Goal: Task Accomplishment & Management: Complete application form

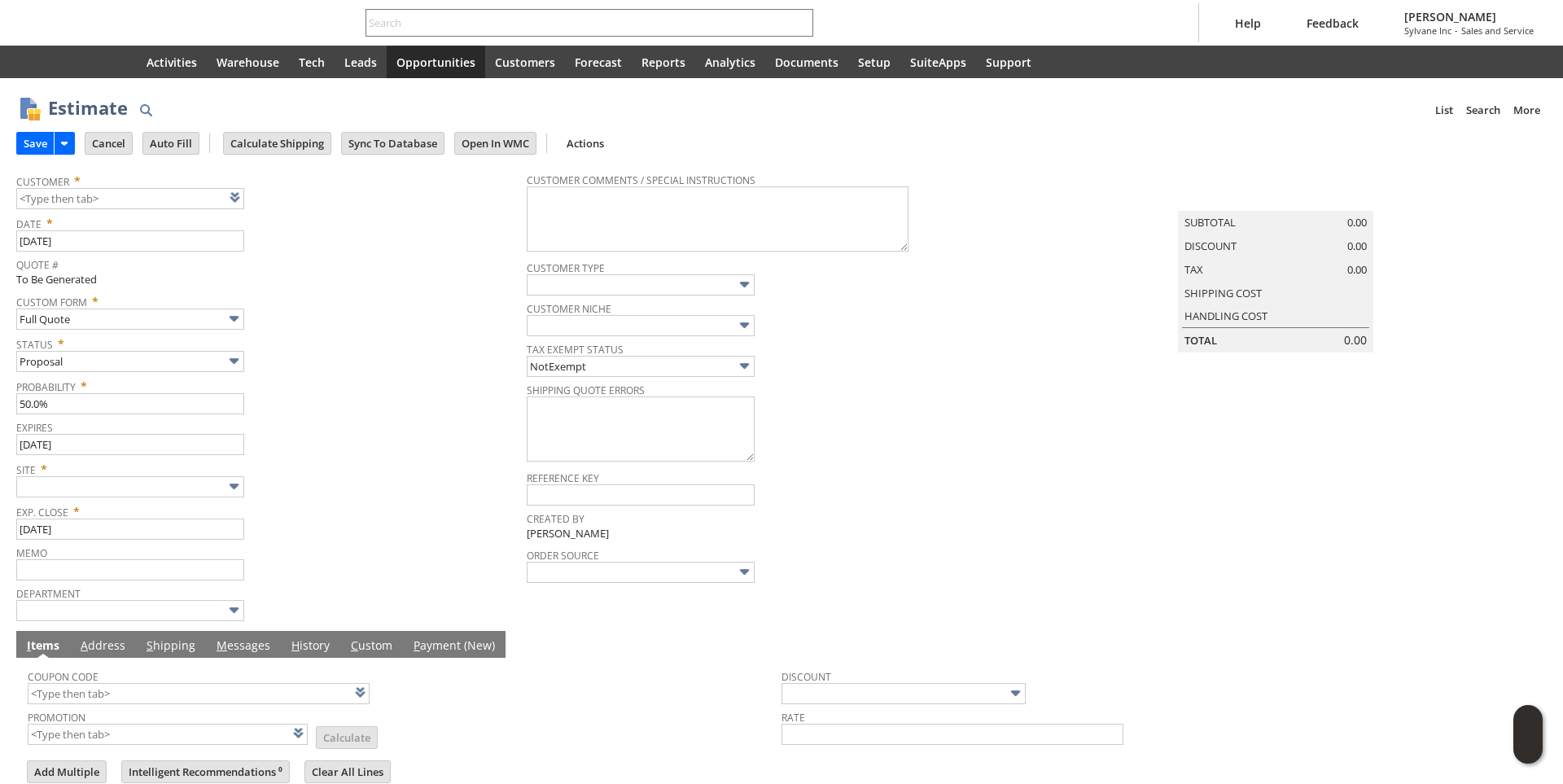
type input "9/10/2025"
type input "8/11/2025"
type input "Intelligent Recommendations ⁰"
click at [255, 205] on link at bounding box center [255, 197] width 18 height 18
type input "CU1233742 Melanie Wilson"
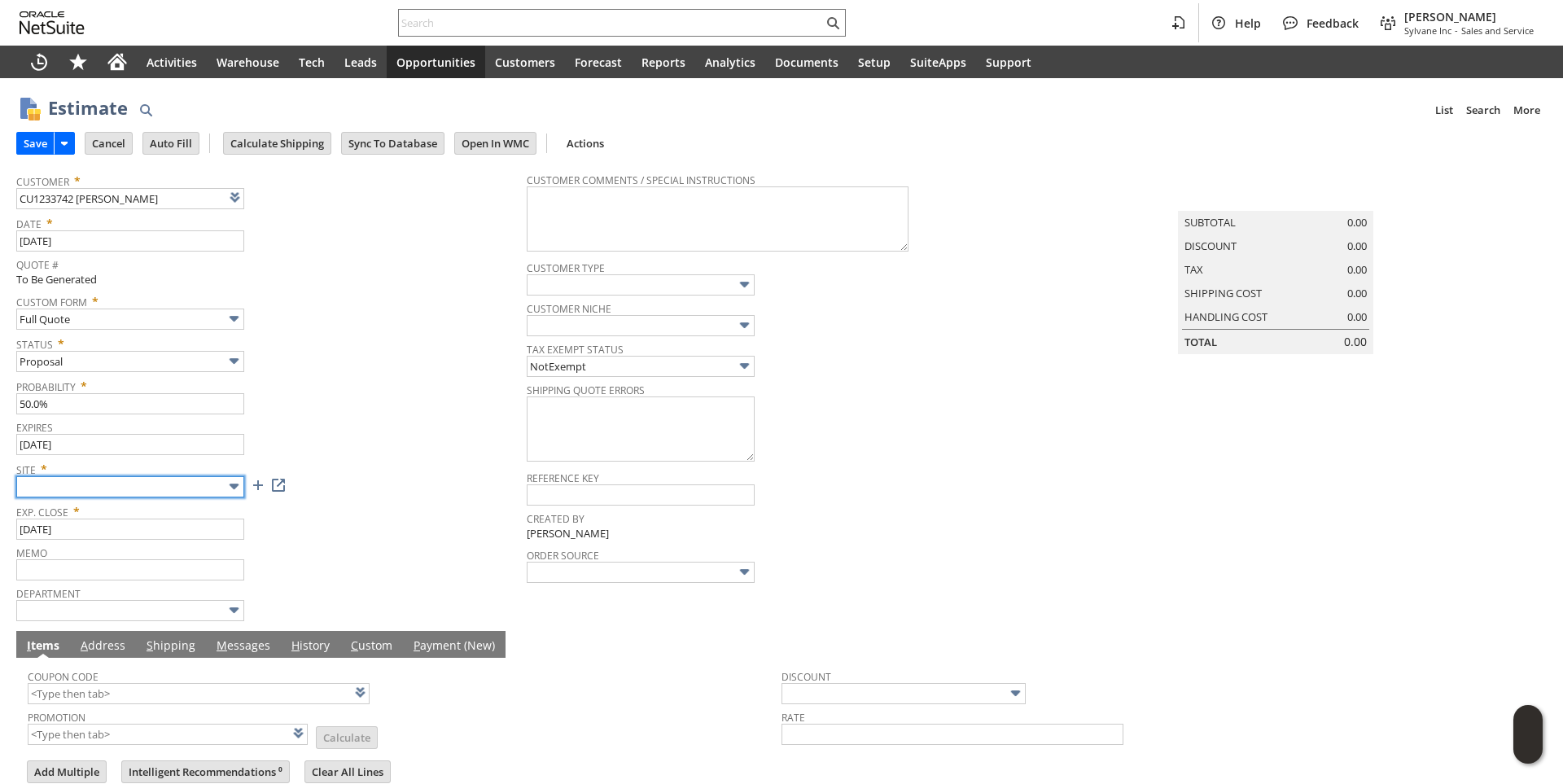
click at [203, 495] on input "text" at bounding box center [129, 486] width 228 height 21
type input "Sylvane - [DOMAIN_NAME]"
click at [457, 463] on span "Site *" at bounding box center [267, 466] width 502 height 19
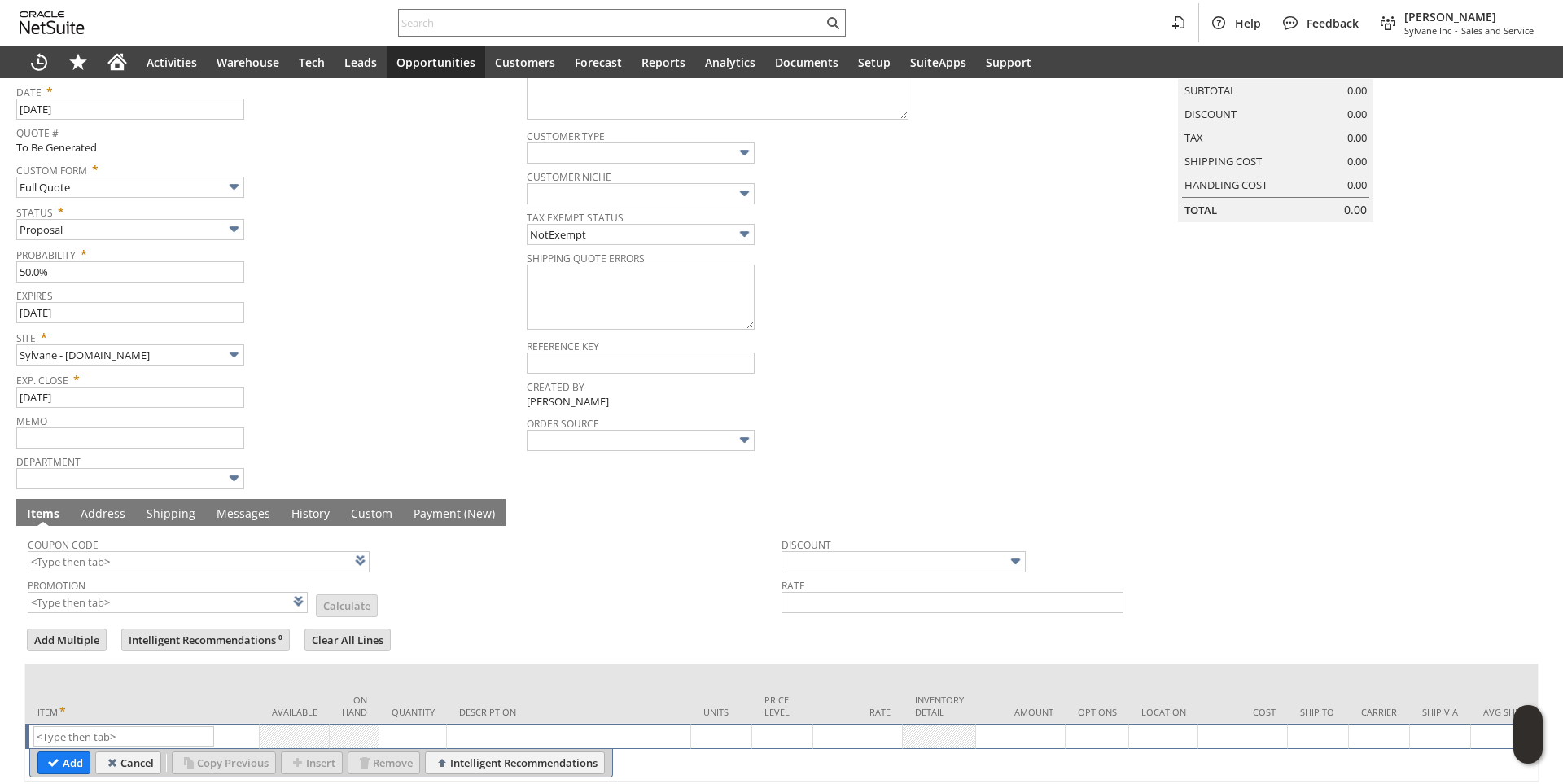
scroll to position [205, 0]
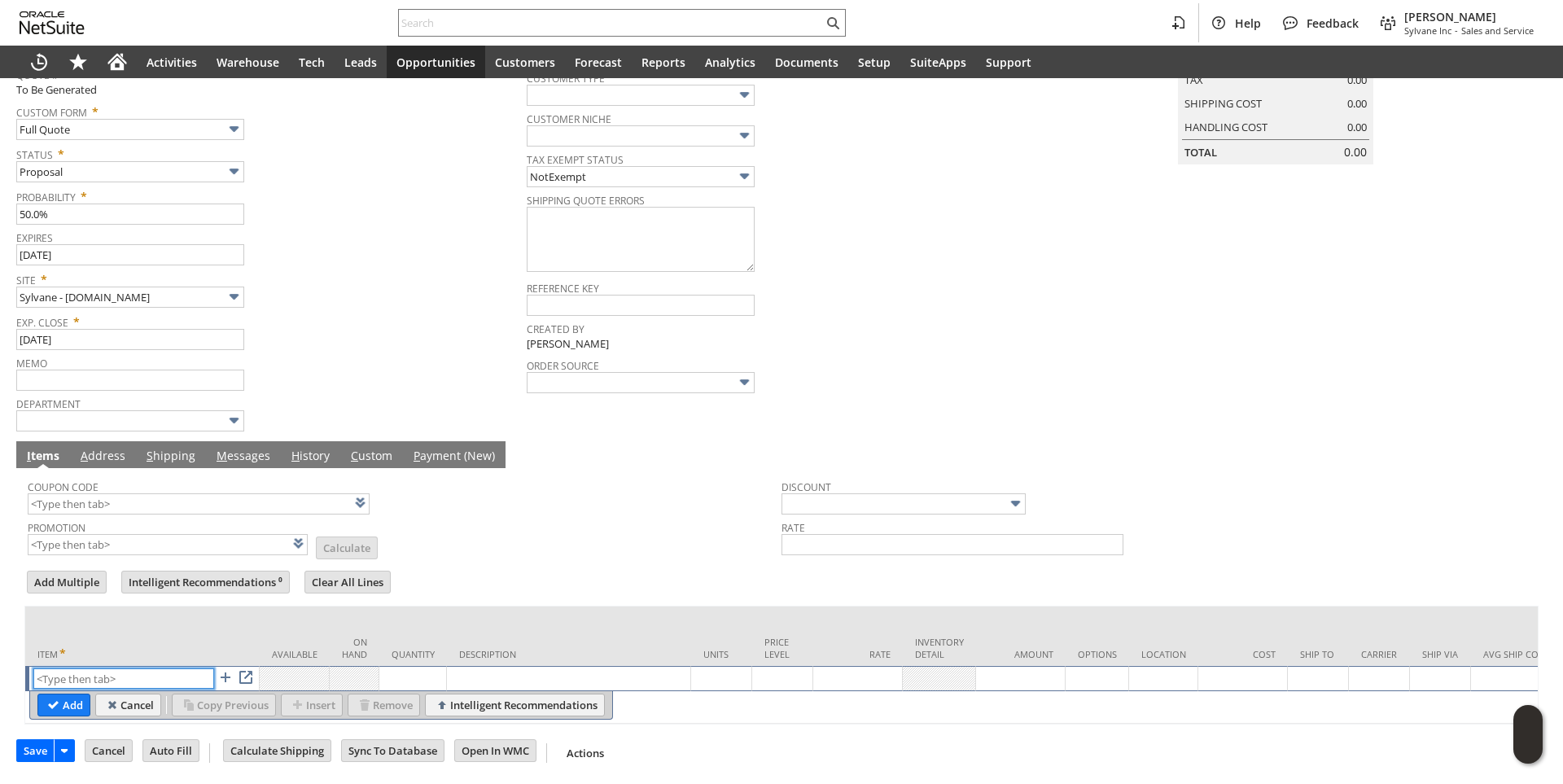
click at [107, 668] on input "text" at bounding box center [124, 678] width 181 height 20
paste input "ca14250"
type input "ca14250"
click at [439, 608] on td "Quantity" at bounding box center [413, 635] width 67 height 59
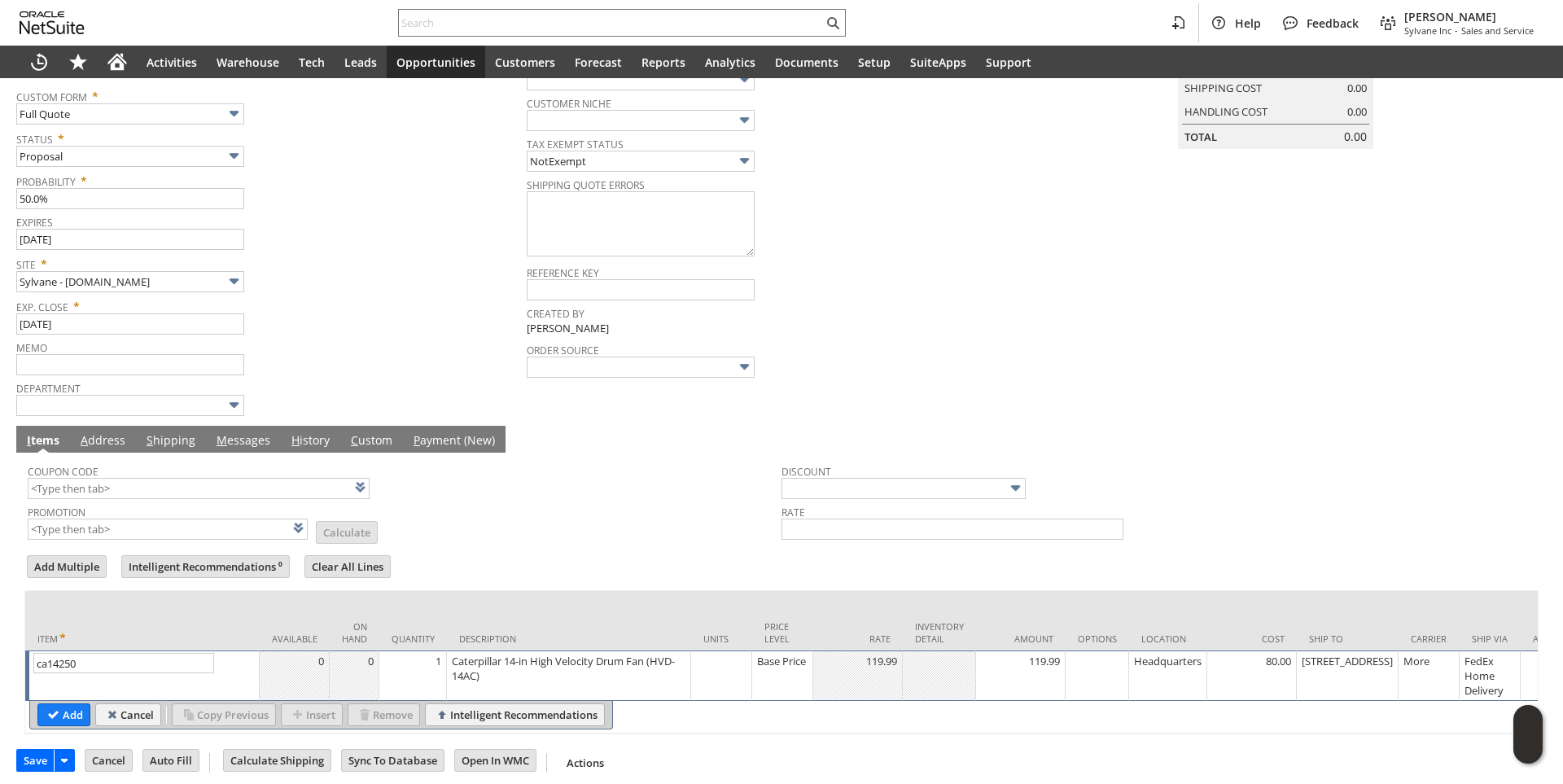
click at [432, 675] on td "1" at bounding box center [413, 675] width 67 height 50
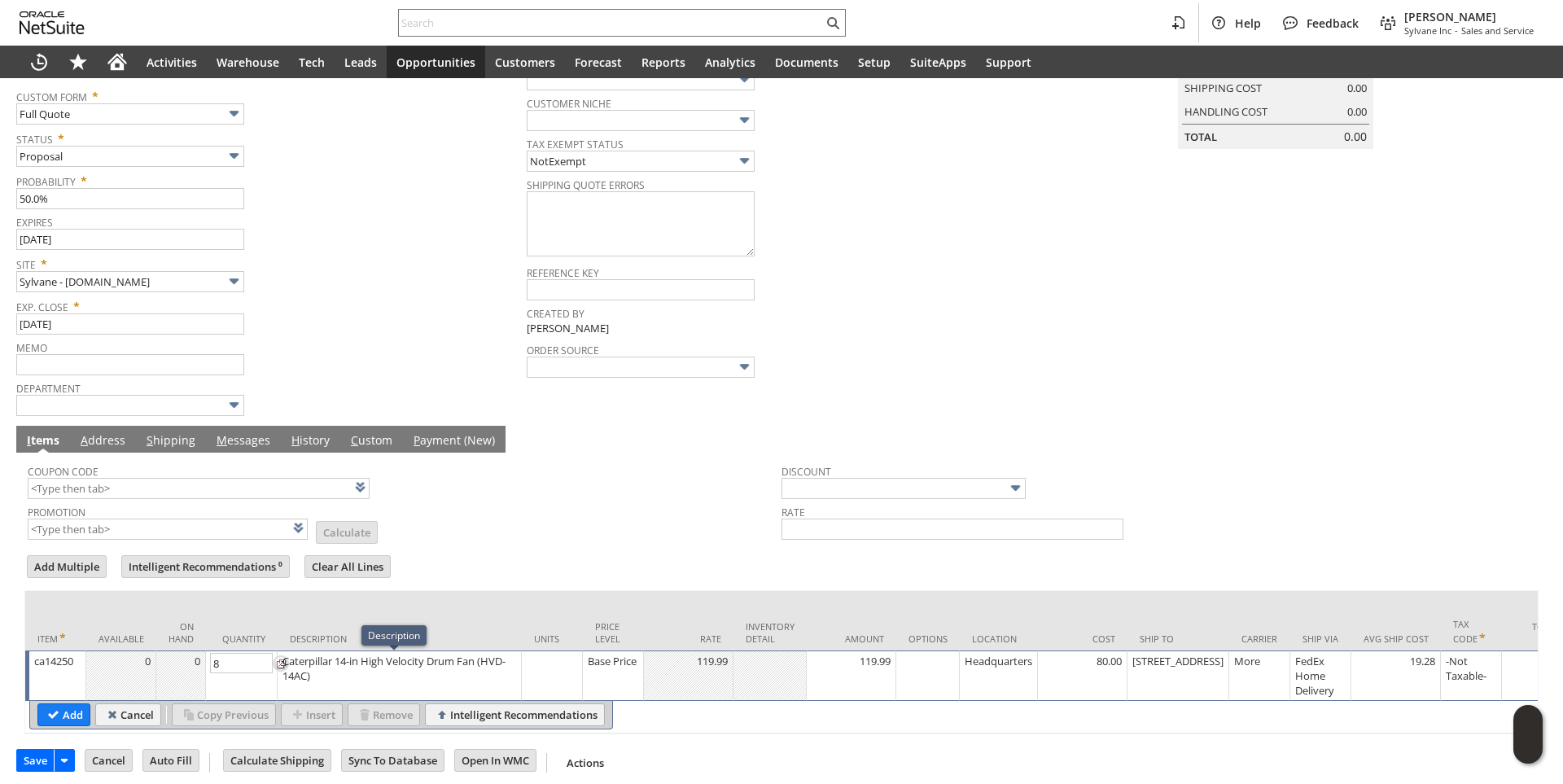
type input "85"
click at [50, 726] on input "Add" at bounding box center [64, 715] width 51 height 21
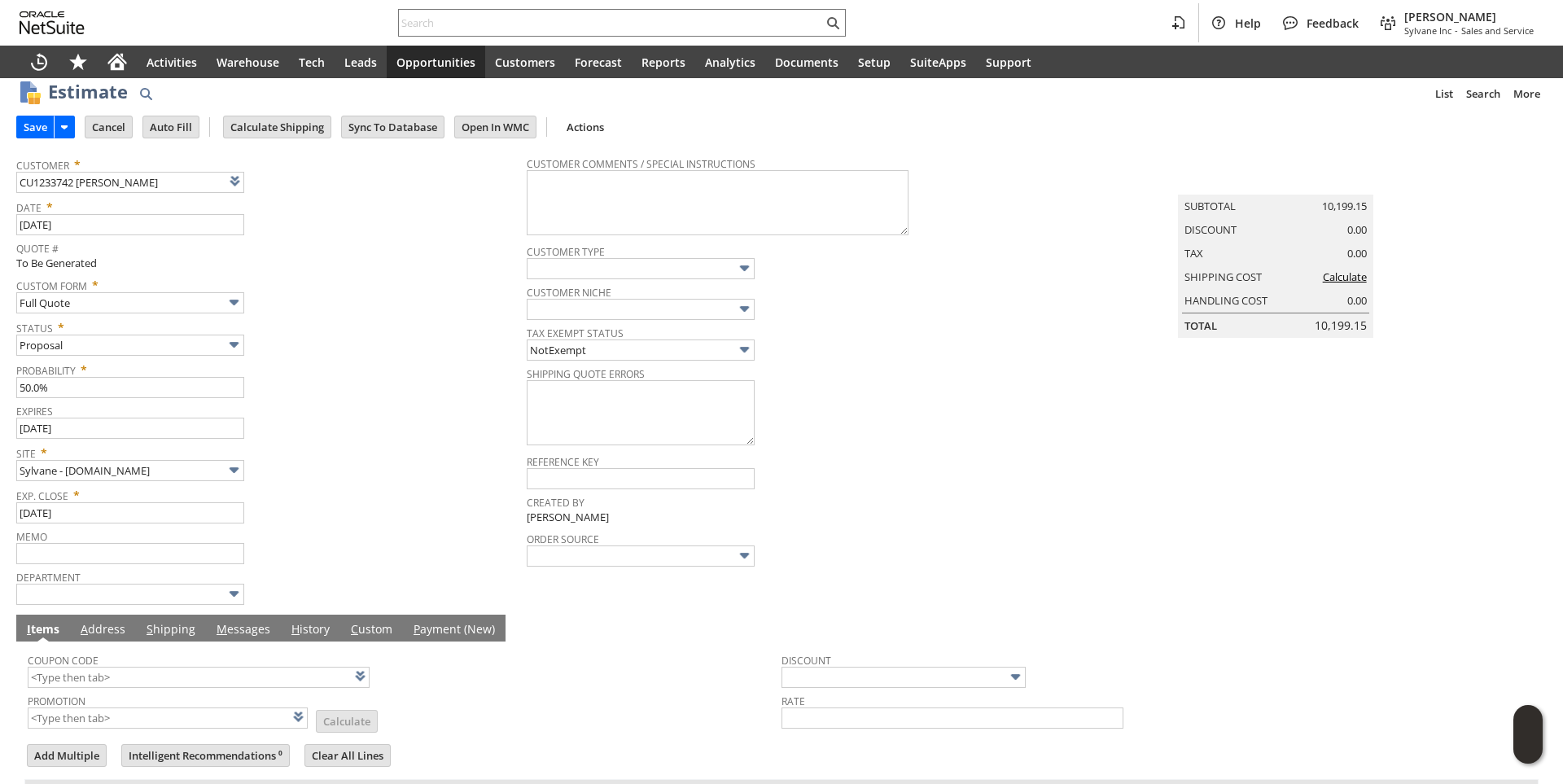
scroll to position [0, 0]
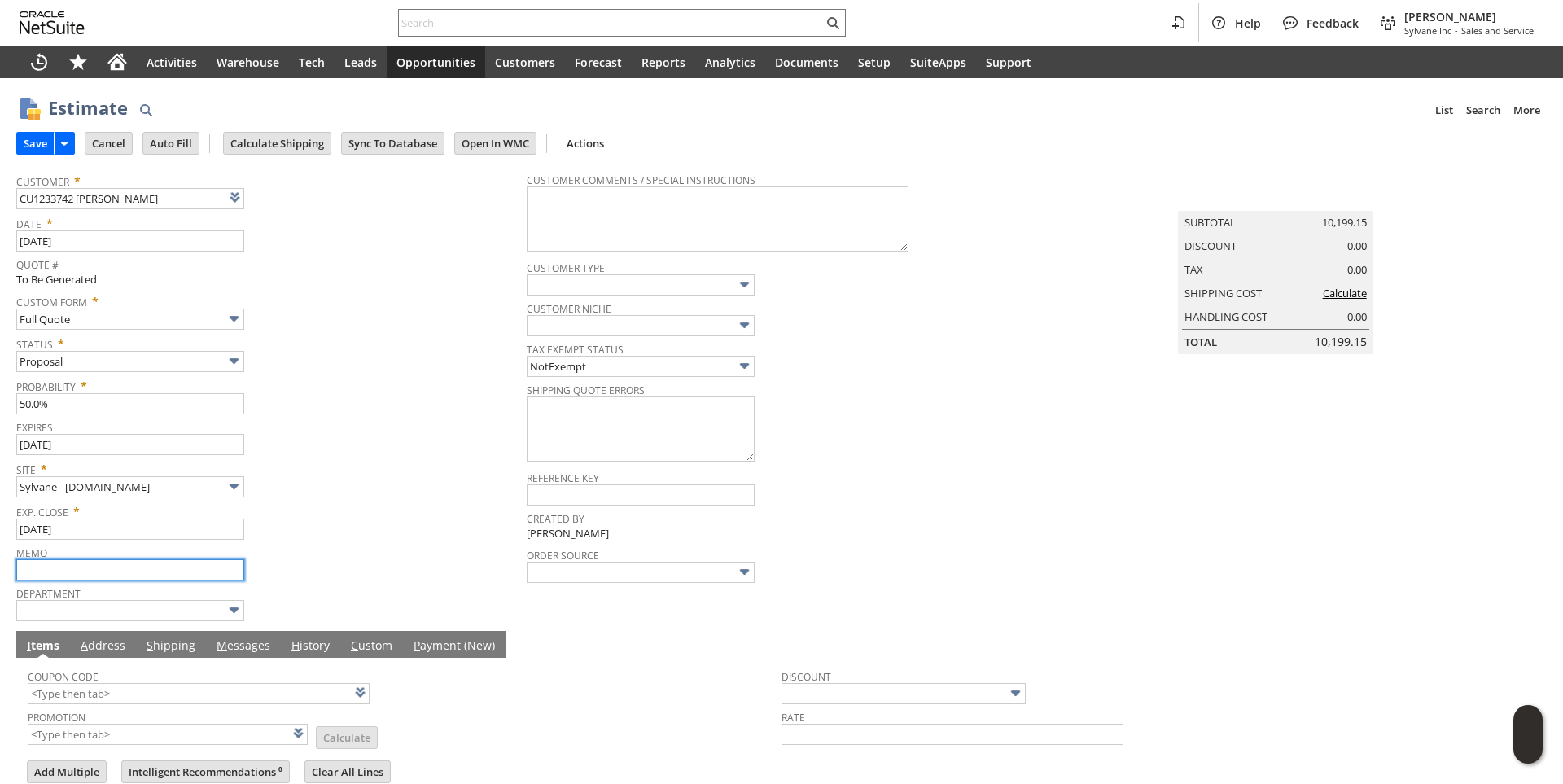
click at [66, 570] on input "text" at bounding box center [129, 570] width 228 height 21
paste input "35% partner margin"
type input "Sylvia- 35% partner margin"
click at [344, 475] on span "Site *" at bounding box center [267, 466] width 502 height 19
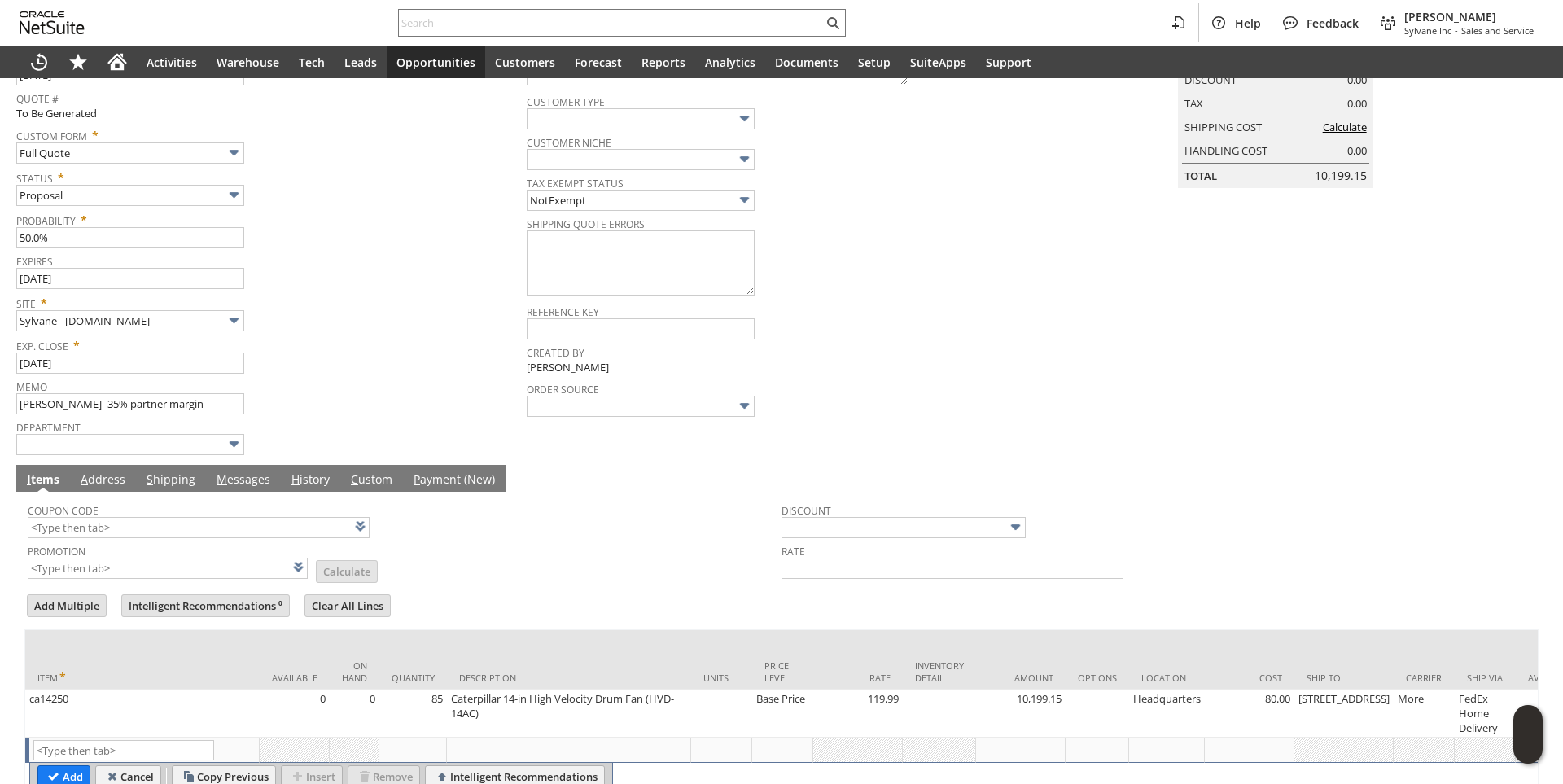
scroll to position [253, 0]
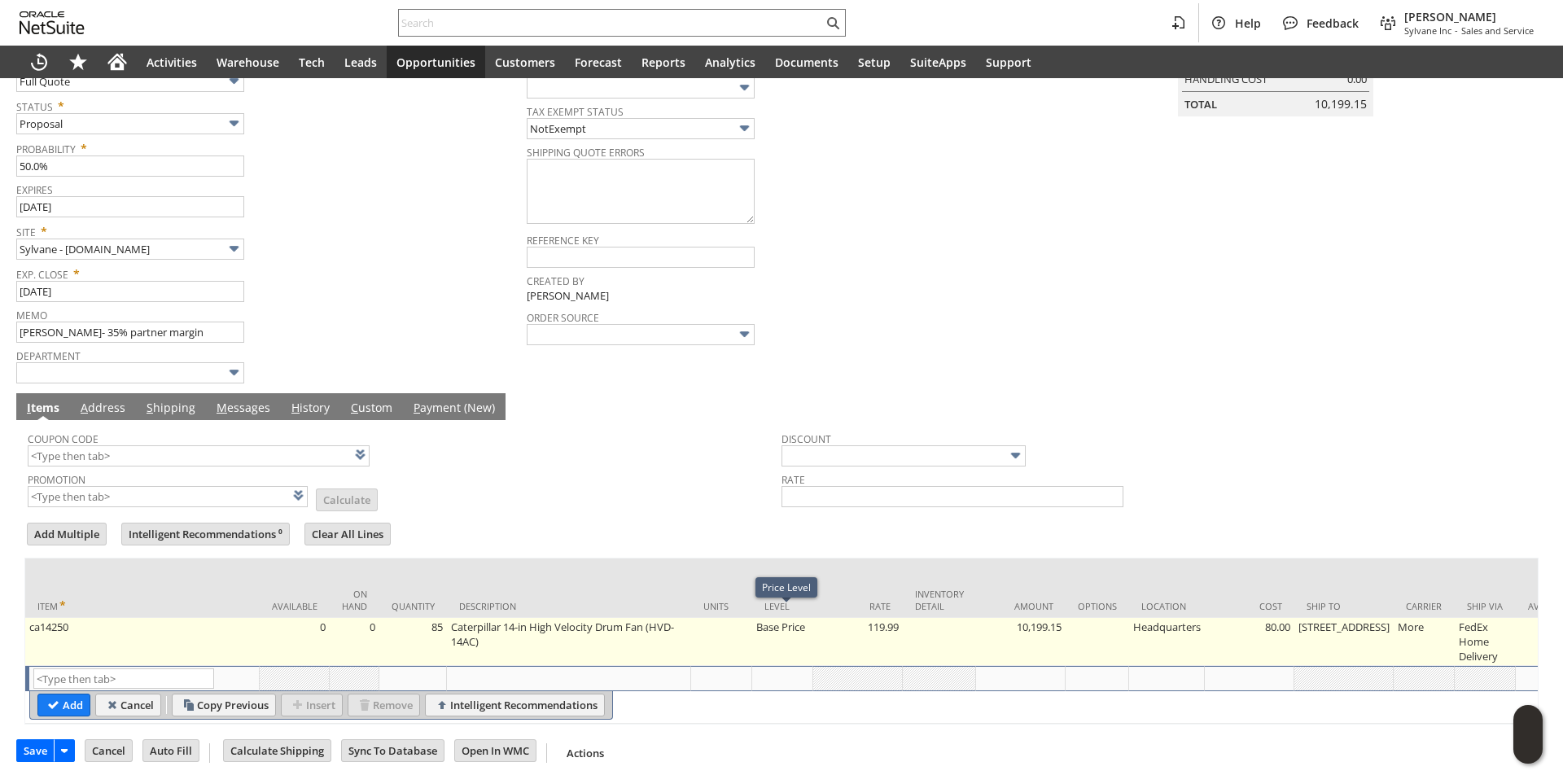
click at [776, 624] on td "Base Price" at bounding box center [782, 641] width 61 height 48
type input "Base Price"
type input "OK"
type input "Make Copy"
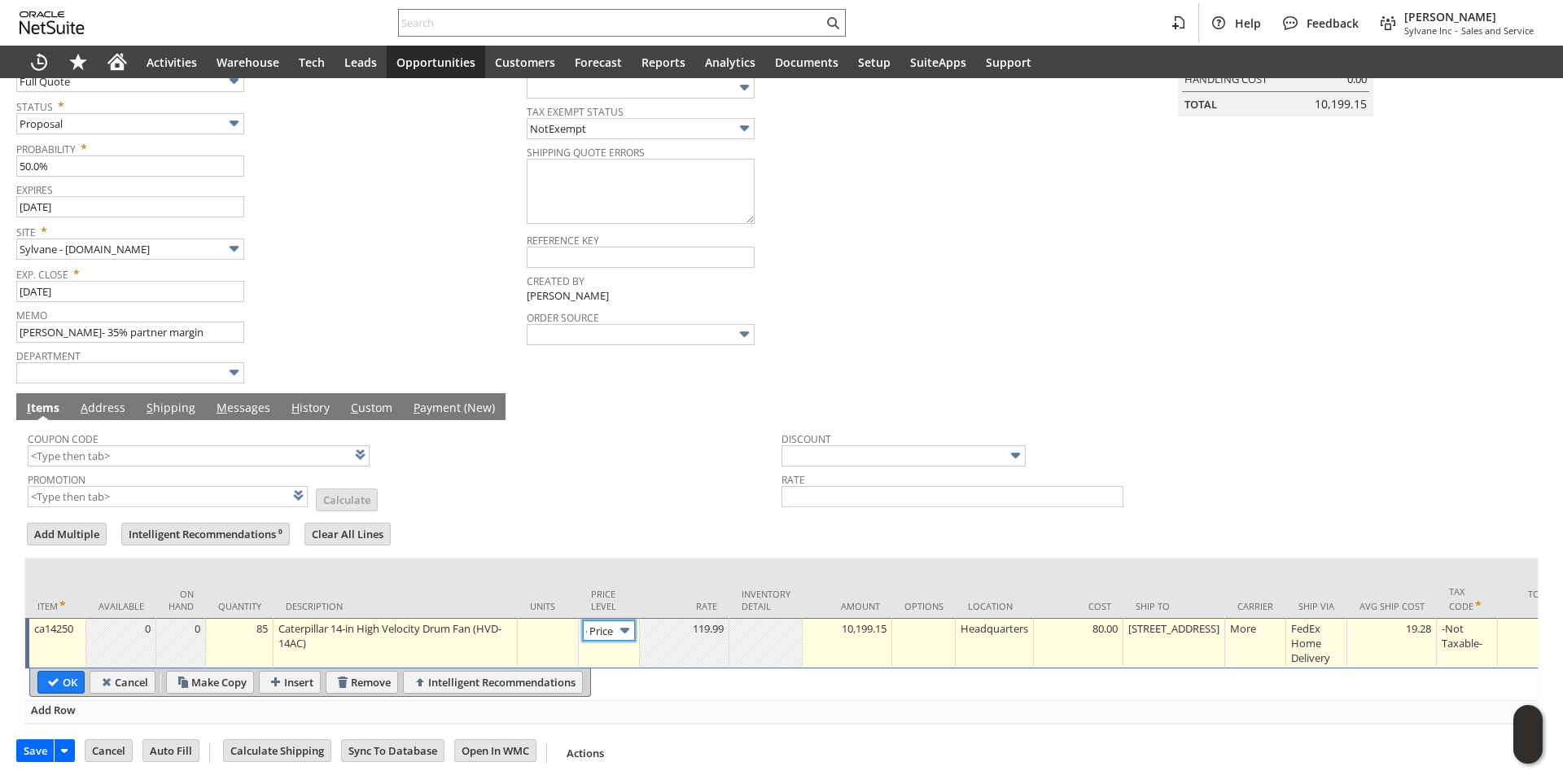
scroll to position [0, 24]
click at [620, 621] on img at bounding box center [624, 630] width 19 height 19
click at [606, 620] on input "Base Price" at bounding box center [609, 630] width 52 height 20
type input "Disco...rice"
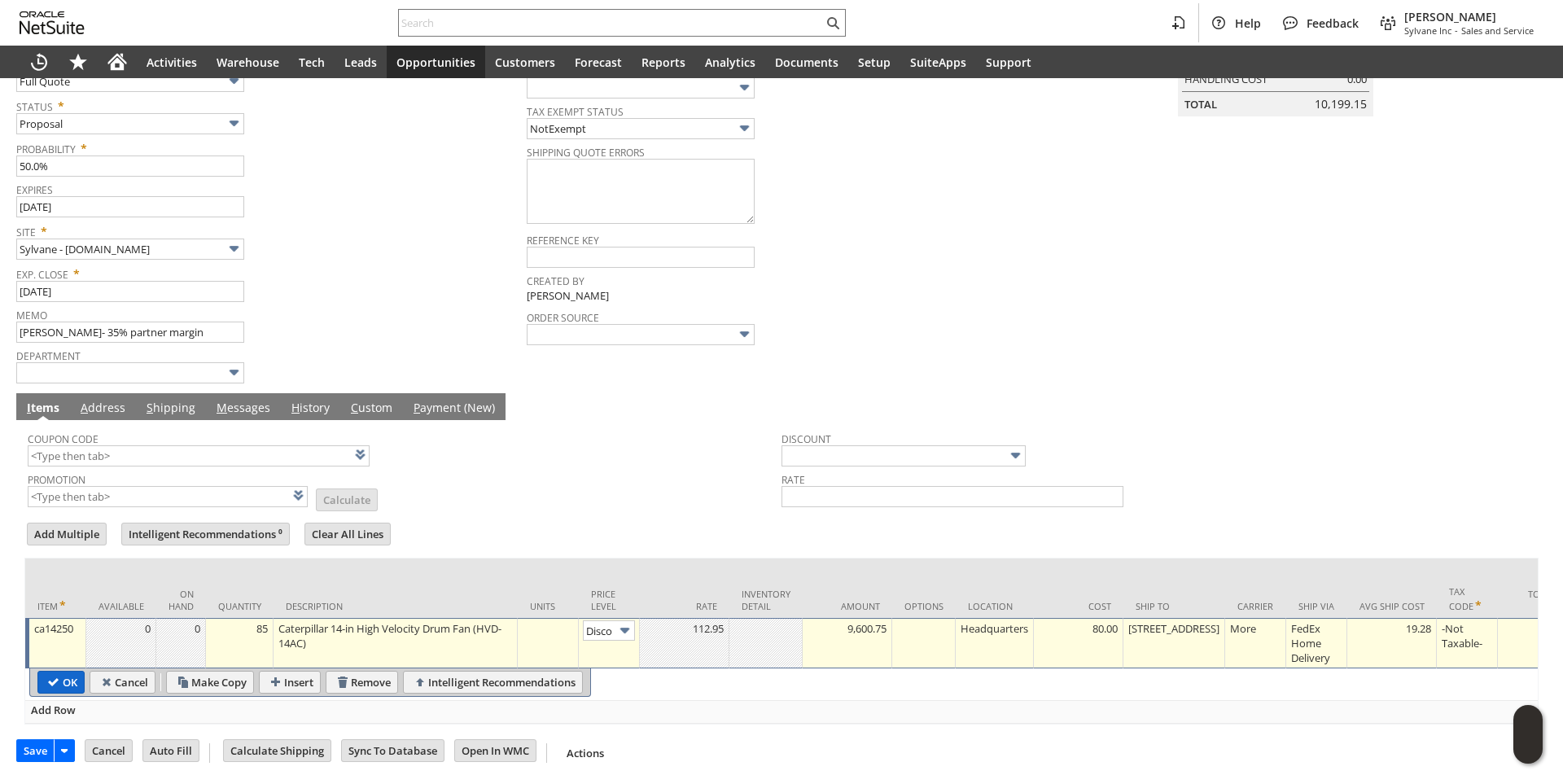
click at [58, 681] on input "OK" at bounding box center [60, 682] width 45 height 21
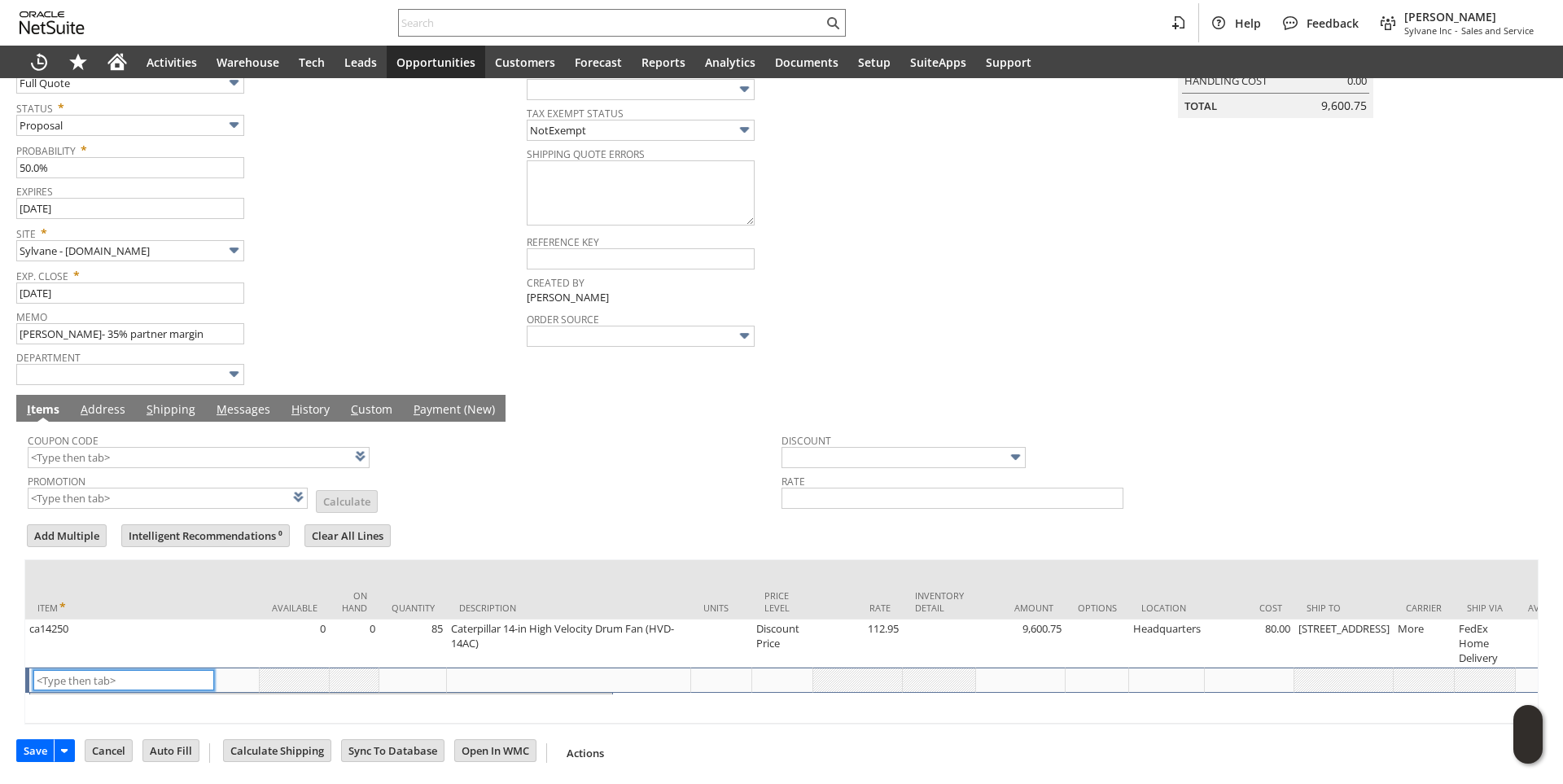
scroll to position [252, 0]
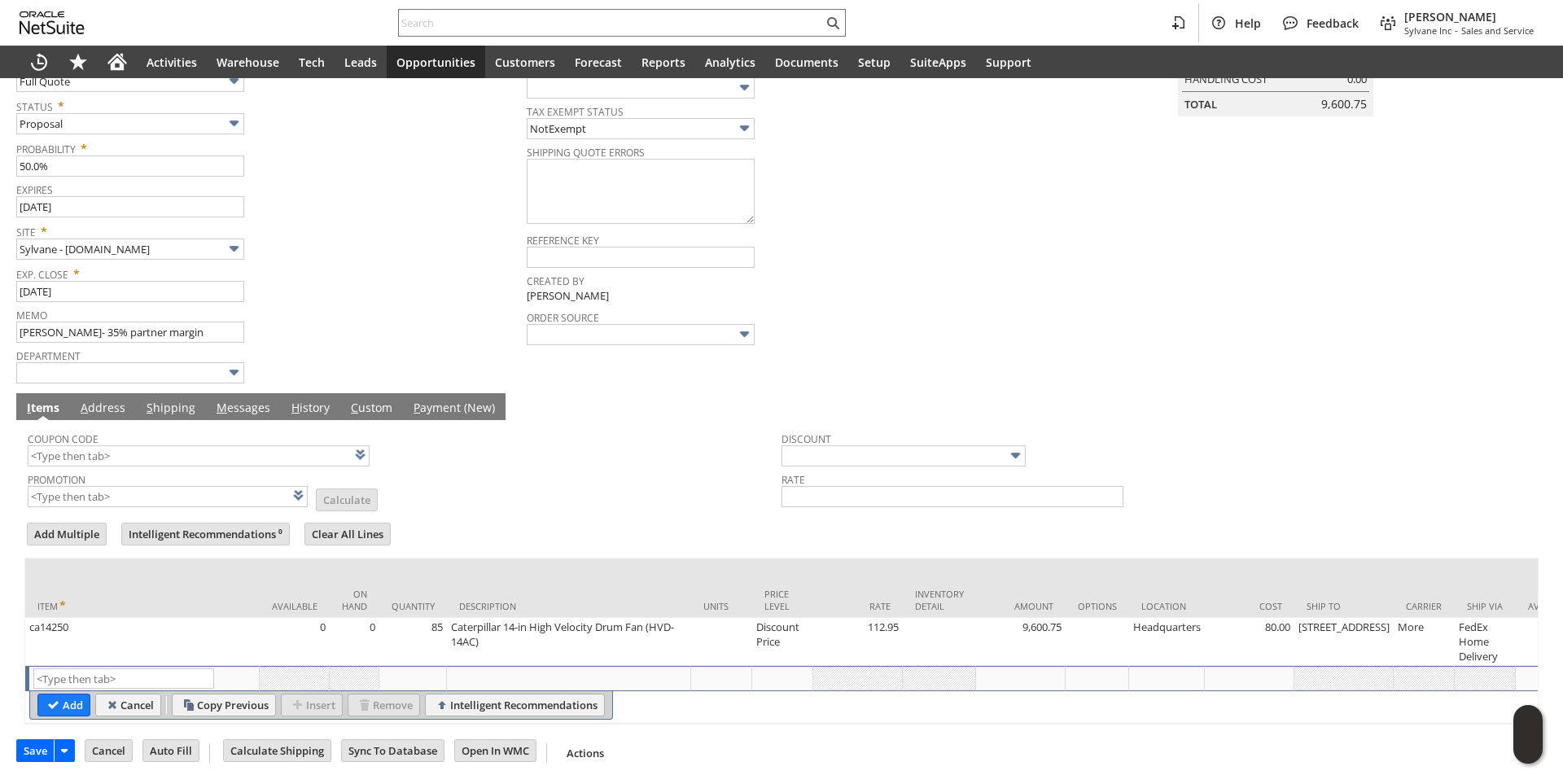
click at [256, 400] on link "M essages" at bounding box center [244, 408] width 62 height 18
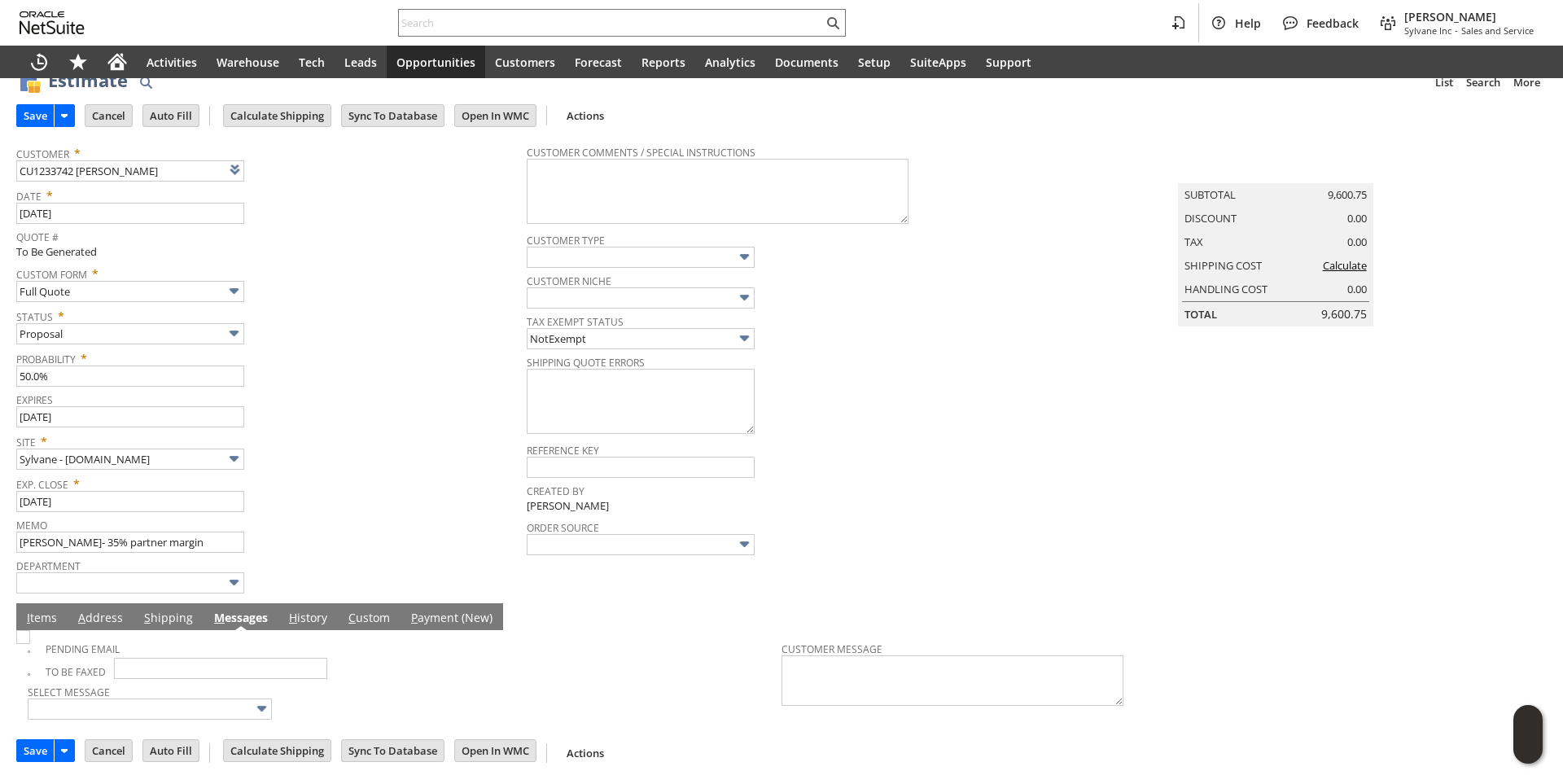
click at [30, 644] on img at bounding box center [23, 637] width 14 height 14
checkbox input "true"
click at [361, 425] on div "Expires 9/10/2025" at bounding box center [267, 408] width 502 height 39
click at [253, 115] on input "Calculate Shipping" at bounding box center [277, 116] width 106 height 21
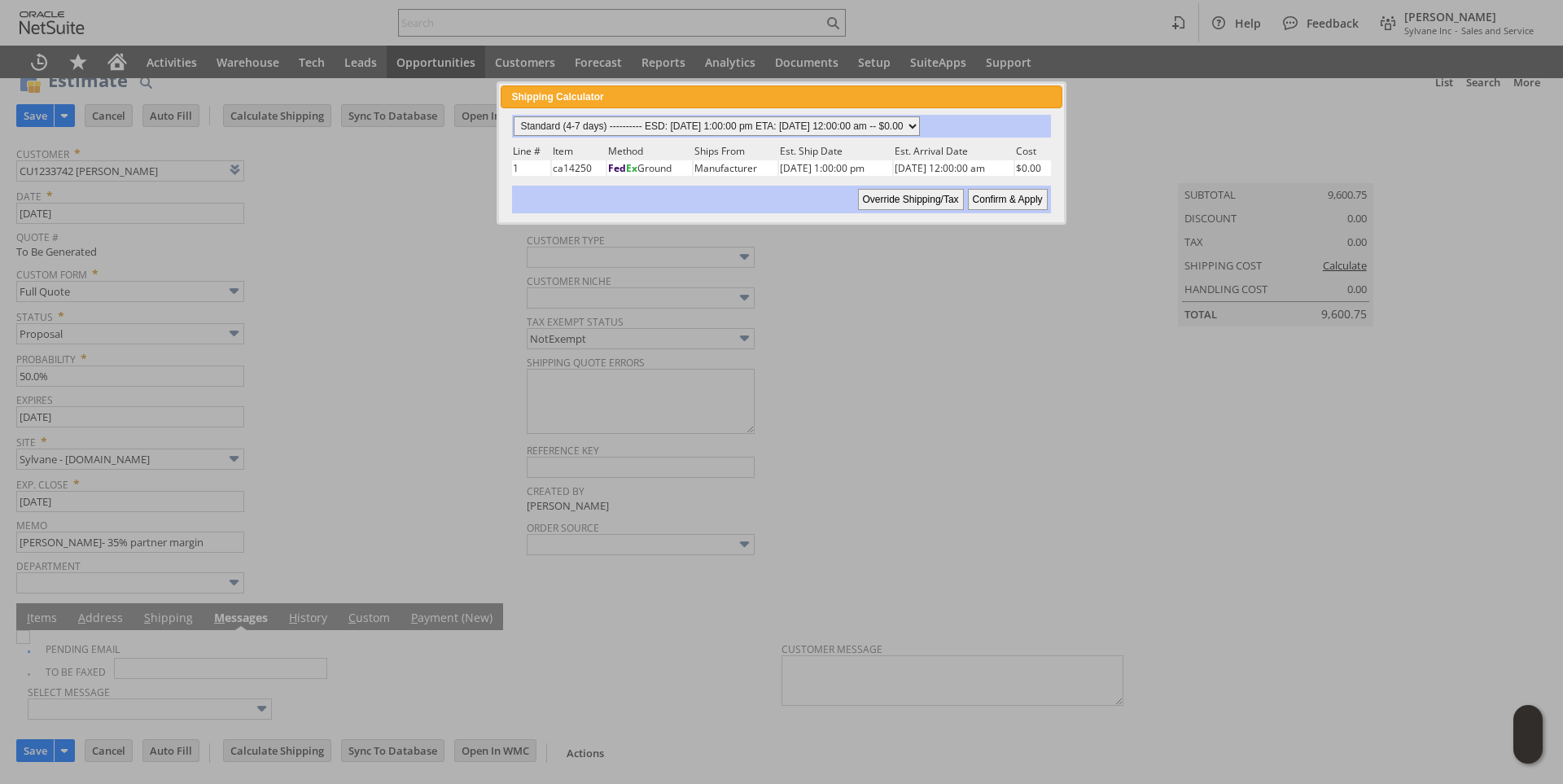
click at [920, 129] on select "Standard (4-7 days) ---------- ESD: 08/13/2025 1:00:00 pm ETA: 08/19/2025 12:00…" at bounding box center [717, 126] width 406 height 19
click at [514, 116] on select "Standard (4-7 days) ---------- ESD: 08/13/2025 1:00:00 pm ETA: 08/19/2025 12:00…" at bounding box center [717, 126] width 406 height 19
click at [1009, 199] on input "Confirm & Apply" at bounding box center [1007, 199] width 80 height 21
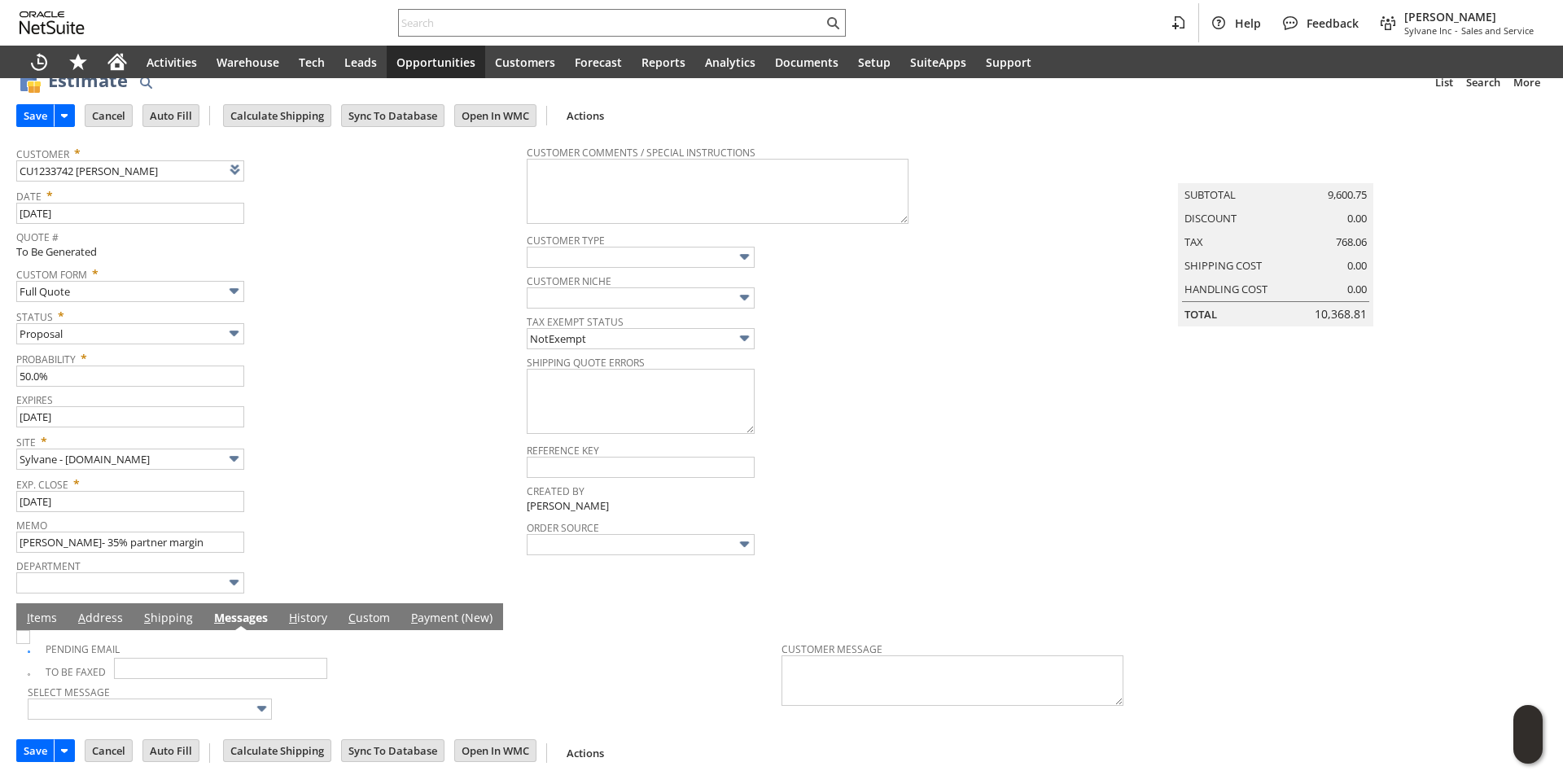
click at [43, 621] on link "I tems" at bounding box center [42, 618] width 38 height 18
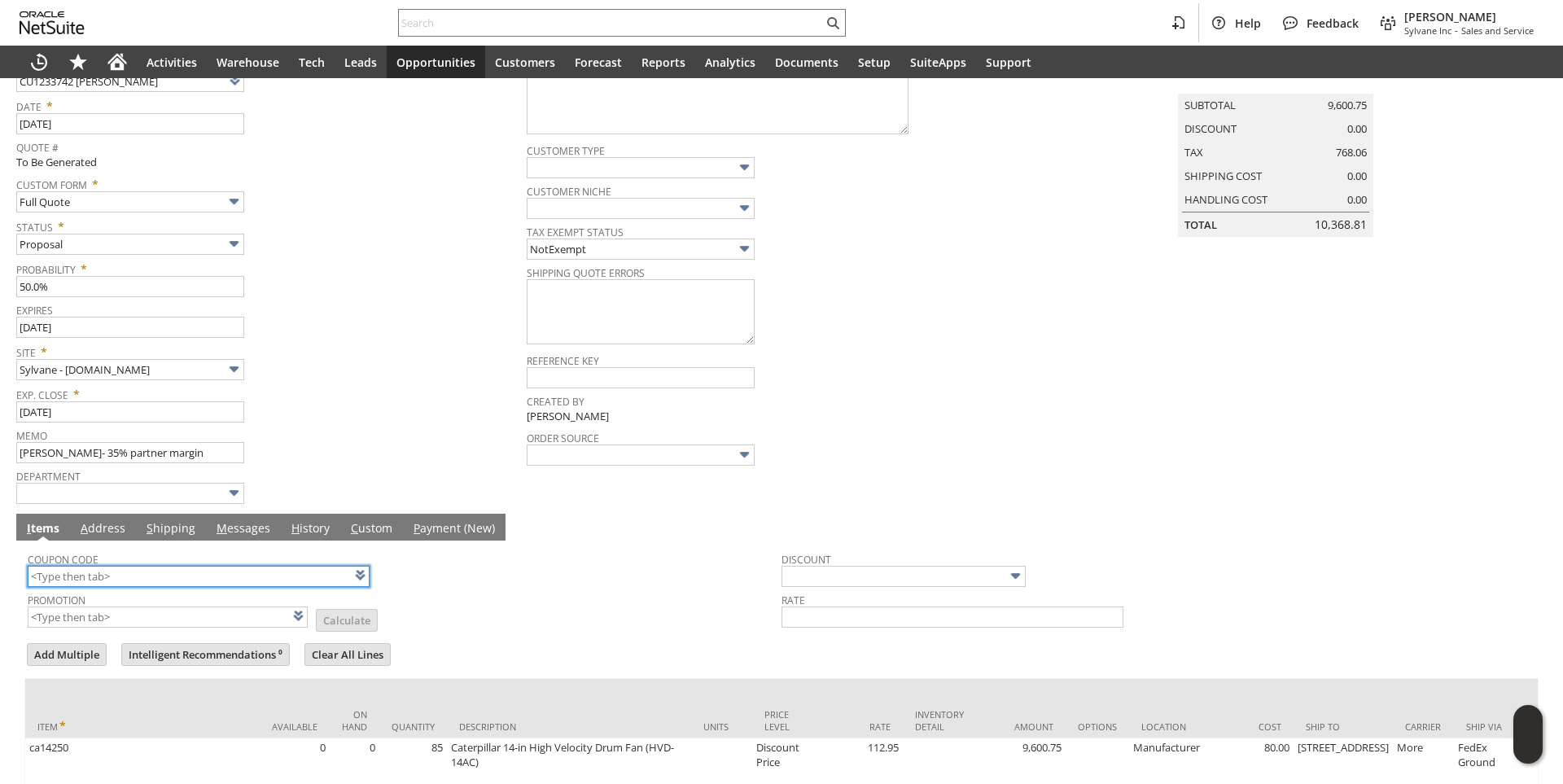
scroll to position [0, 0]
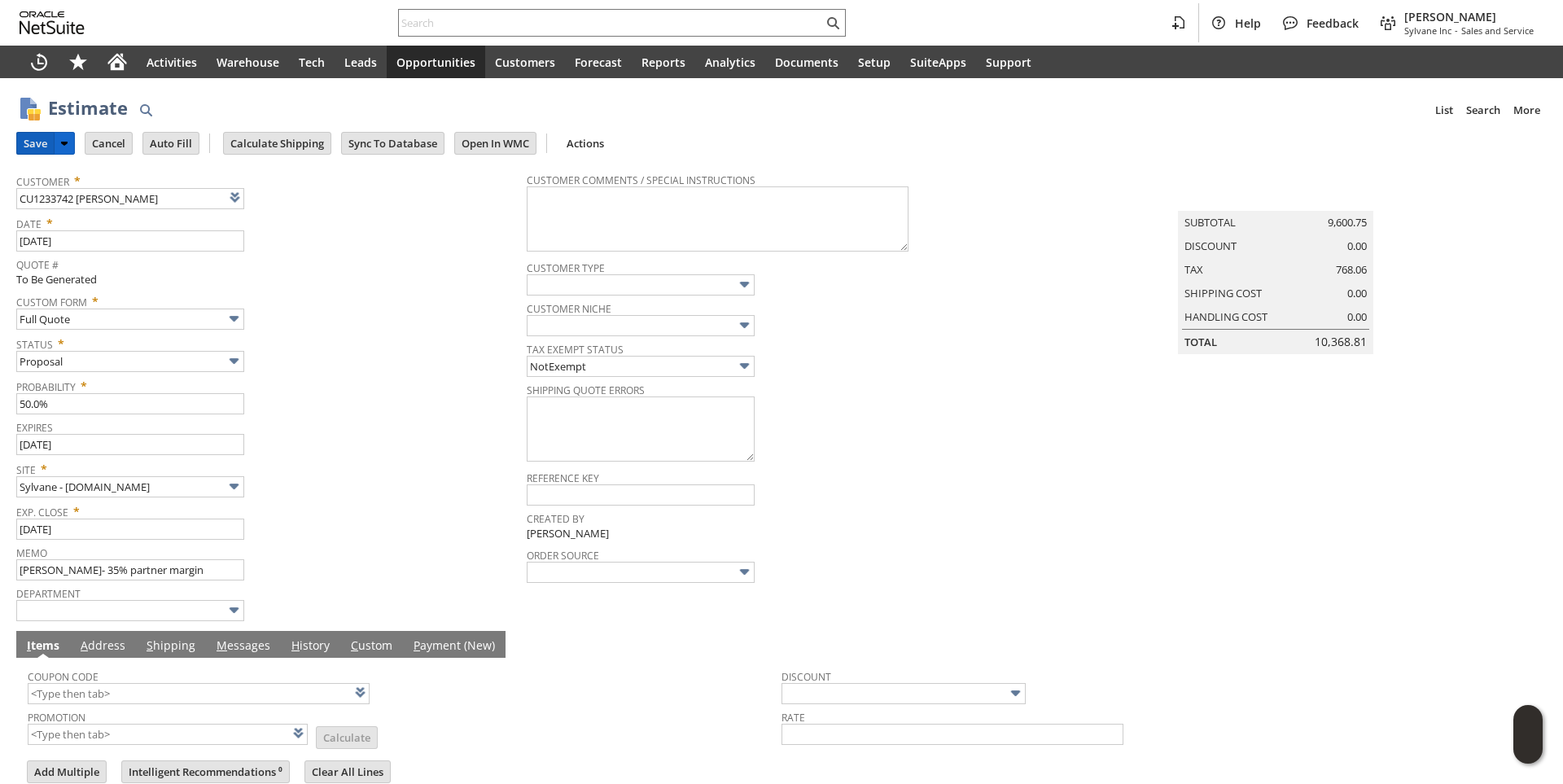
click at [35, 151] on input "Save" at bounding box center [35, 144] width 36 height 21
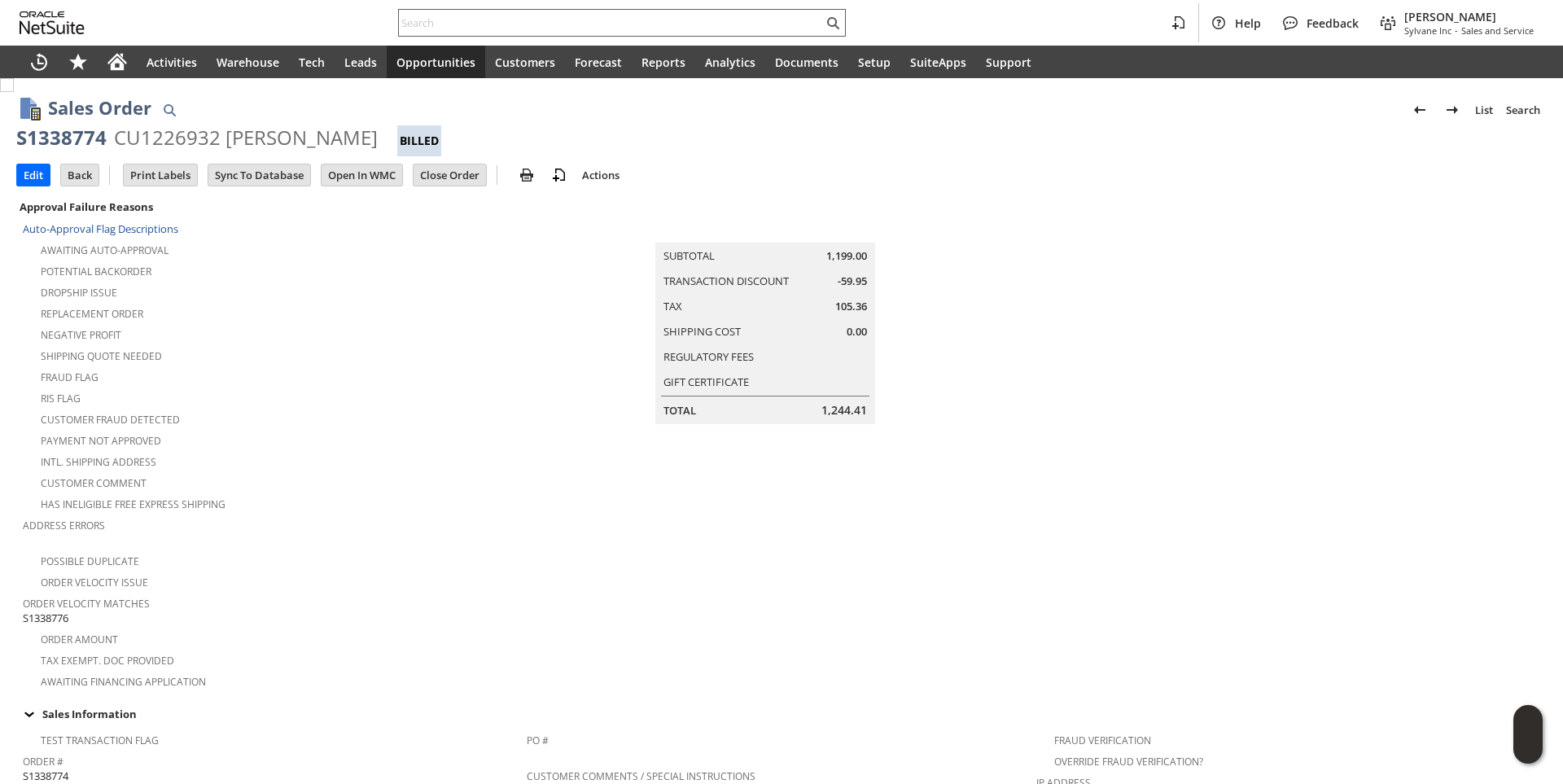
click at [481, 25] on input "text" at bounding box center [610, 23] width 424 height 19
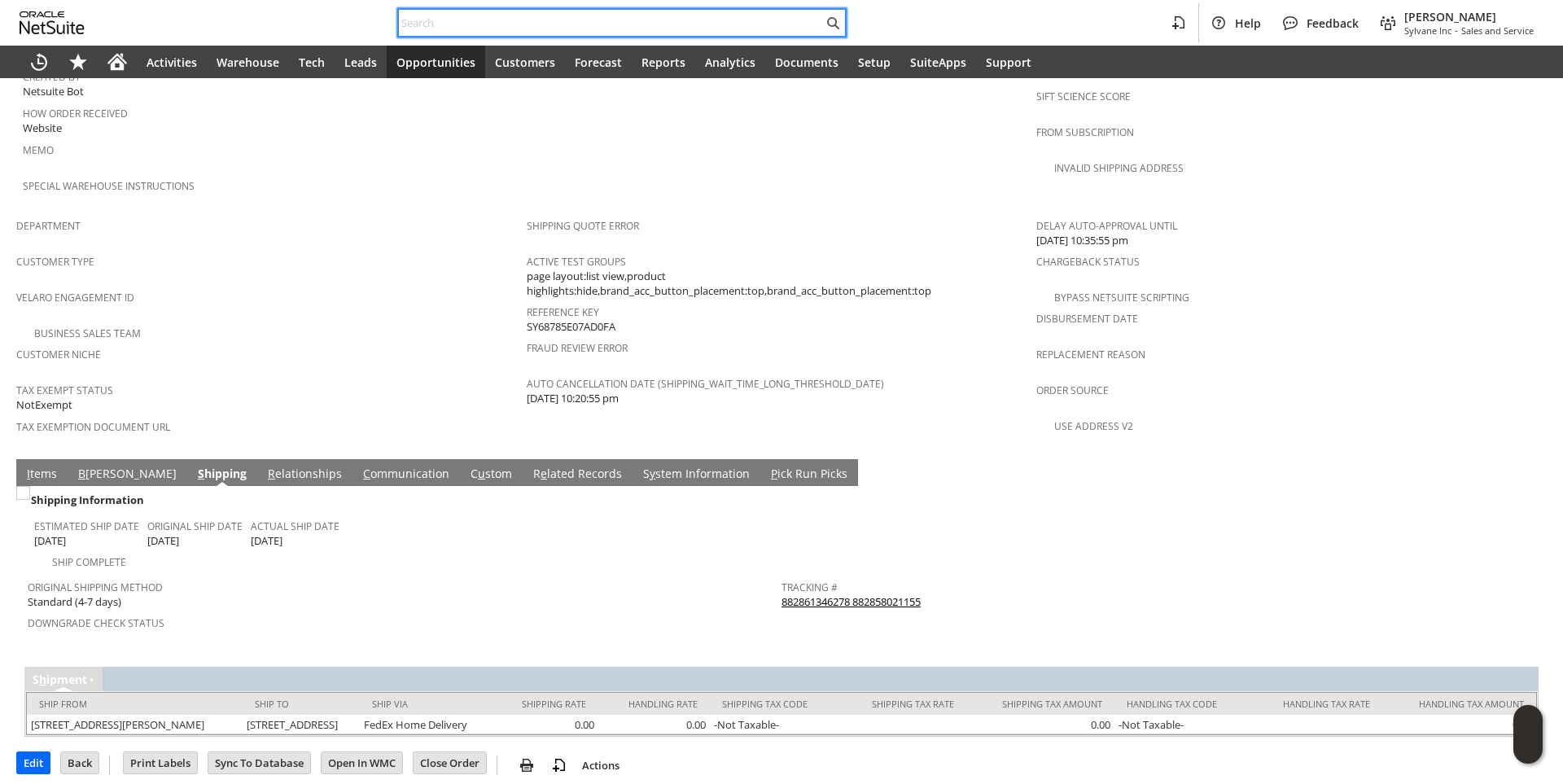
paste input "e22401"
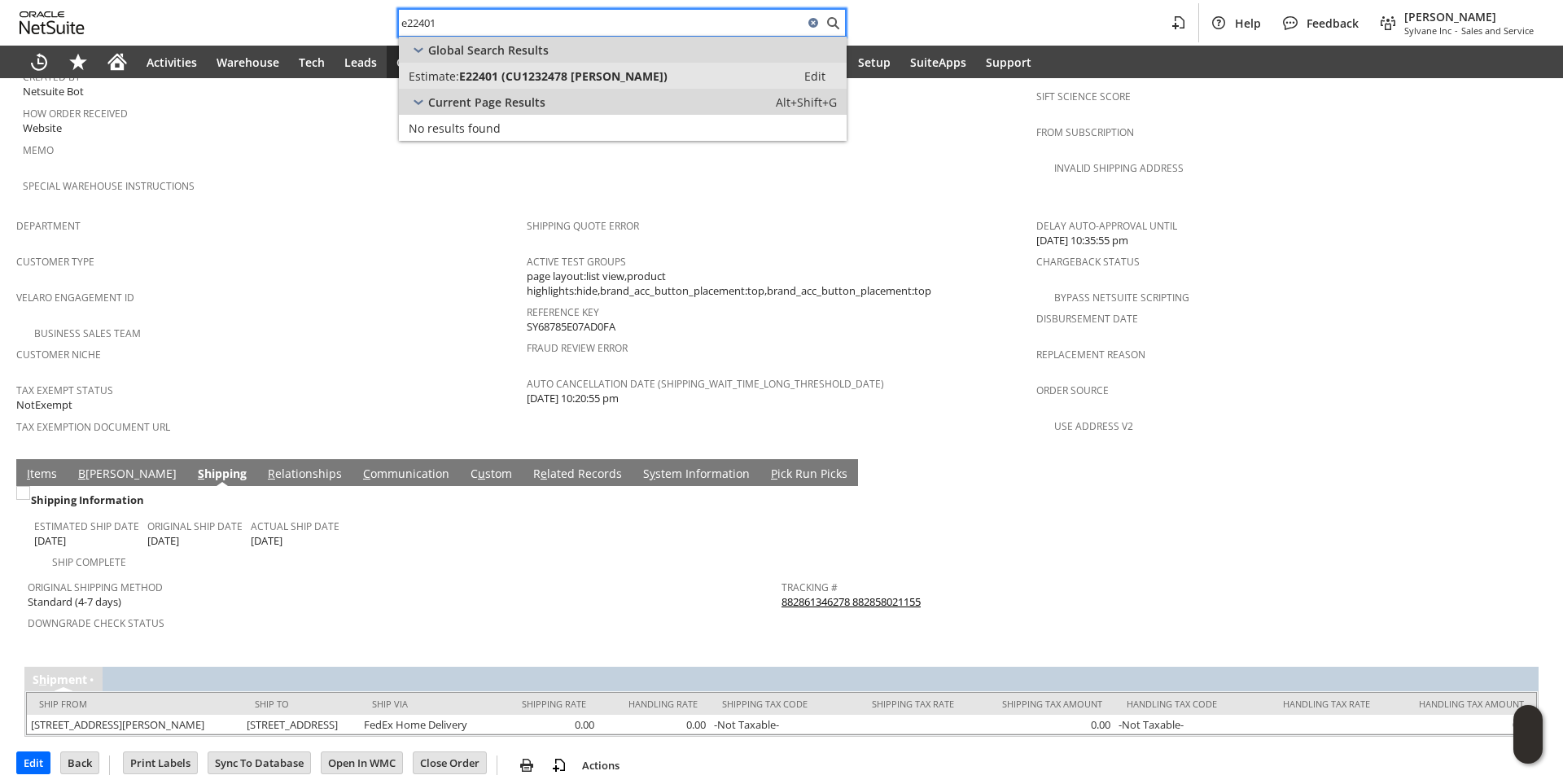
type input "e22401"
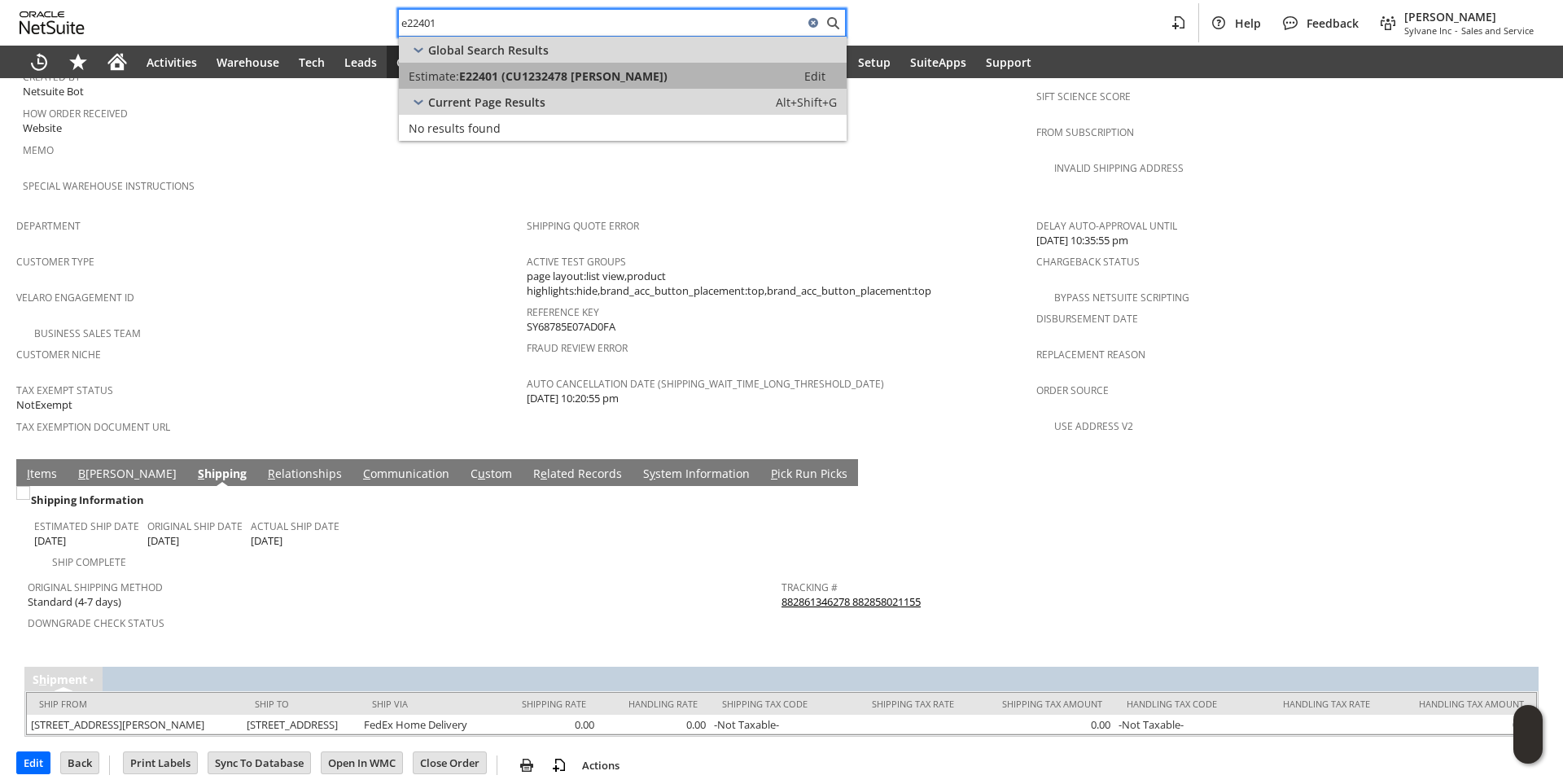
click at [538, 74] on span "E22401 (CU1232478 Christina Gray)" at bounding box center [563, 75] width 208 height 15
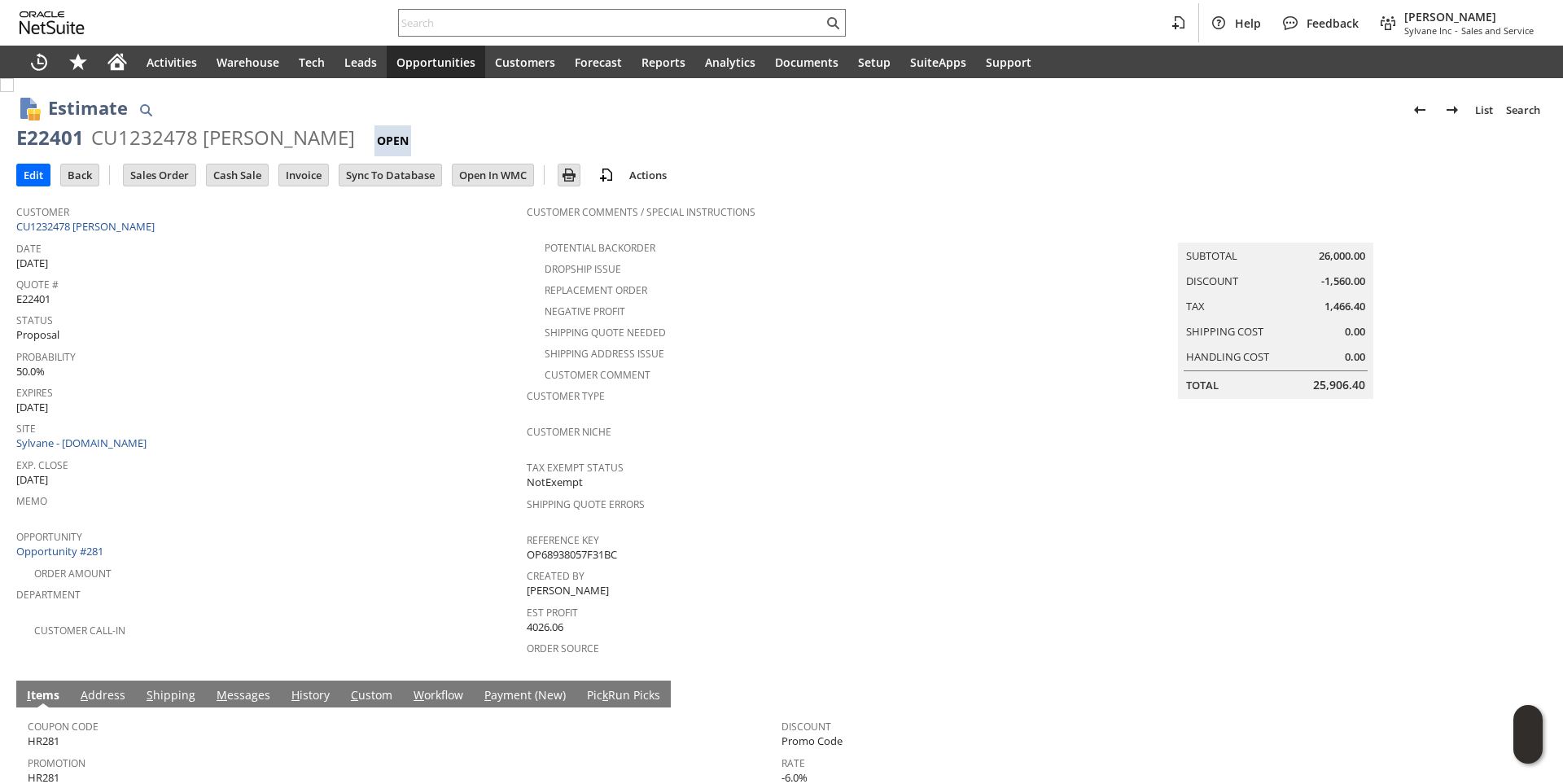
scroll to position [238, 0]
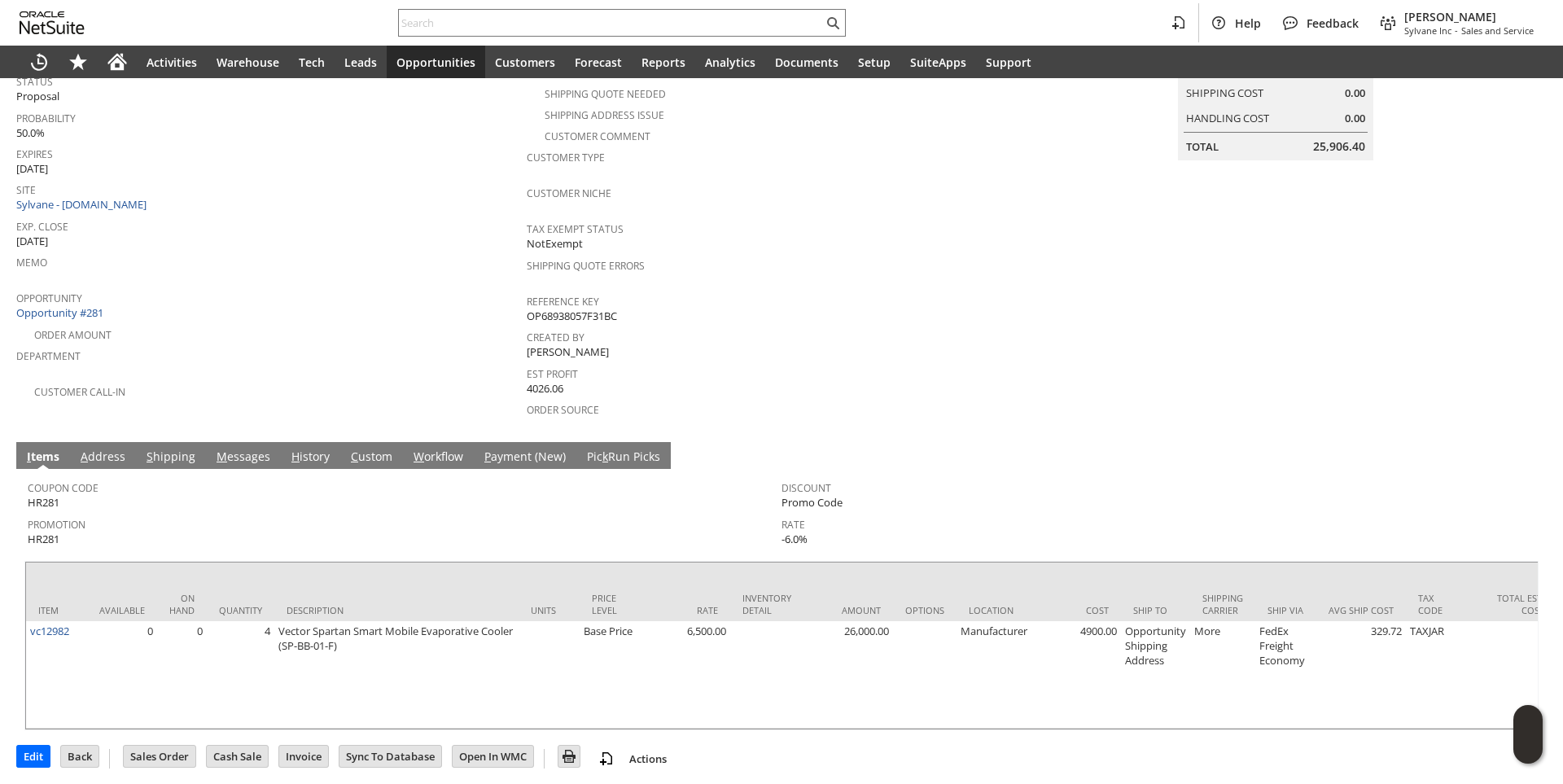
click at [235, 448] on link "M essages" at bounding box center [244, 457] width 62 height 18
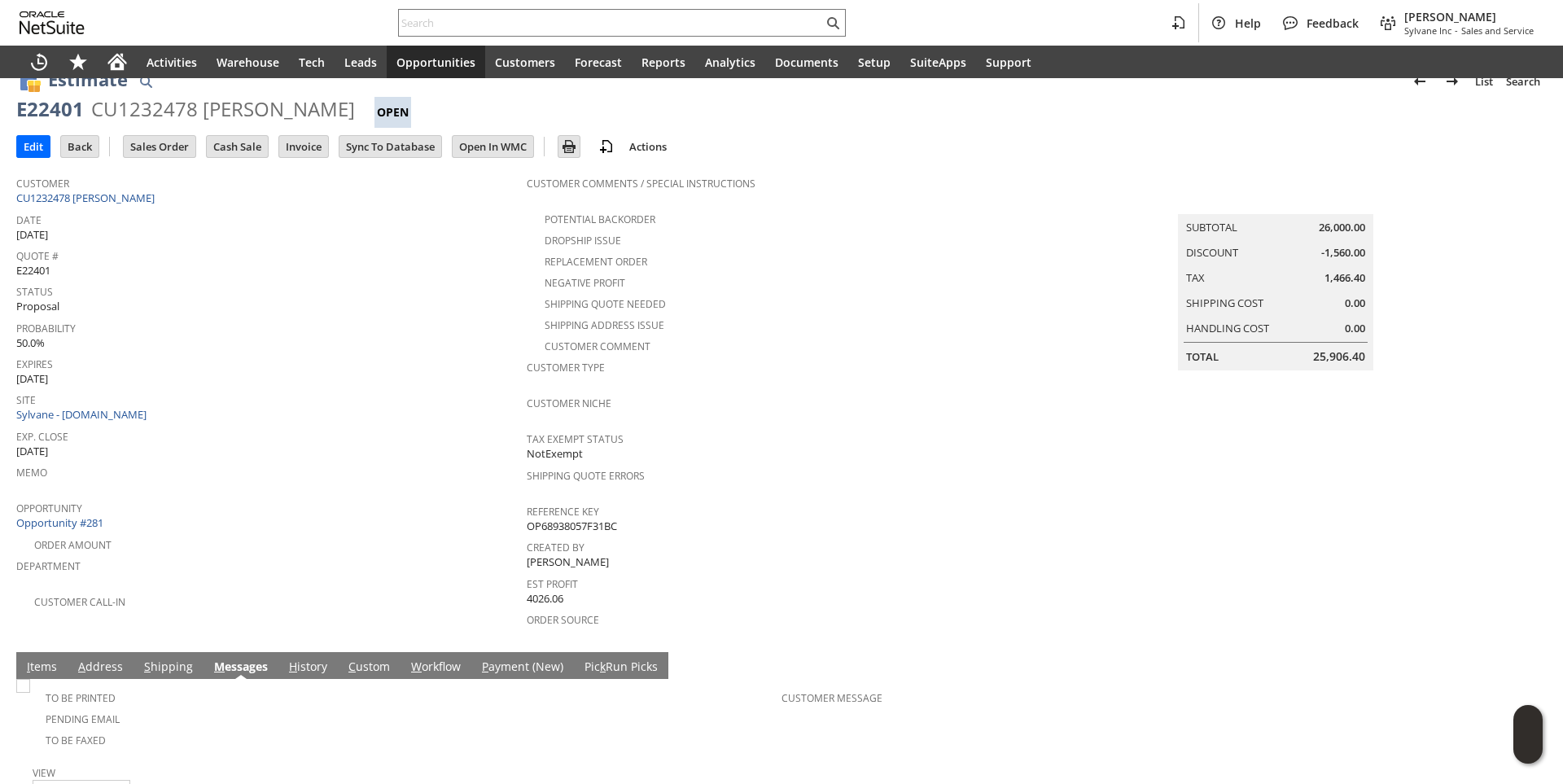
scroll to position [0, 0]
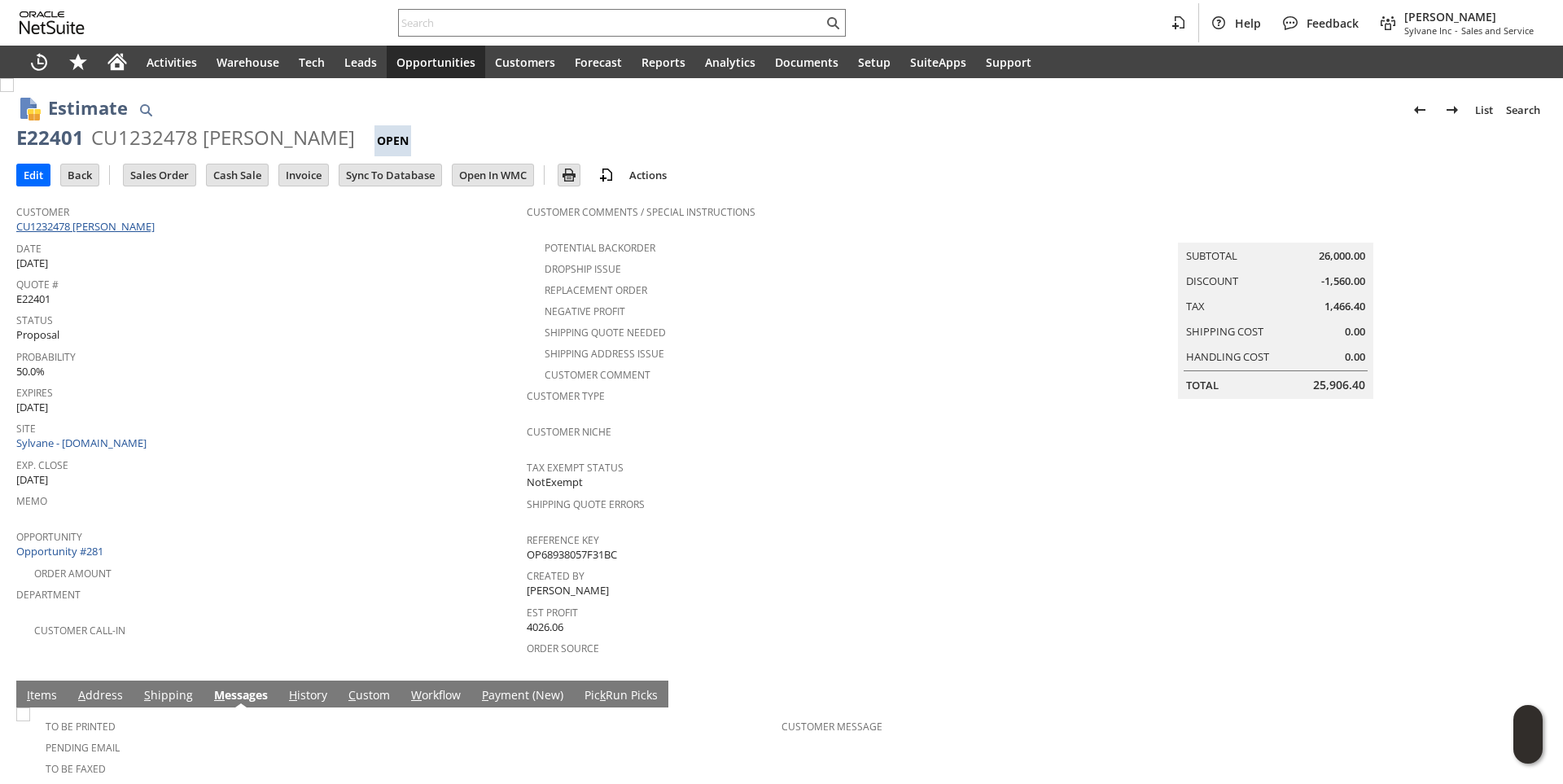
click at [128, 224] on link "CU1232478 Christina Gray" at bounding box center [87, 226] width 143 height 15
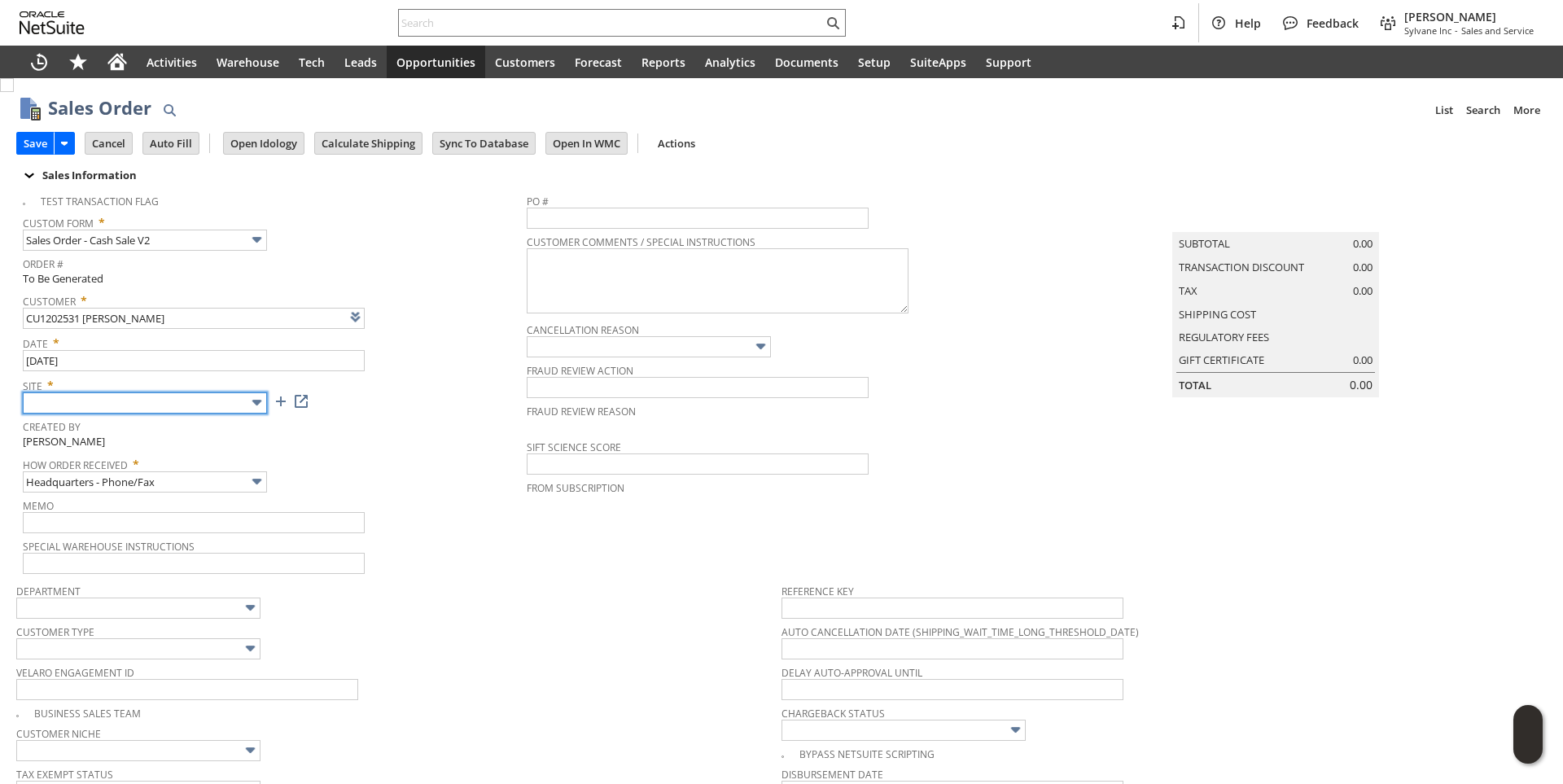
click at [237, 410] on input "text" at bounding box center [145, 403] width 245 height 21
type input "Intelligent Recommendations ⁰"
type input "Sylvane - [DOMAIN_NAME]"
click at [554, 609] on div "Department" at bounding box center [394, 599] width 757 height 39
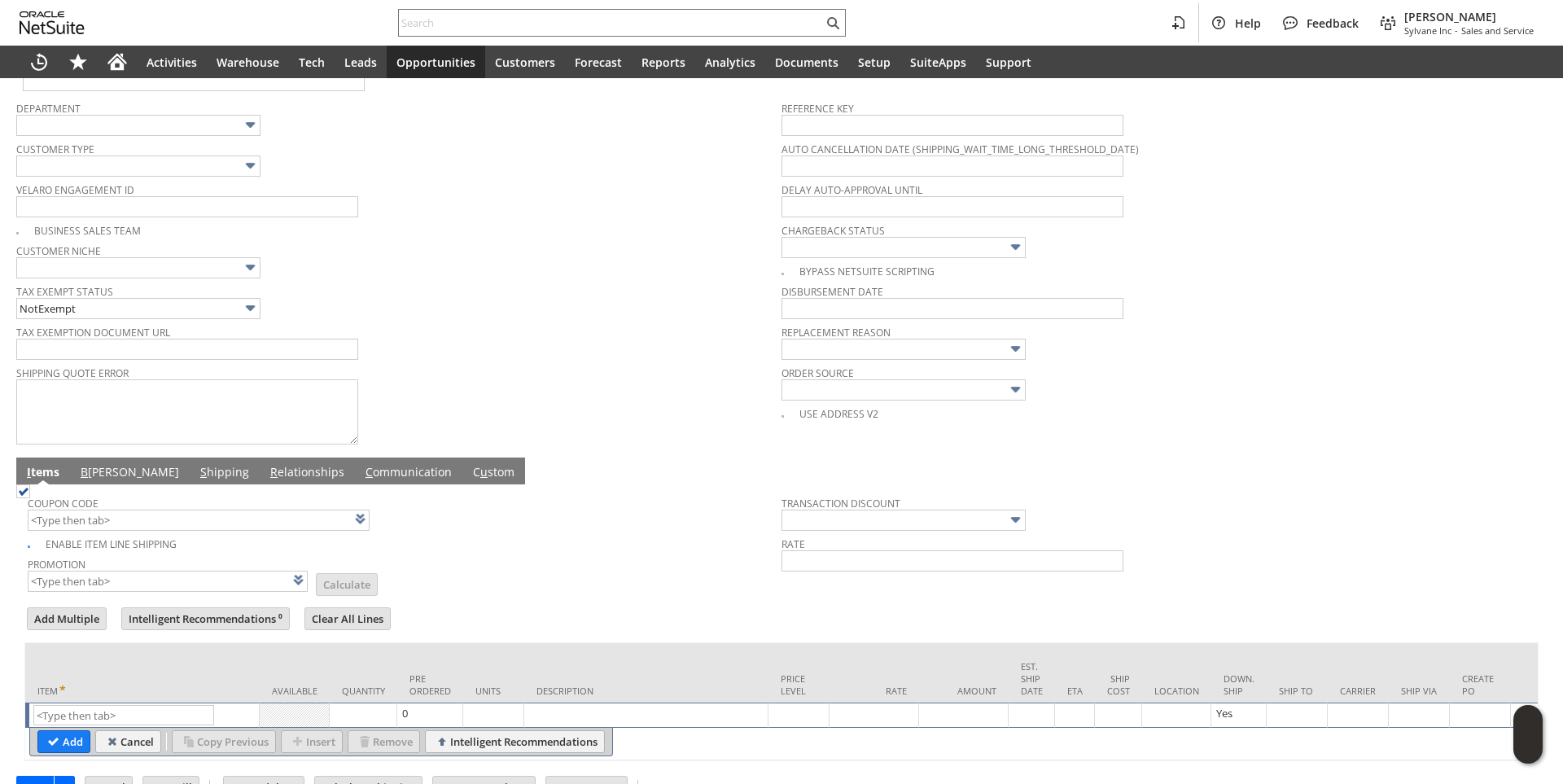
scroll to position [535, 0]
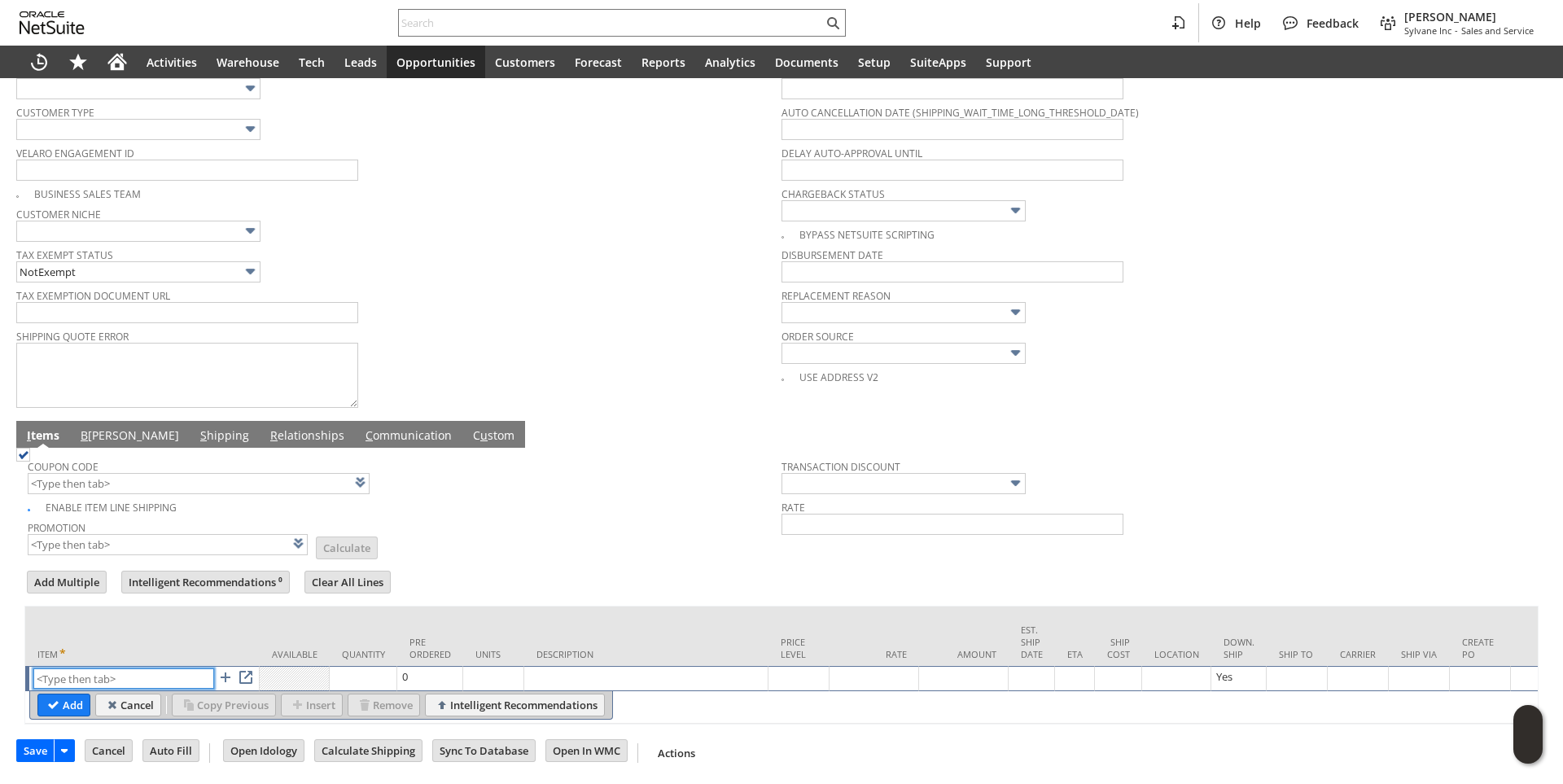
drag, startPoint x: 124, startPoint y: 657, endPoint x: 119, endPoint y: 667, distance: 11.2
click at [124, 668] on input "text" at bounding box center [124, 678] width 181 height 20
paste input "fn13387"
type input "fn13387"
click at [346, 606] on td "Quantity" at bounding box center [363, 635] width 67 height 59
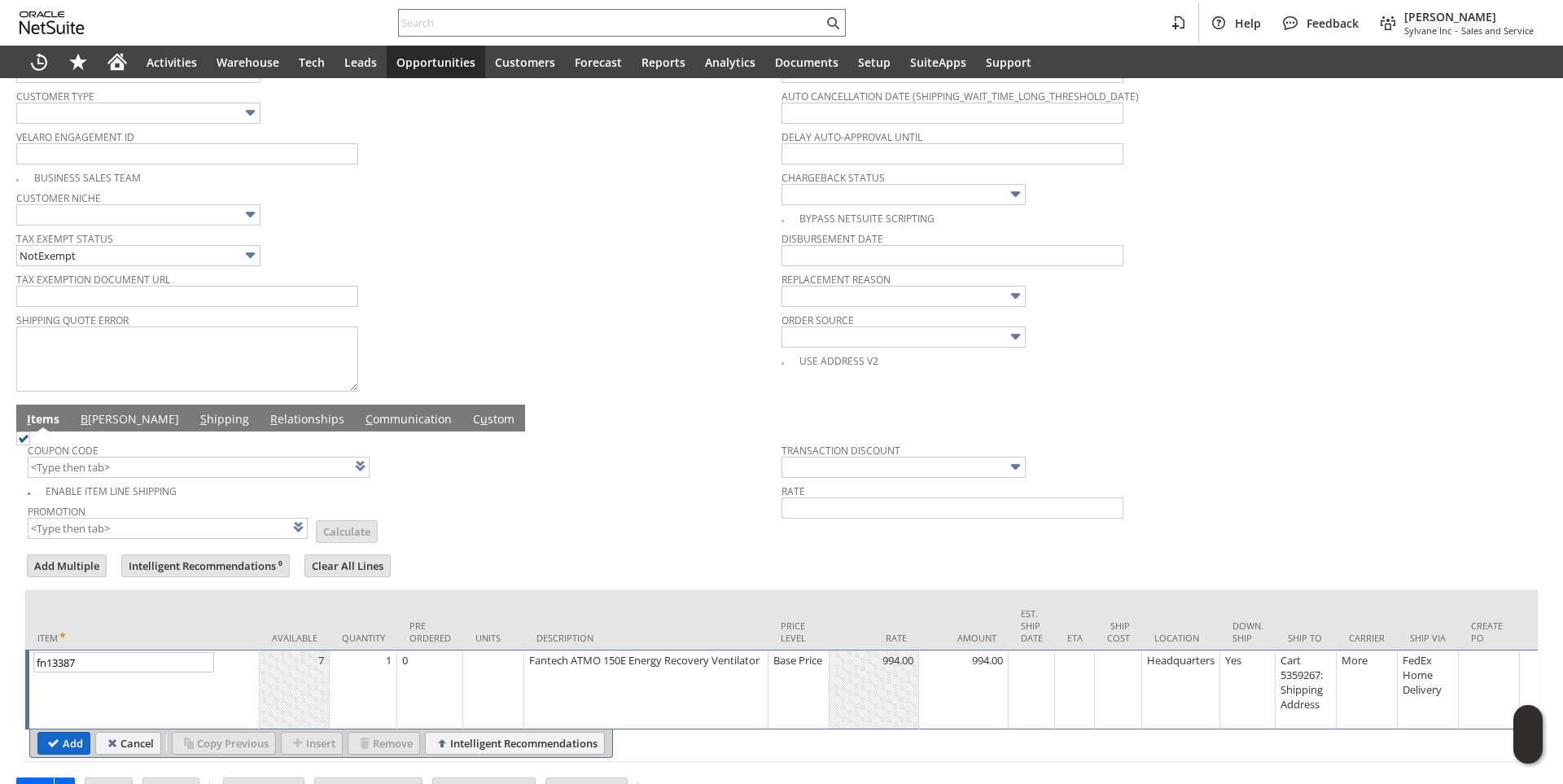
click at [75, 741] on input "Add" at bounding box center [64, 743] width 51 height 21
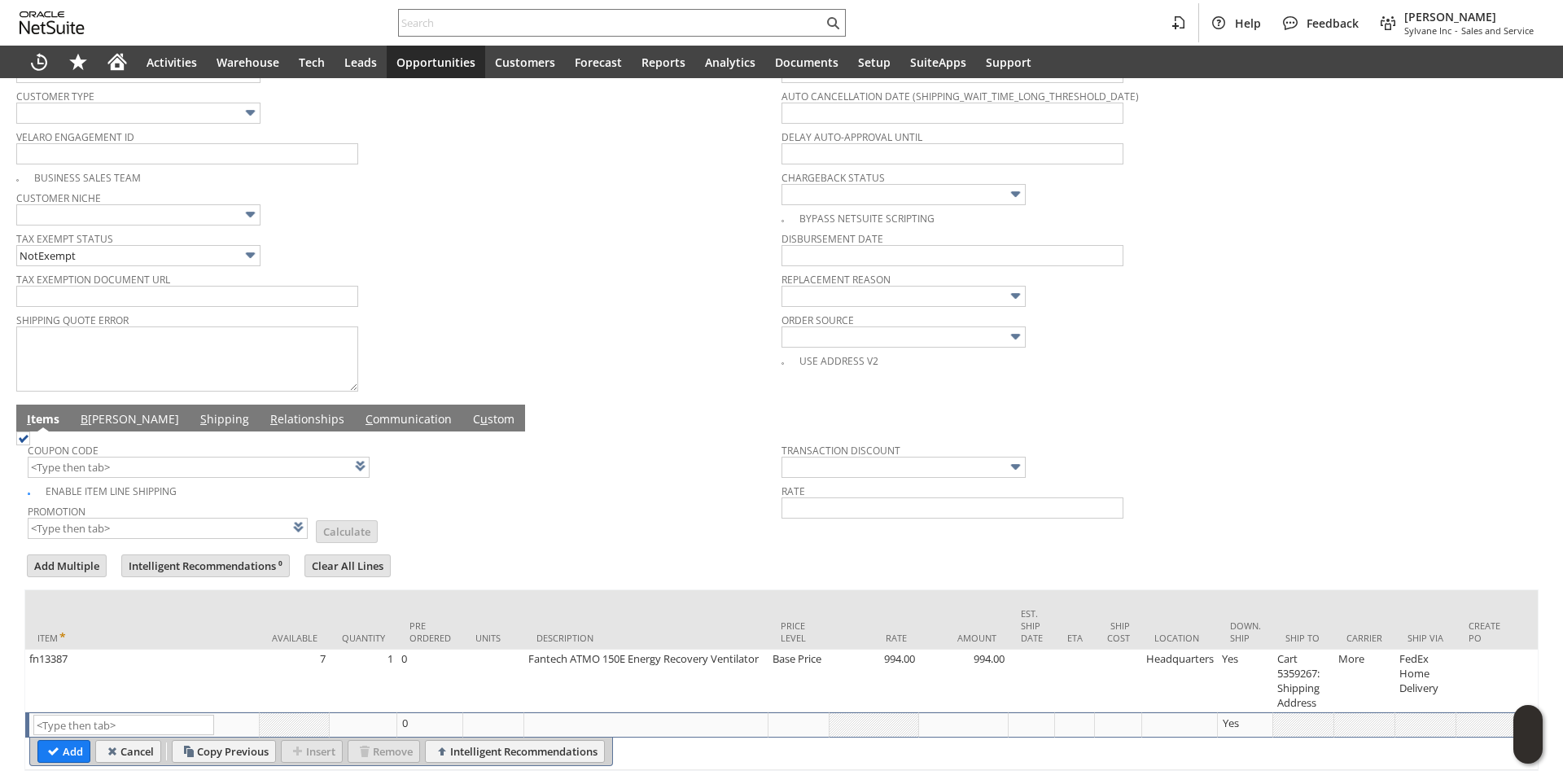
type input "Intelligent Recommendations¹⁰"
paste input "fn13395"
type input "fn13395"
click at [492, 593] on form "Add Multiple Intelligent Recommendations¹⁰ Clear All Lines Line Items All Item …" at bounding box center [782, 661] width 1514 height 219
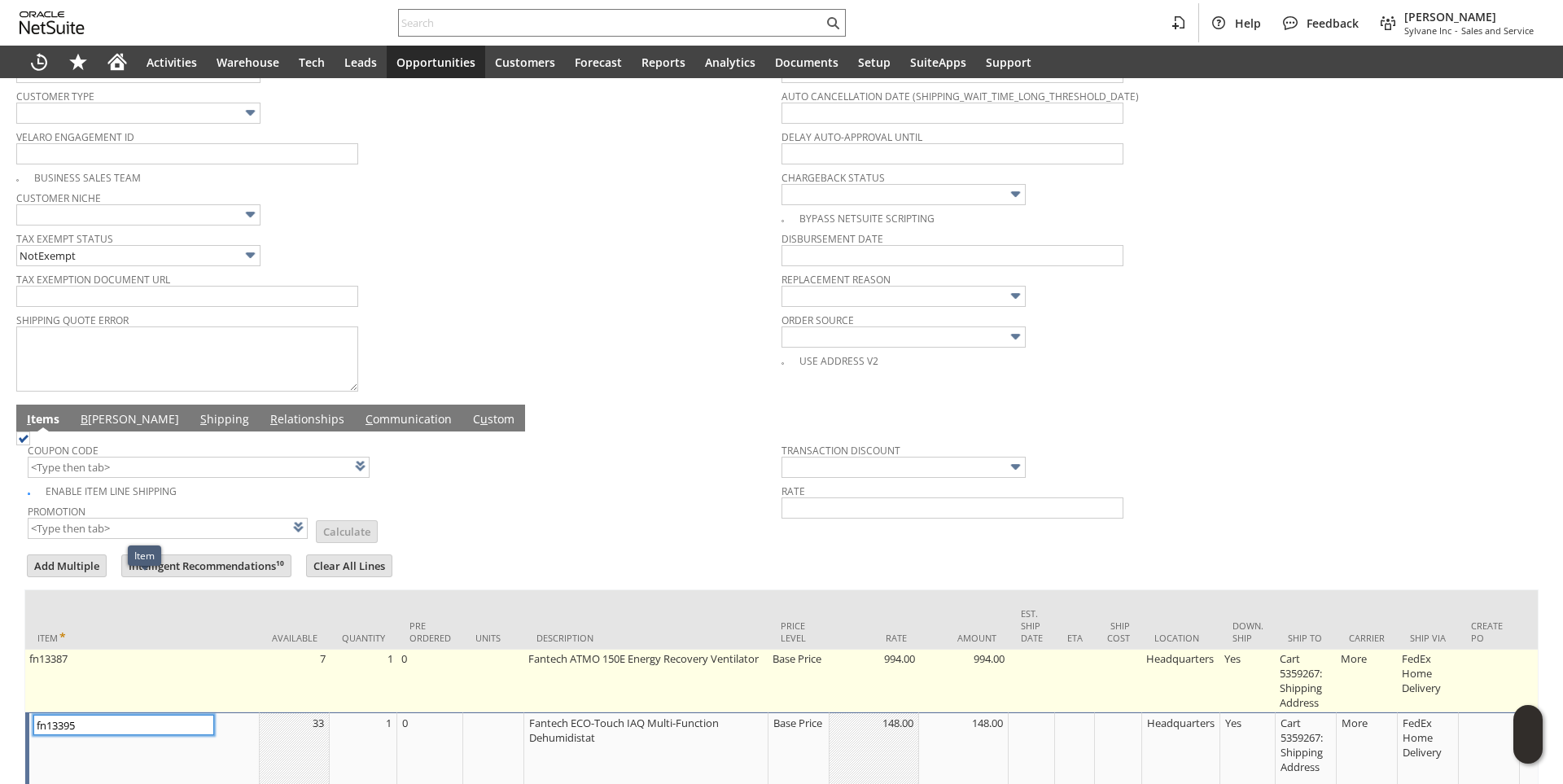
scroll to position [653, 0]
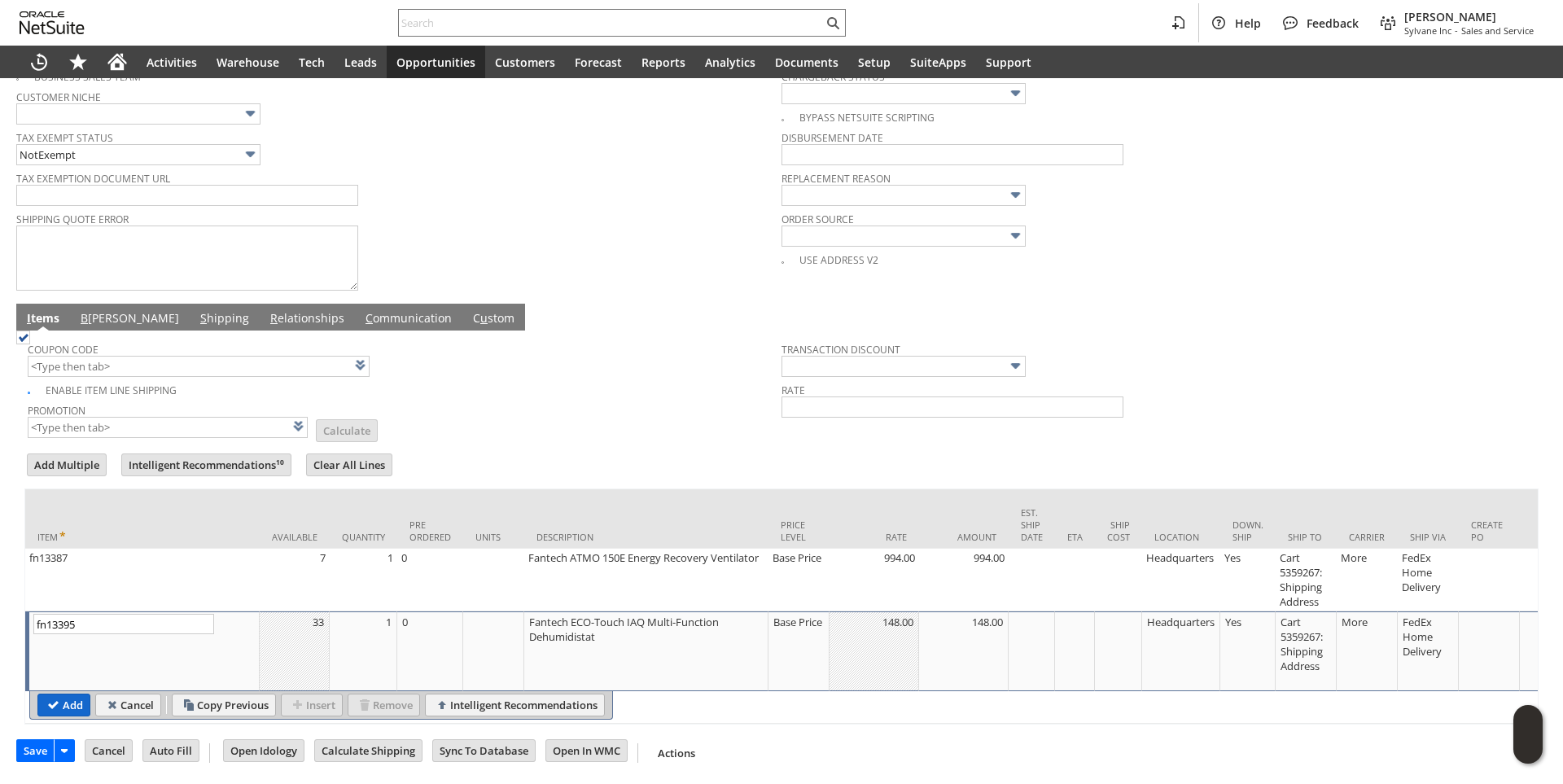
click at [65, 695] on input "Add" at bounding box center [64, 705] width 51 height 21
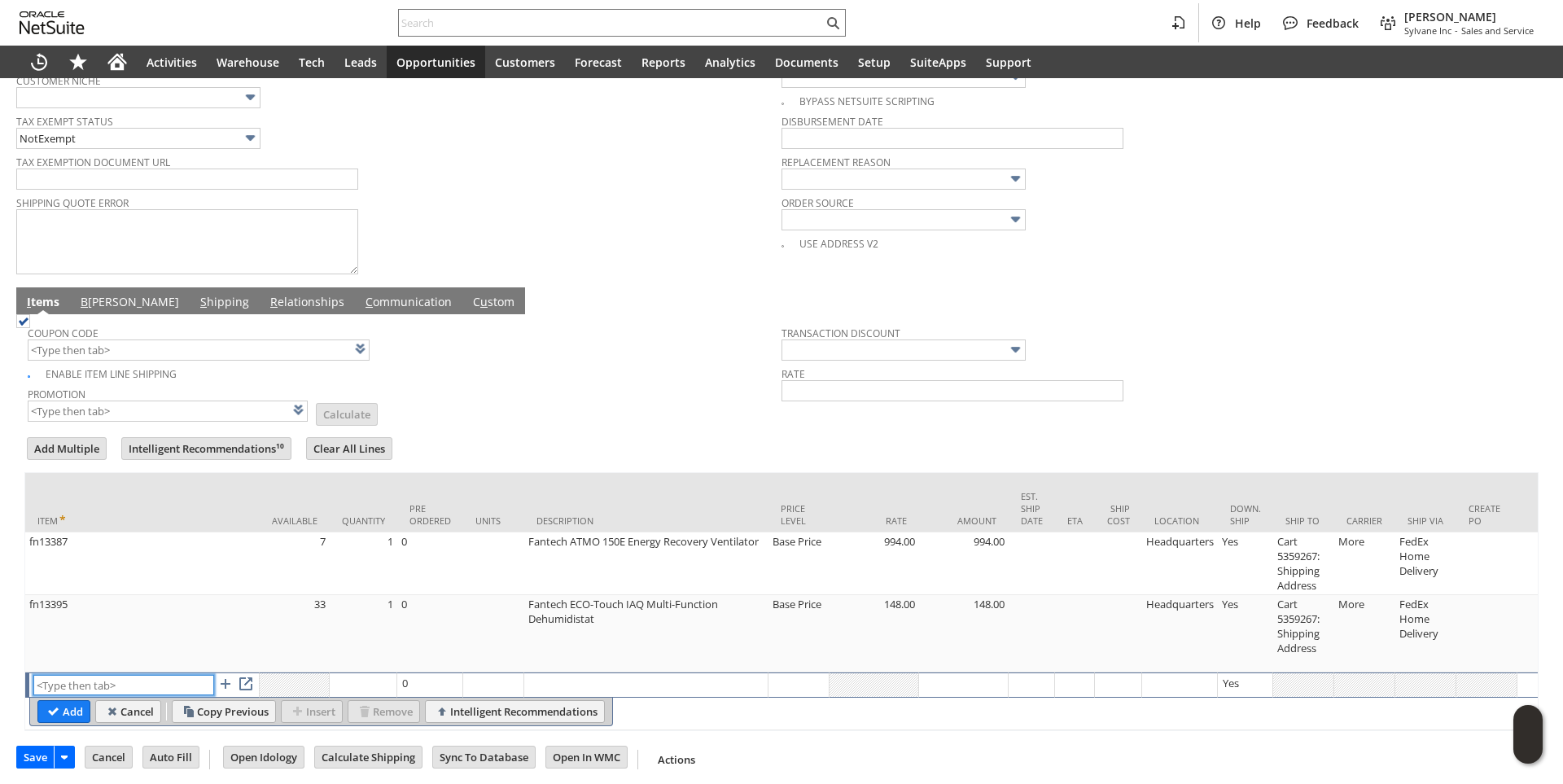
paste input "fn13397"
type input "fn13397"
click at [511, 493] on td "Units" at bounding box center [494, 502] width 61 height 59
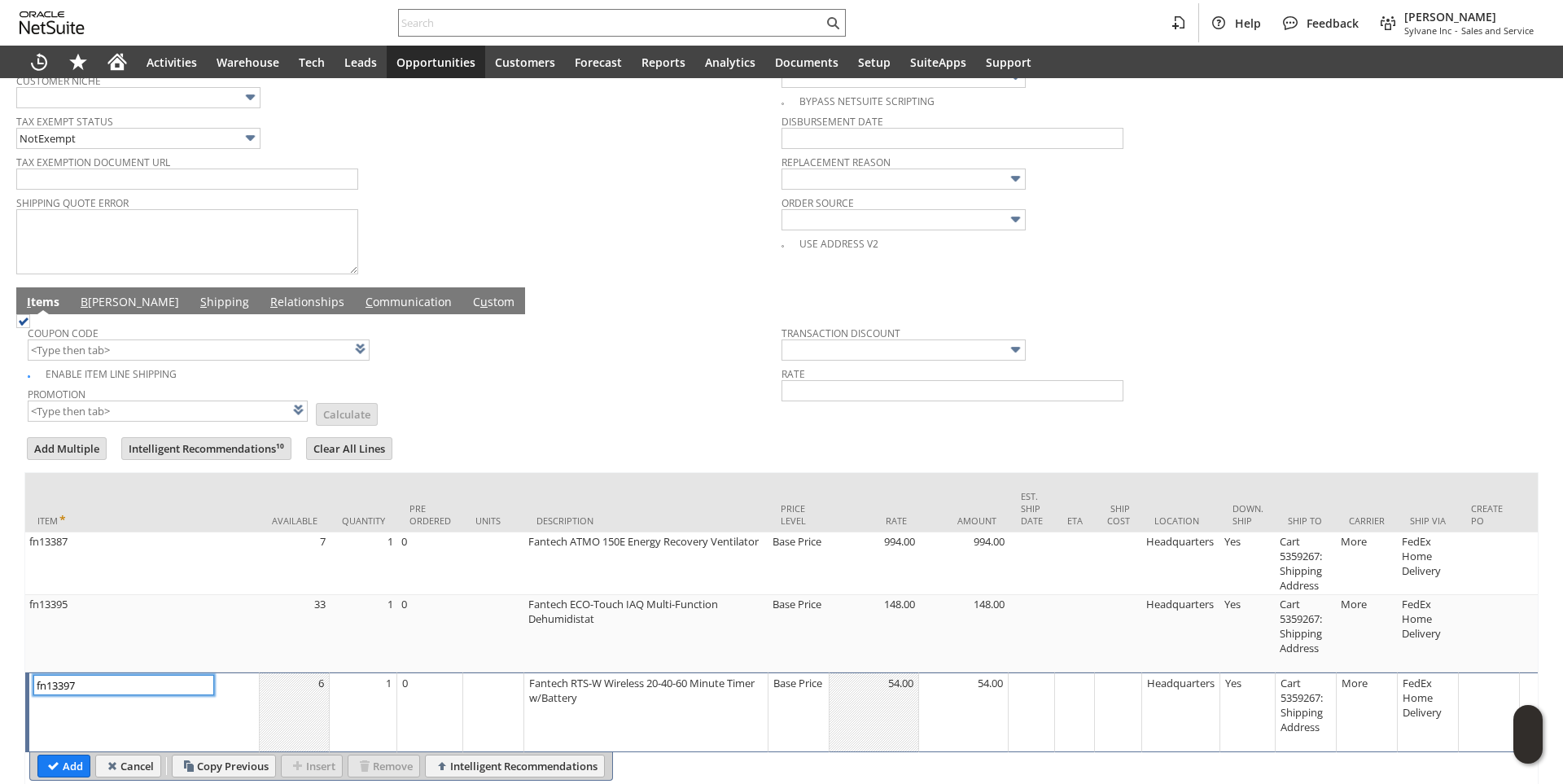
type input "Base Price"
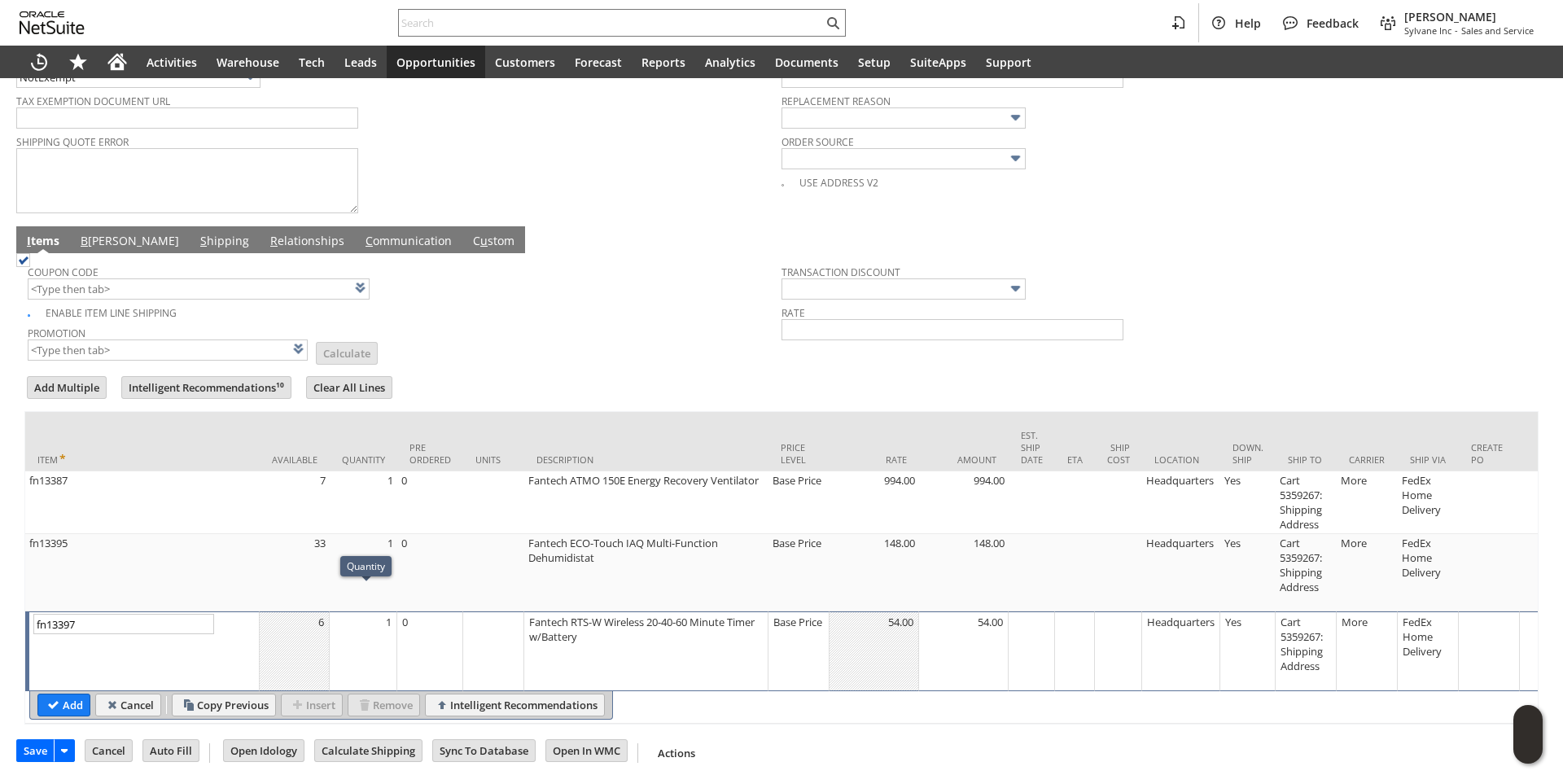
click at [385, 611] on td "1" at bounding box center [363, 651] width 67 height 80
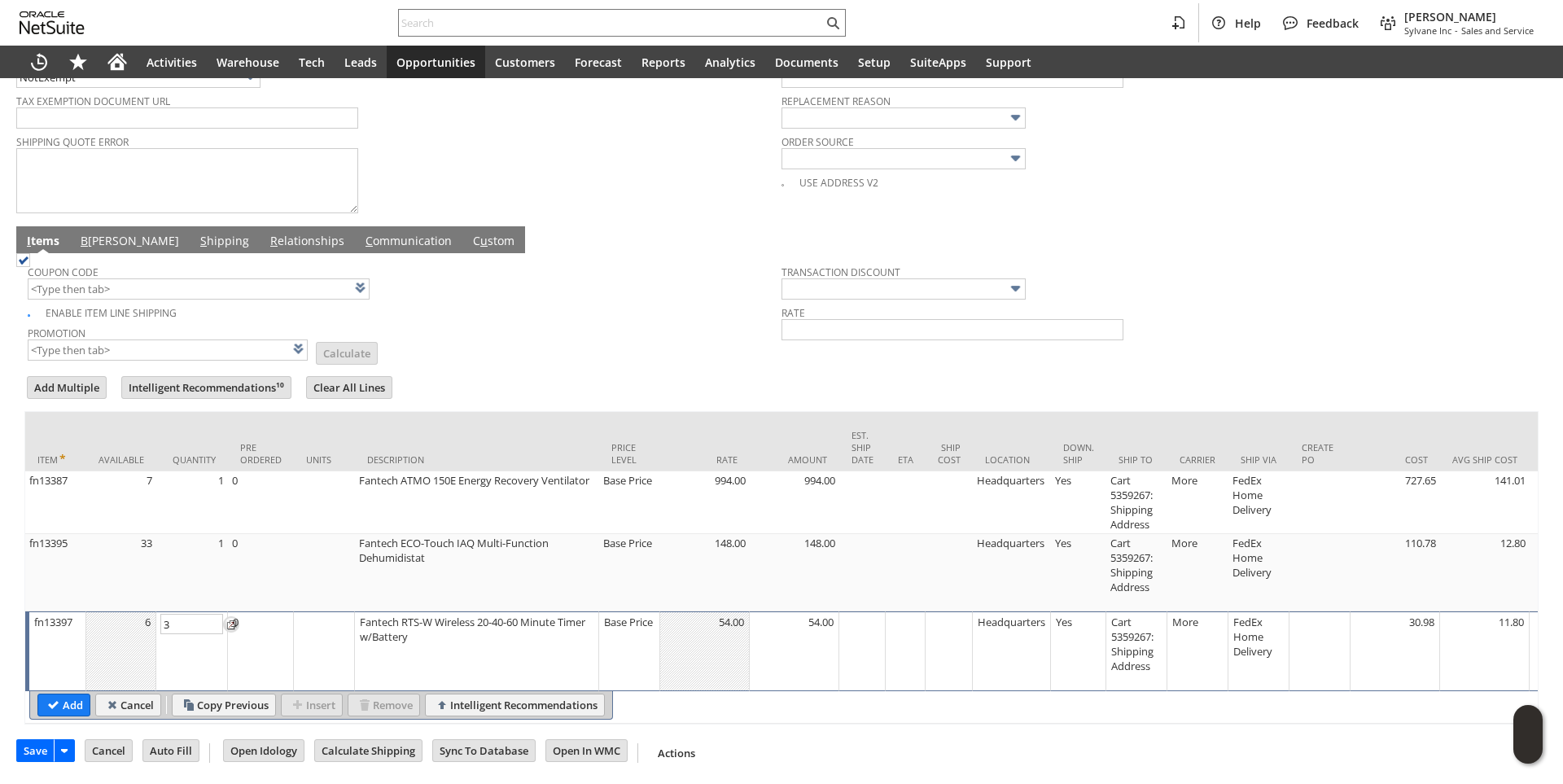
type input "3"
click at [614, 614] on div "Base Price" at bounding box center [629, 622] width 52 height 16
click at [600, 614] on input "Base Price" at bounding box center [625, 624] width 52 height 20
type input "Disco...rice"
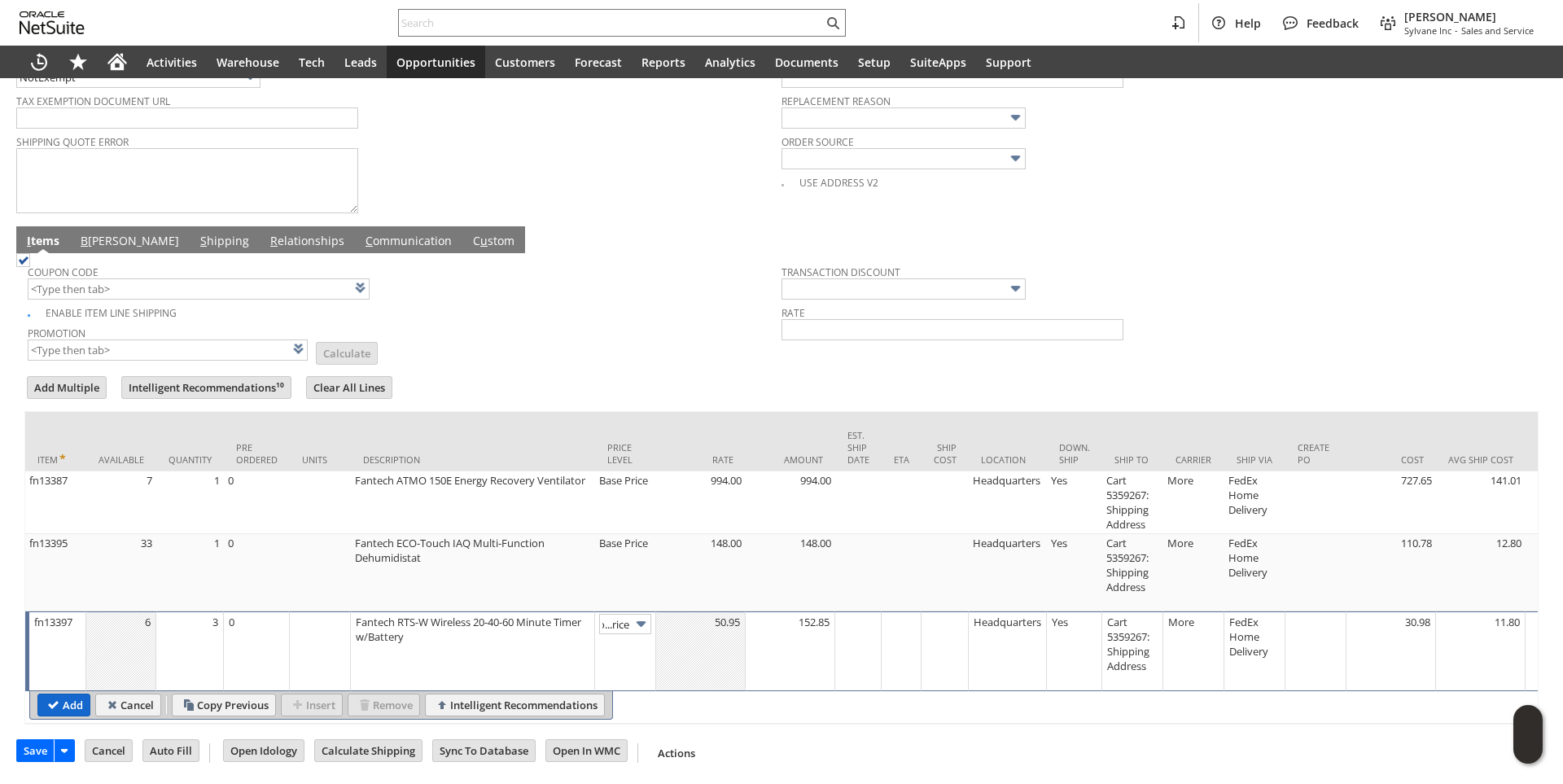
scroll to position [0, 0]
click at [77, 695] on input "Add" at bounding box center [64, 705] width 51 height 21
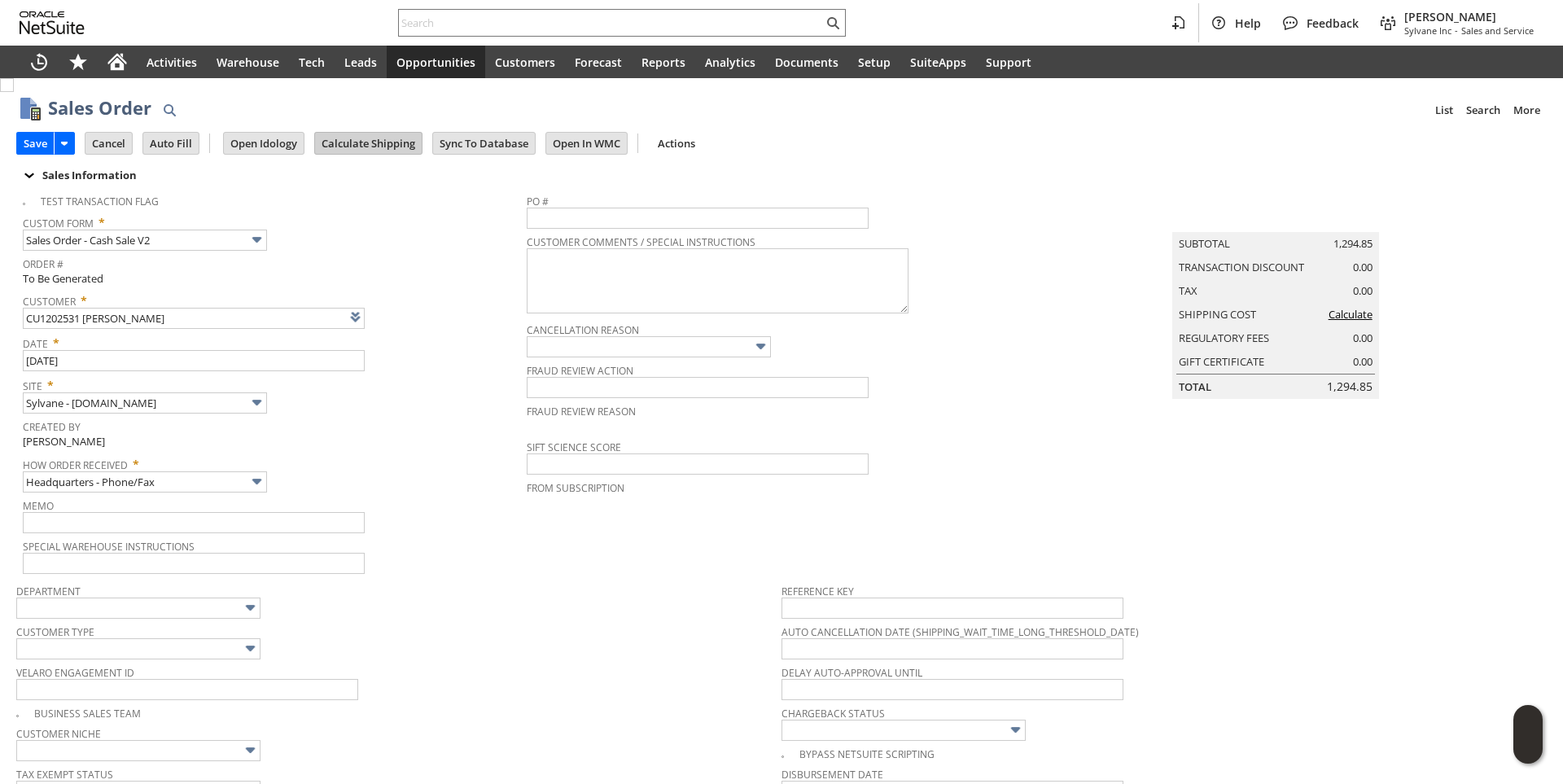
click at [349, 140] on input "Calculate Shipping" at bounding box center [369, 144] width 106 height 21
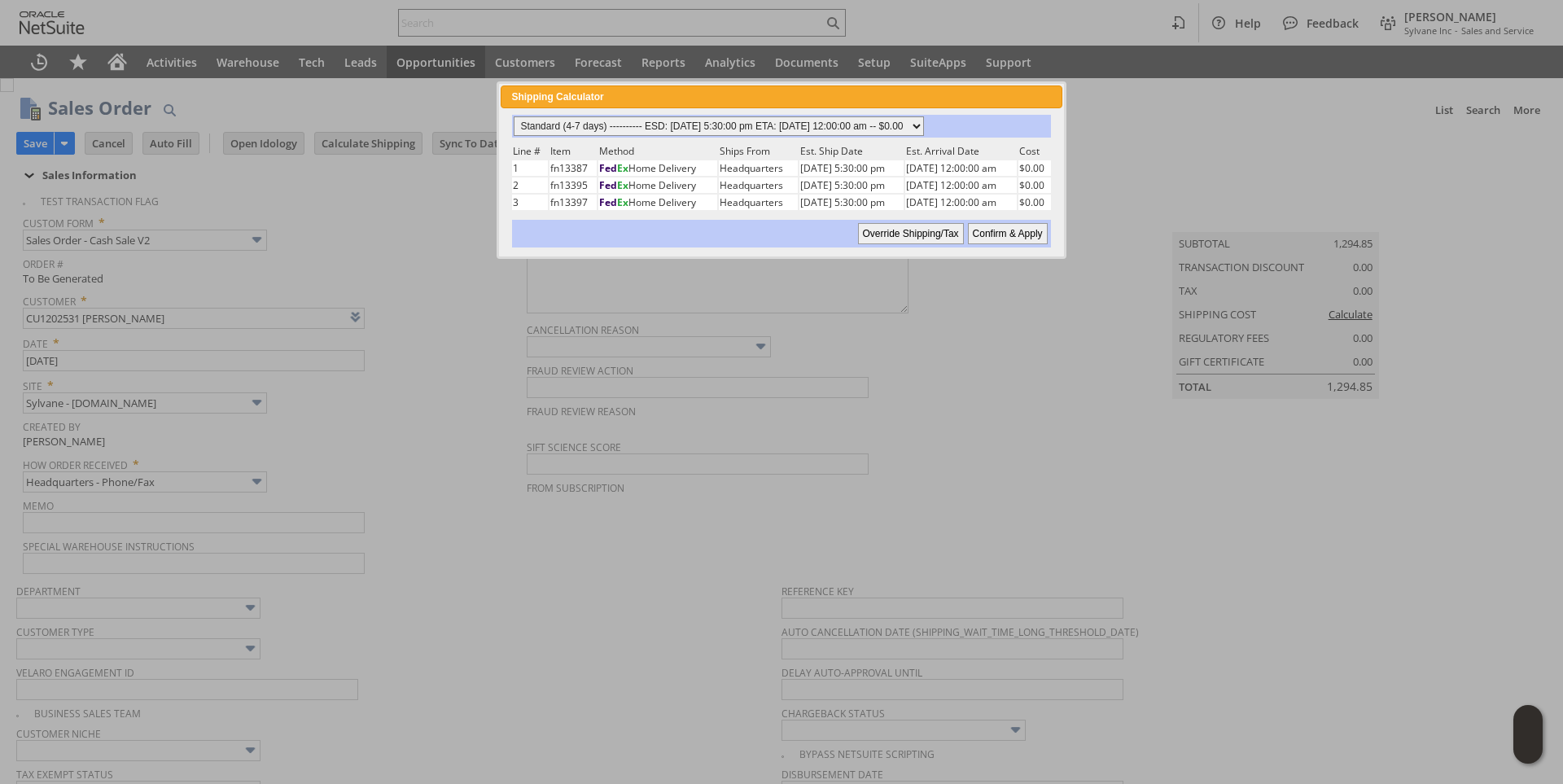
click at [924, 119] on select "Standard (4-7 days) ---------- ESD: 08/11/2025 5:30:00 pm ETA: 08/13/2025 12:00…" at bounding box center [719, 126] width 410 height 19
select select "3 Day ------------------------ ESD: 08/11/2025 5:30:00 pm ETA: 08/13/2025 12:00…"
click at [514, 116] on select "Standard (4-7 days) ---------- ESD: 08/11/2025 5:30:00 pm ETA: 08/13/2025 12:00…" at bounding box center [719, 126] width 410 height 19
click at [1013, 235] on input "Confirm & Apply" at bounding box center [1007, 234] width 80 height 21
type input "Add"
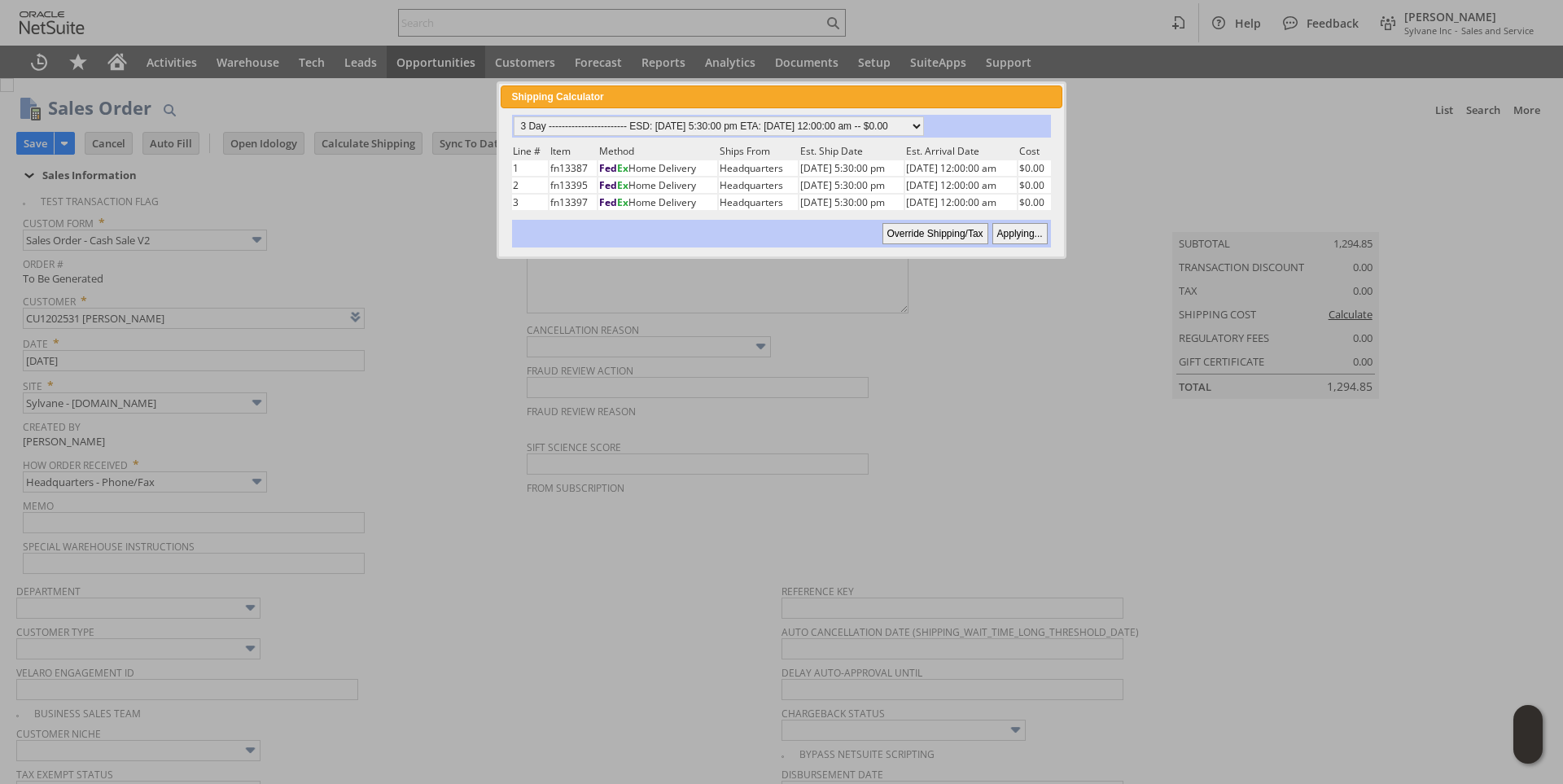
type input "Copy Previous"
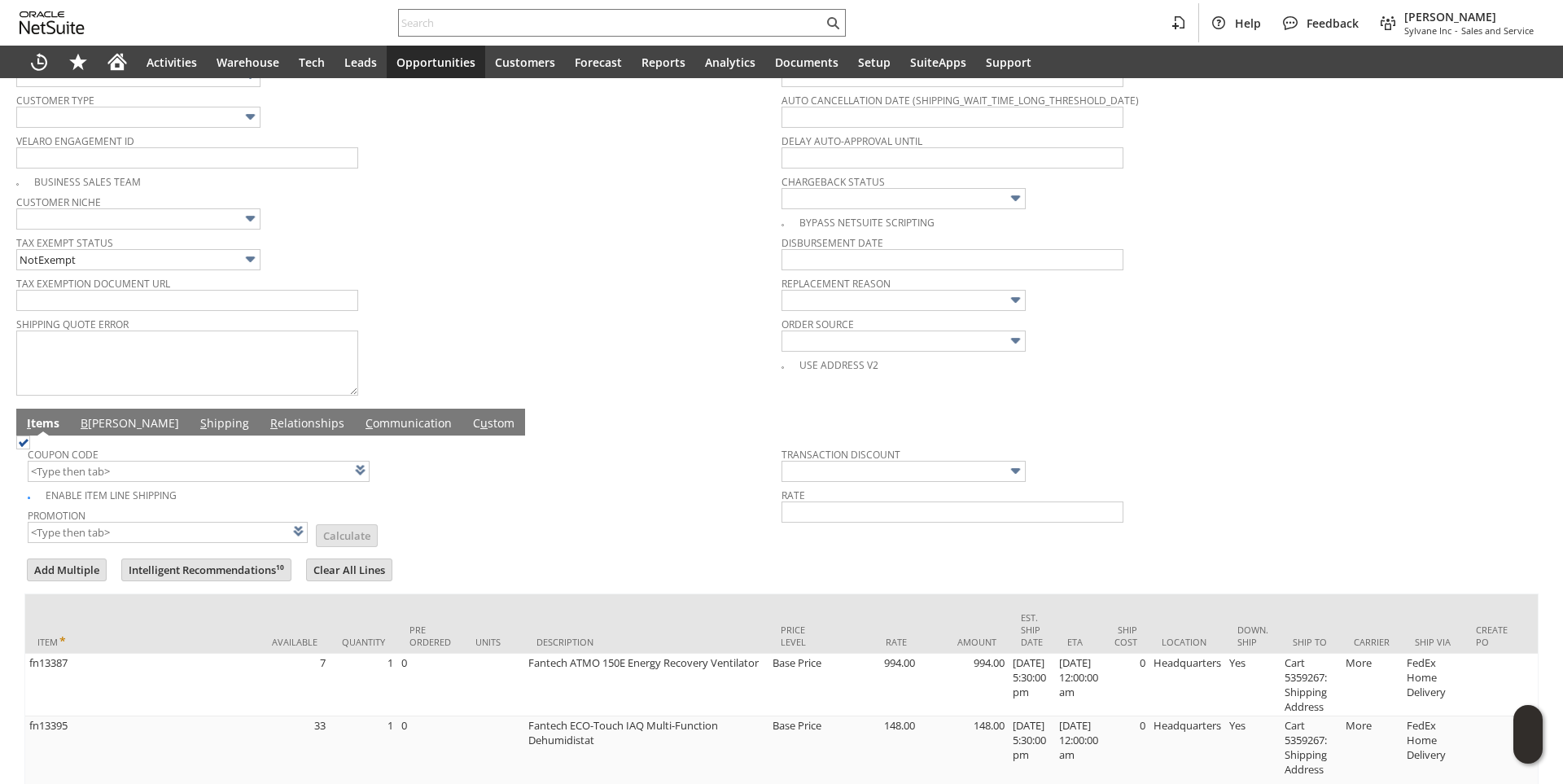
scroll to position [570, 0]
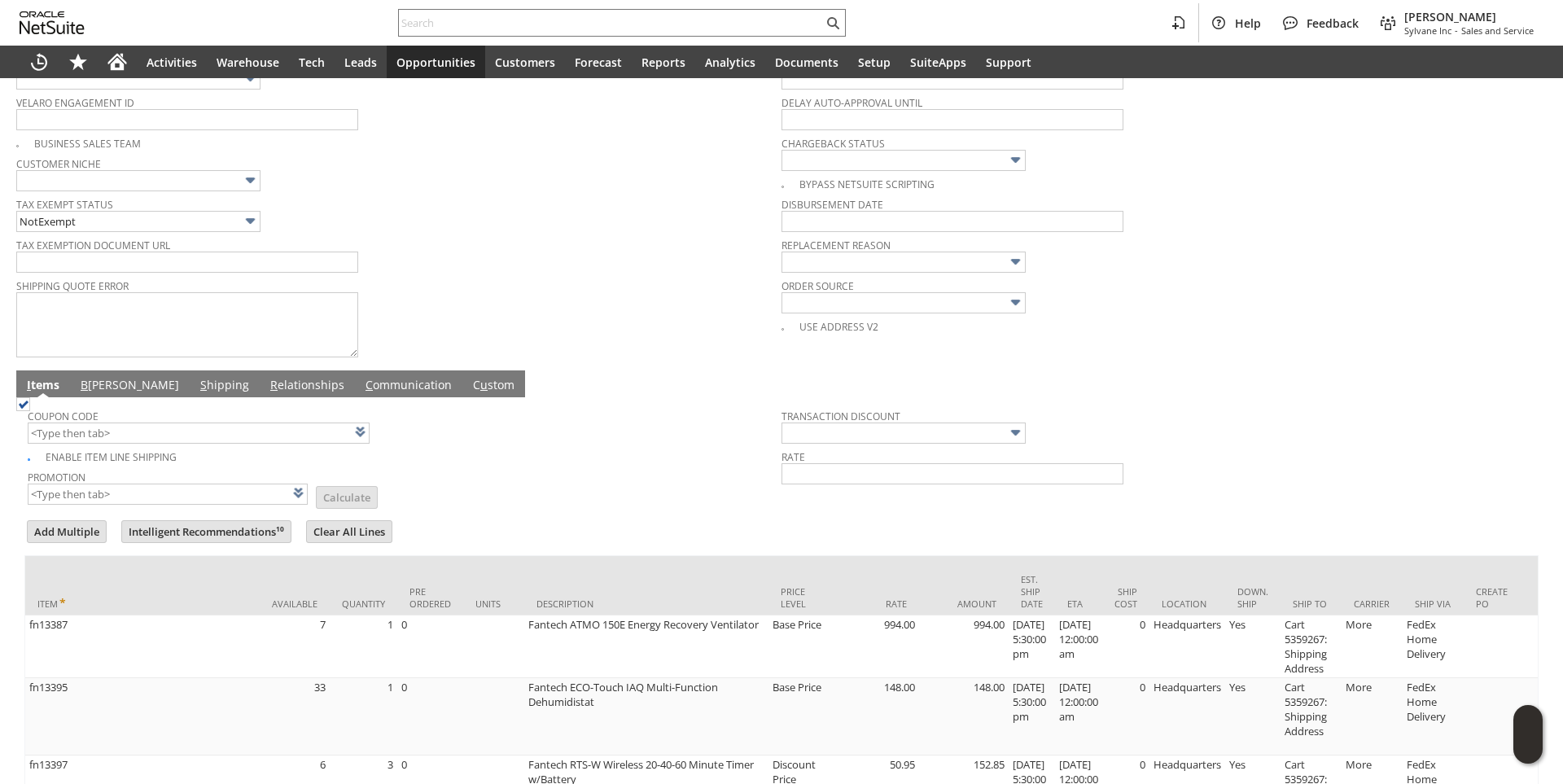
drag, startPoint x: 103, startPoint y: 392, endPoint x: 209, endPoint y: 537, distance: 179.6
click at [103, 392] on link "B illing" at bounding box center [129, 385] width 106 height 18
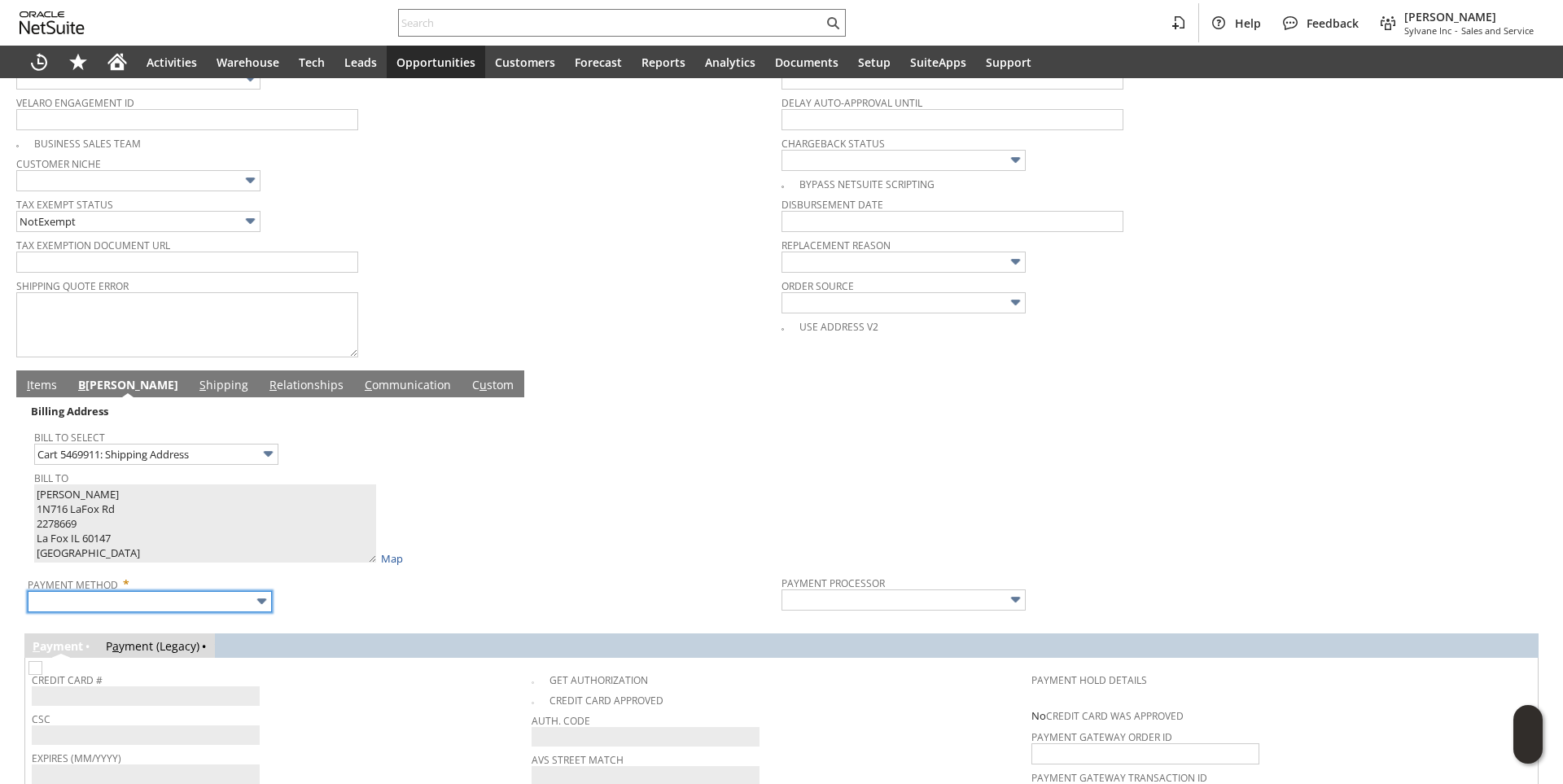
click at [185, 609] on input "text" at bounding box center [150, 602] width 245 height 21
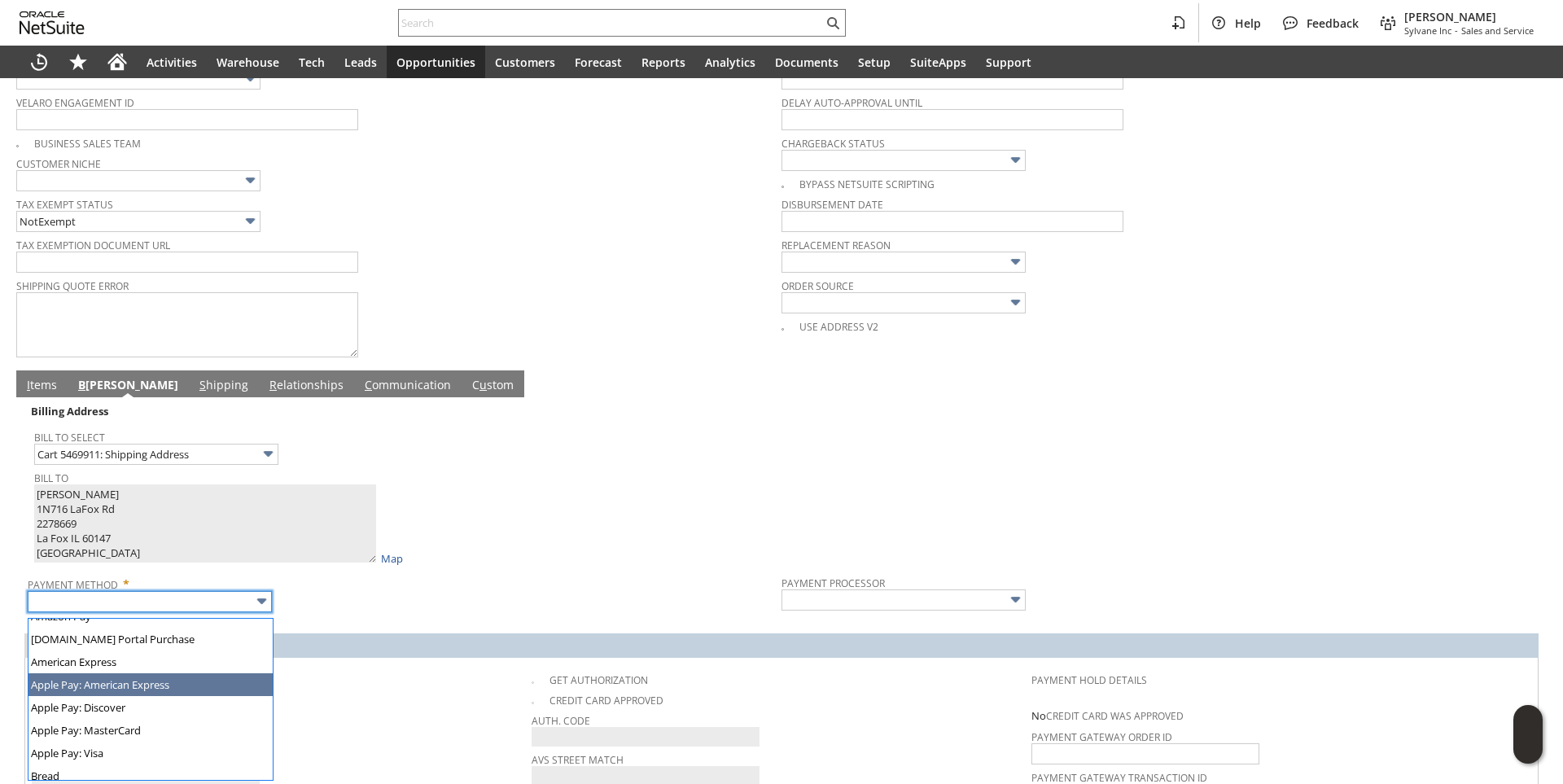
scroll to position [82, 0]
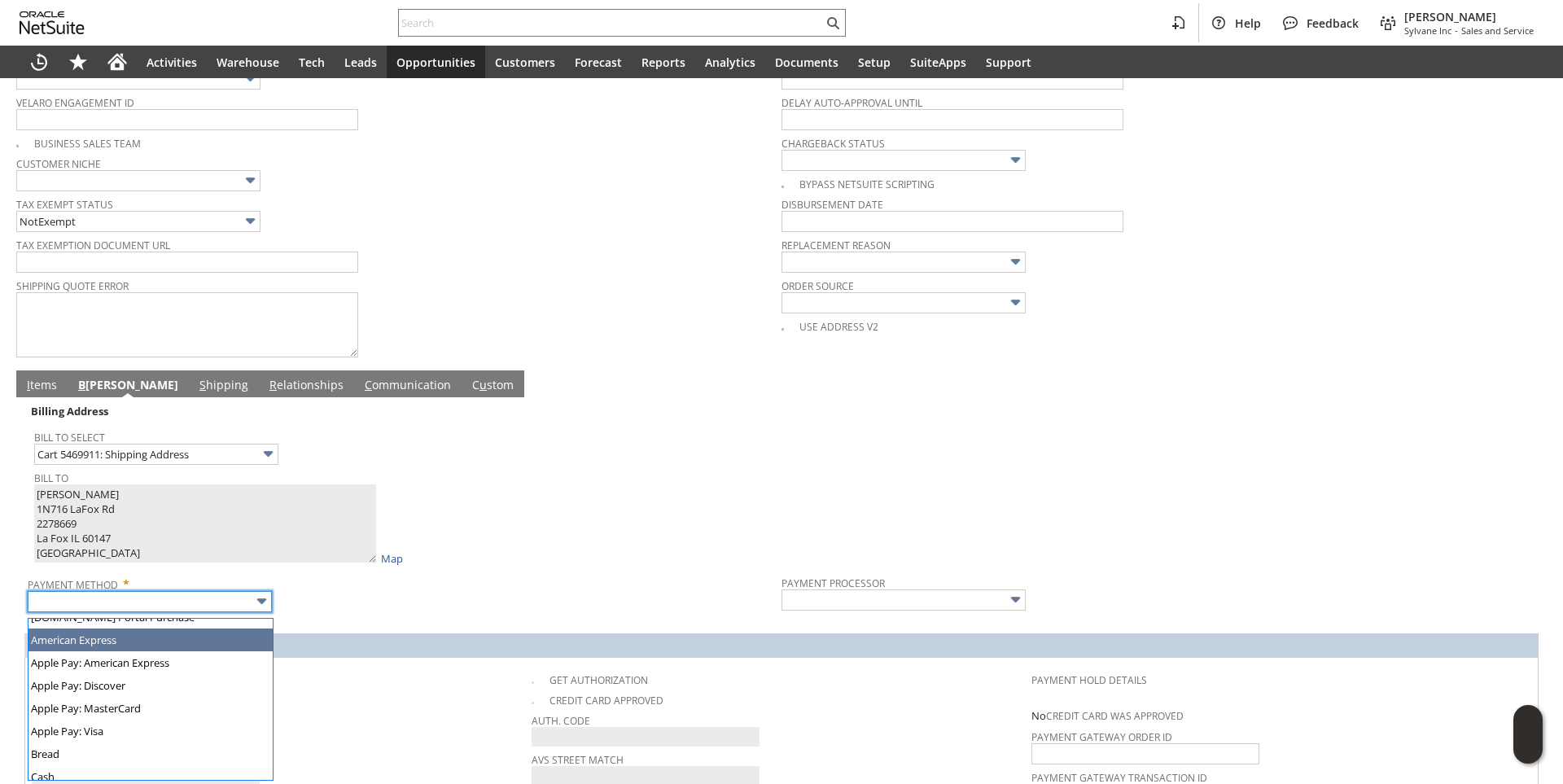
type input "American Express"
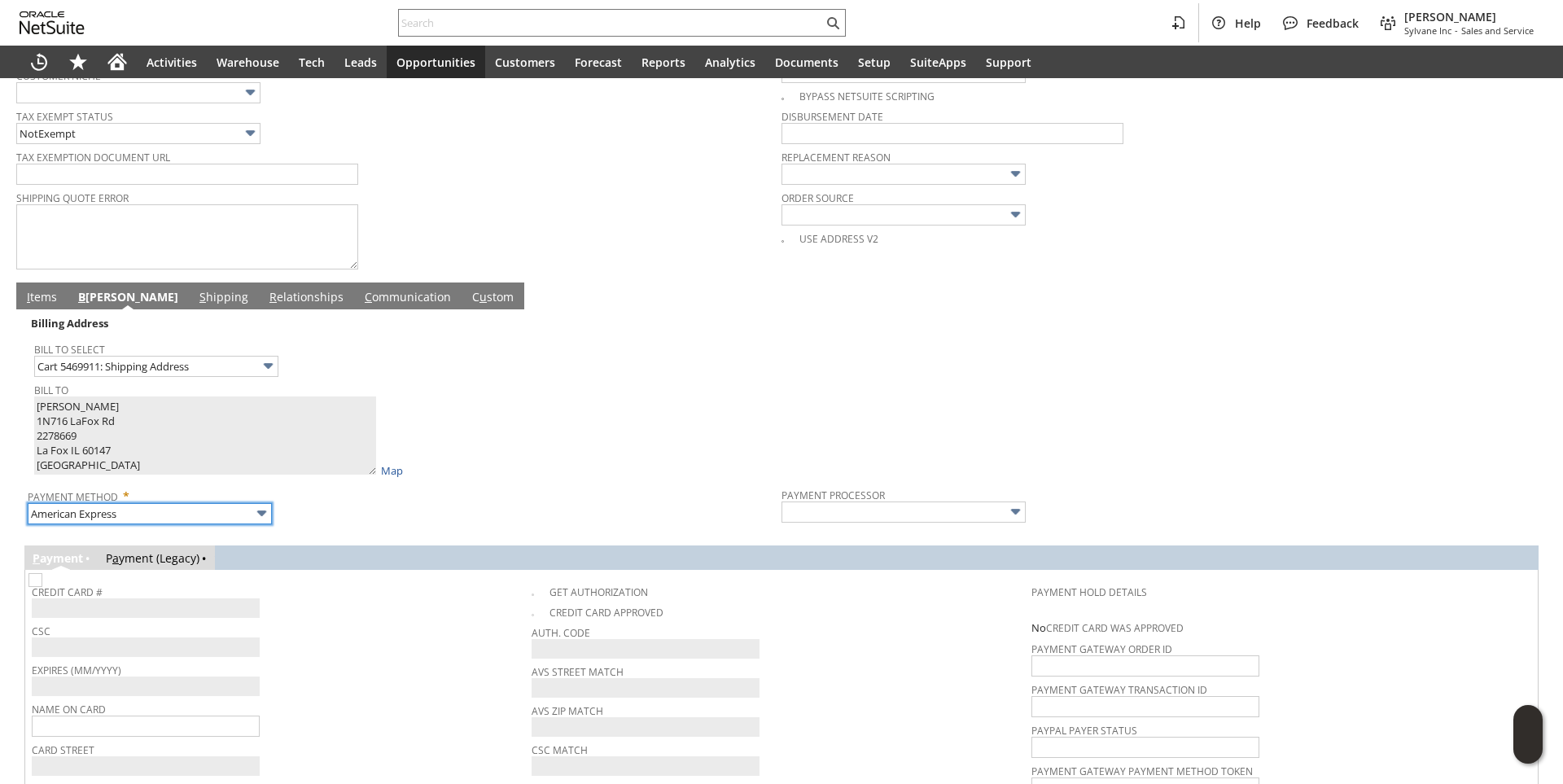
type input "Braintree"
checkbox input "true"
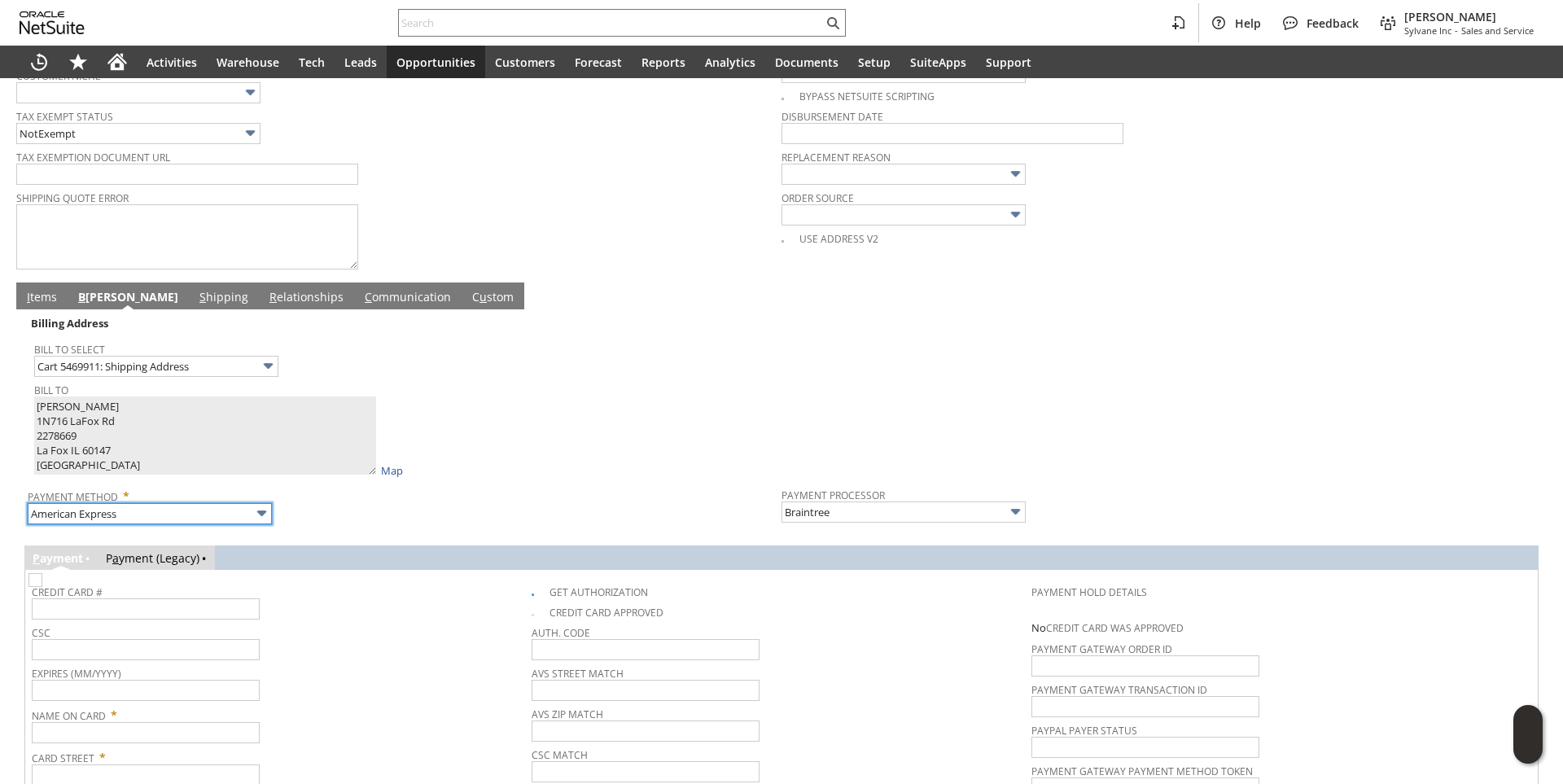
scroll to position [814, 0]
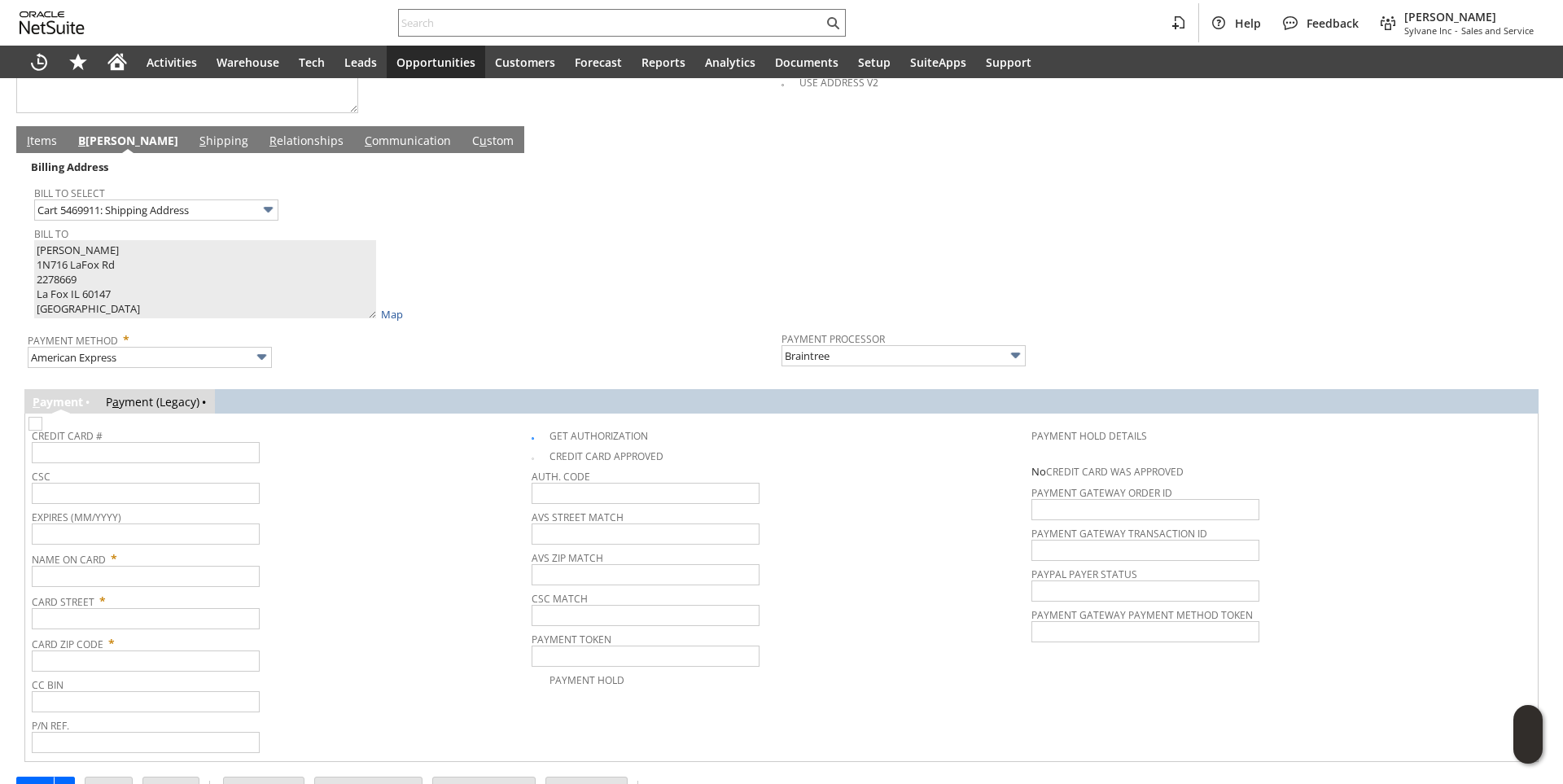
click at [399, 504] on div "CSC" at bounding box center [277, 485] width 492 height 39
click at [128, 460] on input "text" at bounding box center [145, 453] width 228 height 21
type input "379838345054007"
click at [103, 542] on input "text" at bounding box center [145, 534] width 228 height 21
type input "12/2029"
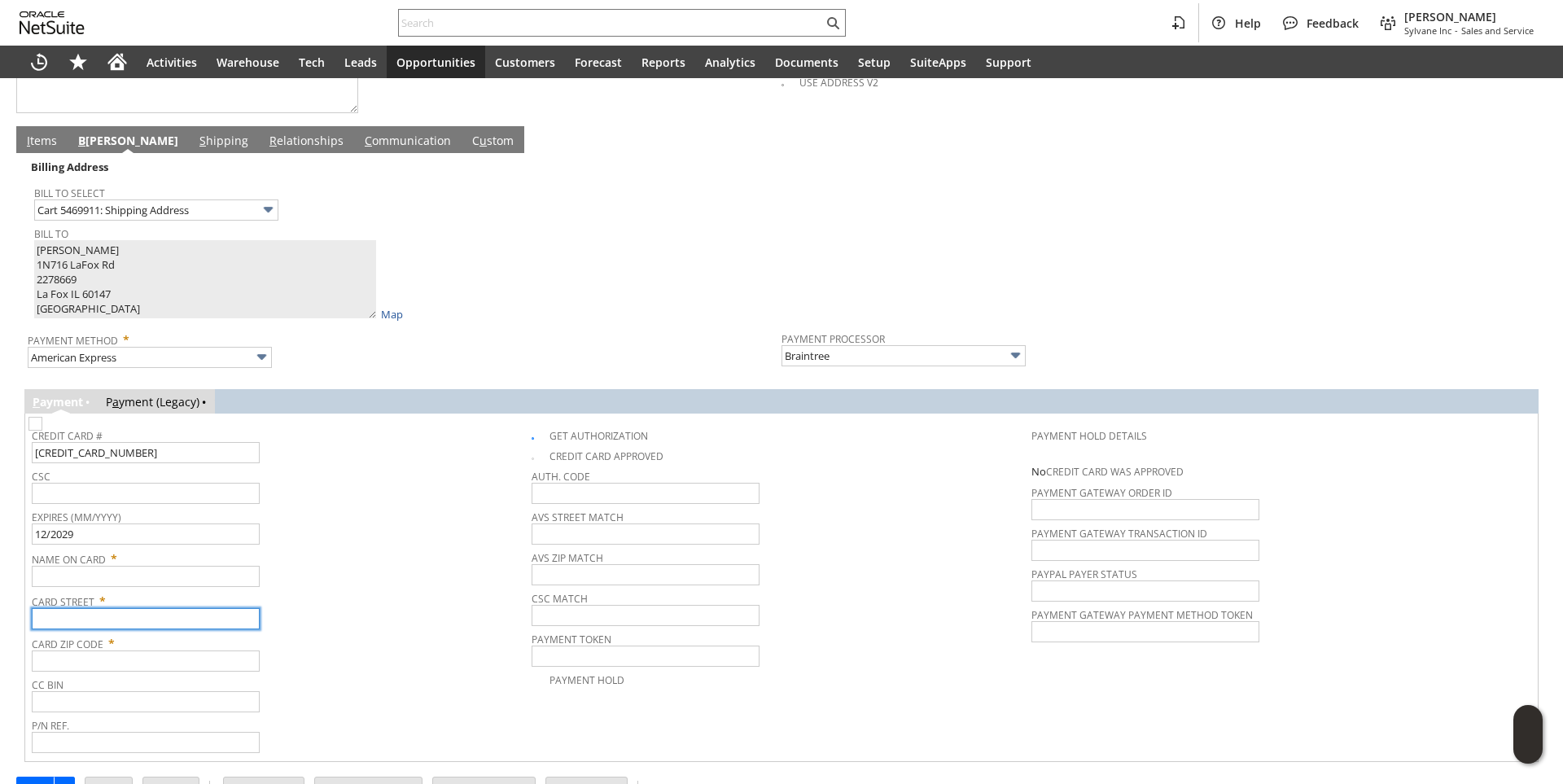
drag, startPoint x: 113, startPoint y: 624, endPoint x: 115, endPoint y: 615, distance: 9.2
click at [113, 624] on input "text" at bounding box center [145, 618] width 228 height 21
click at [50, 578] on input "text" at bounding box center [145, 576] width 228 height 21
paste input "Gene C Walker"
type input "Gene C Walker"
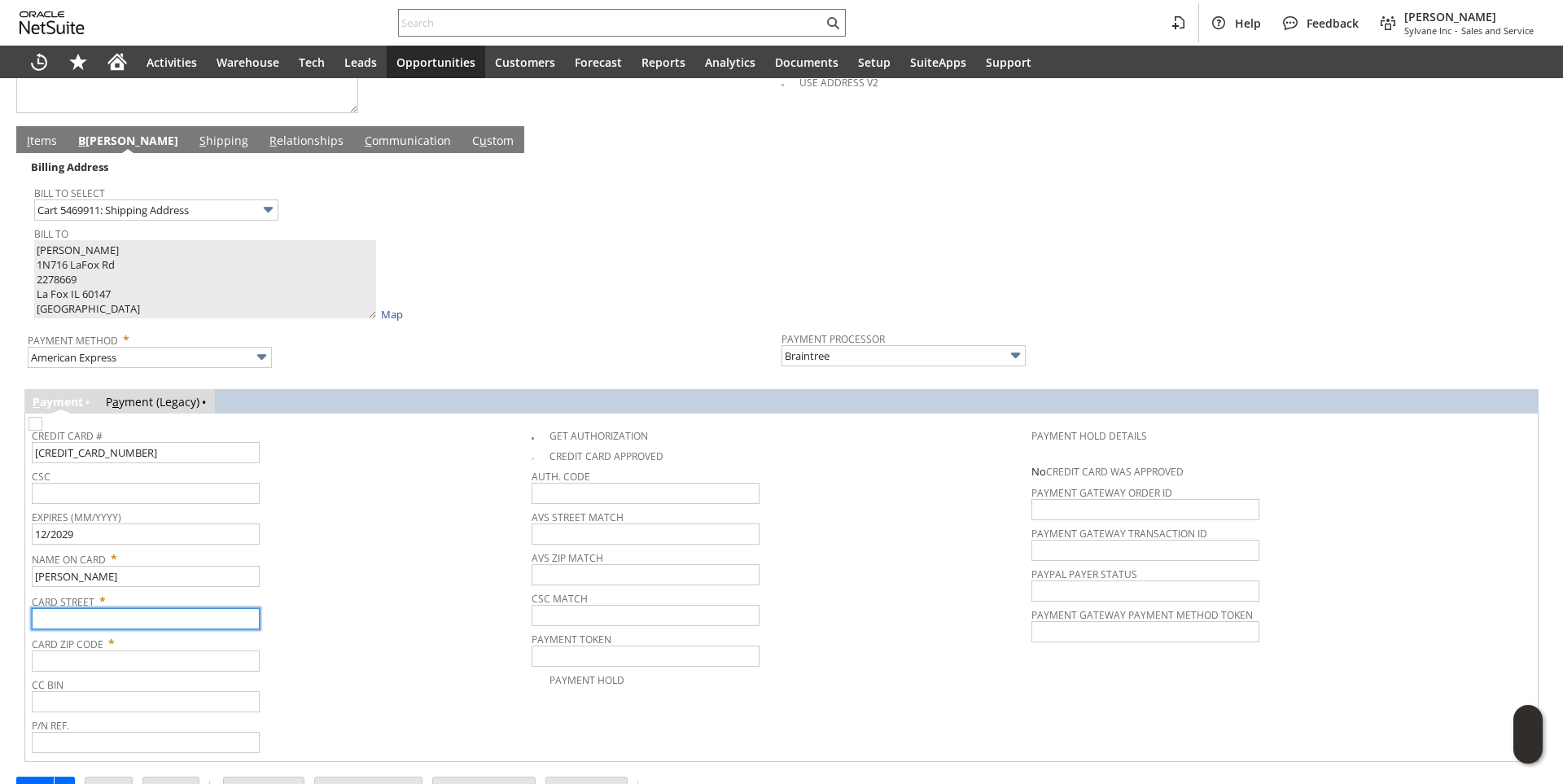
click at [83, 625] on input "text" at bounding box center [145, 618] width 228 height 21
paste input "1N716 LaFox Rd"
type input "1N716 LaFox Rd"
click at [90, 500] on input "text" at bounding box center [145, 493] width 228 height 21
type input "6633"
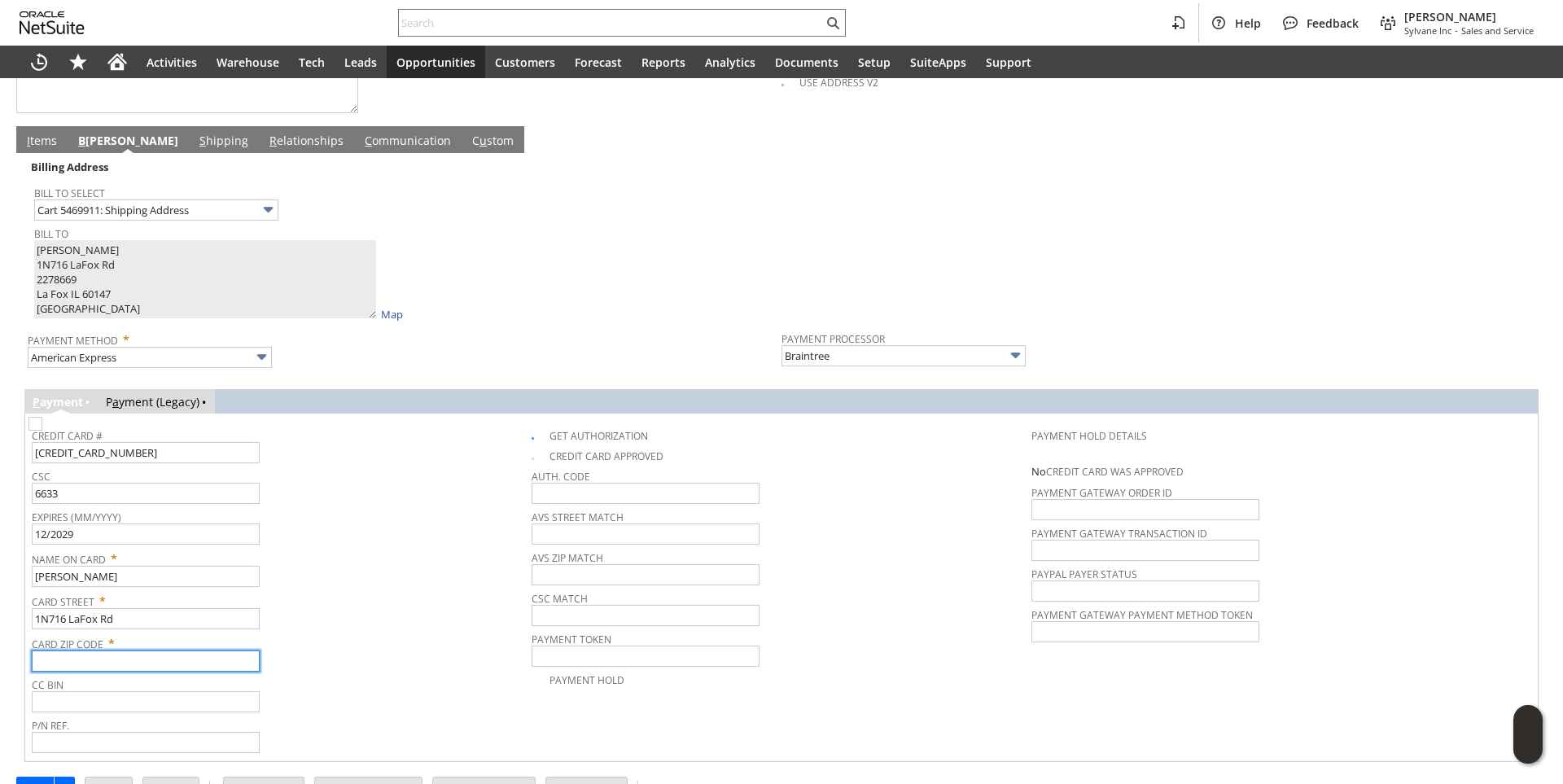
paste input "60147"
type input "60147"
click at [247, 516] on span "Expires (MM/YYYY)" at bounding box center [277, 514] width 492 height 18
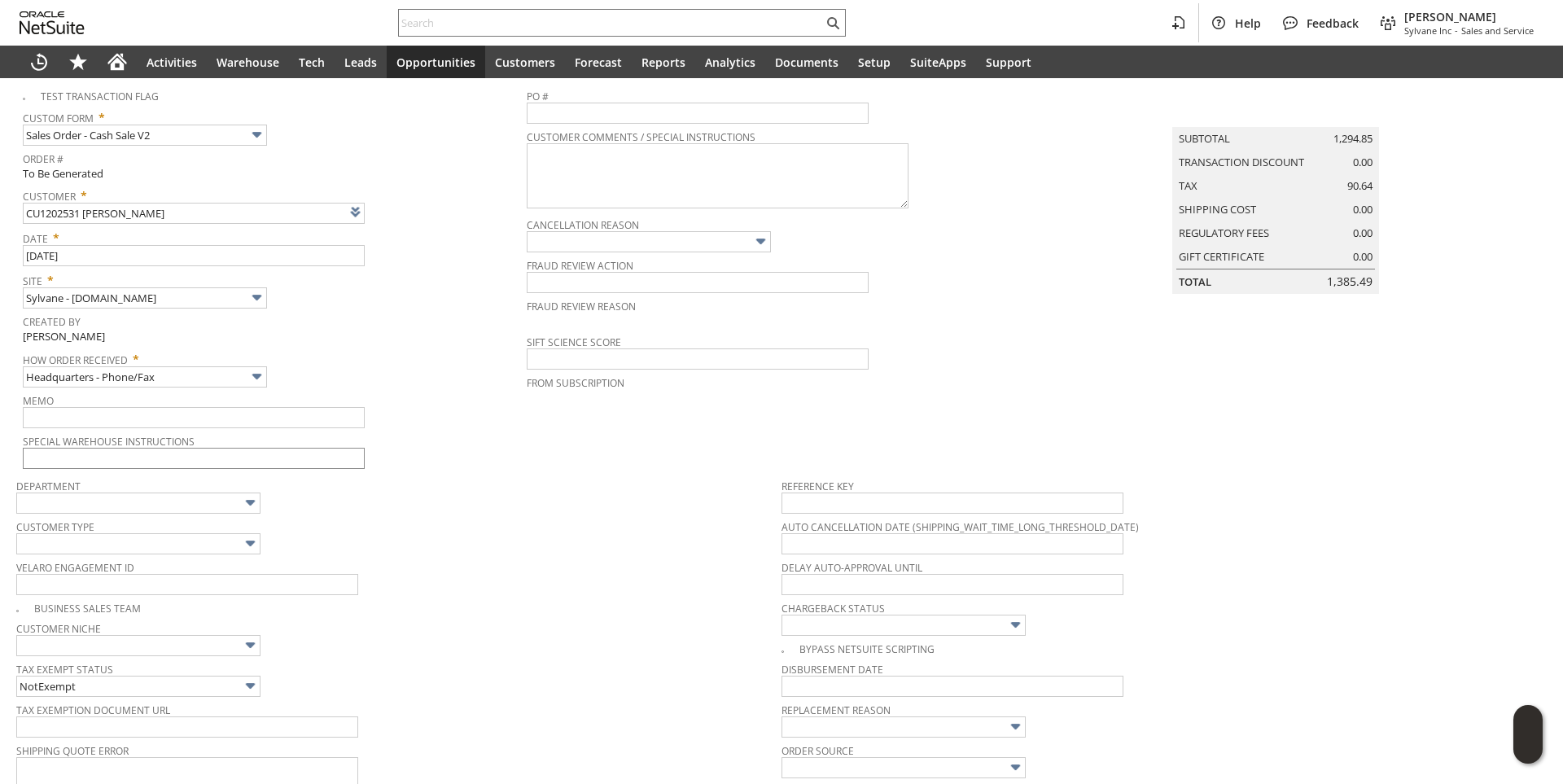
scroll to position [0, 0]
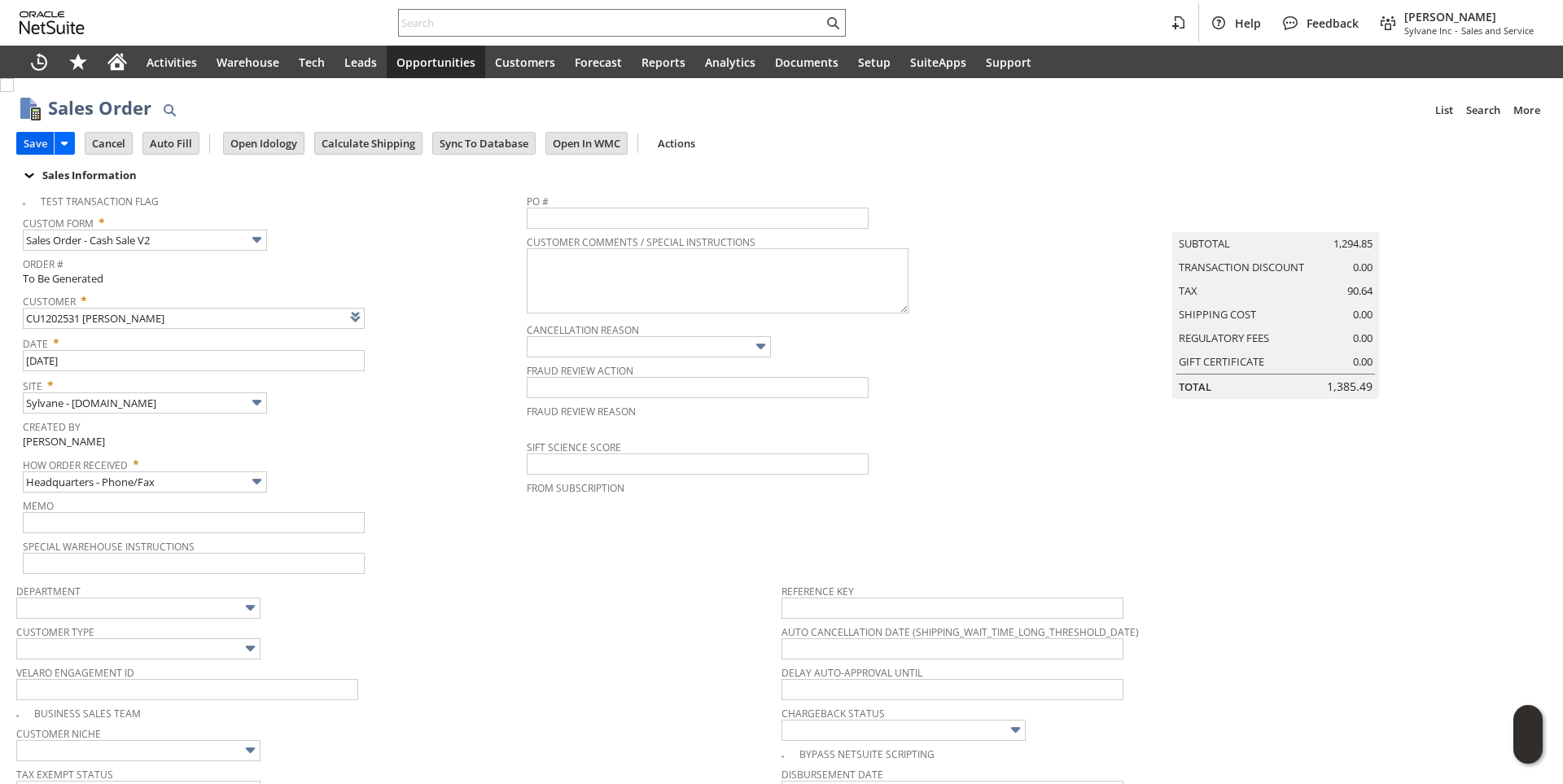
click at [27, 142] on input "Save" at bounding box center [35, 144] width 36 height 21
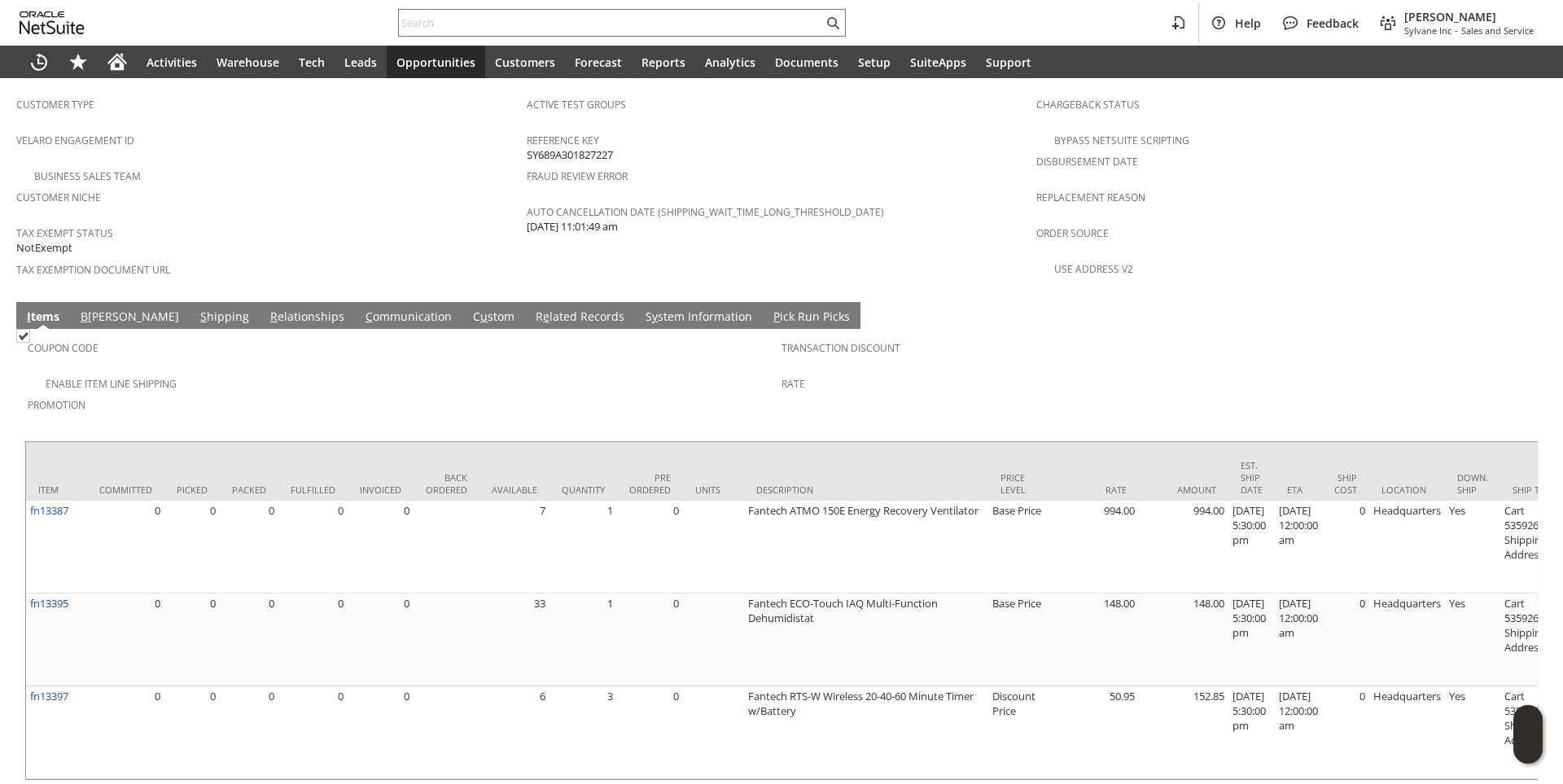
scroll to position [1139, 0]
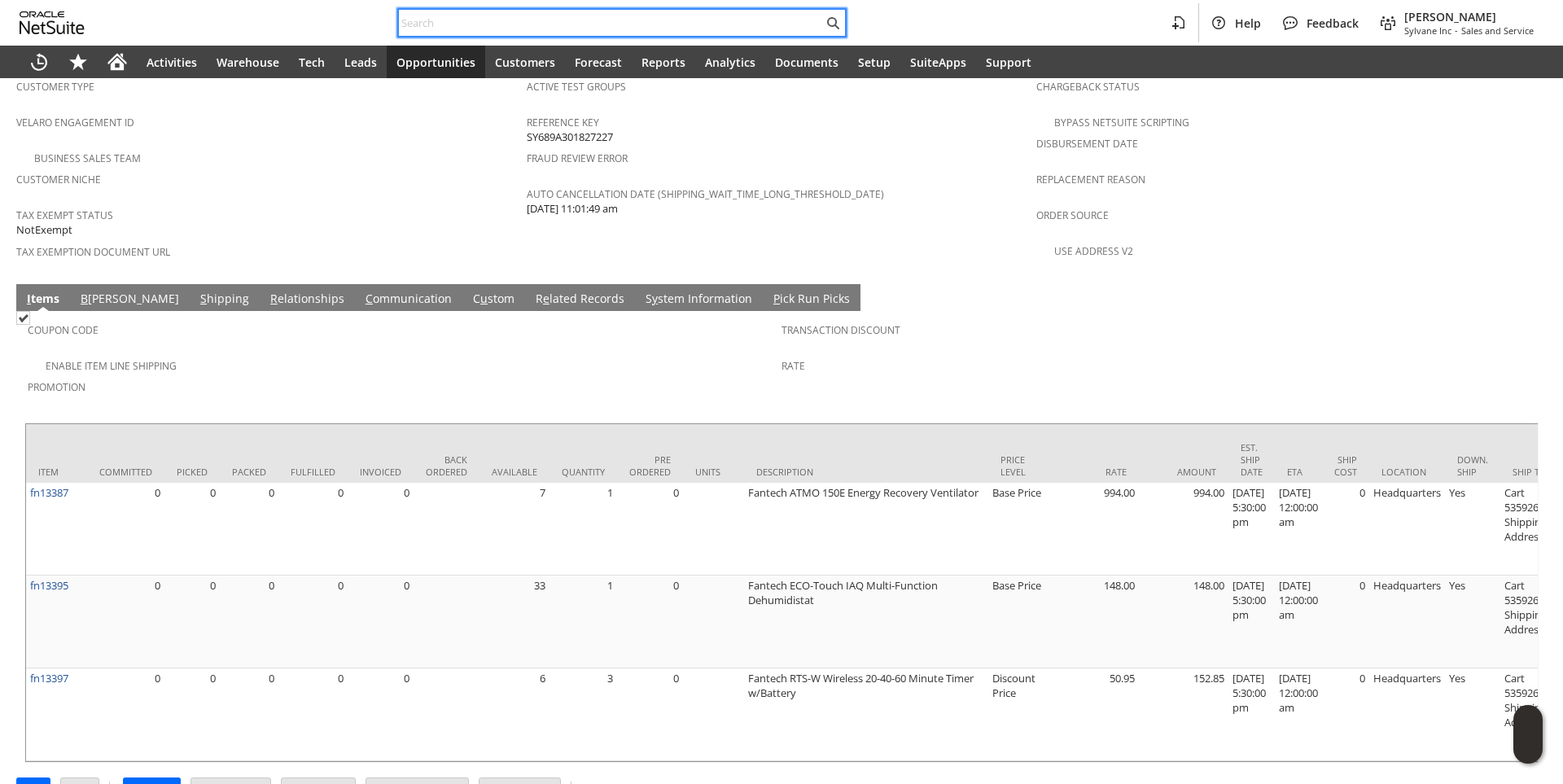
paste input "E22374"
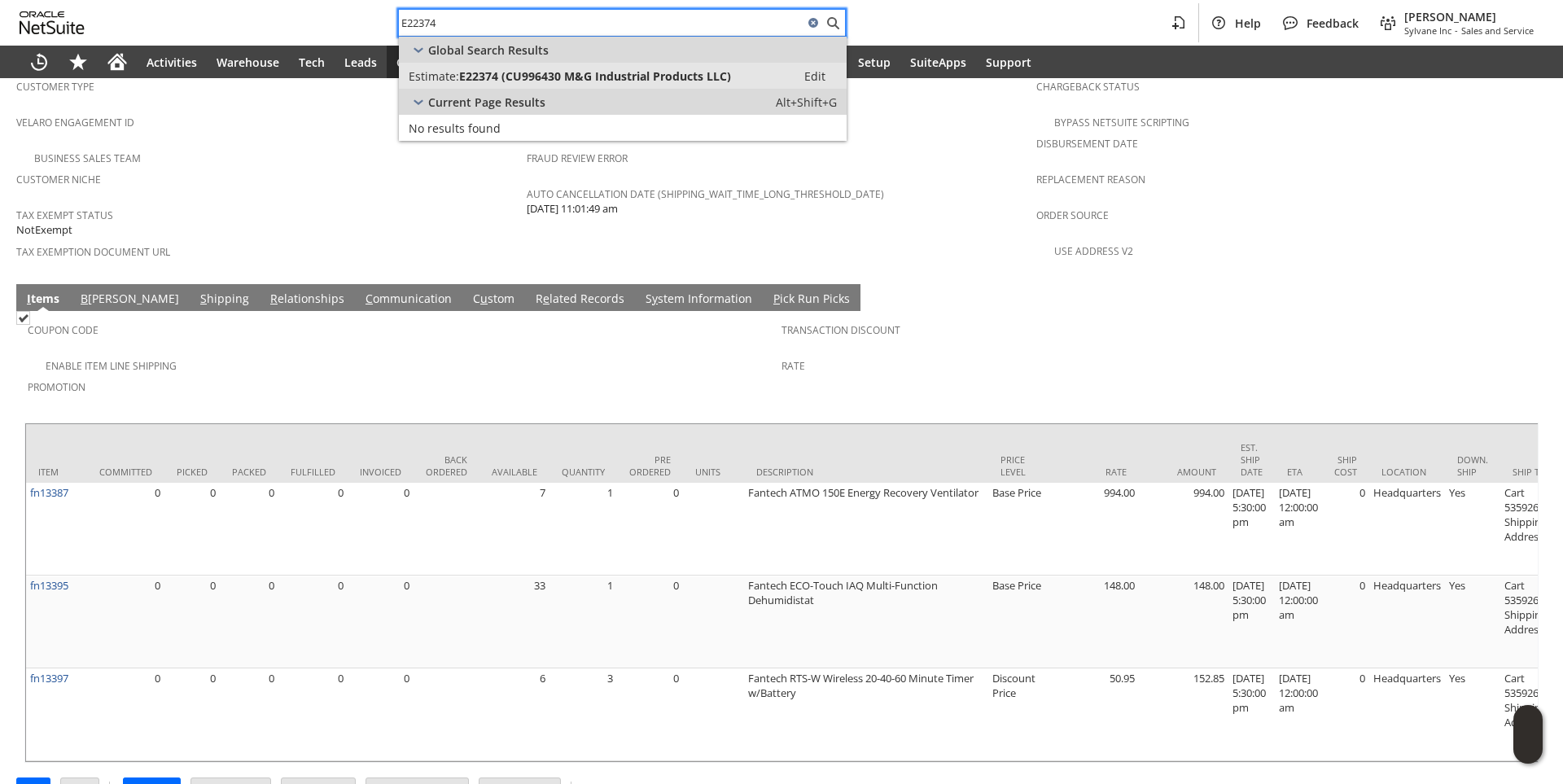
type input "E22374"
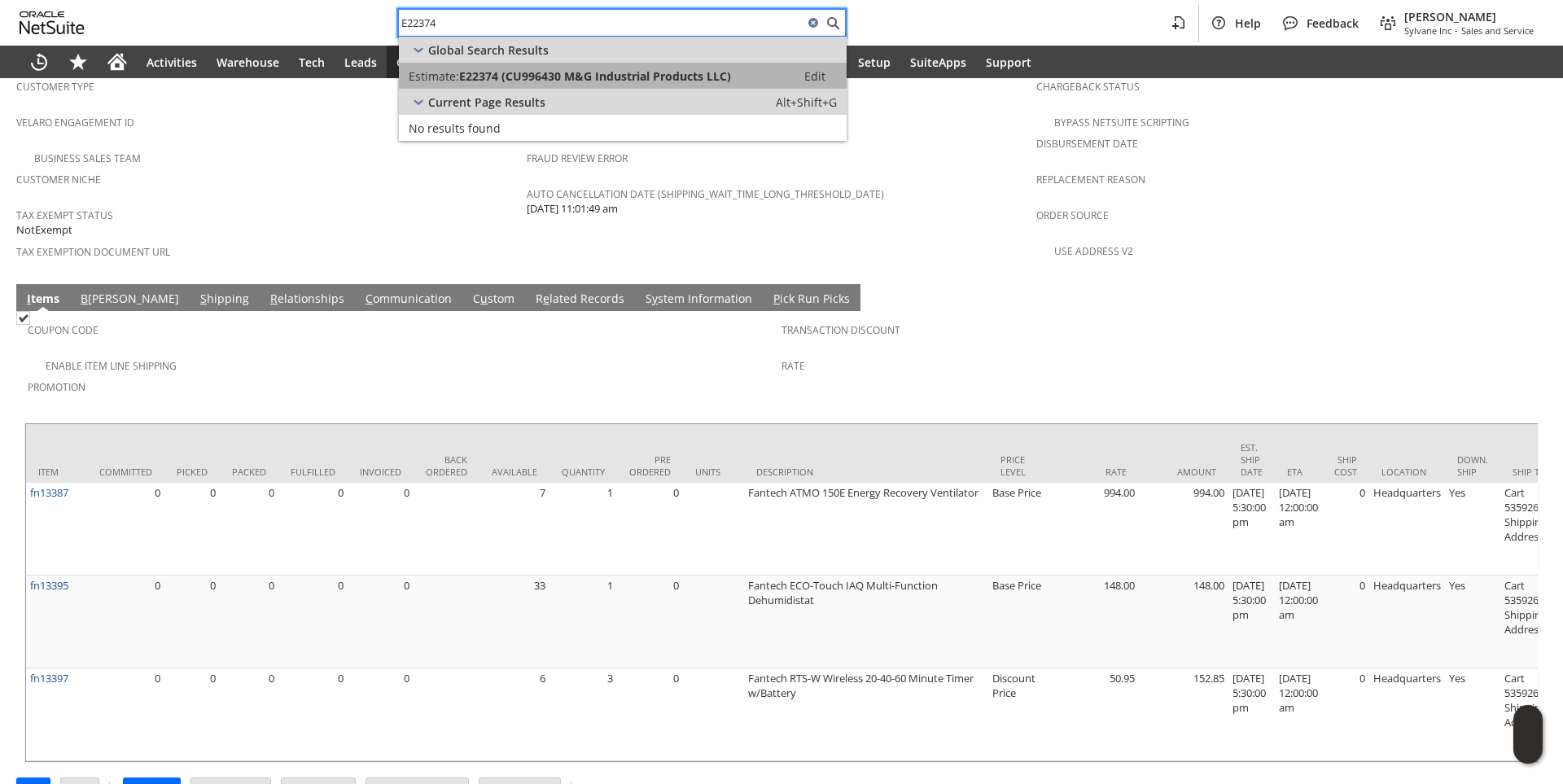
click at [497, 76] on span "E22374 (CU996430 M&G Industrial Products LLC)" at bounding box center [595, 75] width 272 height 15
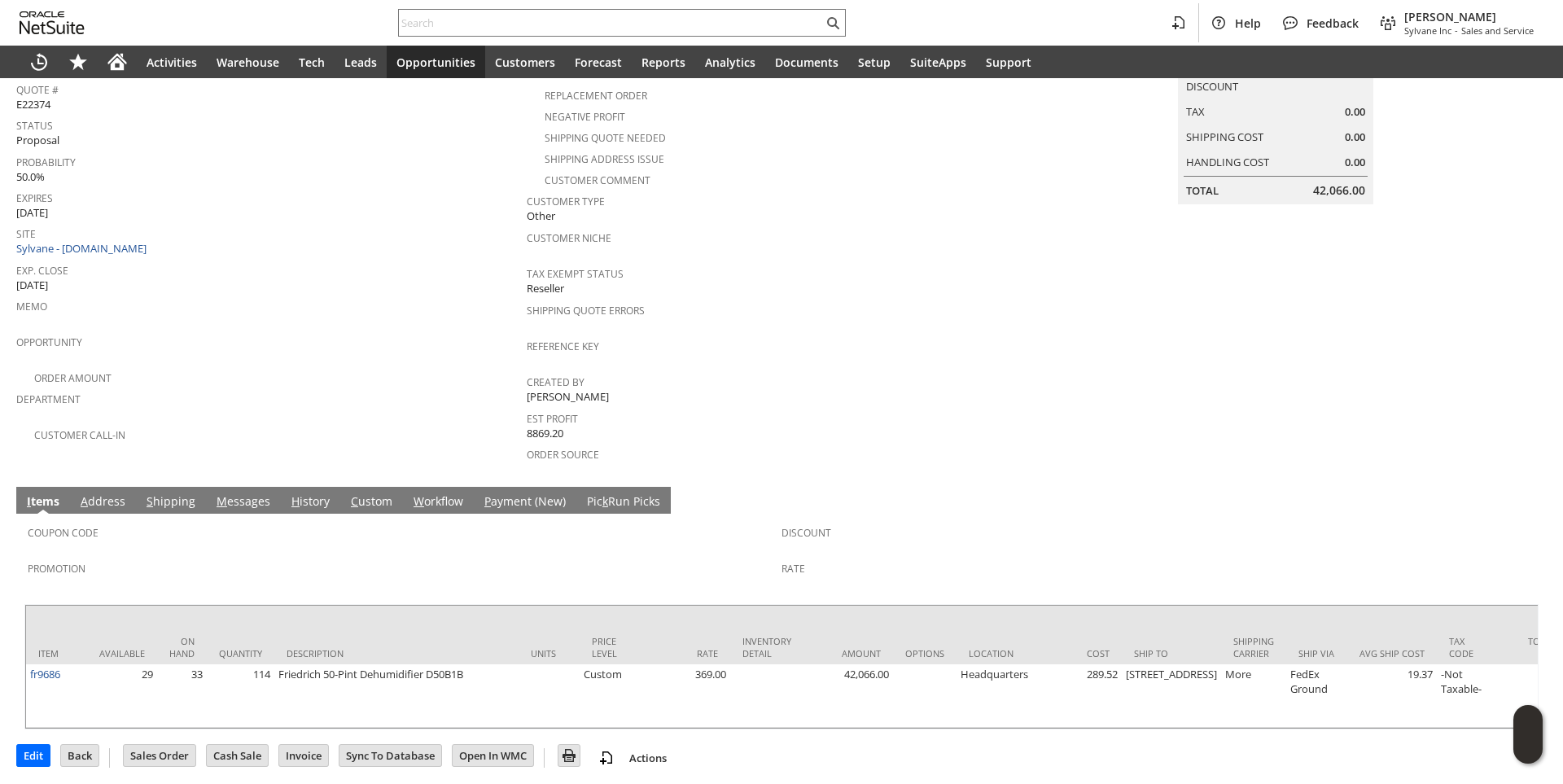
click at [249, 493] on link "M essages" at bounding box center [244, 502] width 62 height 18
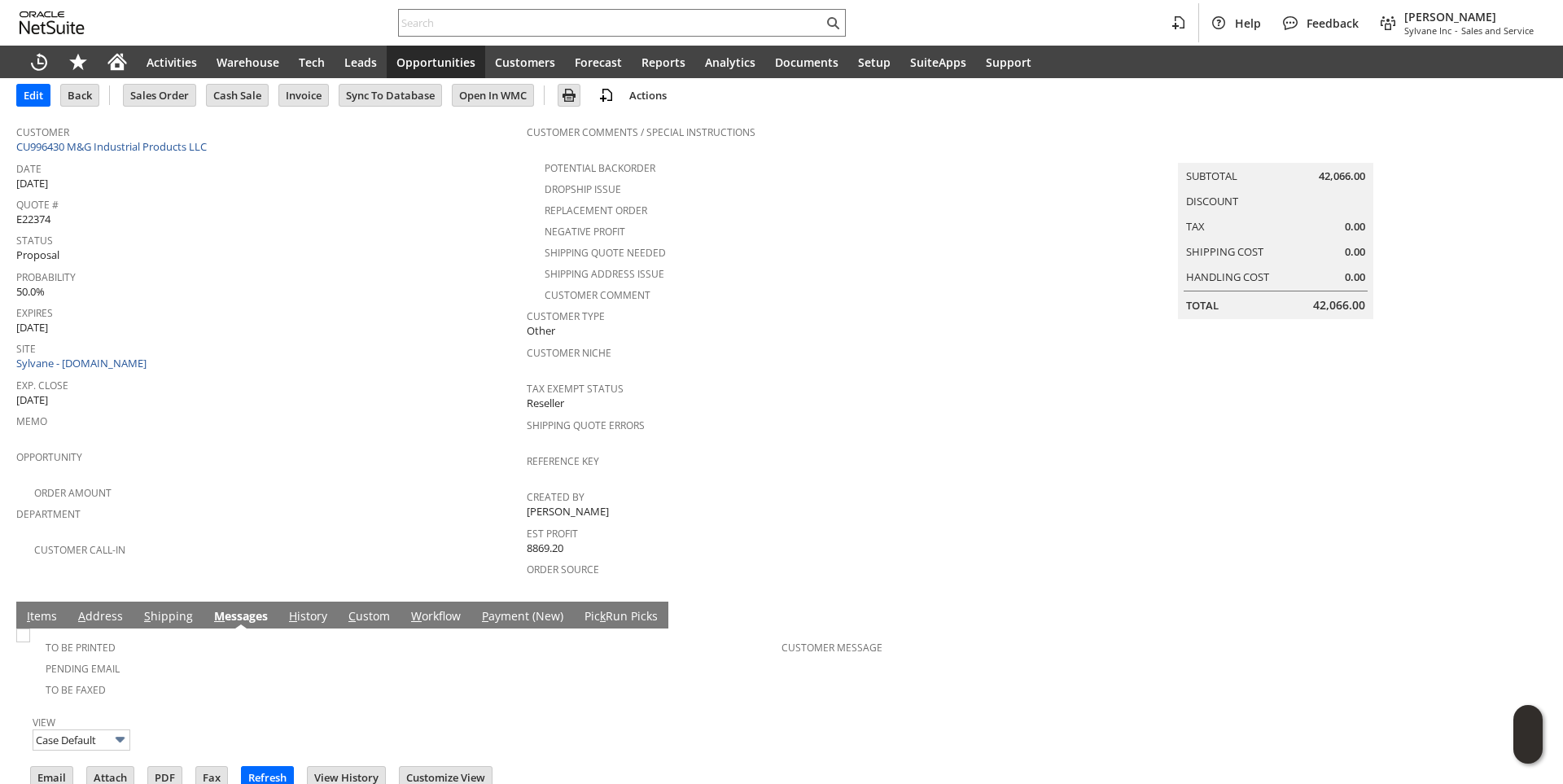
scroll to position [178, 0]
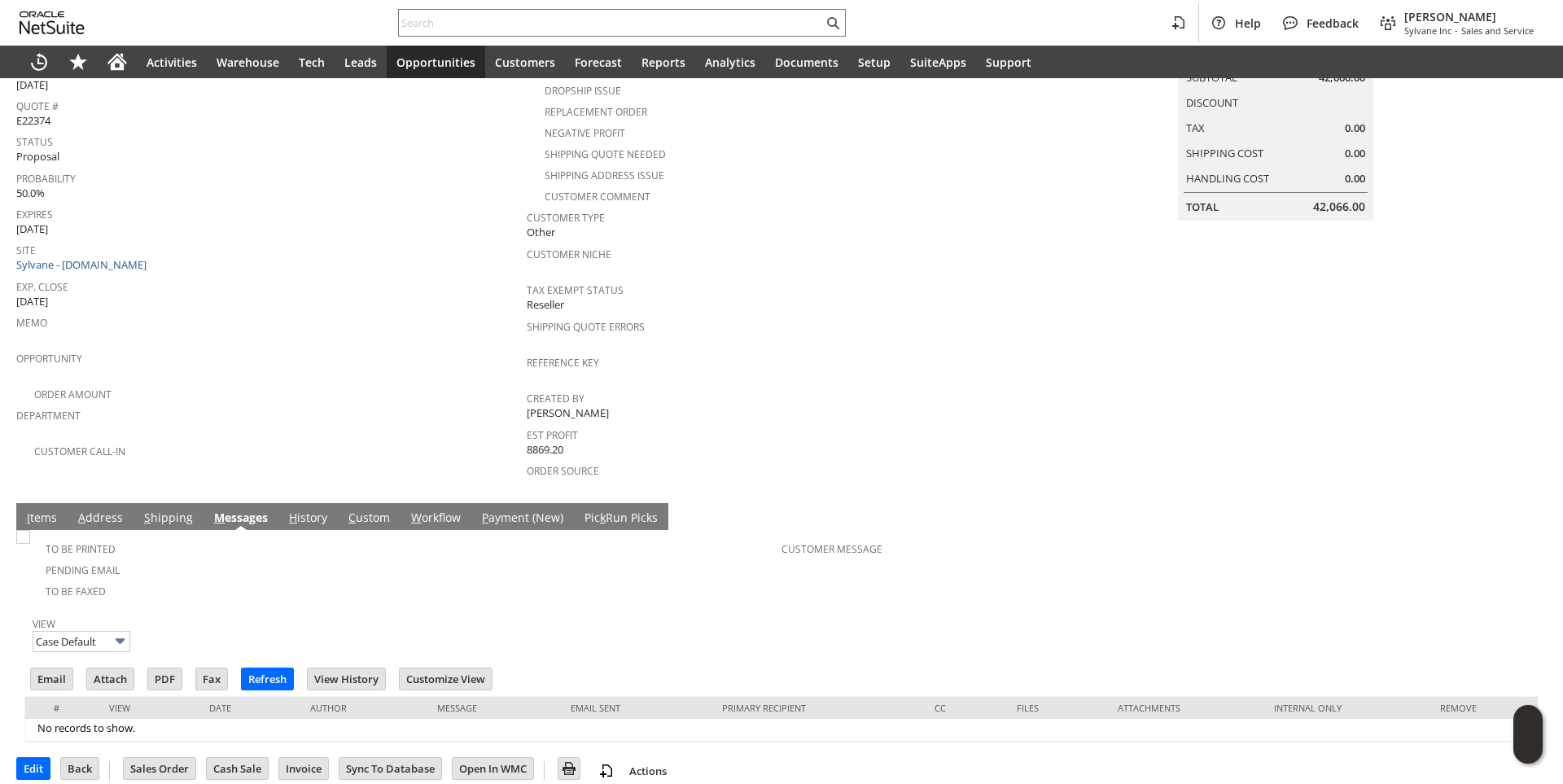
click at [36, 509] on link "I tems" at bounding box center [42, 518] width 38 height 18
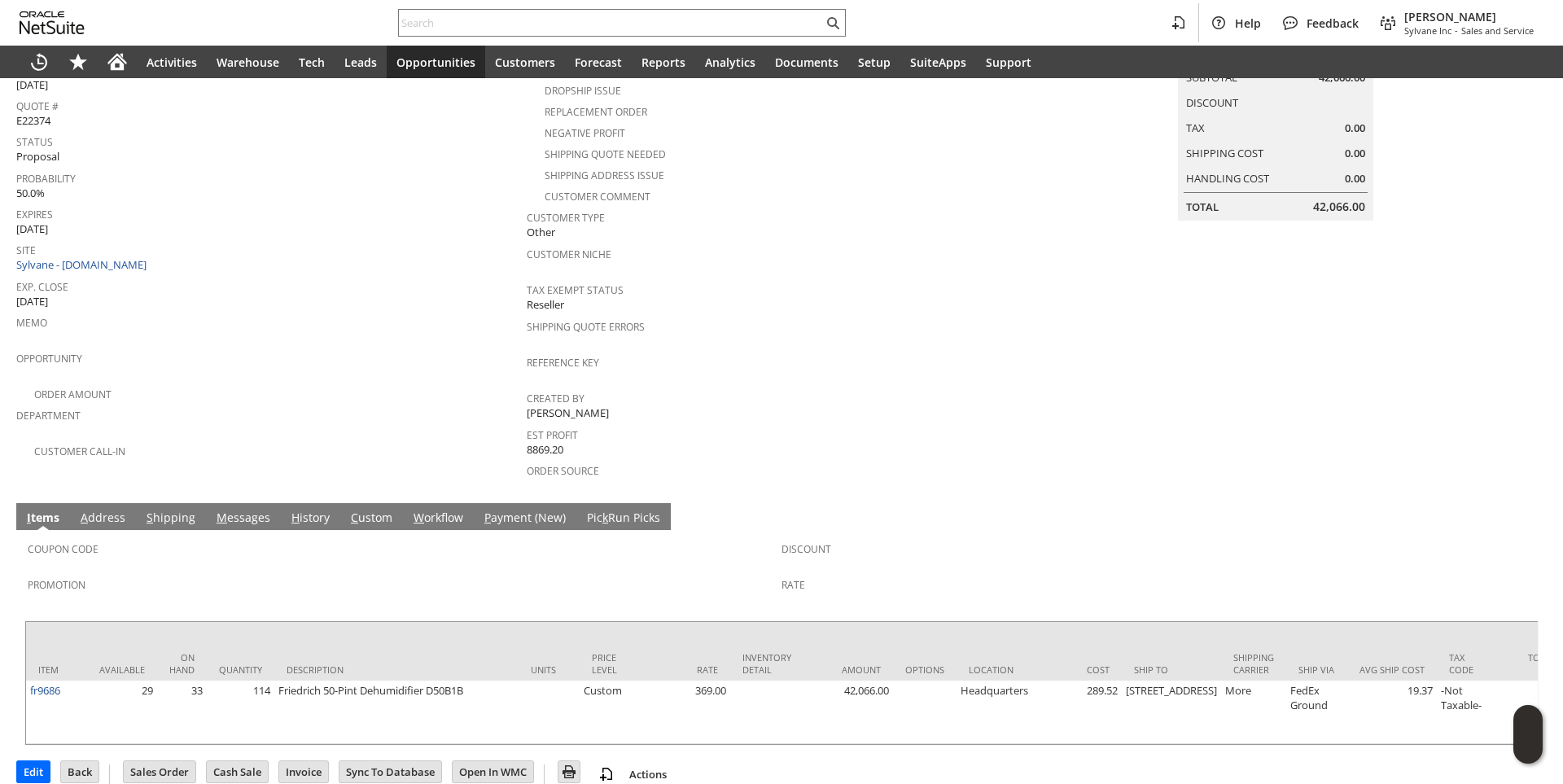
click at [253, 509] on link "M essages" at bounding box center [244, 518] width 62 height 18
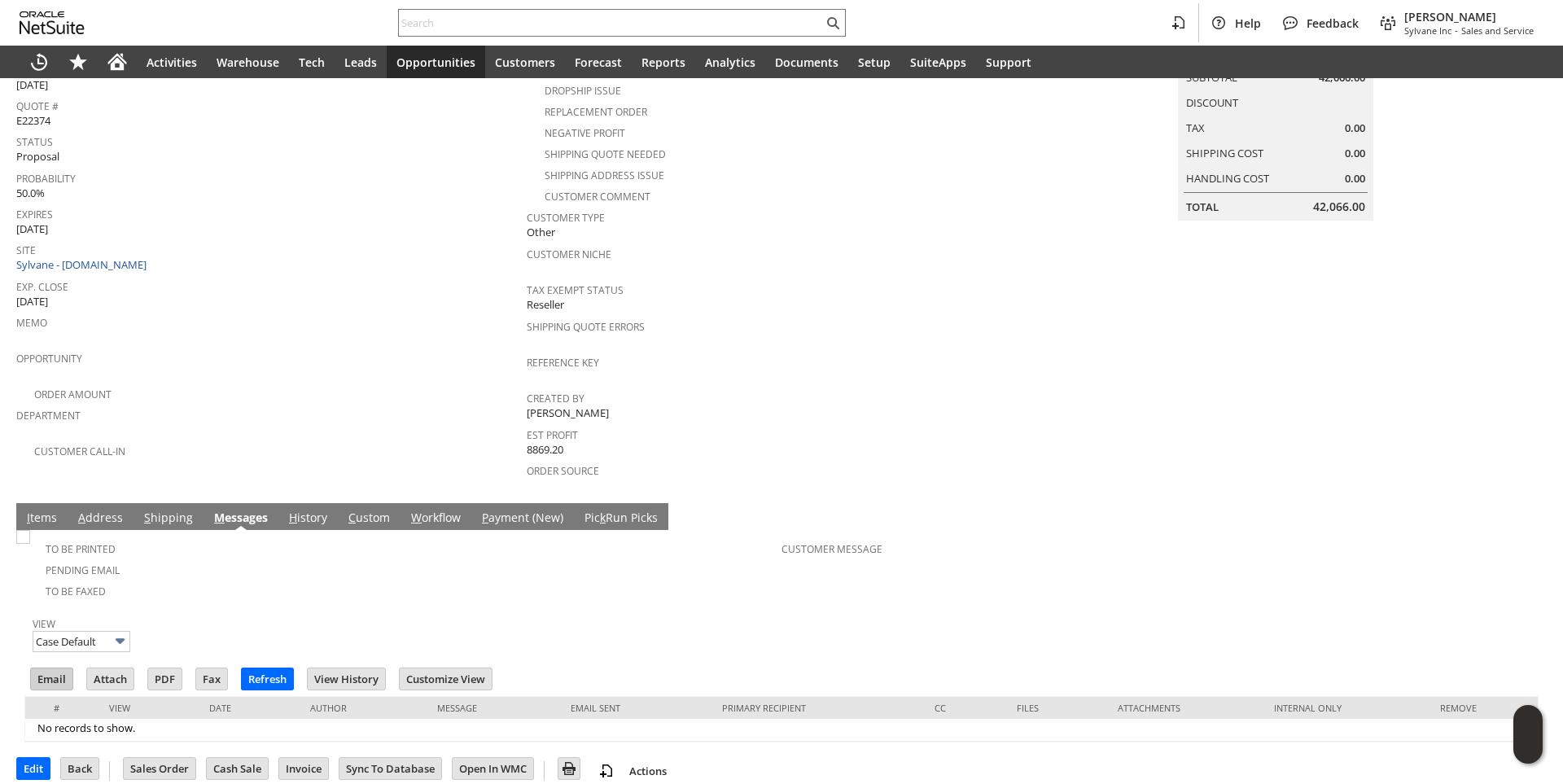
scroll to position [0, 0]
click at [52, 668] on input "Email" at bounding box center [51, 679] width 42 height 21
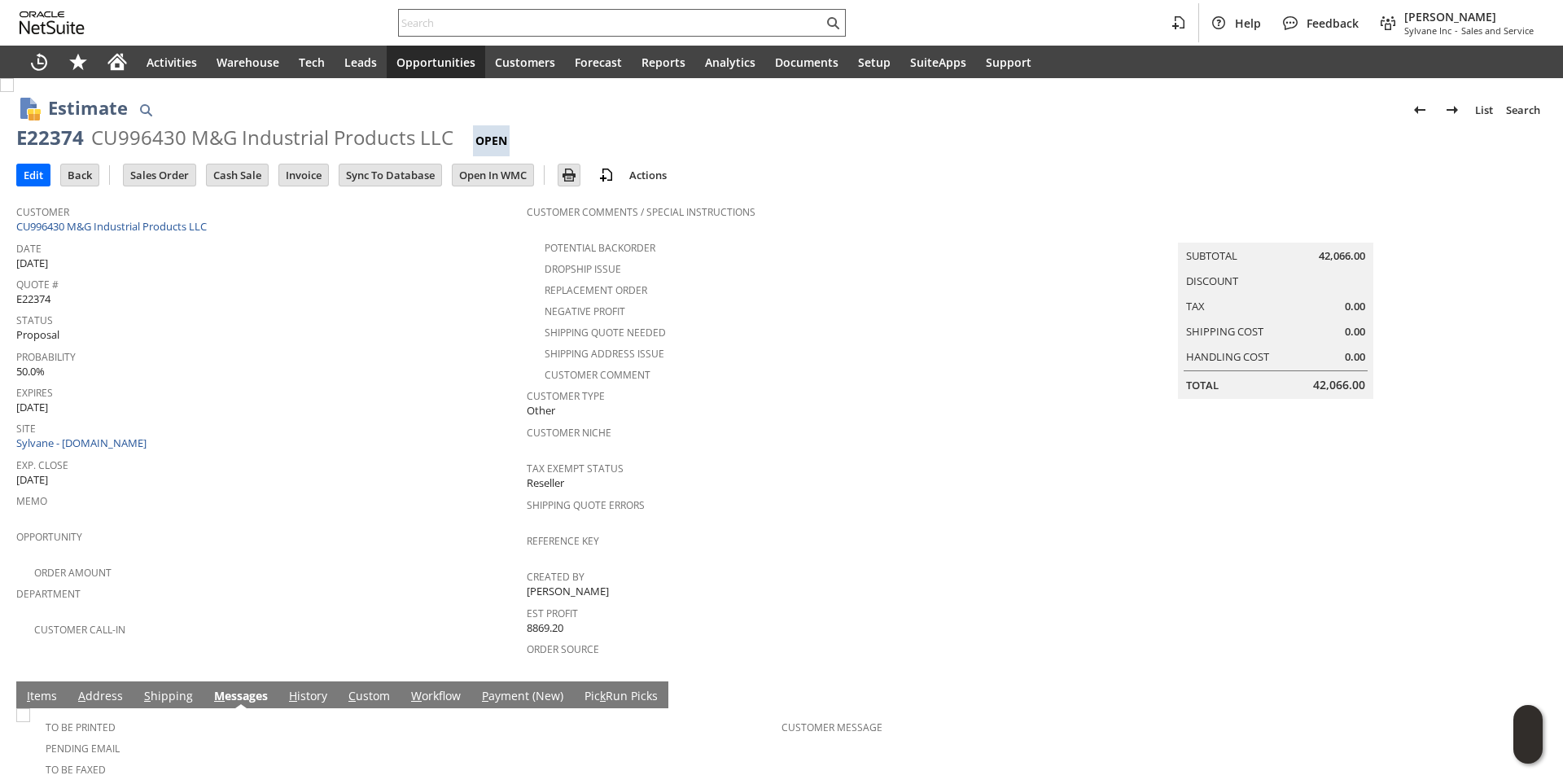
click at [455, 25] on input "text" at bounding box center [610, 23] width 424 height 19
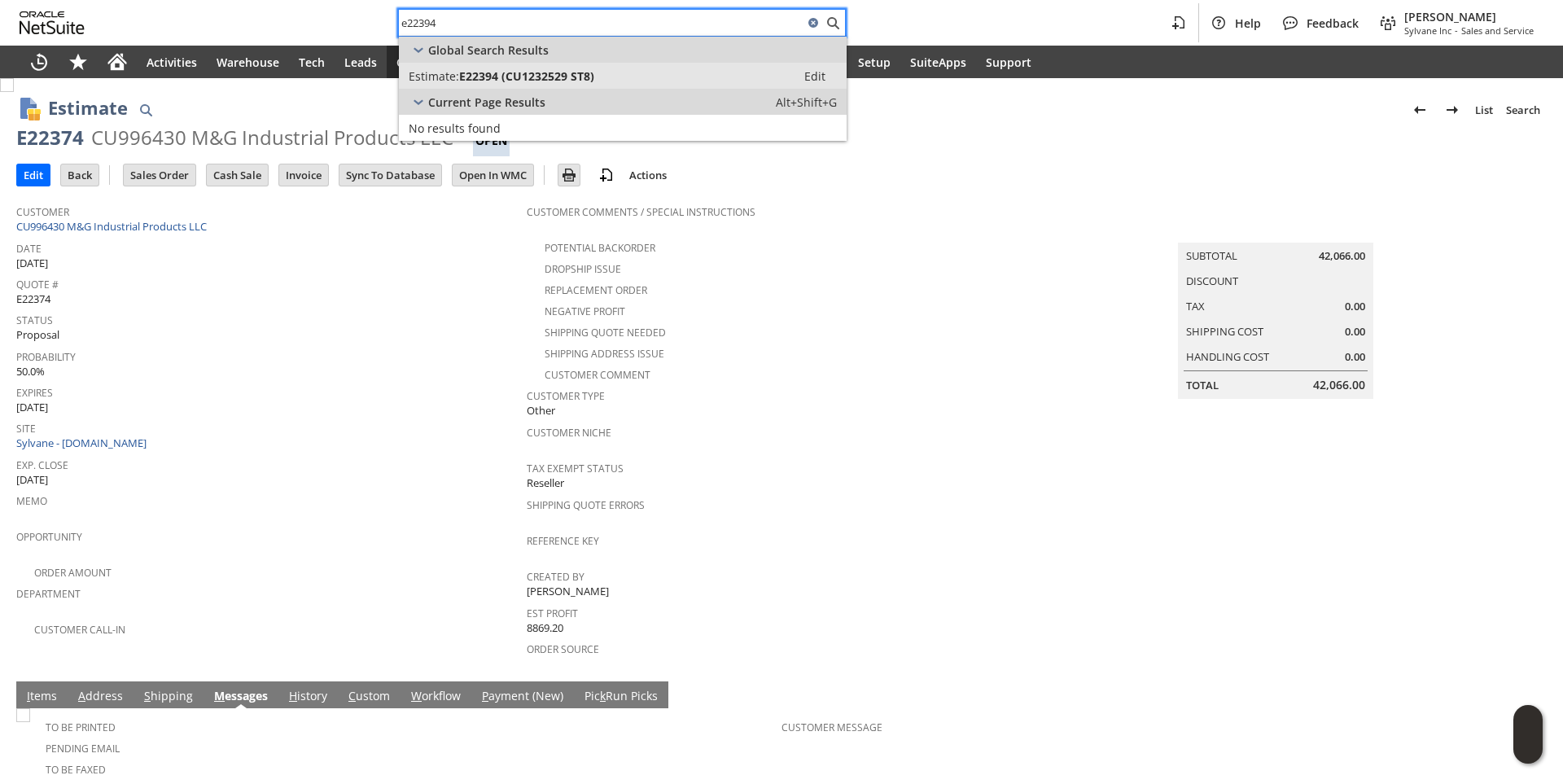
type input "e22394"
click at [542, 71] on span "E22394 (CU1232529 ST8)" at bounding box center [526, 75] width 135 height 15
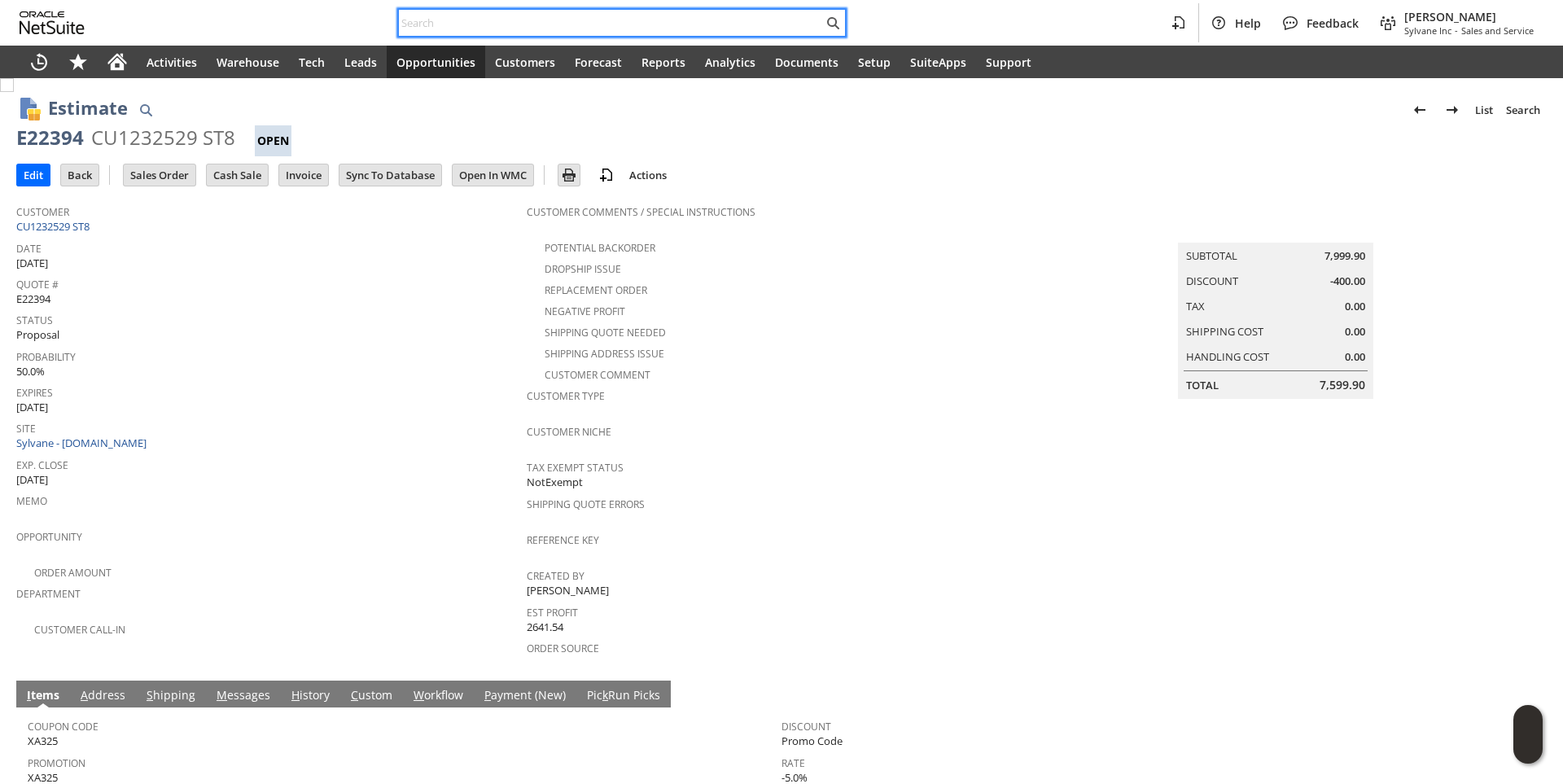
click at [442, 23] on input "text" at bounding box center [610, 23] width 424 height 19
paste input "8163050712"
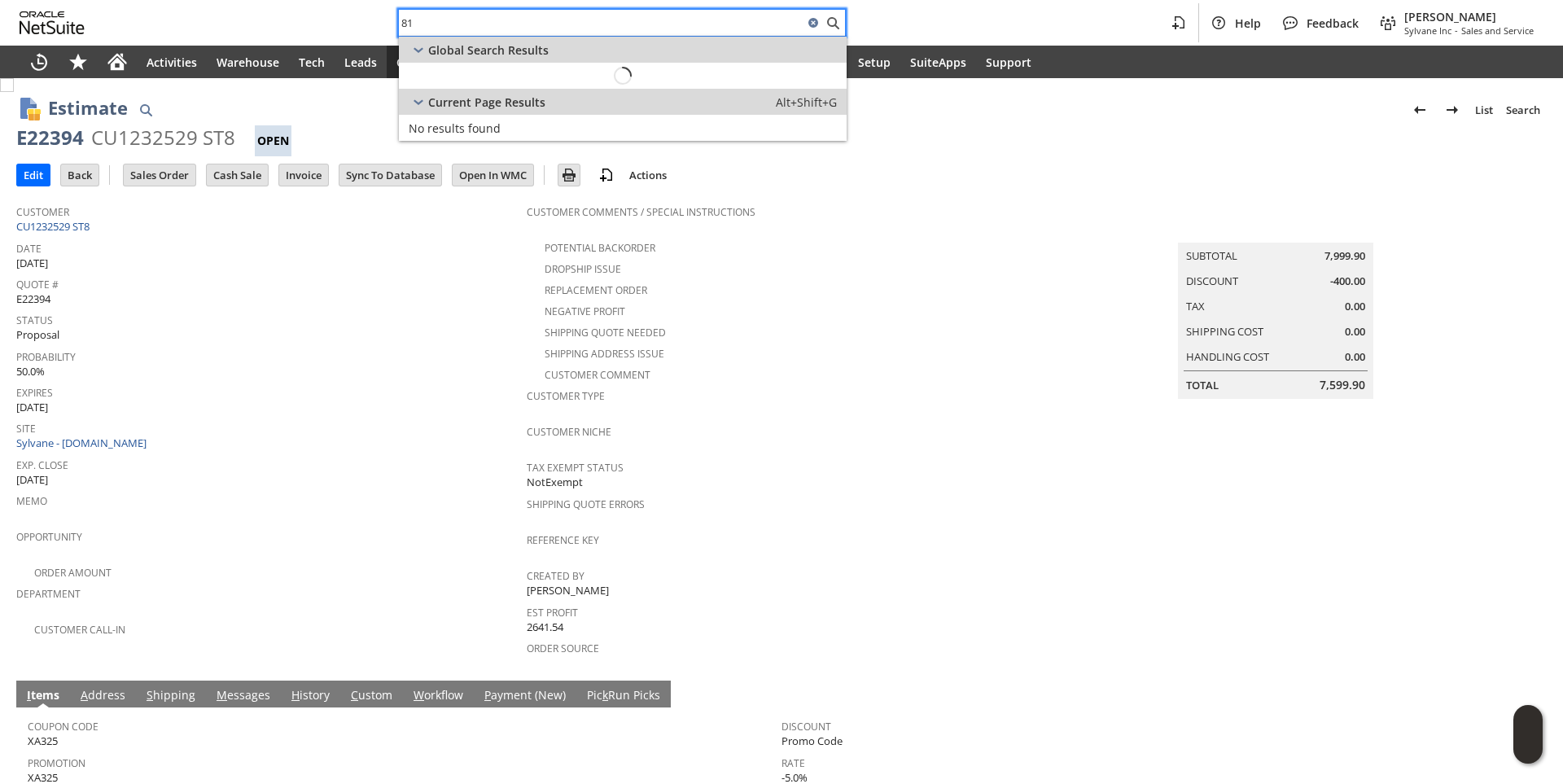
type input "8"
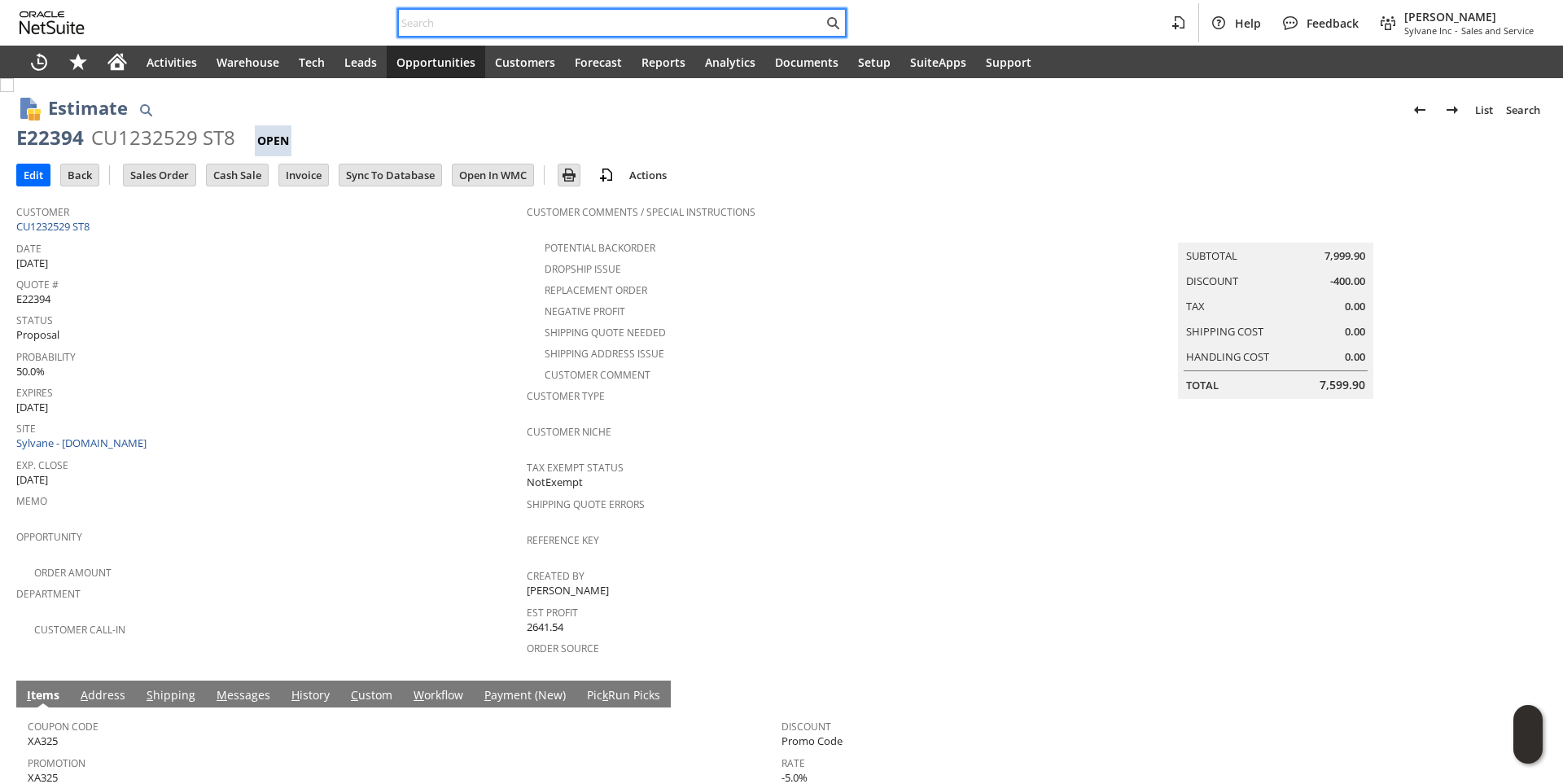
click at [433, 17] on input "text" at bounding box center [610, 23] width 424 height 19
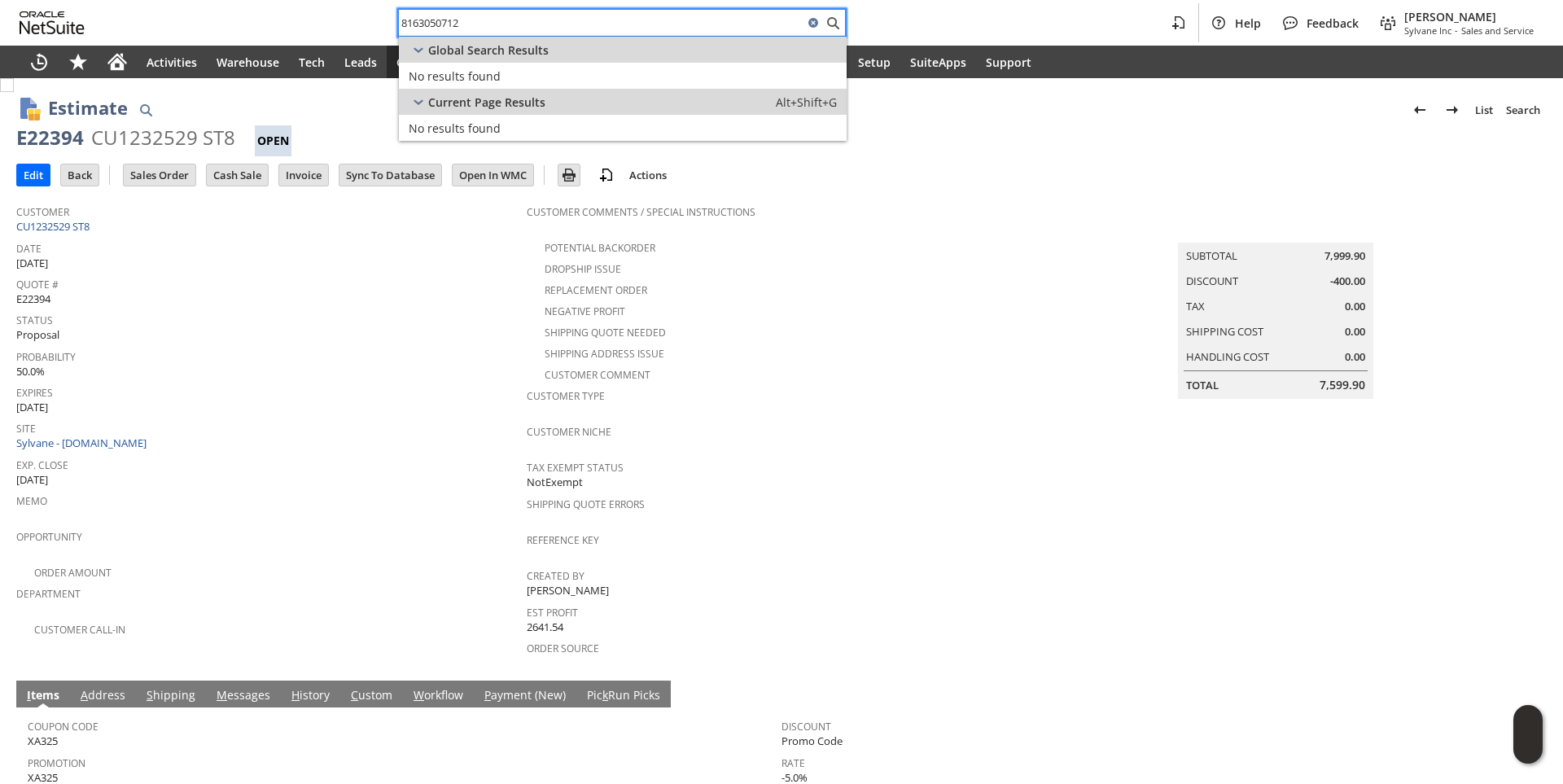
drag, startPoint x: 490, startPoint y: 20, endPoint x: 282, endPoint y: 22, distance: 208.0
click at [282, 22] on div "8163050712 Help Feedback [PERSON_NAME] Sylvane Inc - Sales and Service" at bounding box center [782, 22] width 1563 height 45
type input "8164096202"
click at [477, 80] on span "CU1231937 William Kraus" at bounding box center [544, 75] width 158 height 15
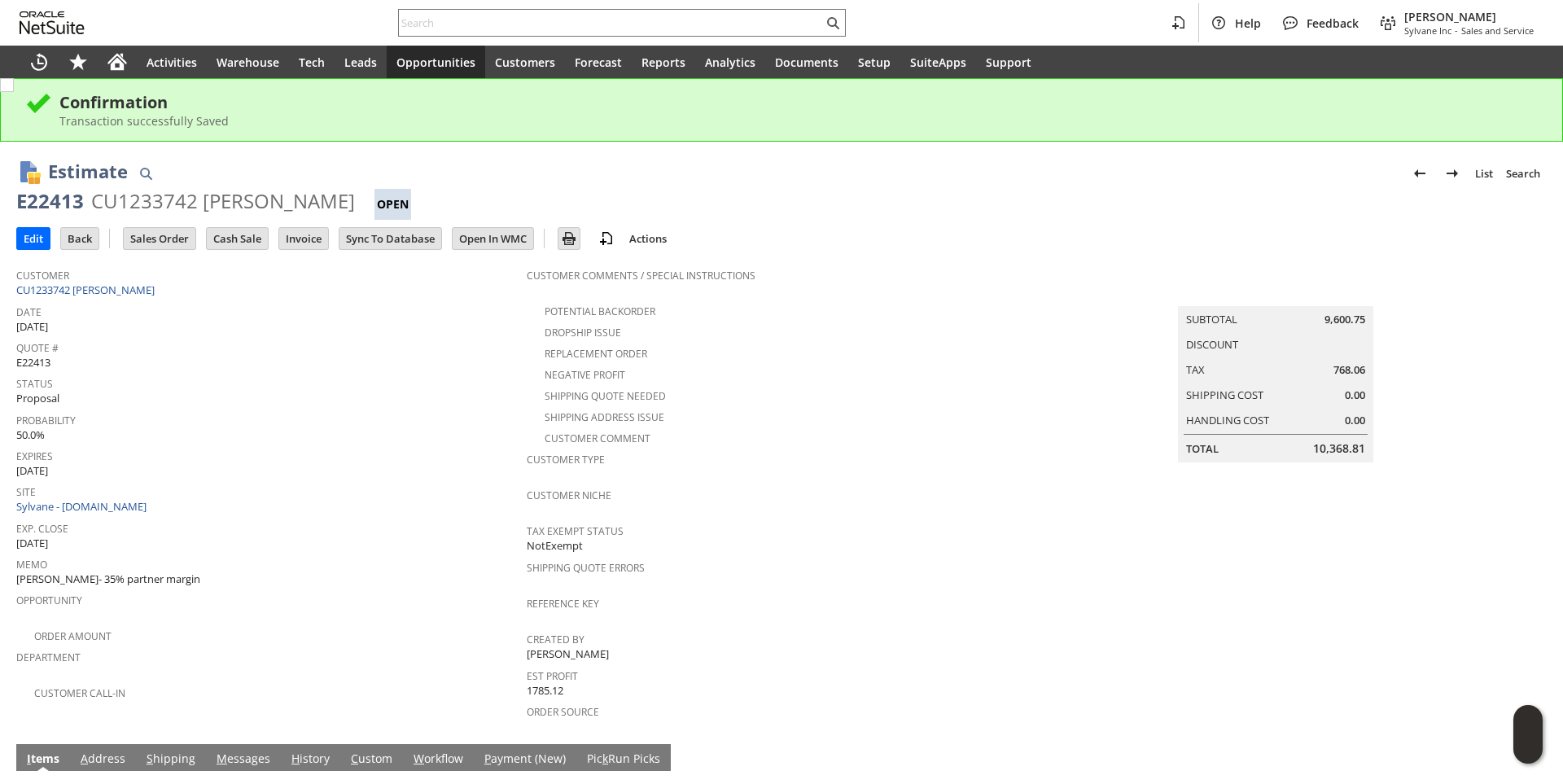
drag, startPoint x: 90, startPoint y: 201, endPoint x: 337, endPoint y: 205, distance: 247.0
click at [337, 205] on div "CU1233742 [PERSON_NAME]" at bounding box center [223, 200] width 264 height 26
copy div "CU1233742 Melanie Wilson"
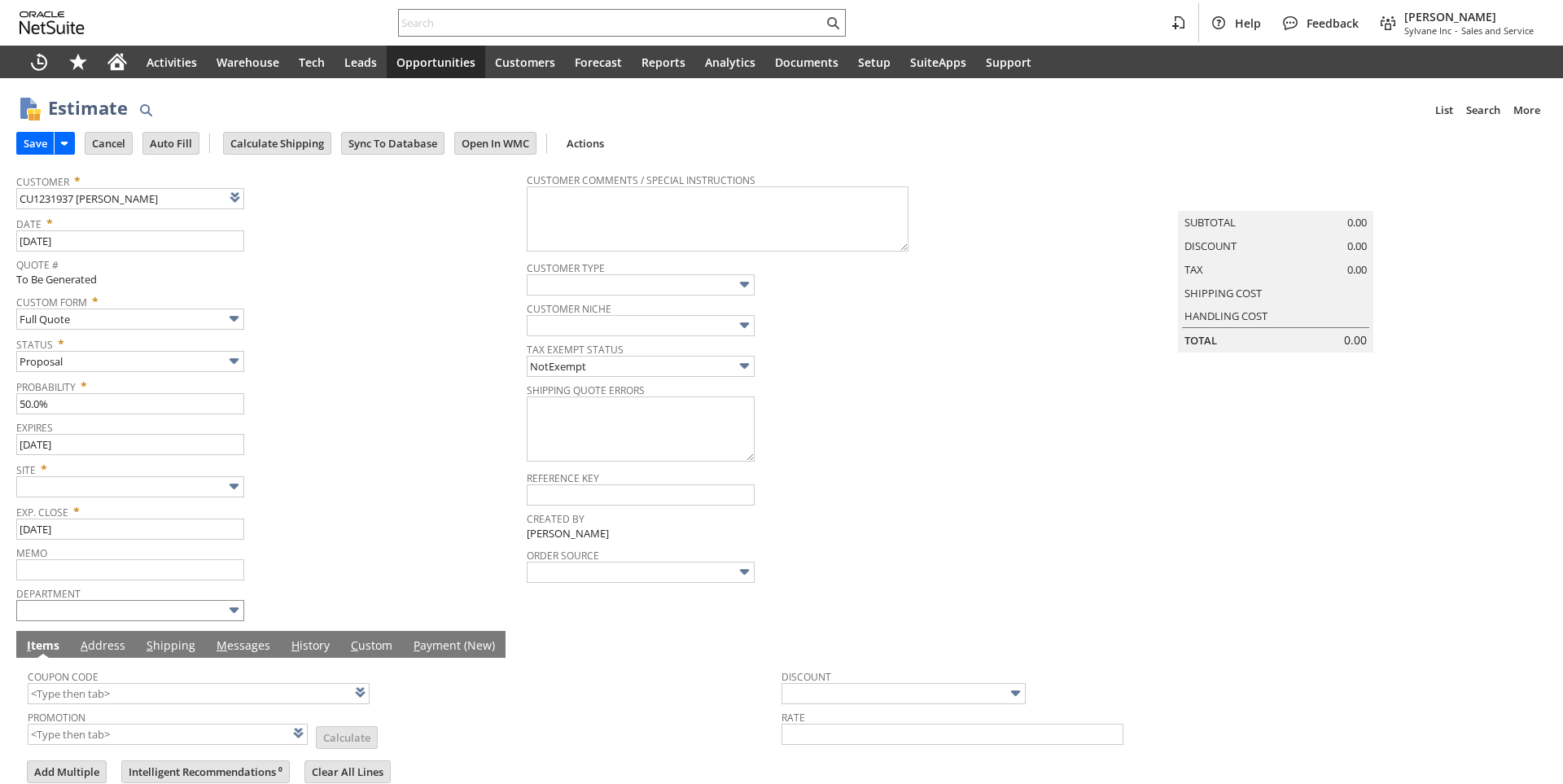
type input "Intelligent Recommendations ⁰"
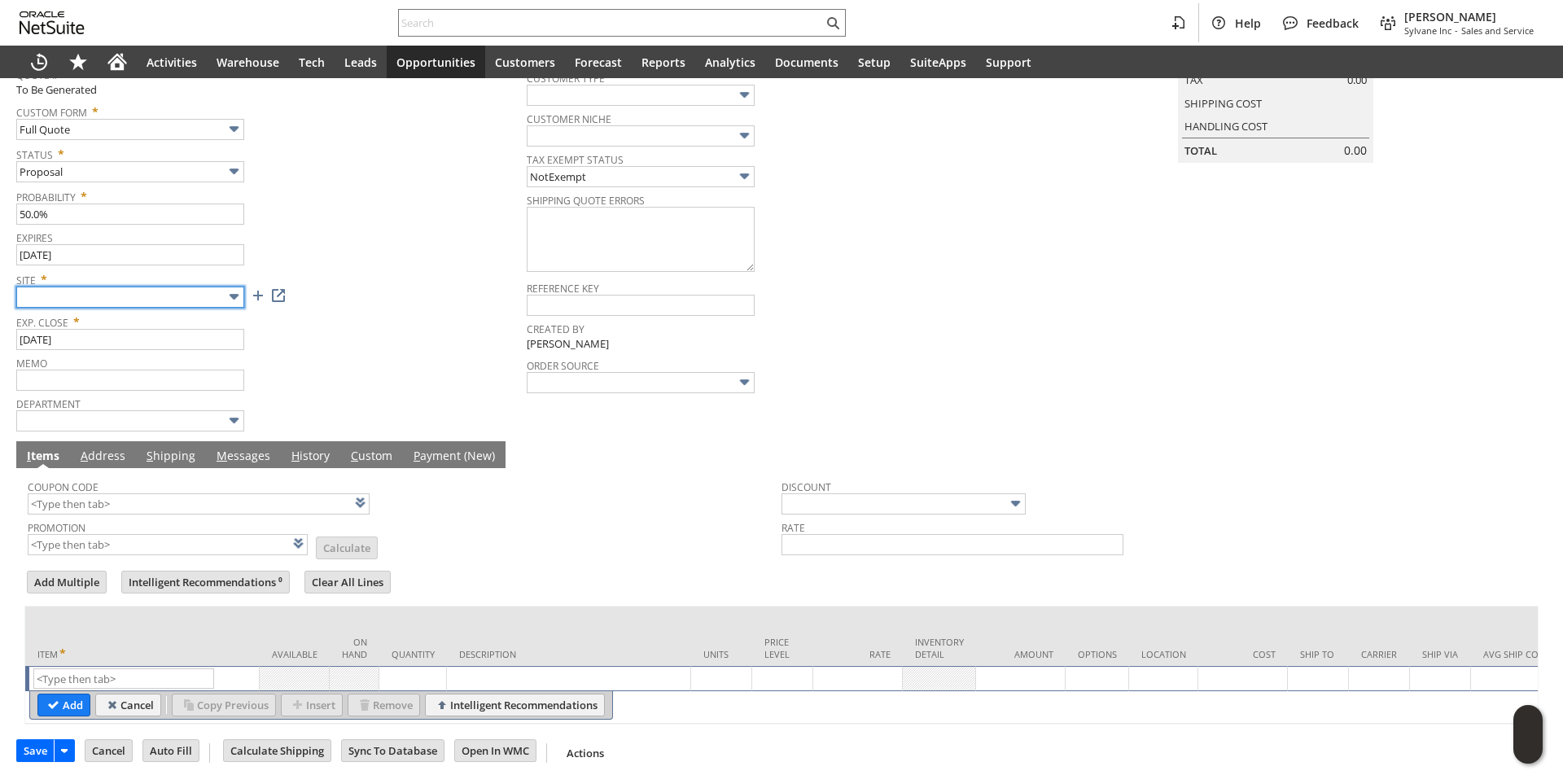
click at [195, 286] on input "text" at bounding box center [129, 297] width 228 height 21
type input "Sylvane - [DOMAIN_NAME]"
click at [403, 358] on div "Memo" at bounding box center [267, 371] width 502 height 39
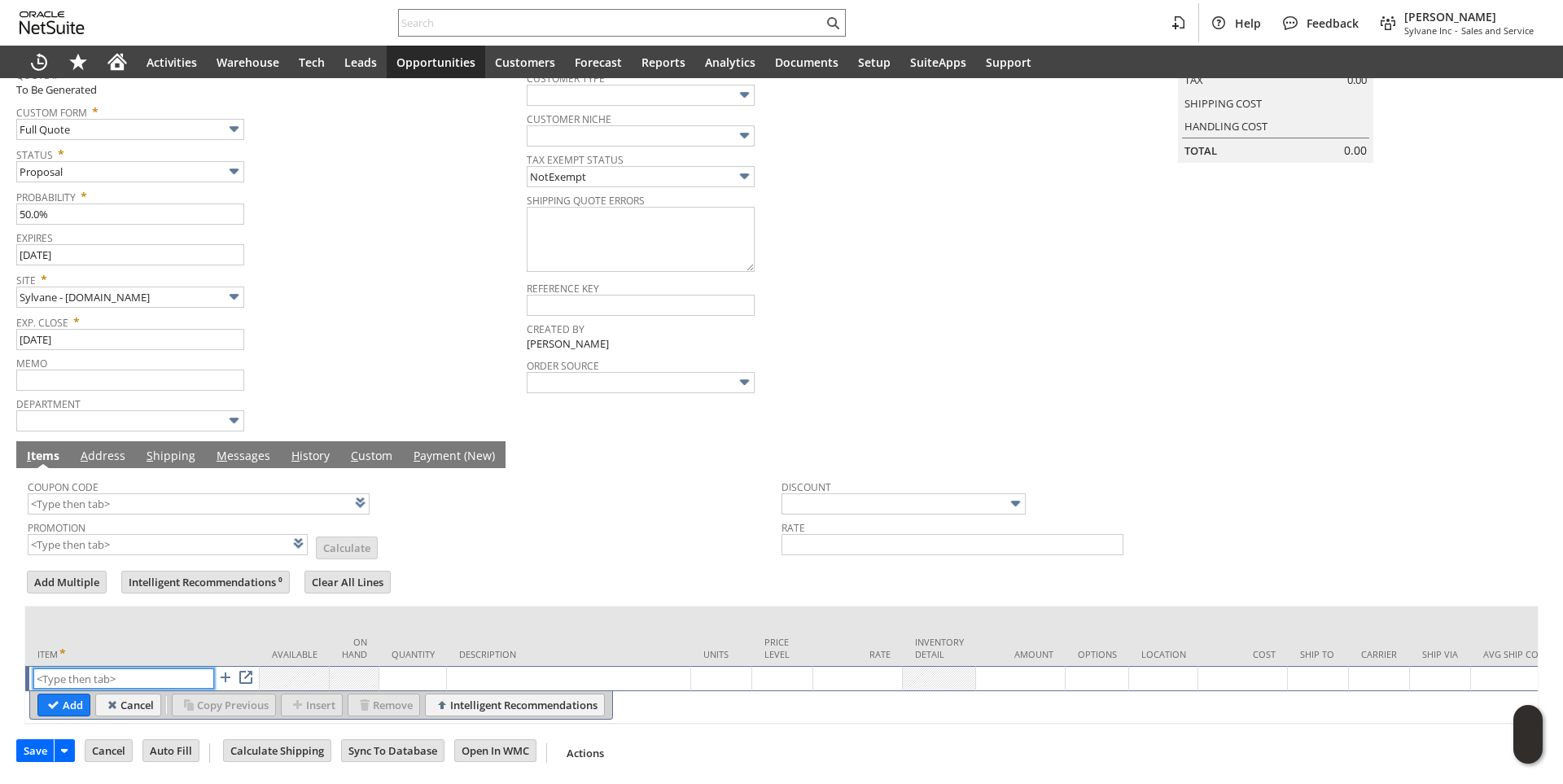
click at [114, 671] on input "text" at bounding box center [124, 678] width 181 height 20
paste input "pi11495k"
type input "pi11495k"
click at [398, 606] on td "Quantity" at bounding box center [413, 635] width 67 height 59
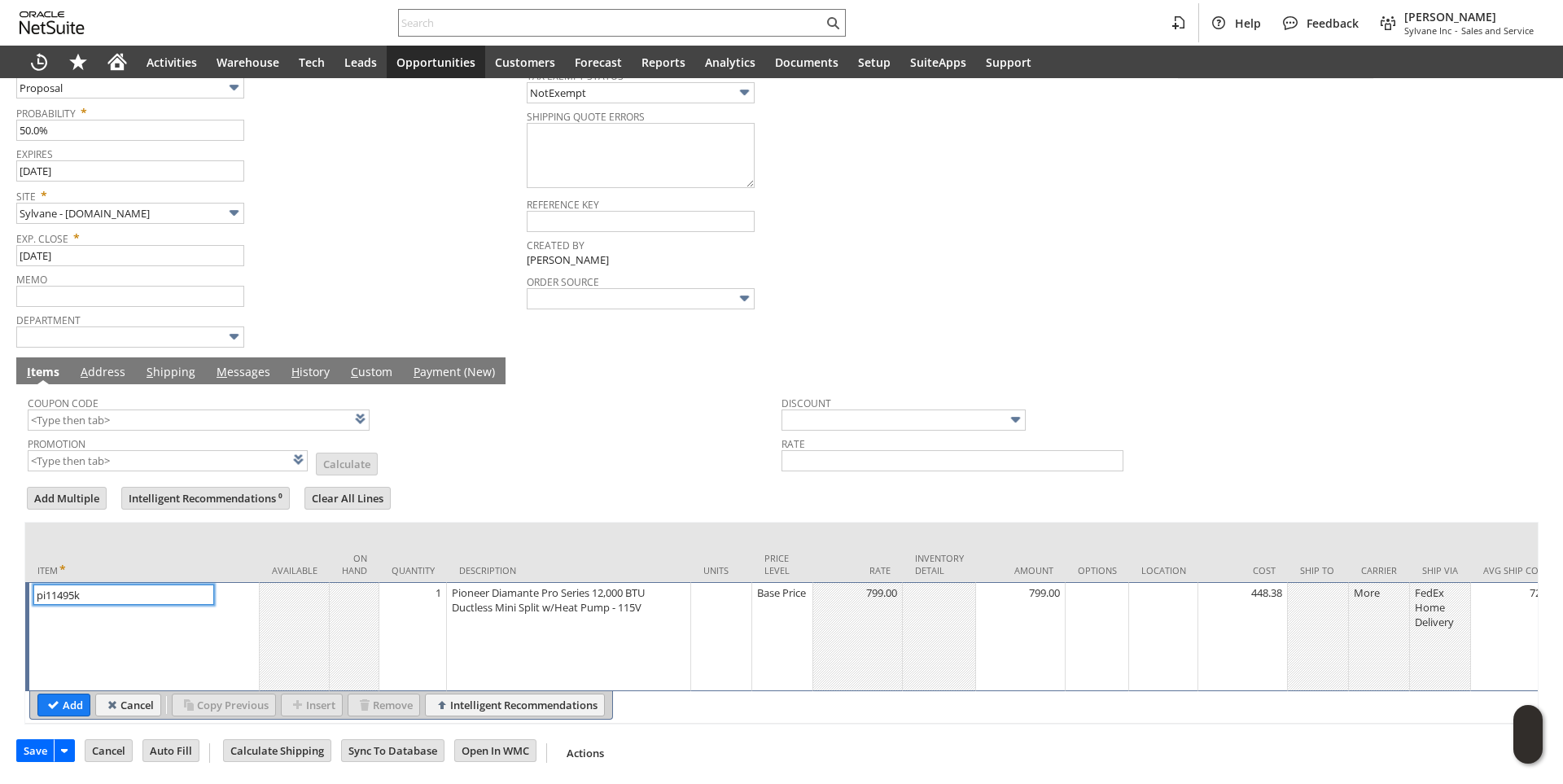
scroll to position [289, 0]
click at [65, 695] on input "Add" at bounding box center [64, 705] width 51 height 21
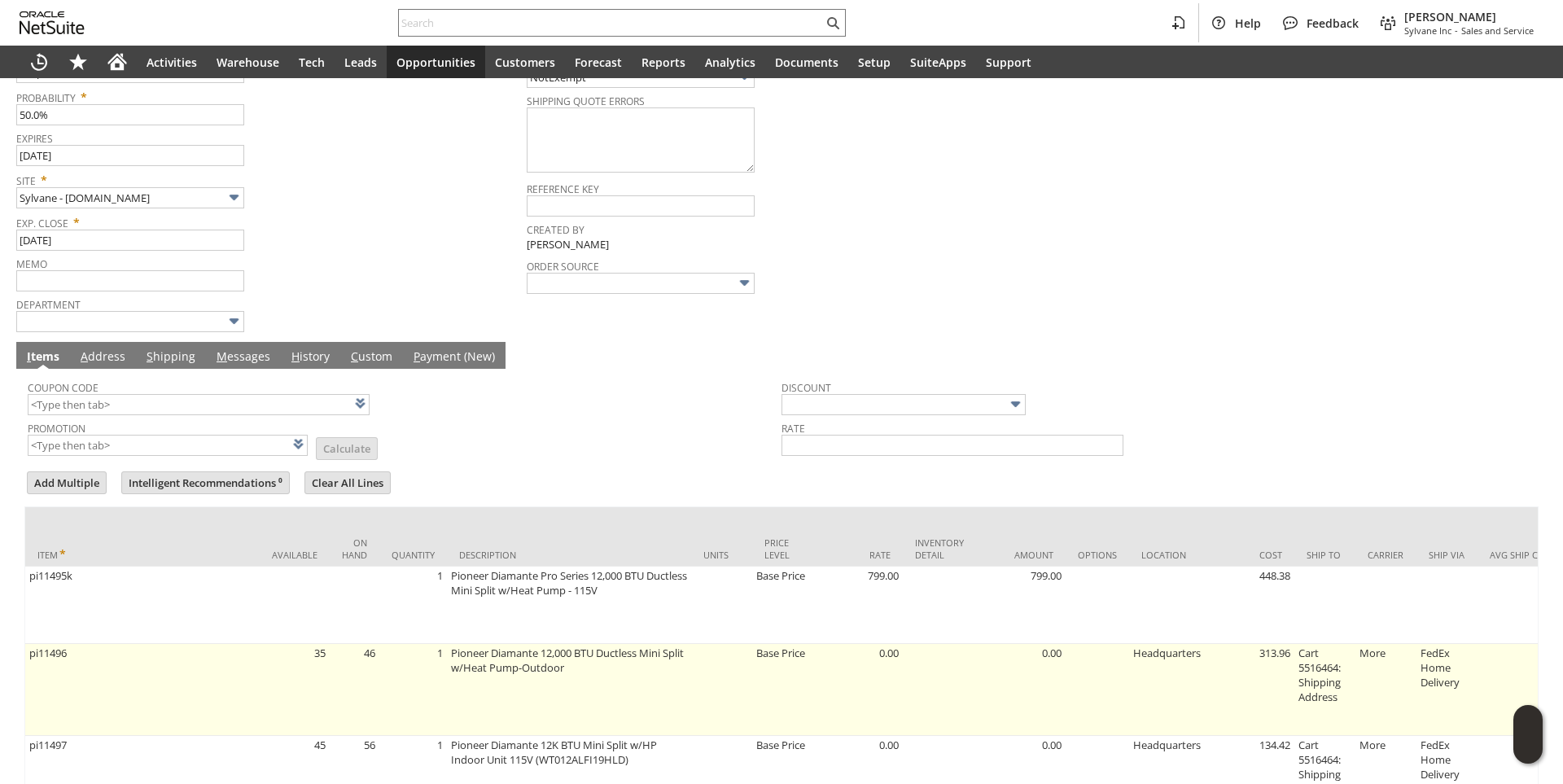
scroll to position [450, 0]
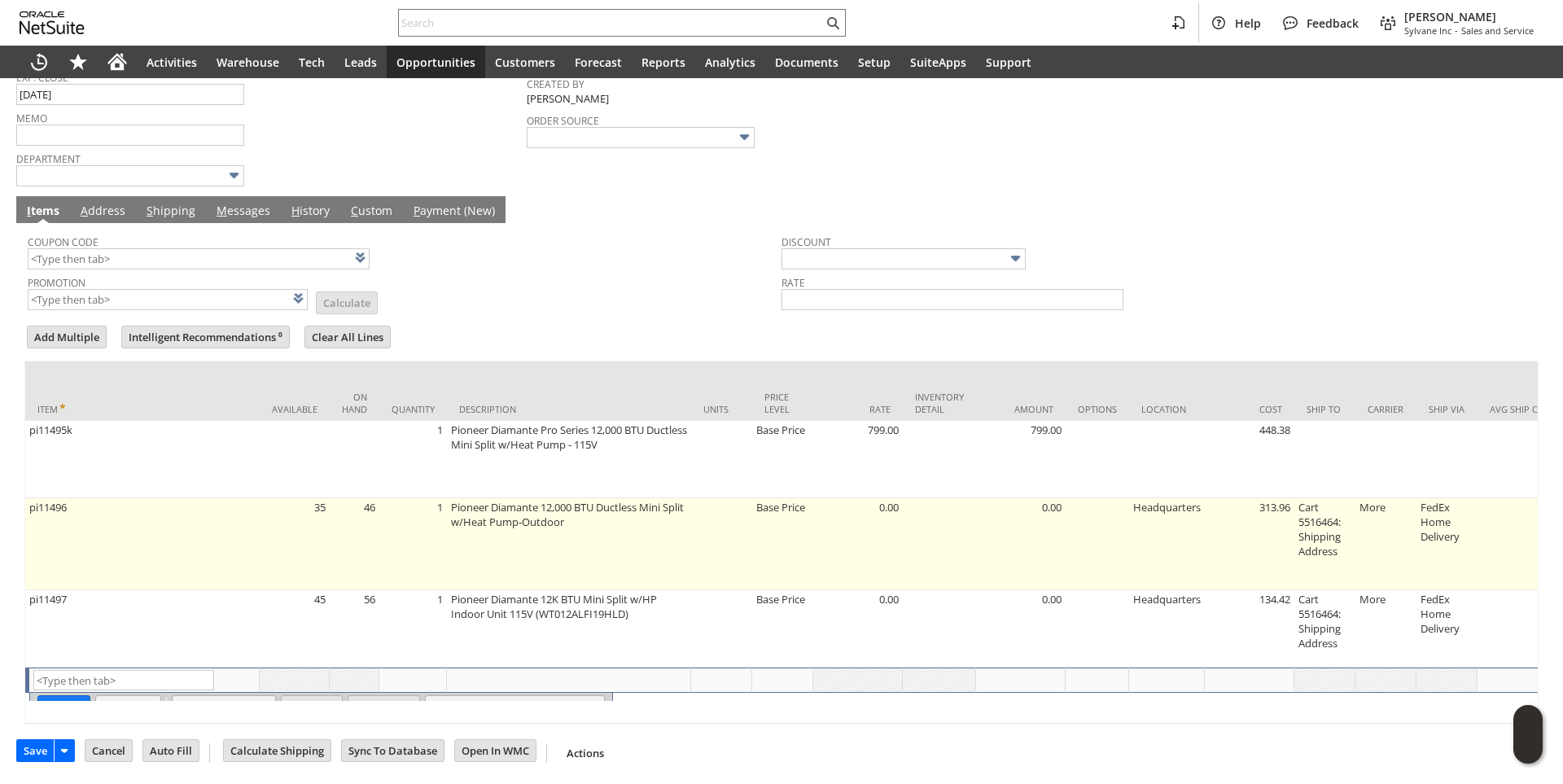
type input "Intelligent Recommendations¹⁰"
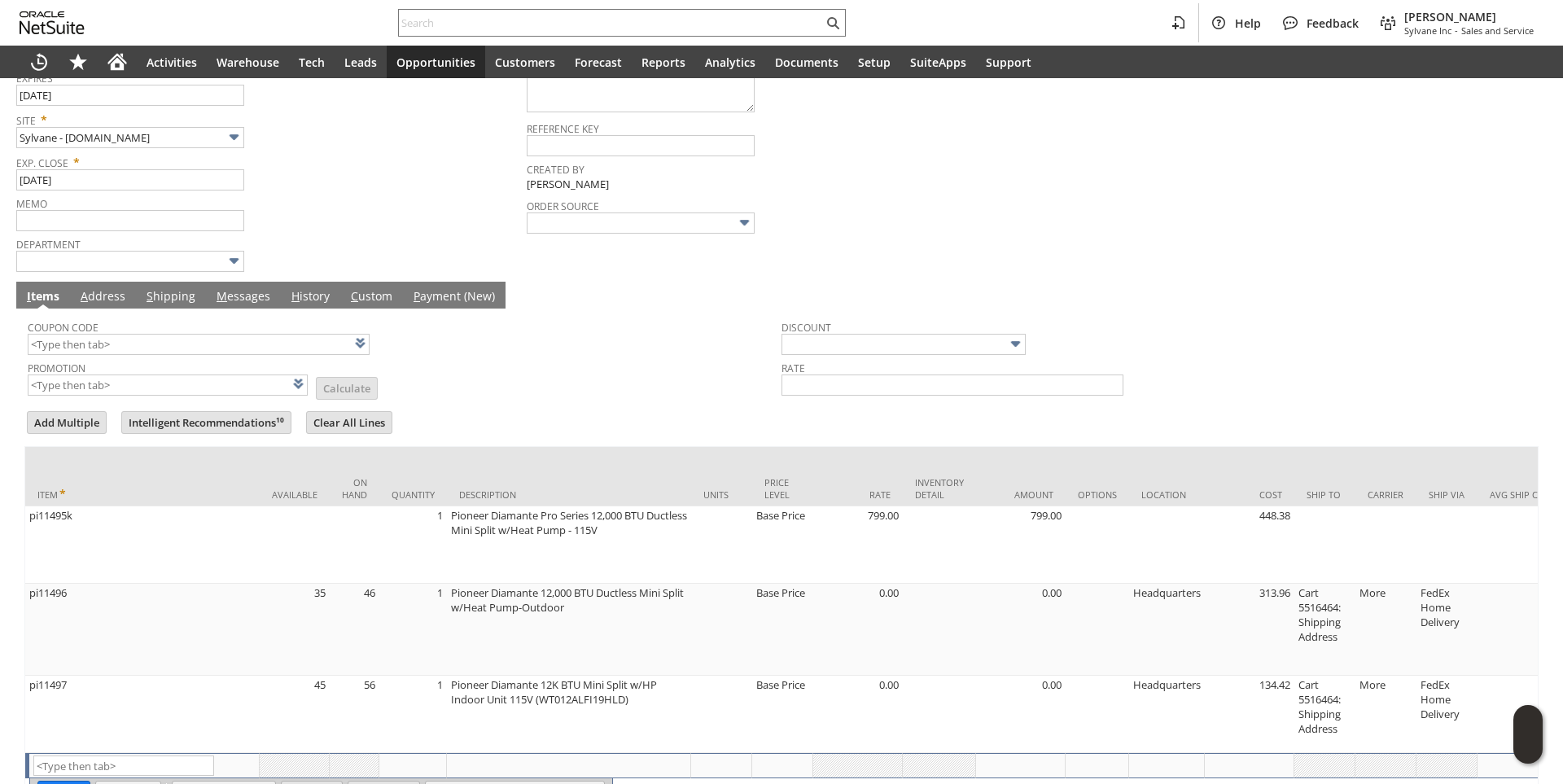
scroll to position [452, 0]
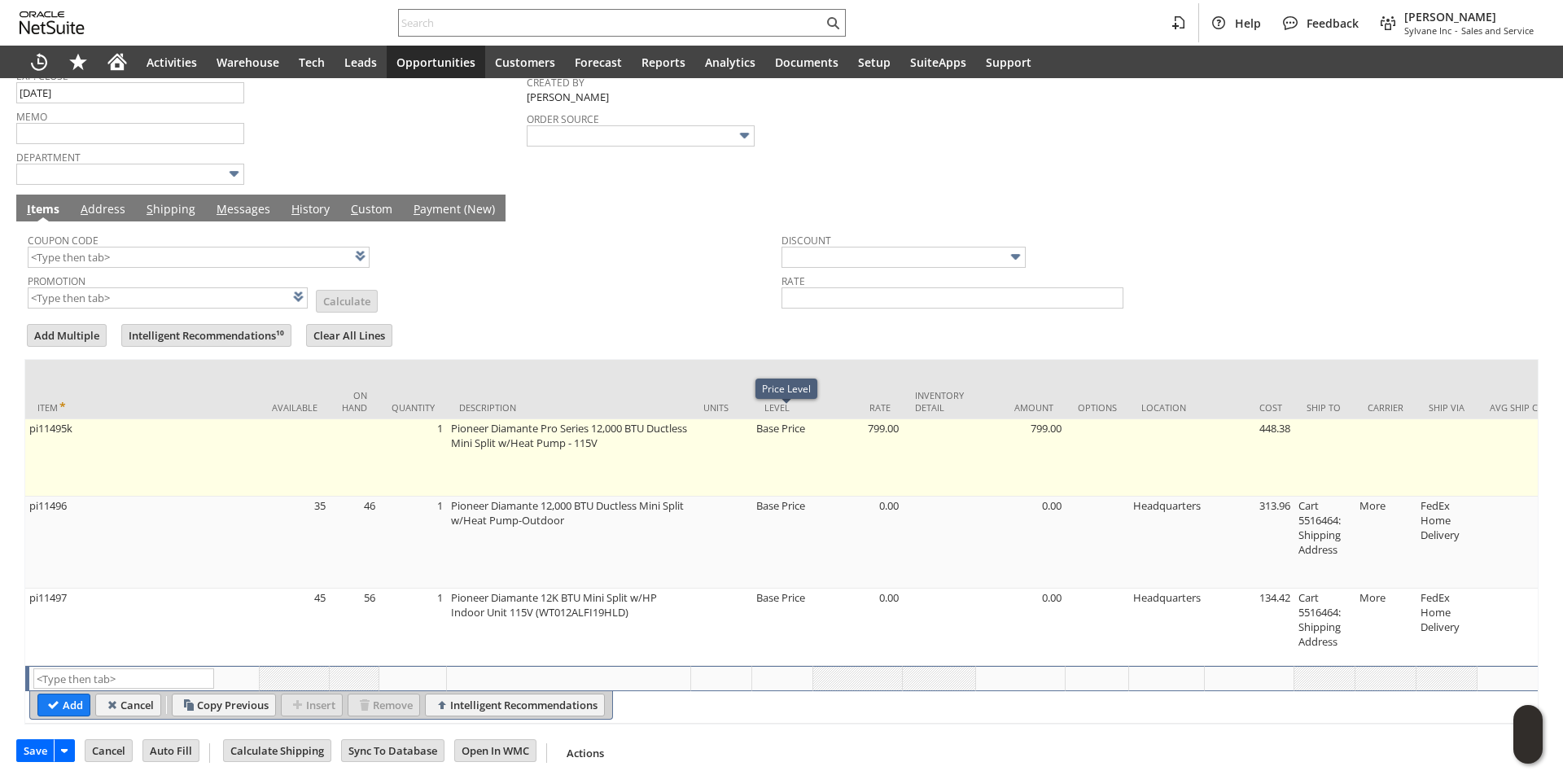
click at [784, 427] on td "Base Price" at bounding box center [782, 457] width 61 height 77
type input "Base Price"
type input "OK"
type input "Make Copy"
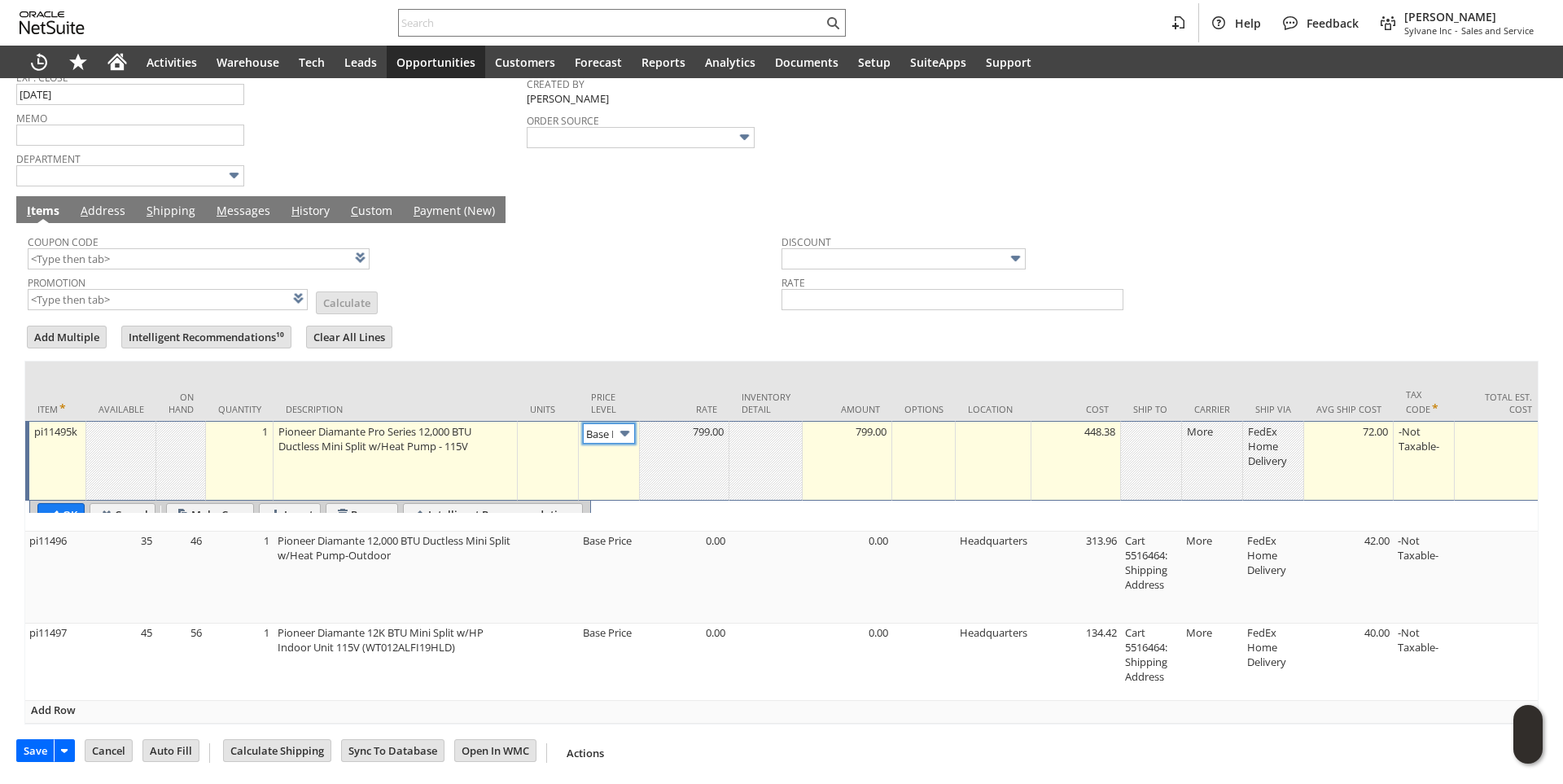
scroll to position [0, 24]
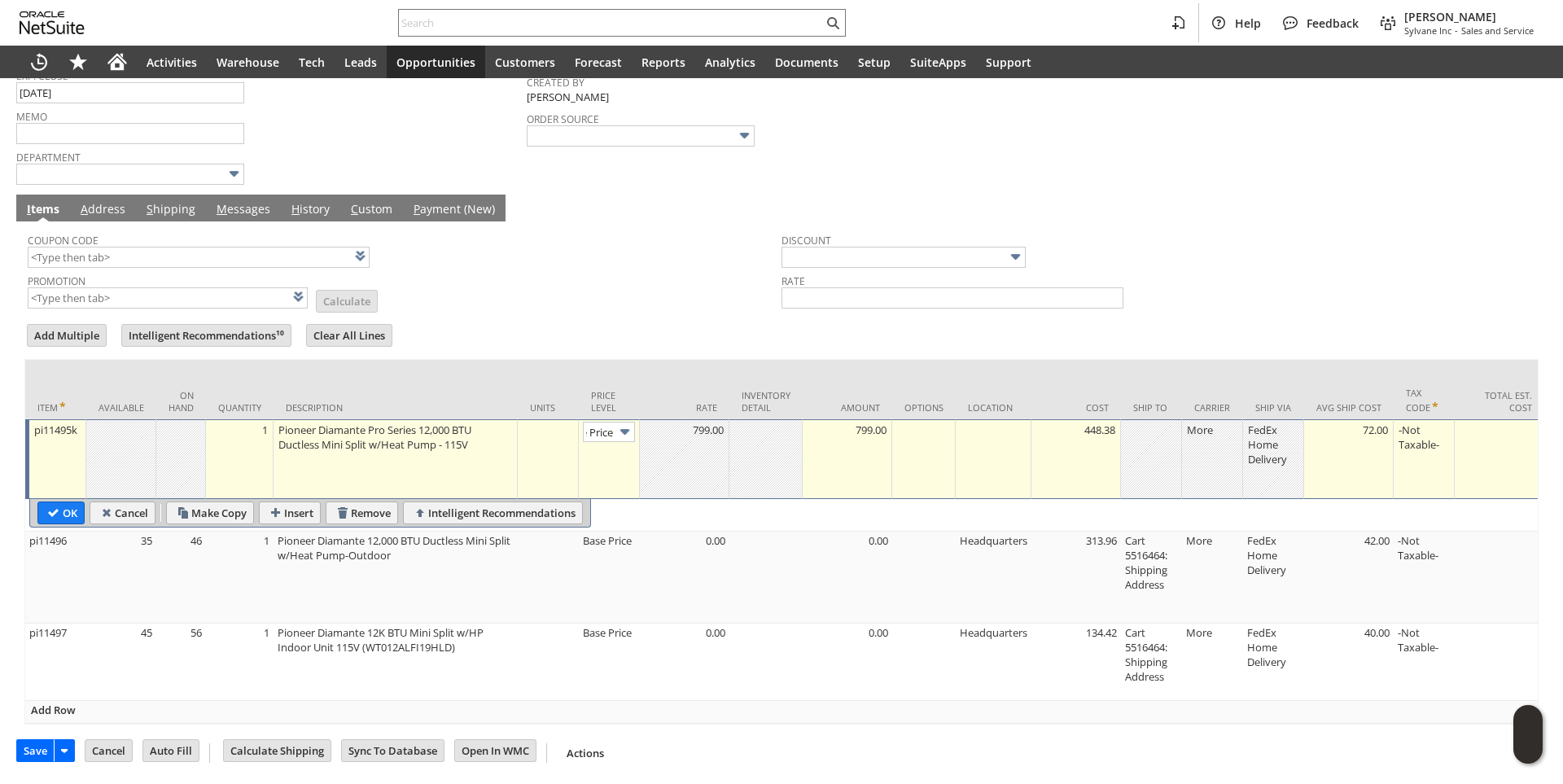
click at [620, 424] on img at bounding box center [624, 431] width 19 height 19
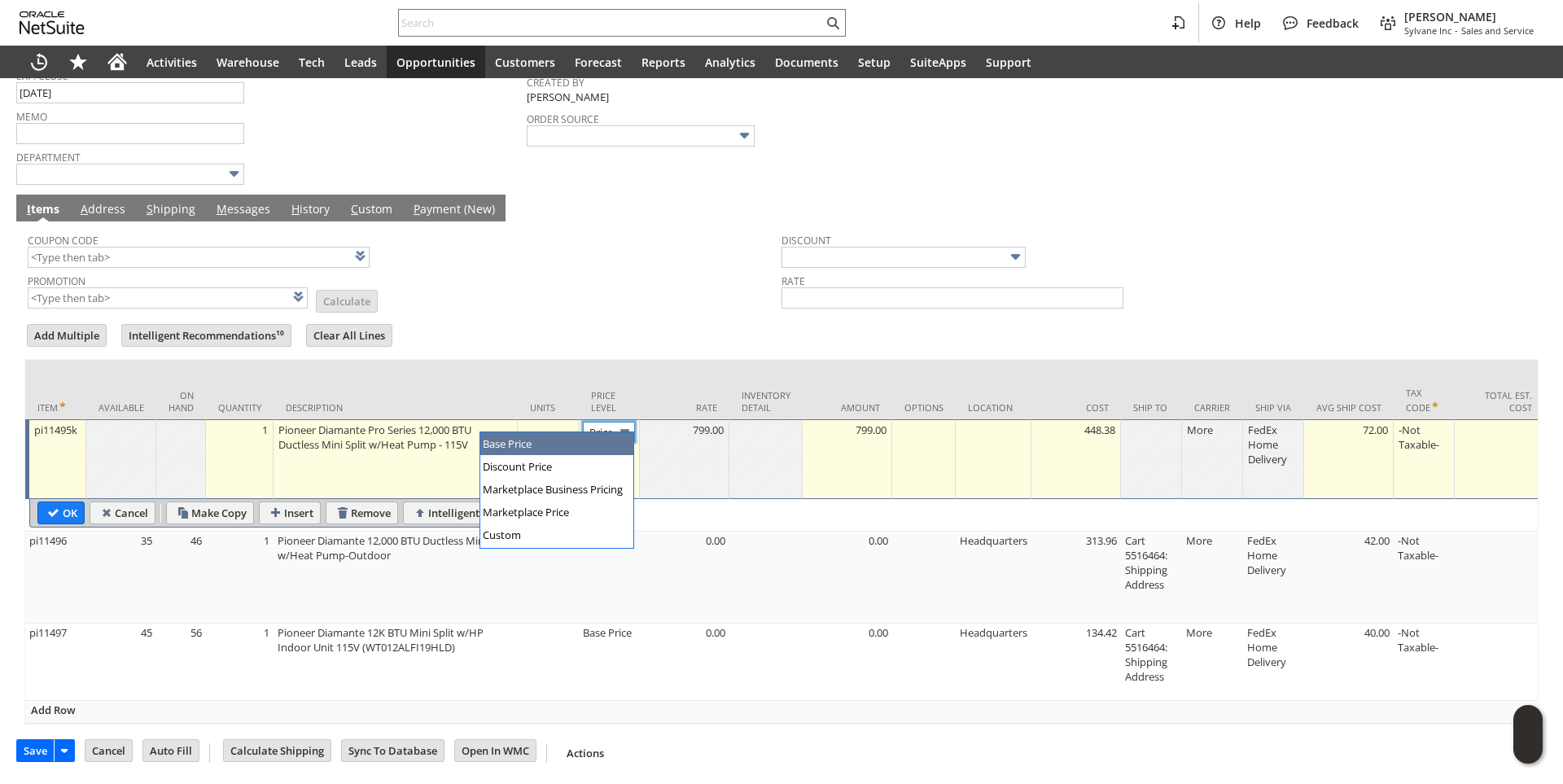
scroll to position [0, 0]
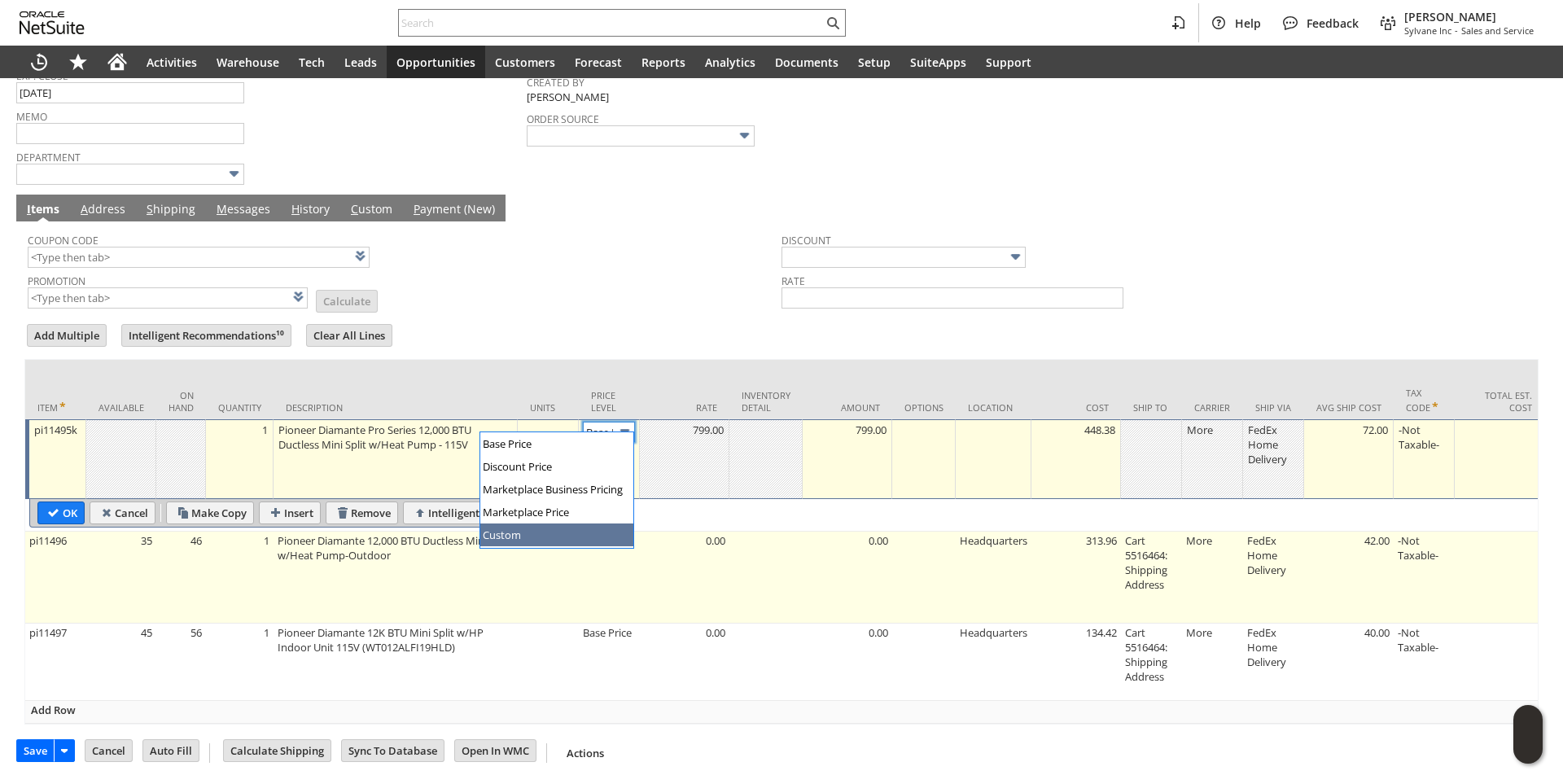
type input "Custom"
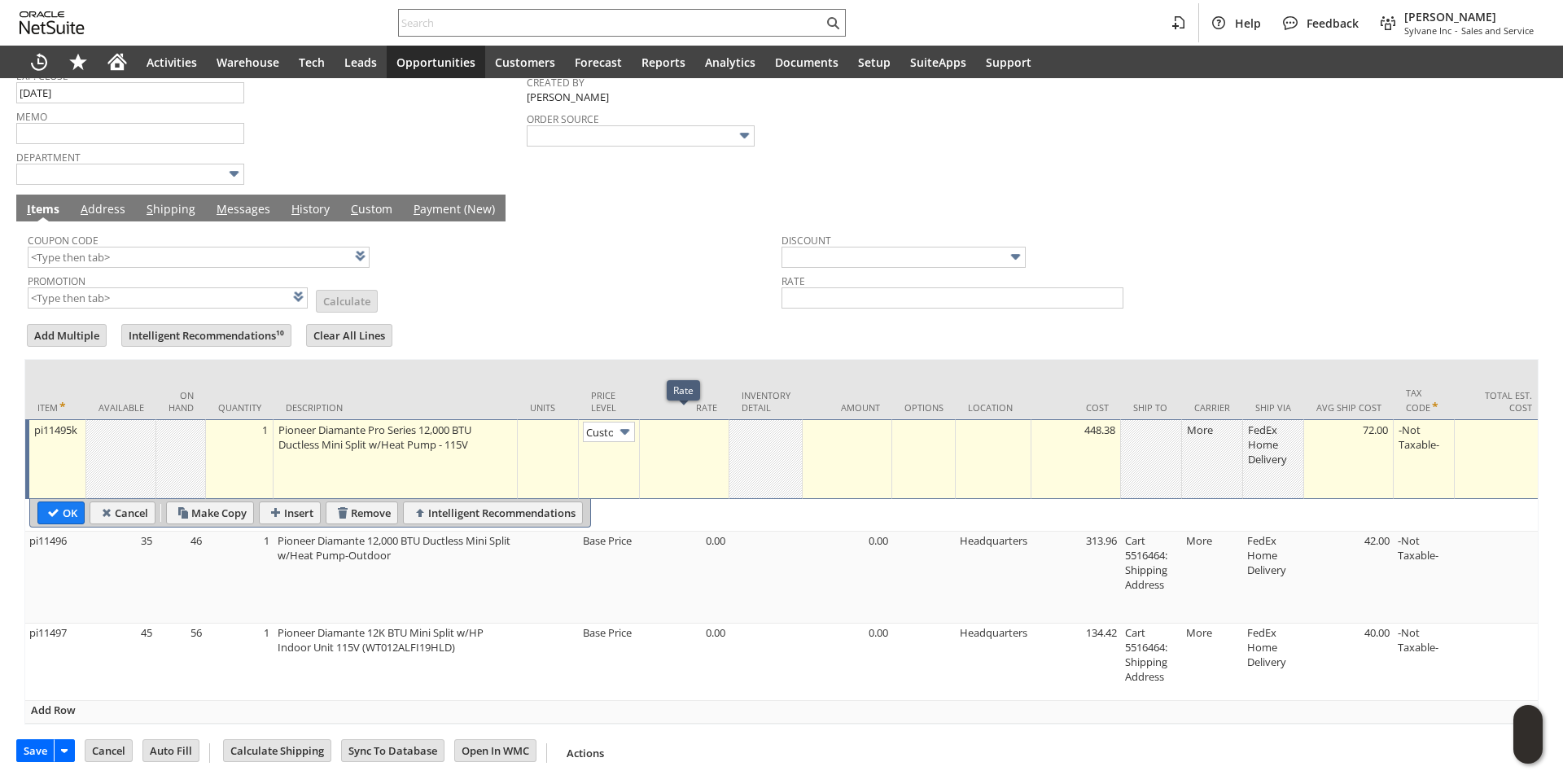
click at [701, 429] on td at bounding box center [684, 459] width 89 height 80
type input "699.00"
click at [66, 505] on input "OK" at bounding box center [60, 513] width 45 height 21
type input "Add"
type input "Copy Previous"
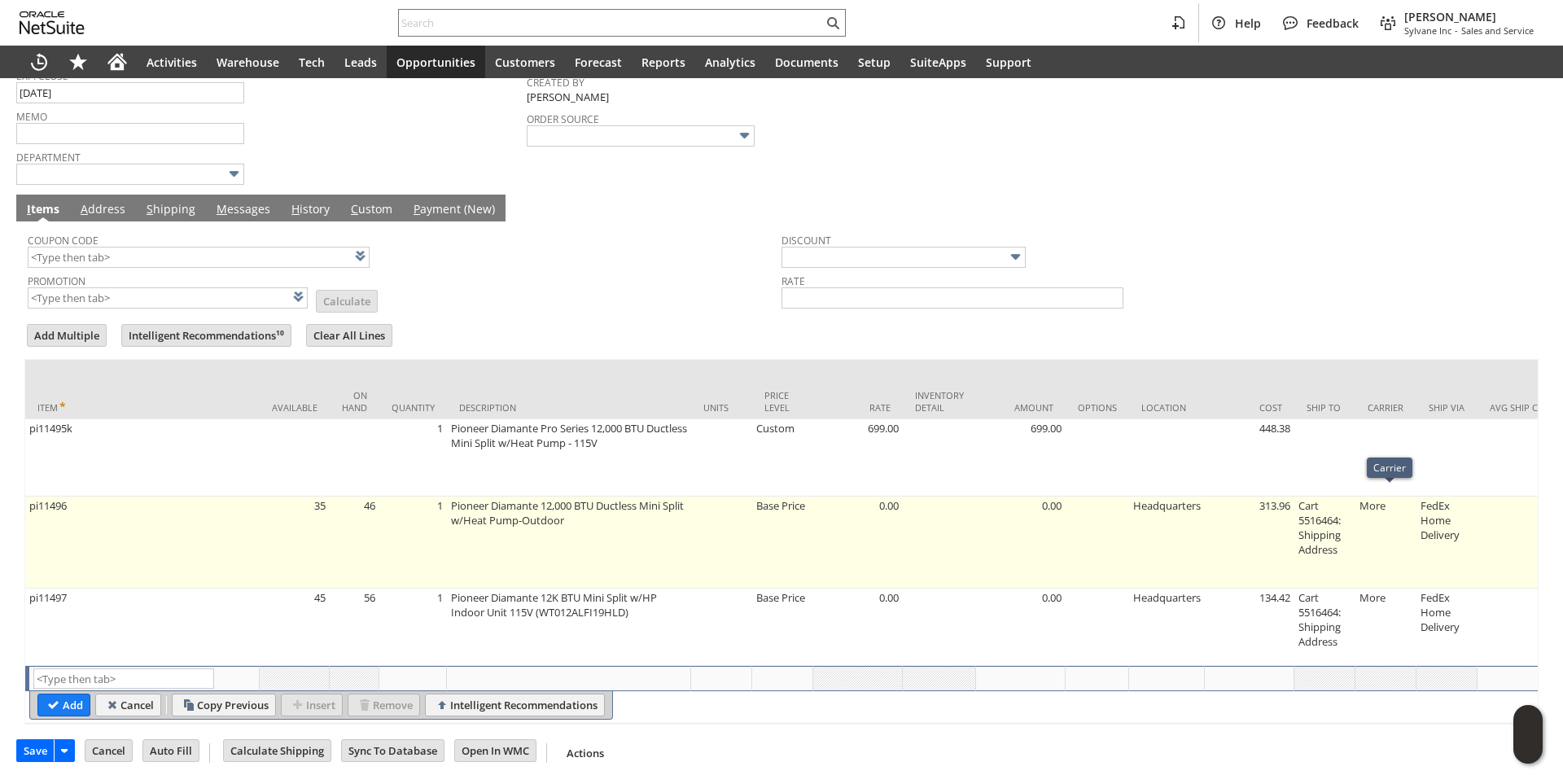
click at [1328, 509] on td "Cart 5516464: Shipping Address" at bounding box center [1325, 542] width 61 height 92
type input "Cart 5516464: Shipping Address"
type input "OK"
type input "Make Copy"
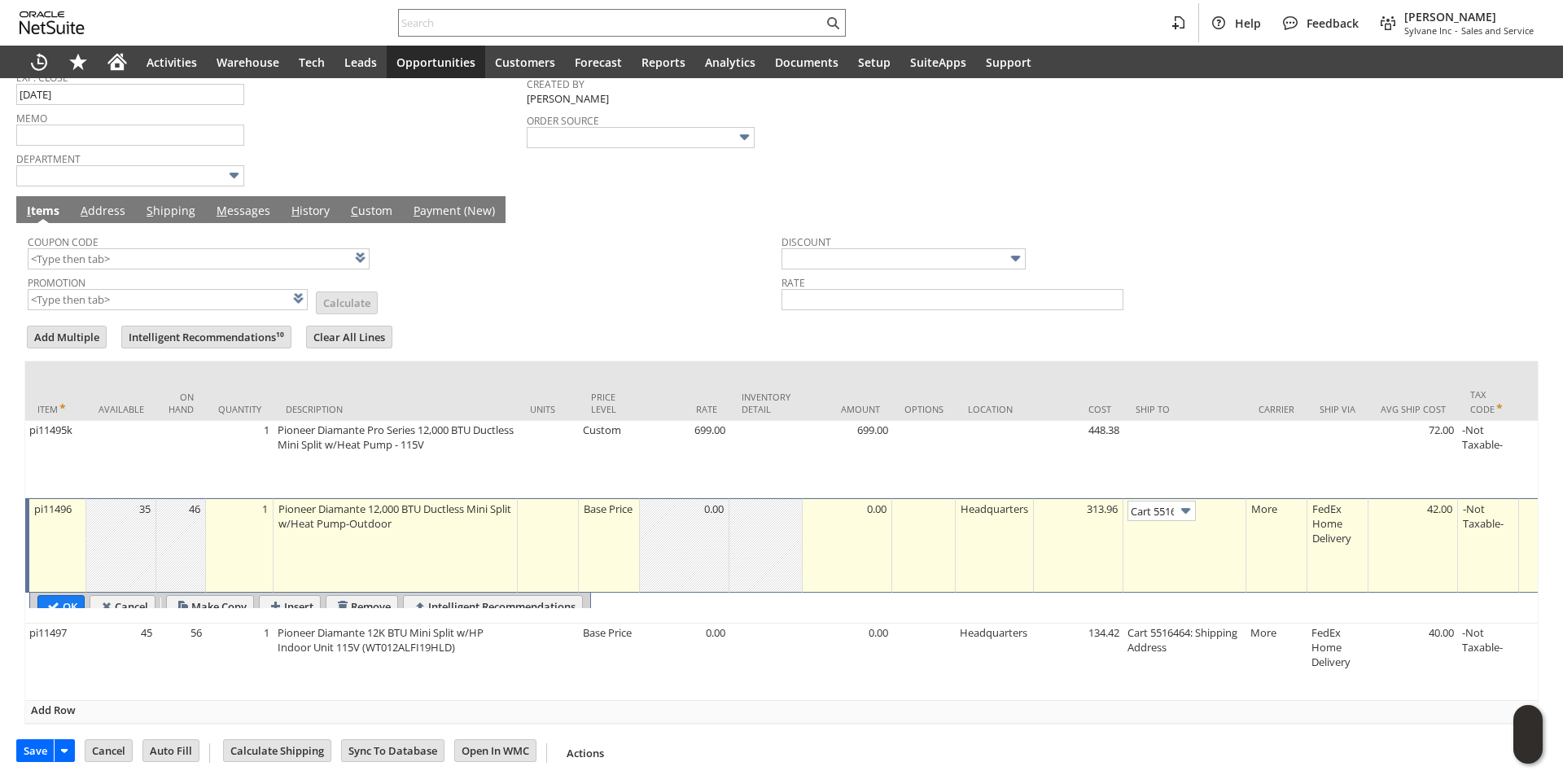
scroll to position [0, 109]
click at [1161, 505] on input "Cart 5516464: Shipping Address" at bounding box center [1161, 510] width 68 height 20
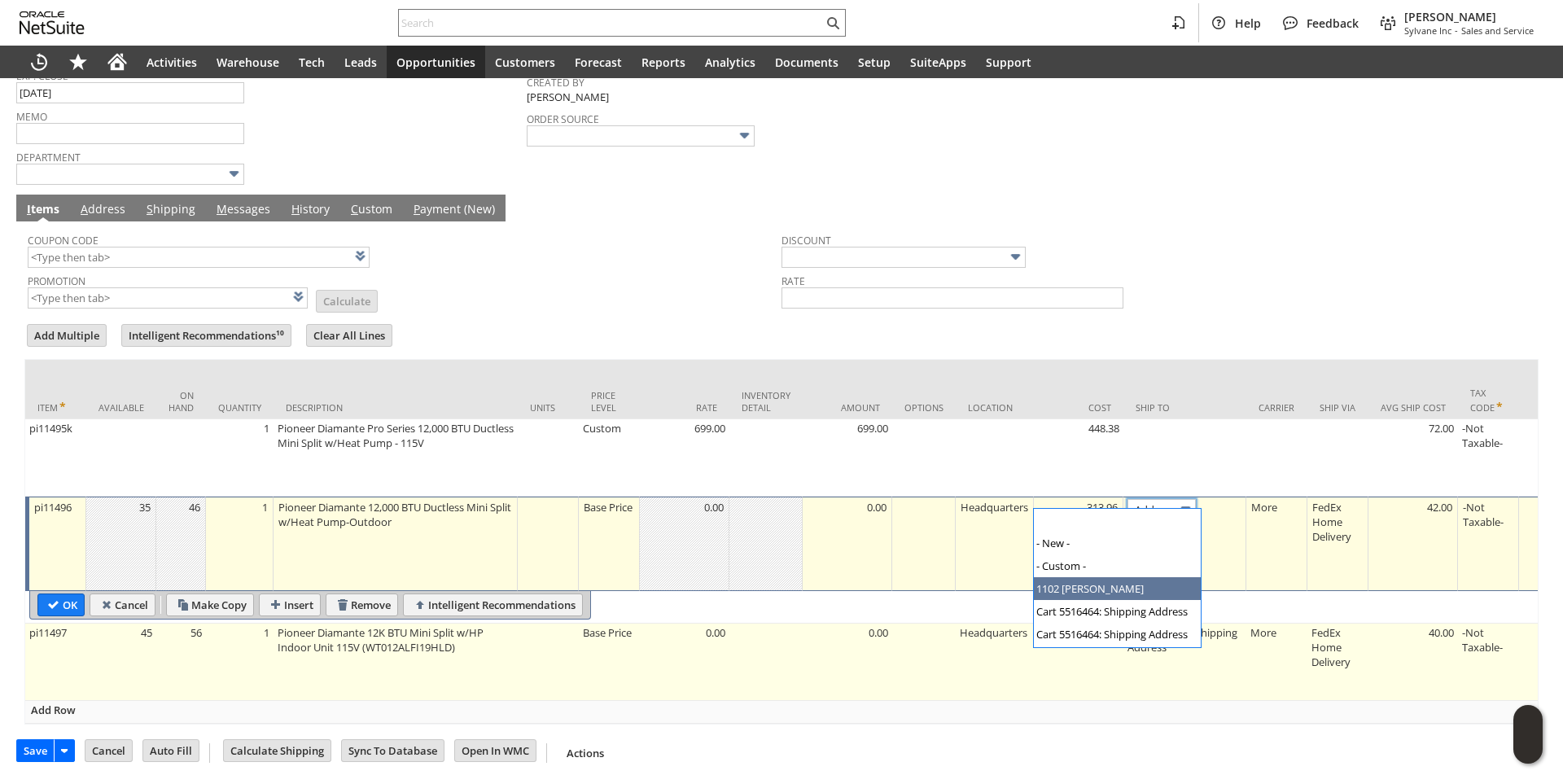
type input "1102 W. McPherson"
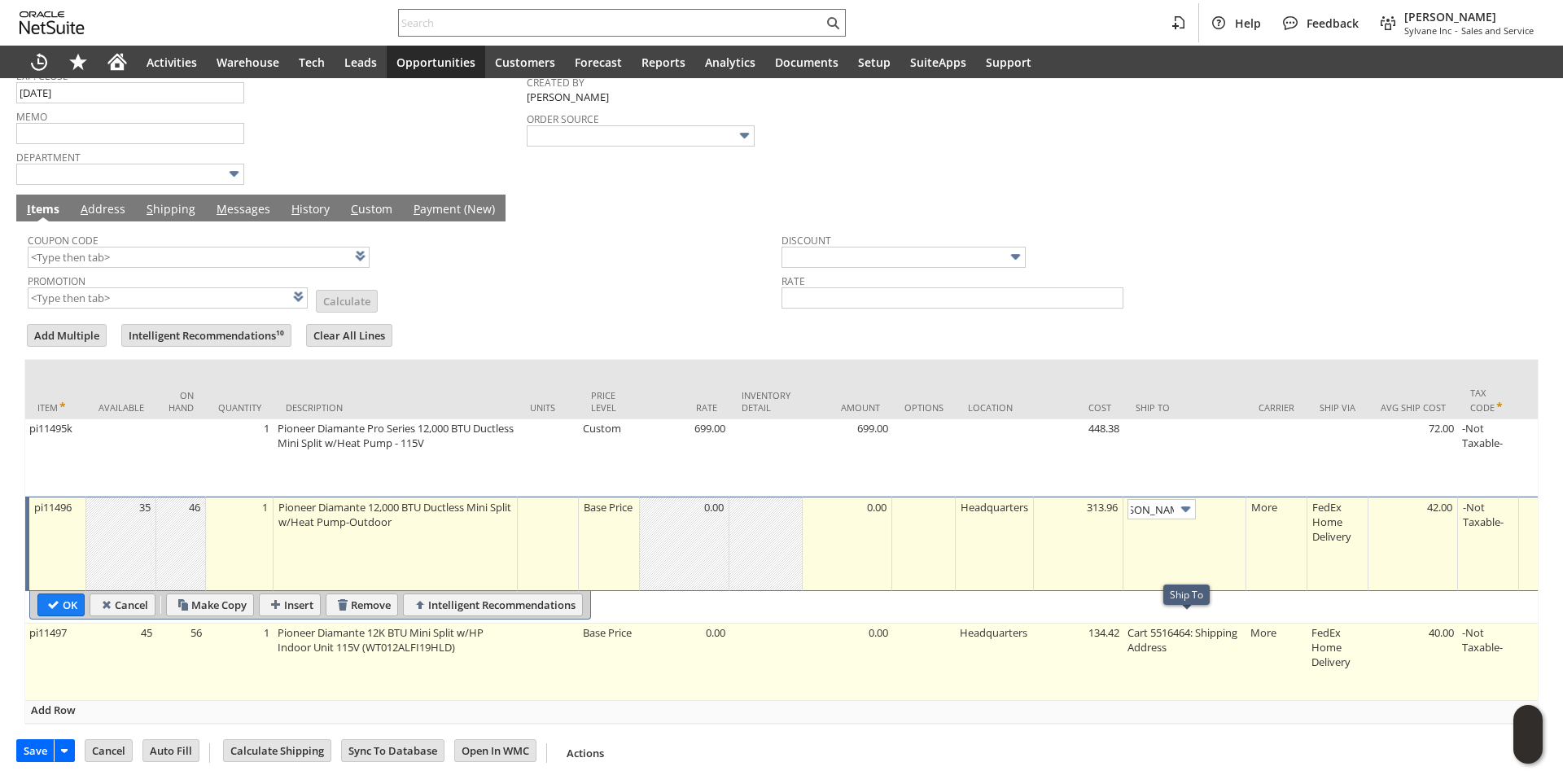
scroll to position [0, 0]
click at [1176, 625] on td "Cart 5516464: Shipping Address" at bounding box center [1185, 662] width 123 height 77
type input "pi11497"
type input "Cart 5516464: Shipping Address"
type input "OK"
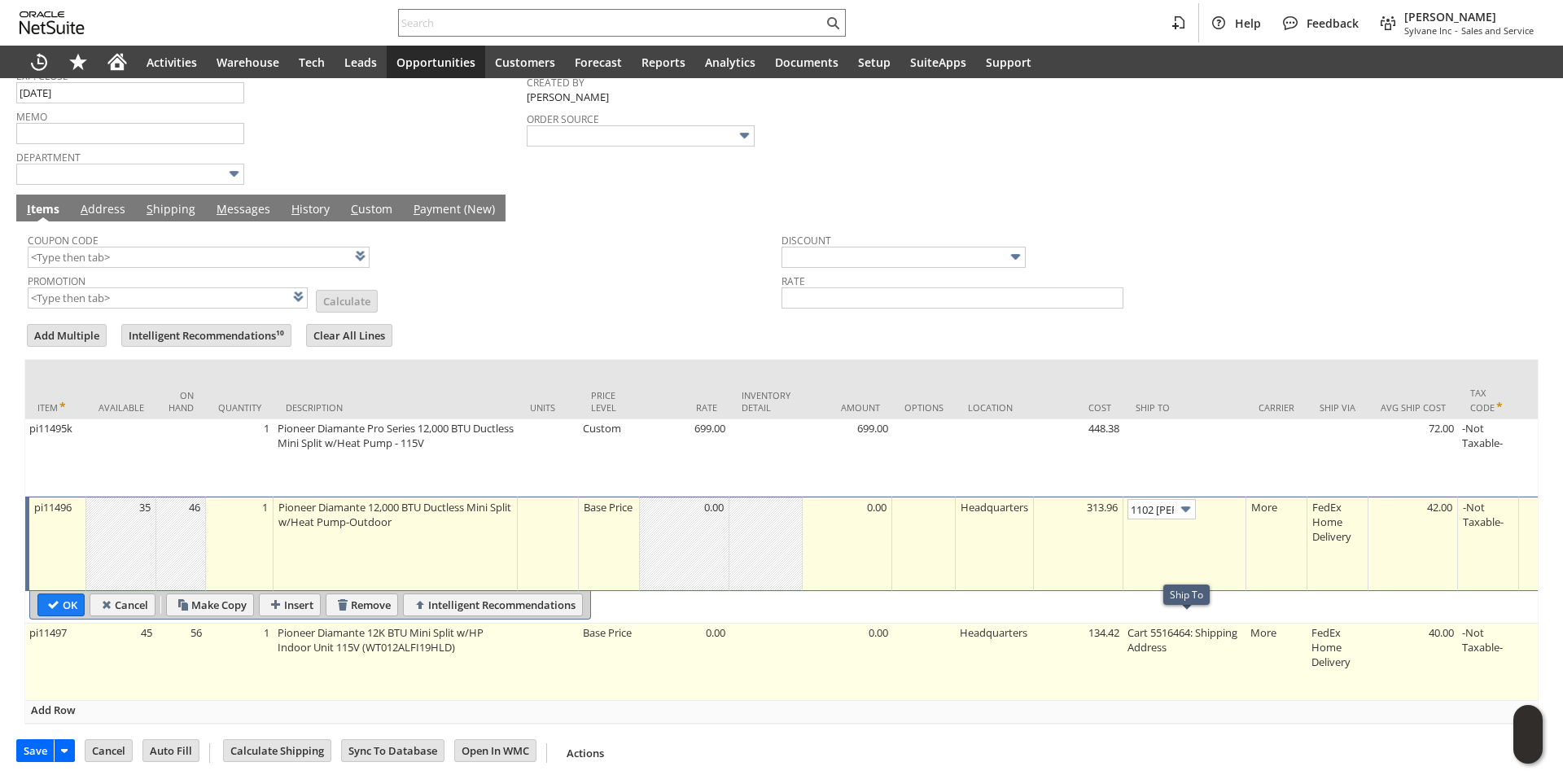
type input "Make Copy"
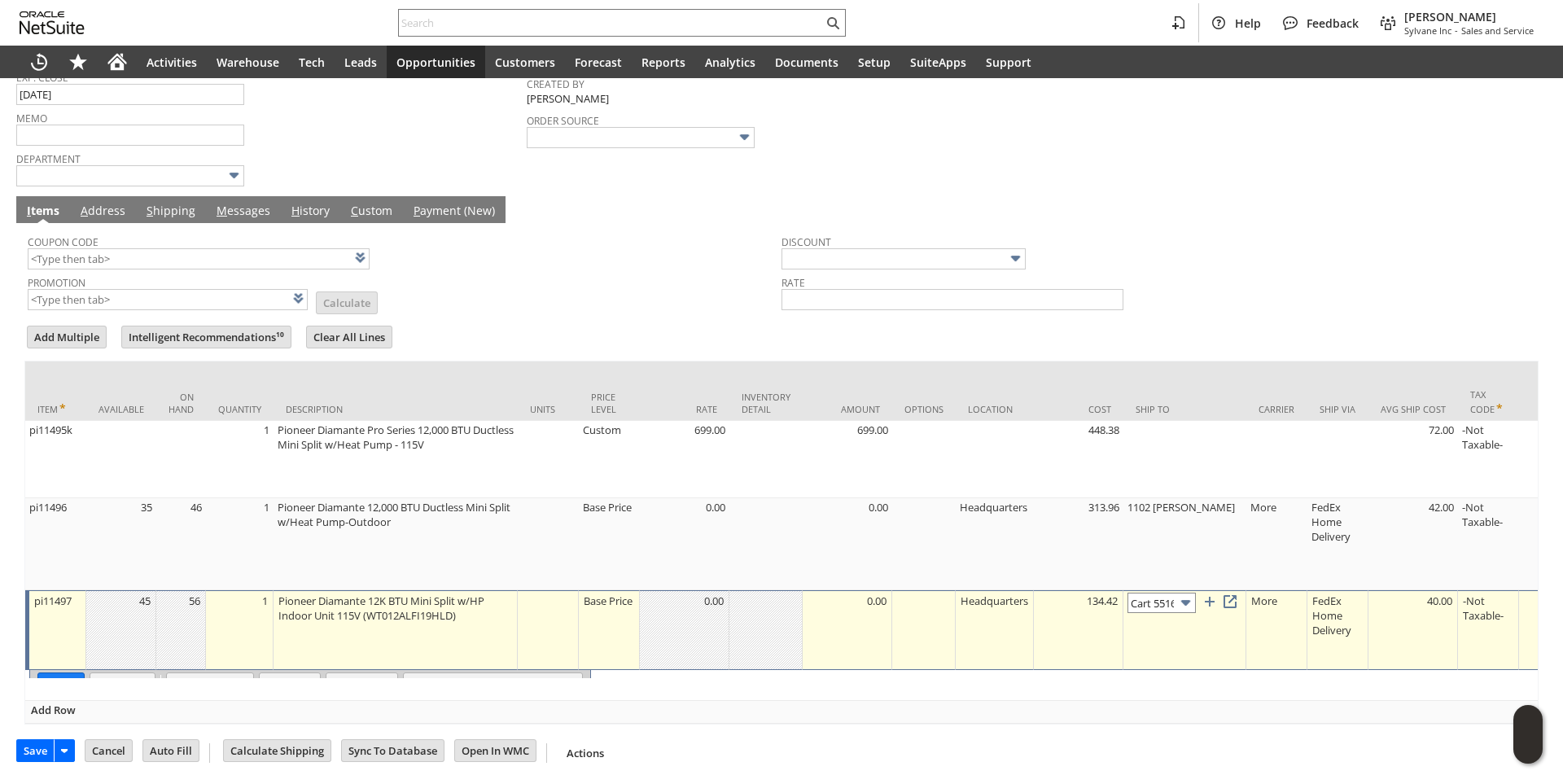
scroll to position [0, 109]
click at [1148, 597] on input "Cart 5516464: Shipping Address" at bounding box center [1161, 602] width 68 height 20
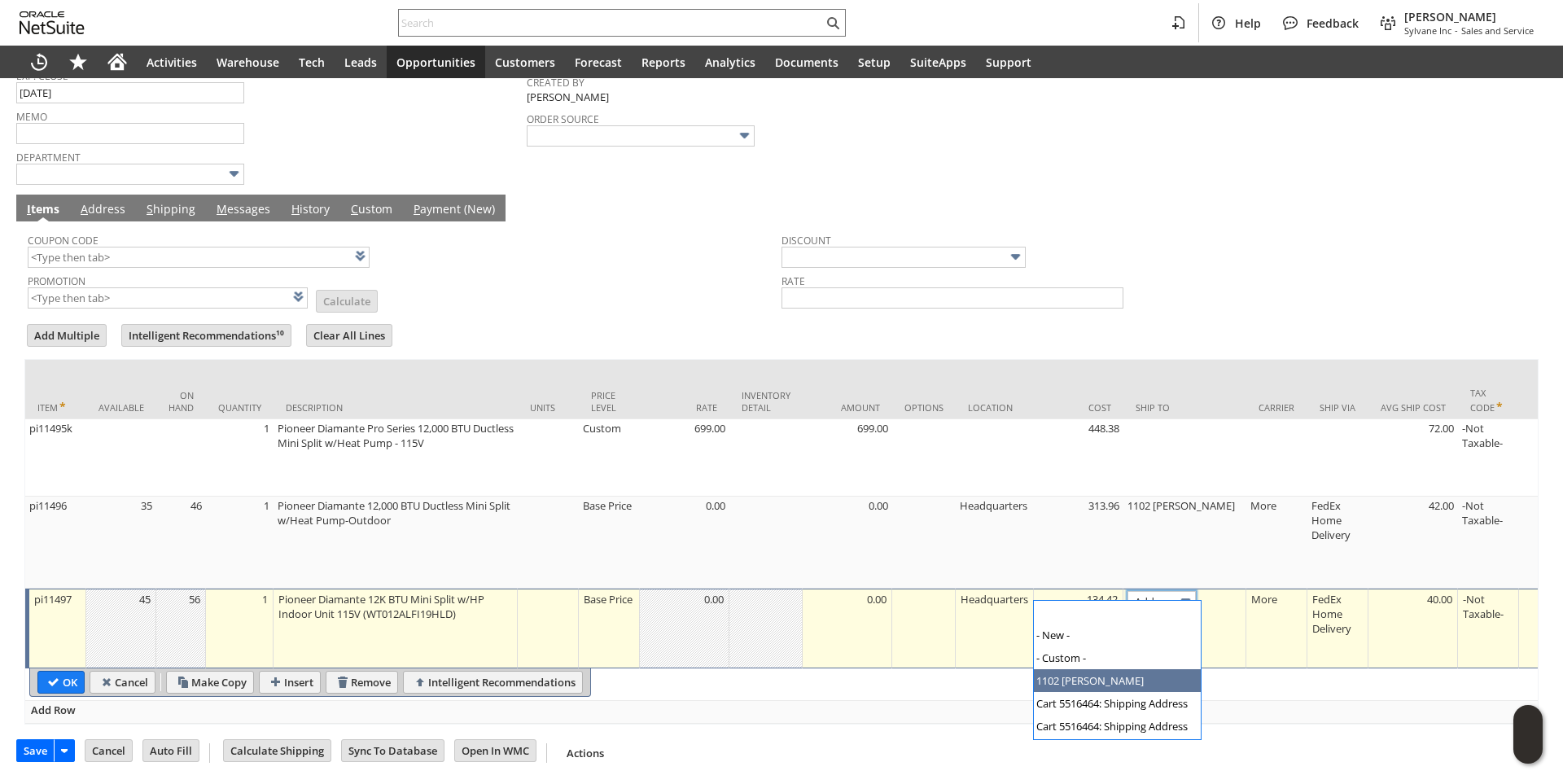
type input "1102 W. McPherson"
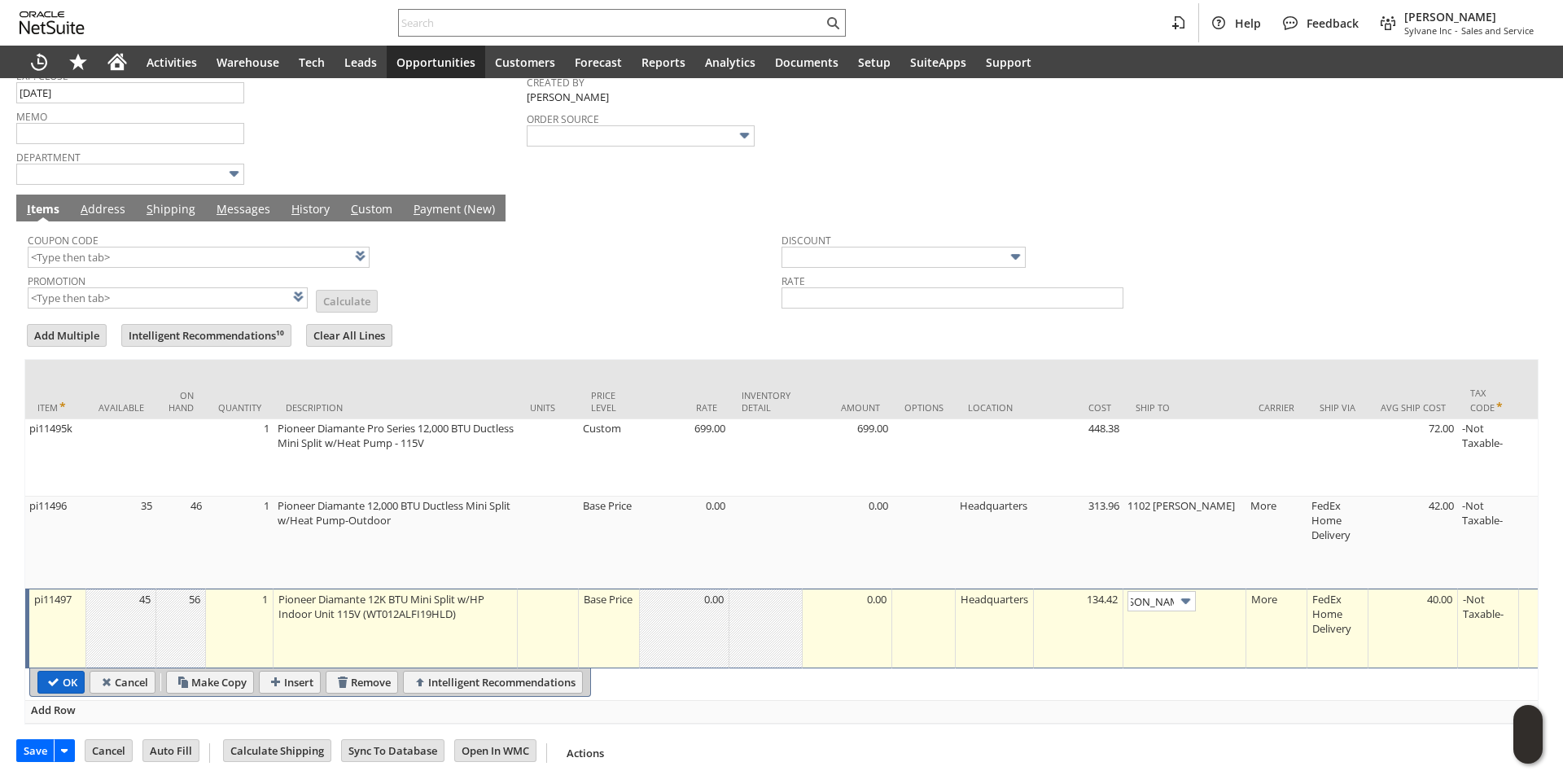
scroll to position [0, 0]
click at [53, 672] on input "OK" at bounding box center [60, 682] width 45 height 21
type input "Add"
type input "Copy Previous"
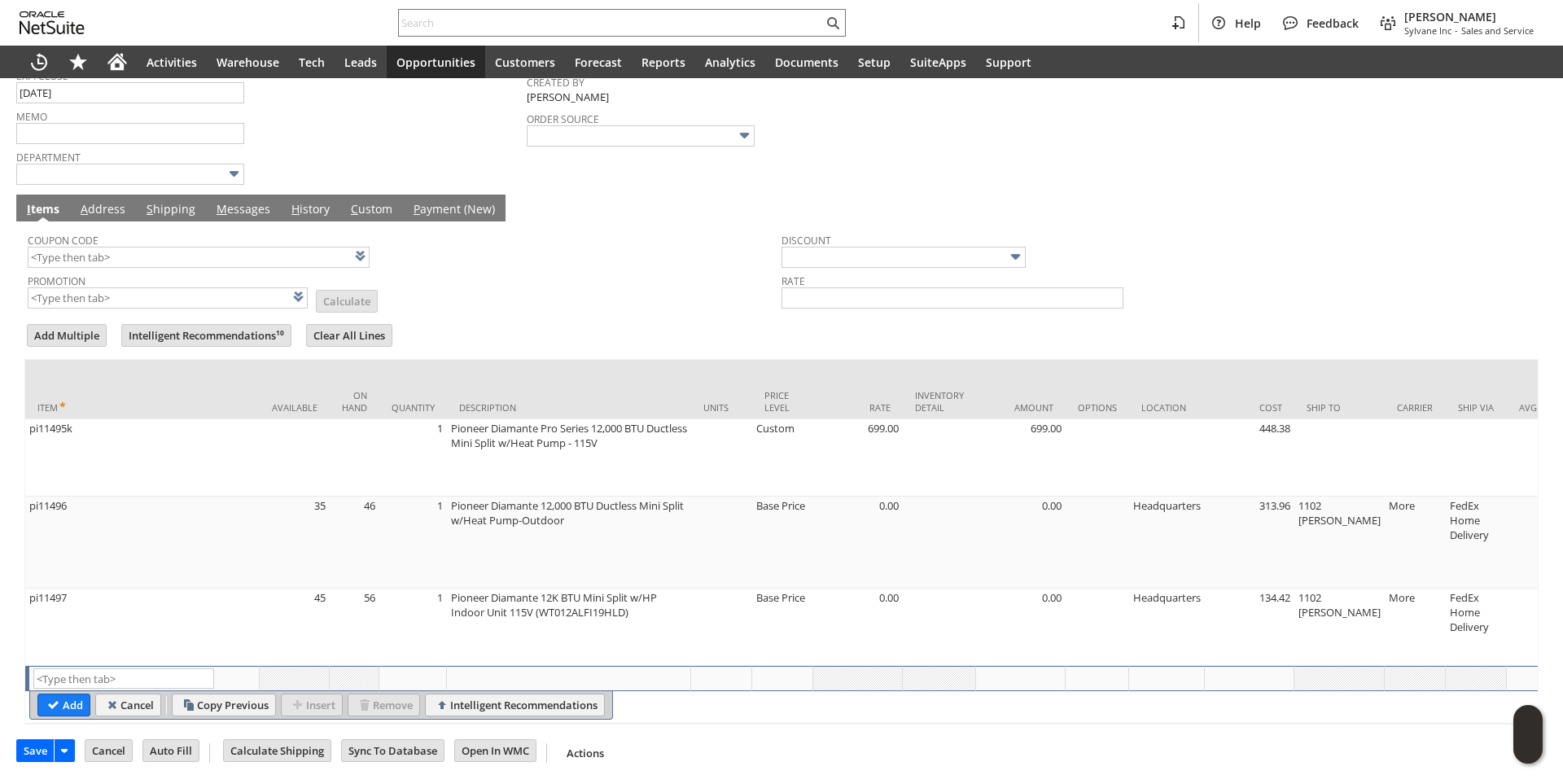
click at [250, 201] on link "M essages" at bounding box center [244, 210] width 62 height 18
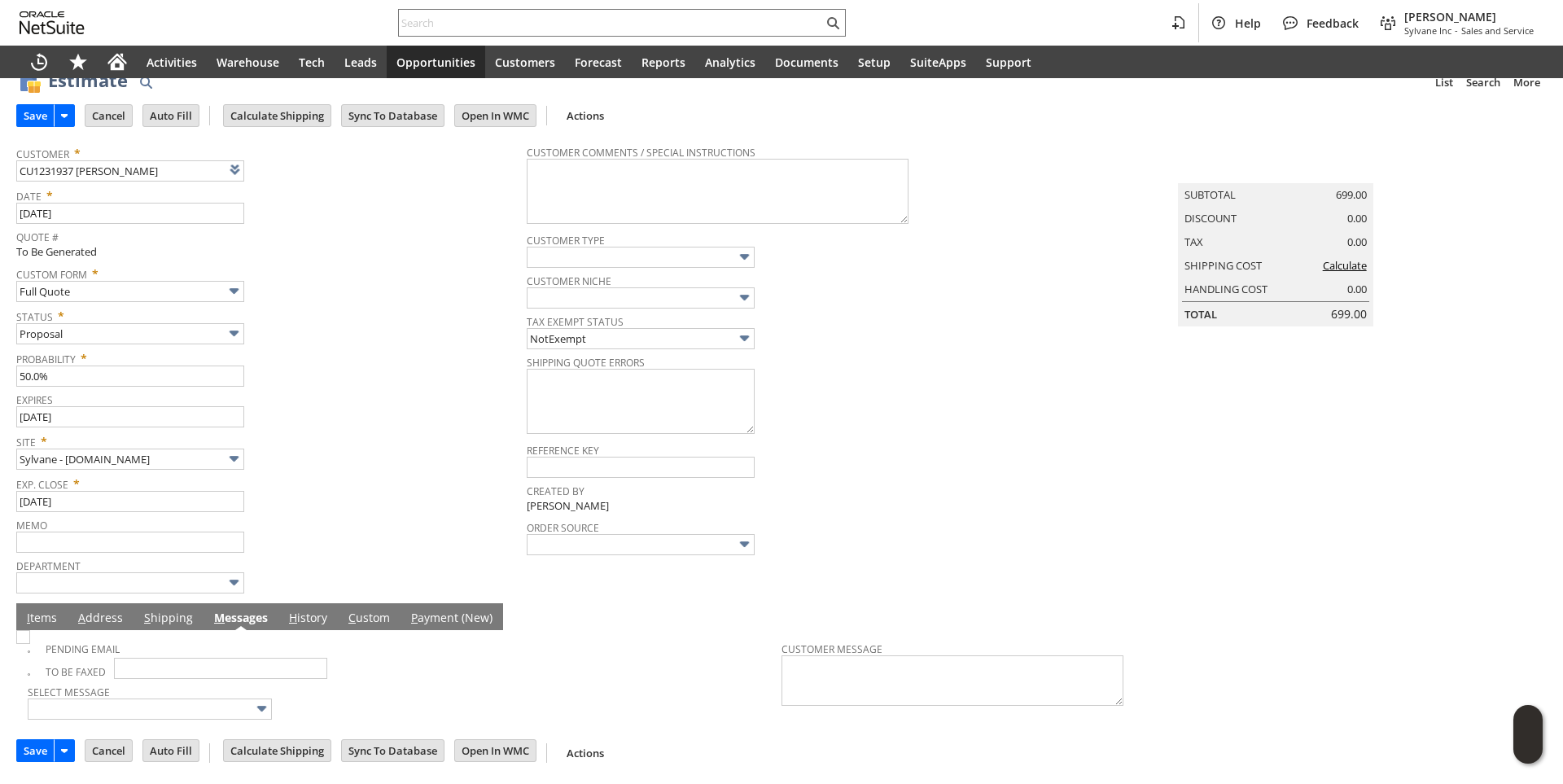
click at [30, 644] on img at bounding box center [23, 637] width 14 height 14
checkbox input "true"
click at [427, 375] on div "Probability * 50.0%" at bounding box center [267, 366] width 502 height 41
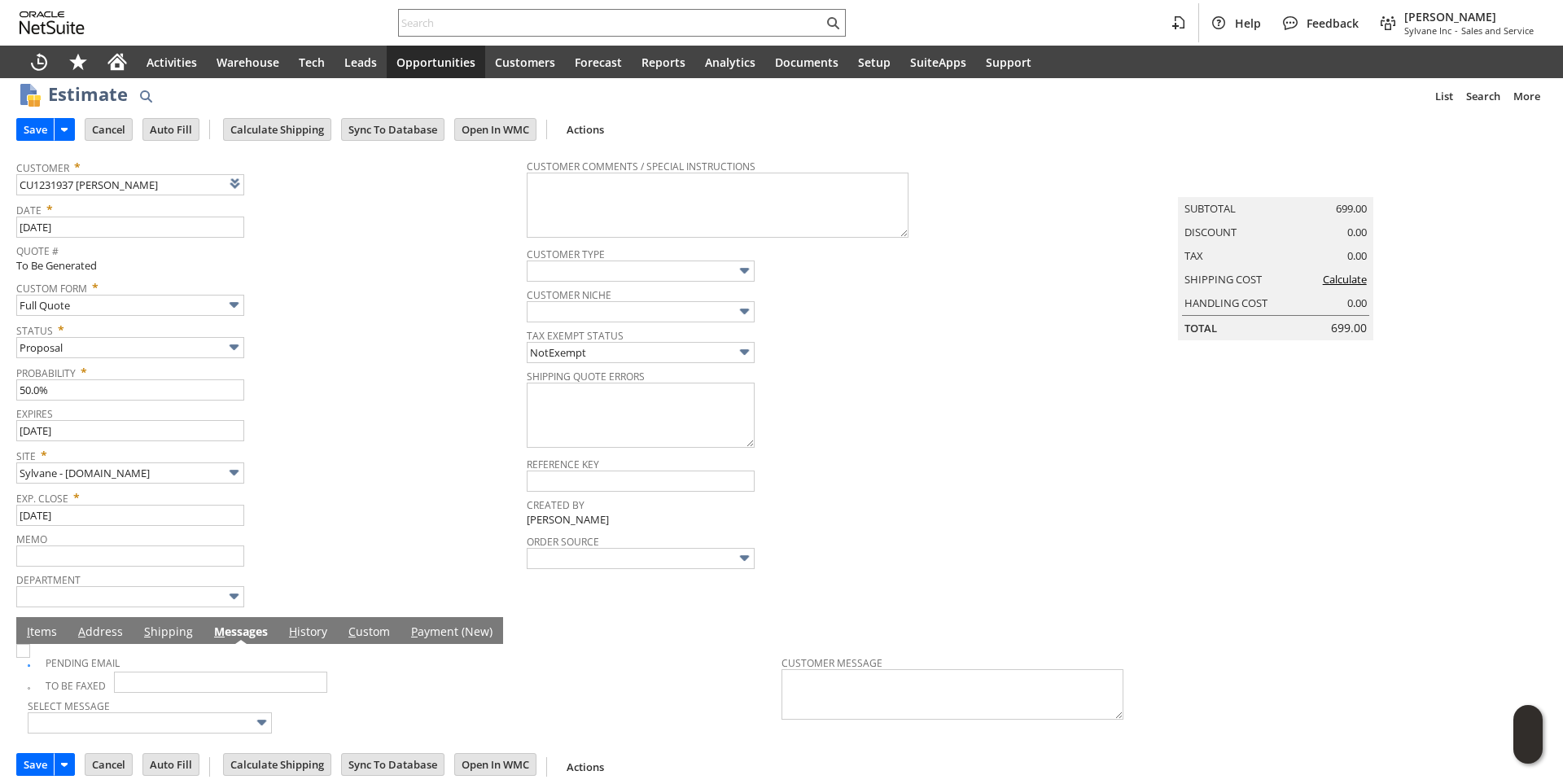
scroll to position [0, 0]
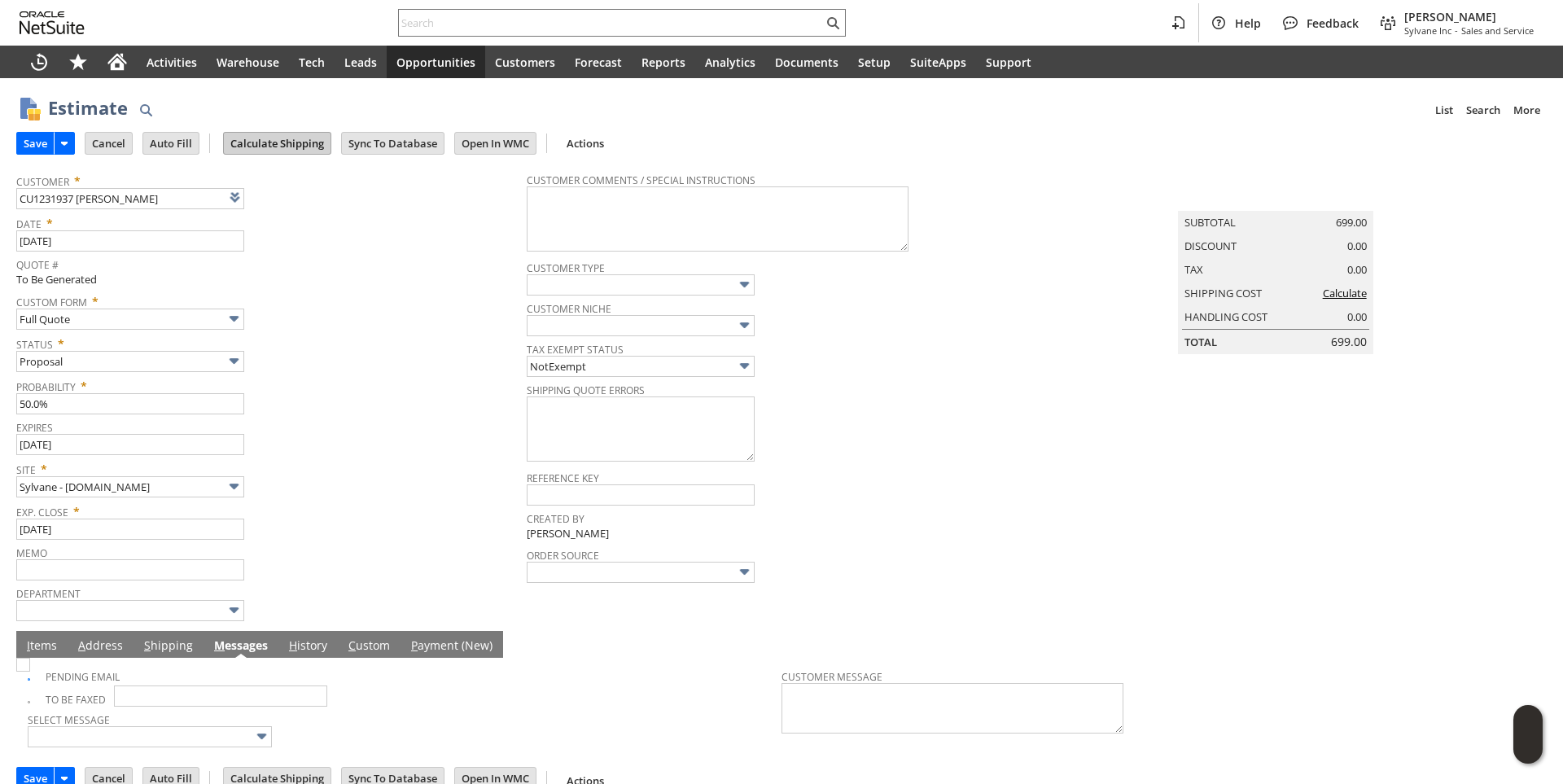
click at [293, 142] on input "Calculate Shipping" at bounding box center [277, 144] width 106 height 21
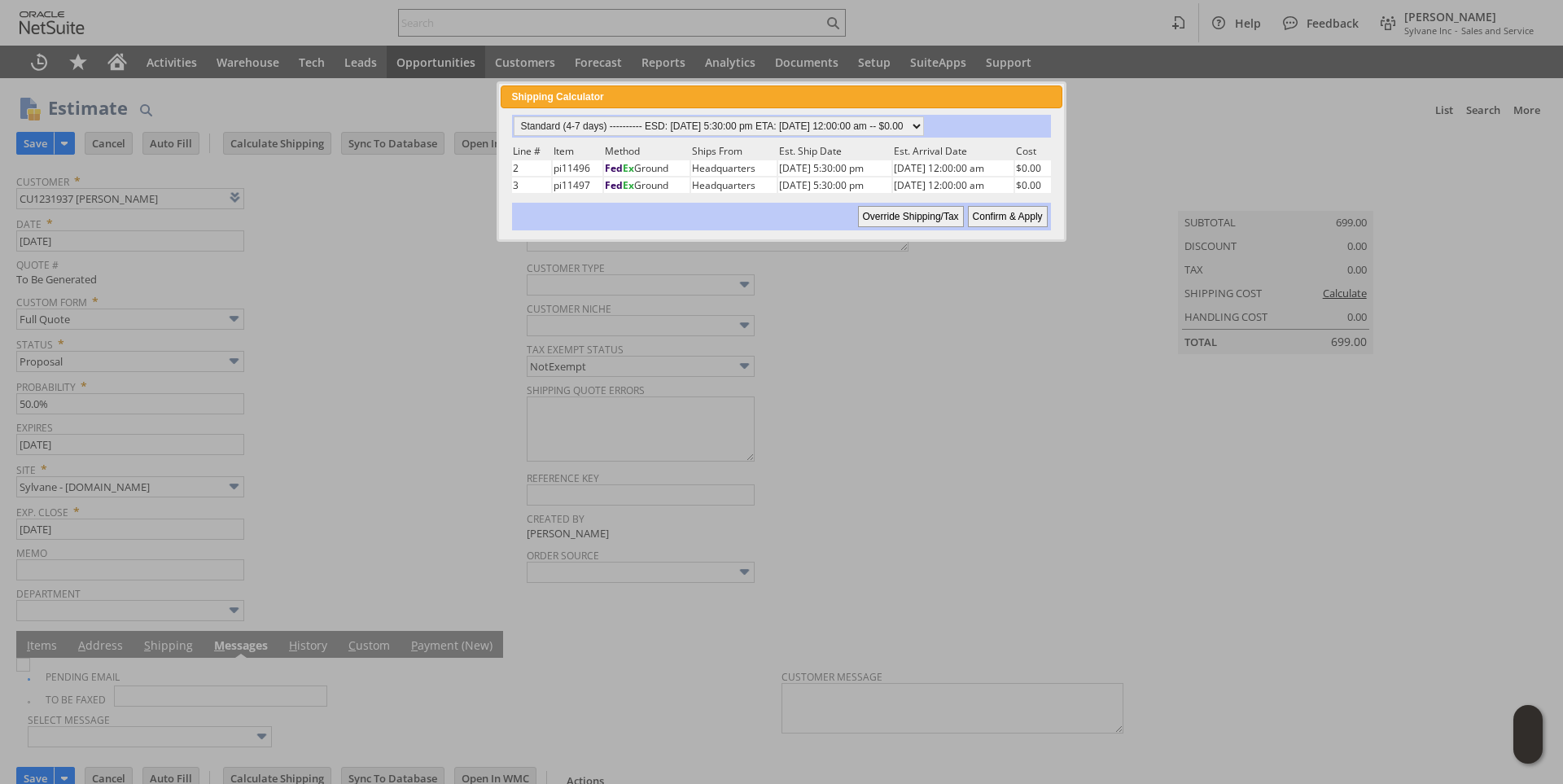
click at [895, 214] on input "Override Shipping/Tax" at bounding box center [910, 216] width 105 height 21
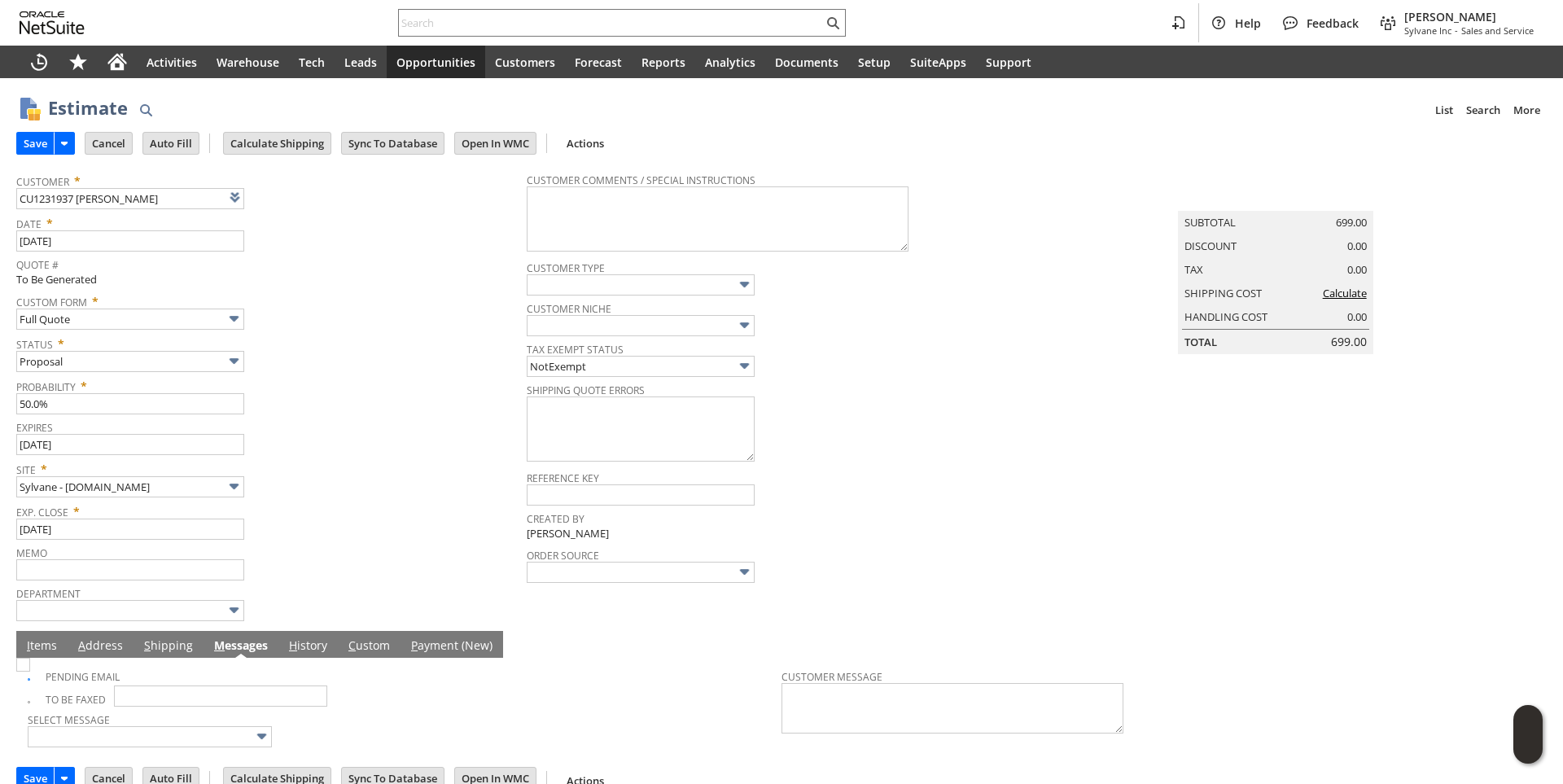
scroll to position [30, 0]
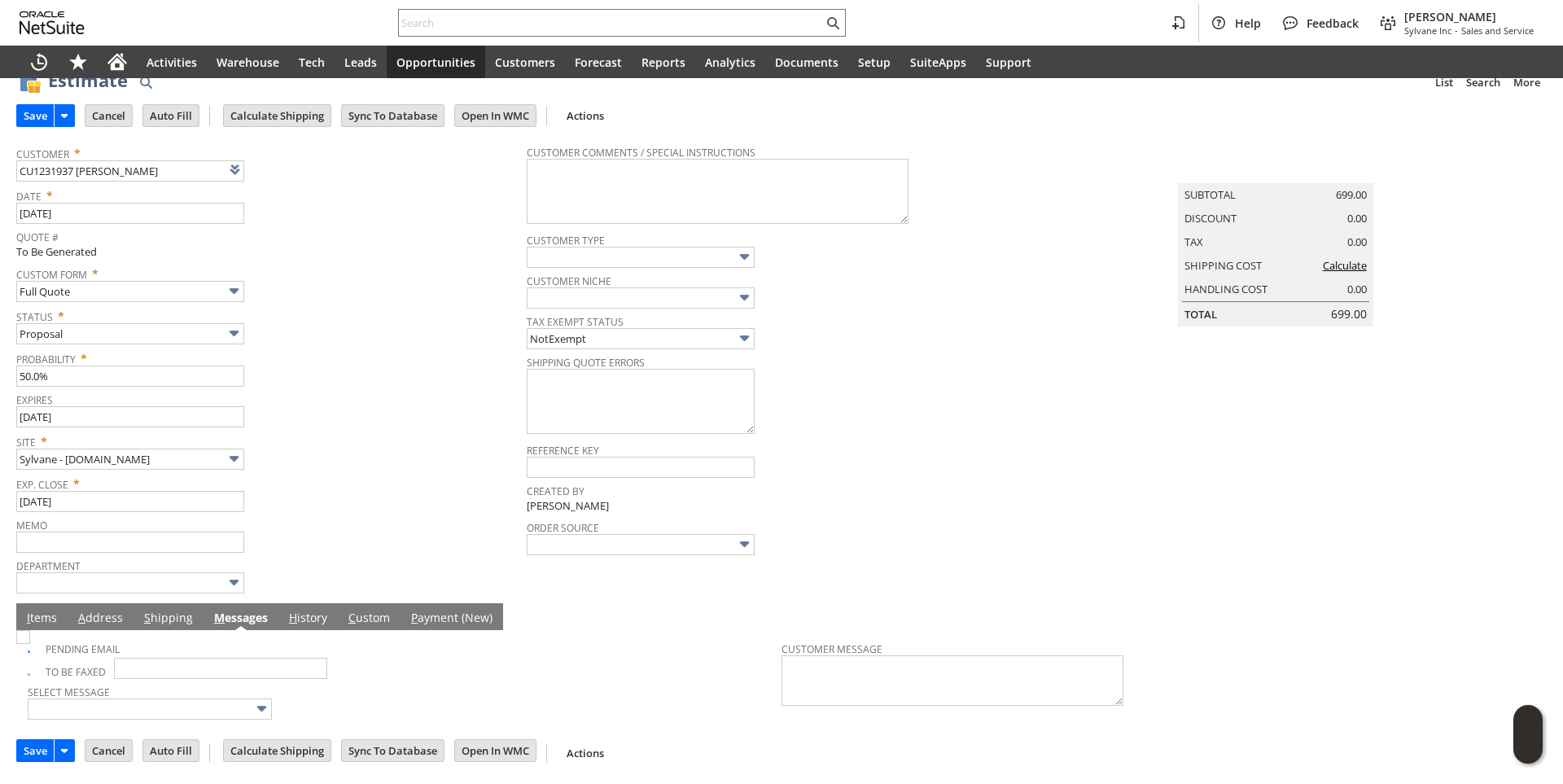
click at [38, 611] on link "I tems" at bounding box center [42, 618] width 38 height 18
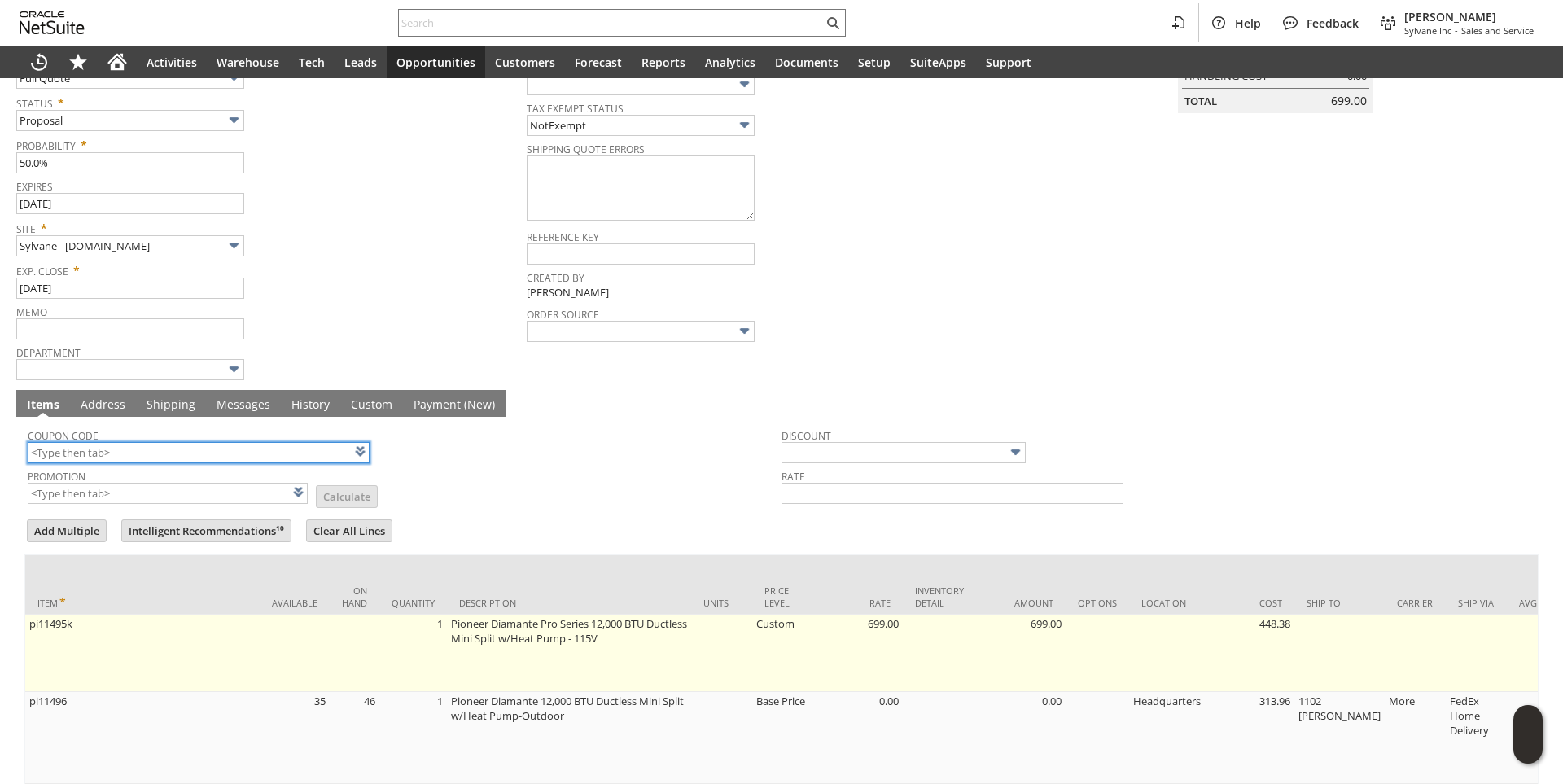
scroll to position [437, 0]
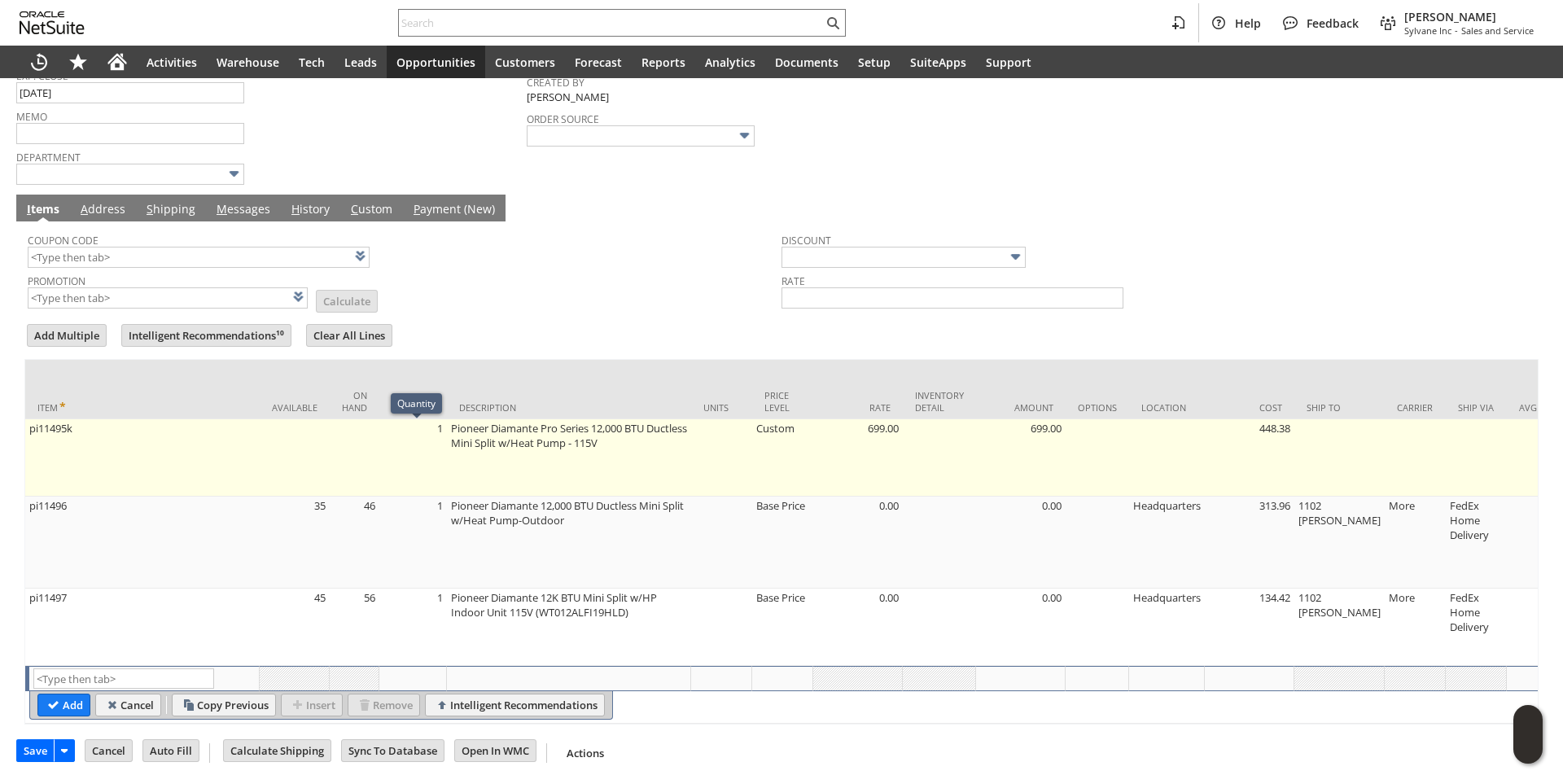
click at [438, 446] on td "1" at bounding box center [413, 457] width 67 height 77
type input "1"
type input "OK"
type input "Make Copy"
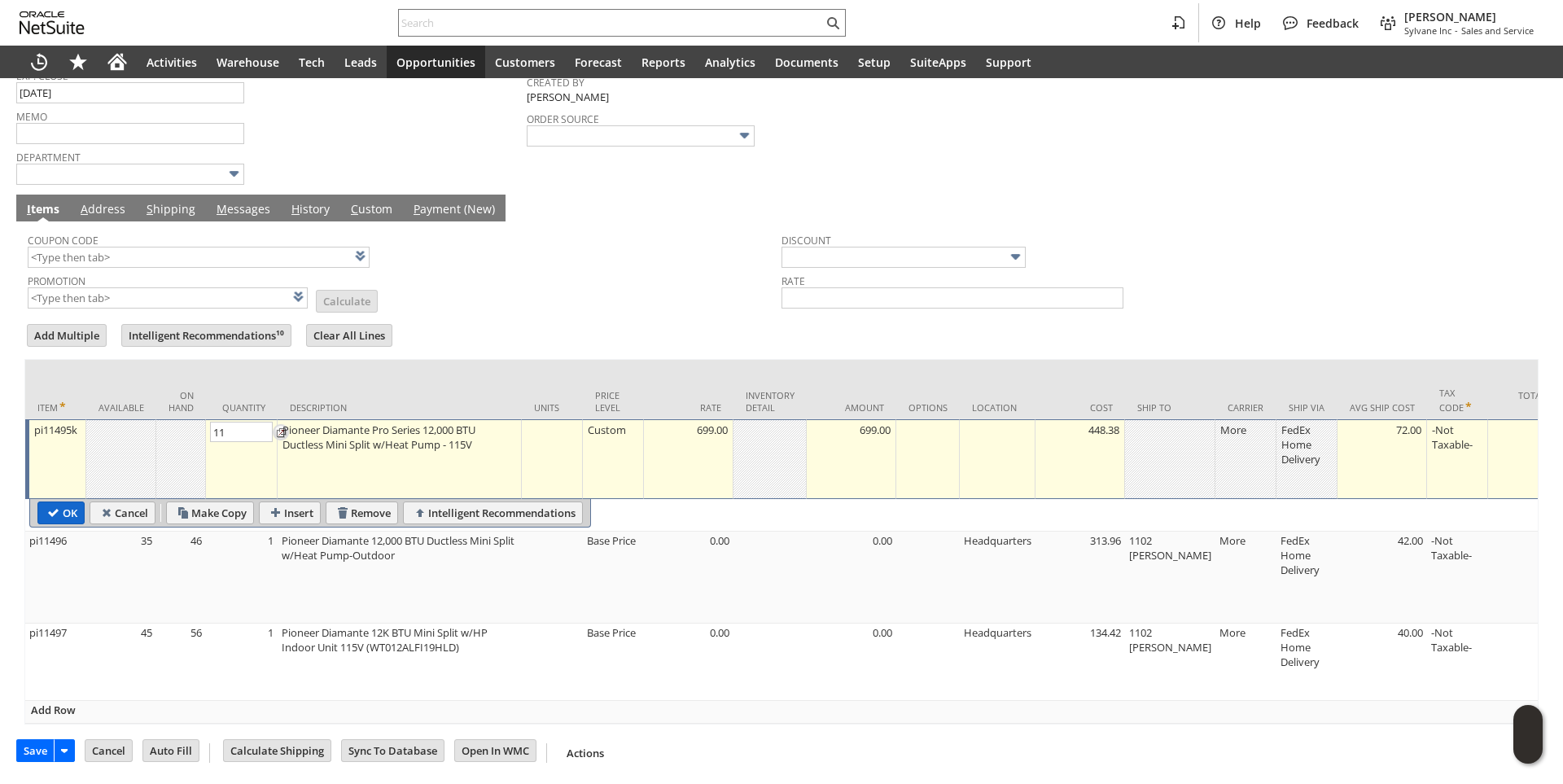
type input "11"
click at [66, 516] on body "Help Feedback Brock Bare Sylvane Inc - Sales and Service Activities Warehouse T…" at bounding box center [782, 392] width 1563 height 784
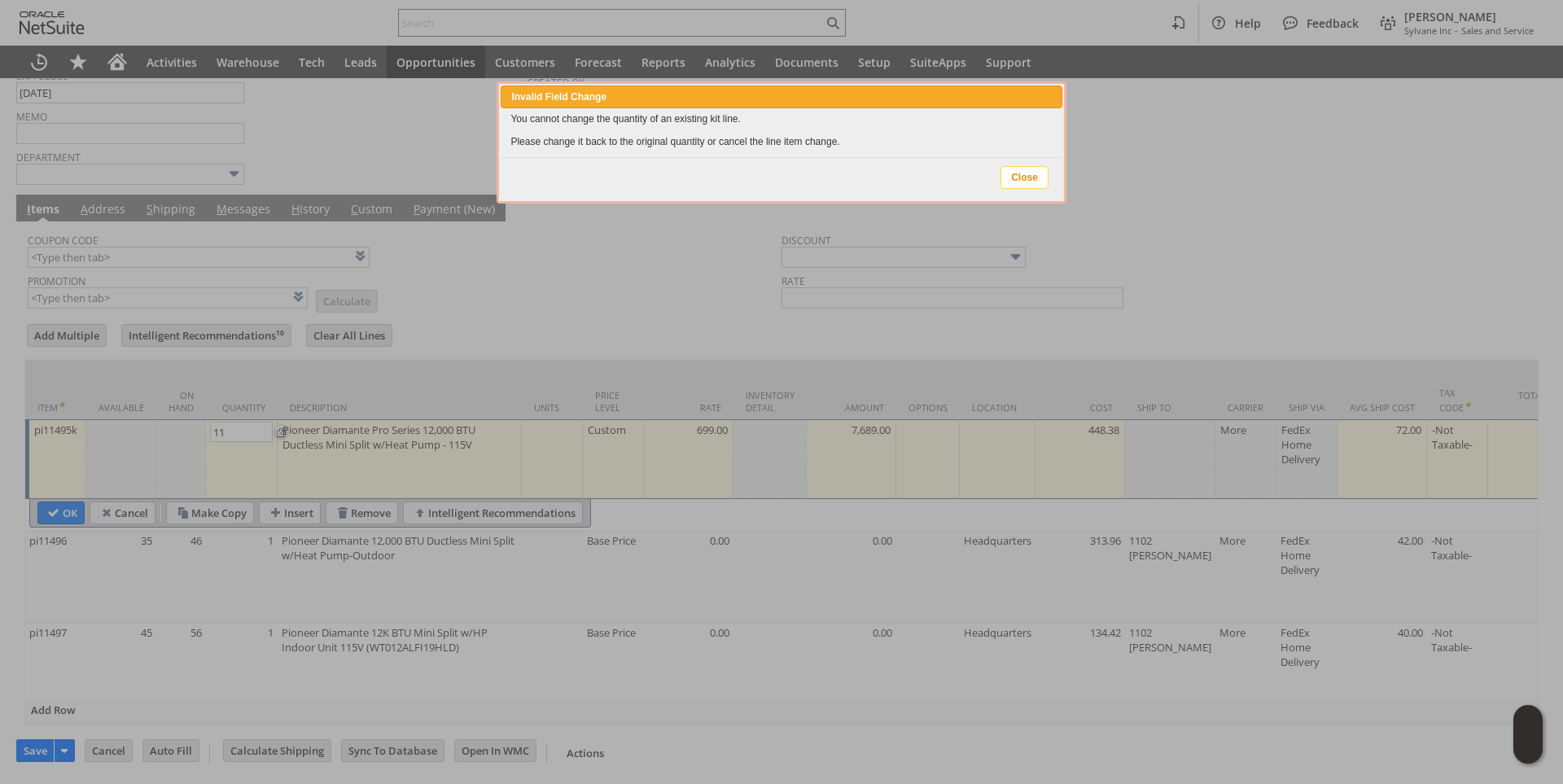
click at [1026, 181] on span "Close" at bounding box center [1024, 177] width 46 height 21
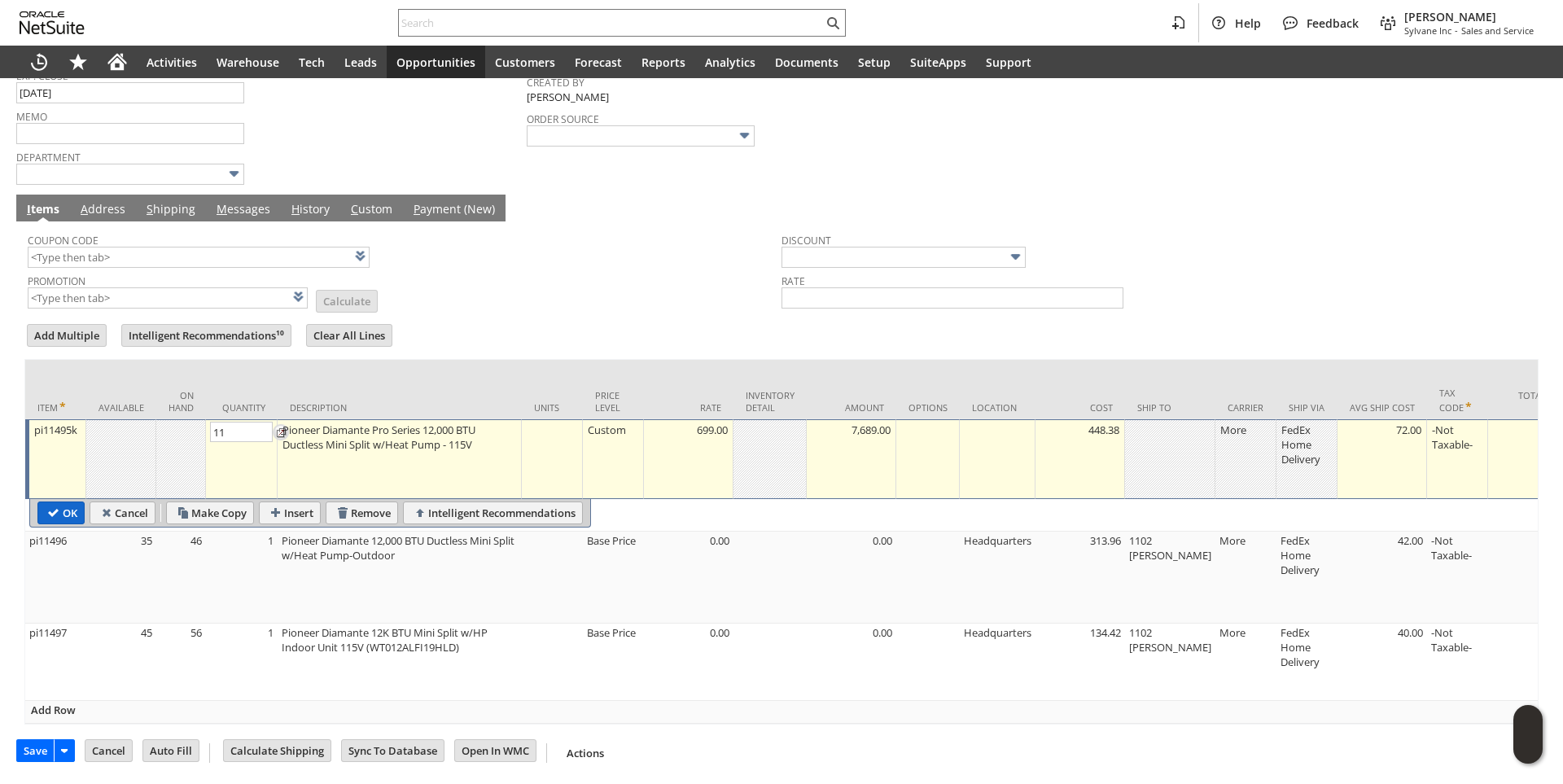
click at [74, 517] on input "OK" at bounding box center [60, 513] width 45 height 21
type input "Add"
type input "Copy Previous"
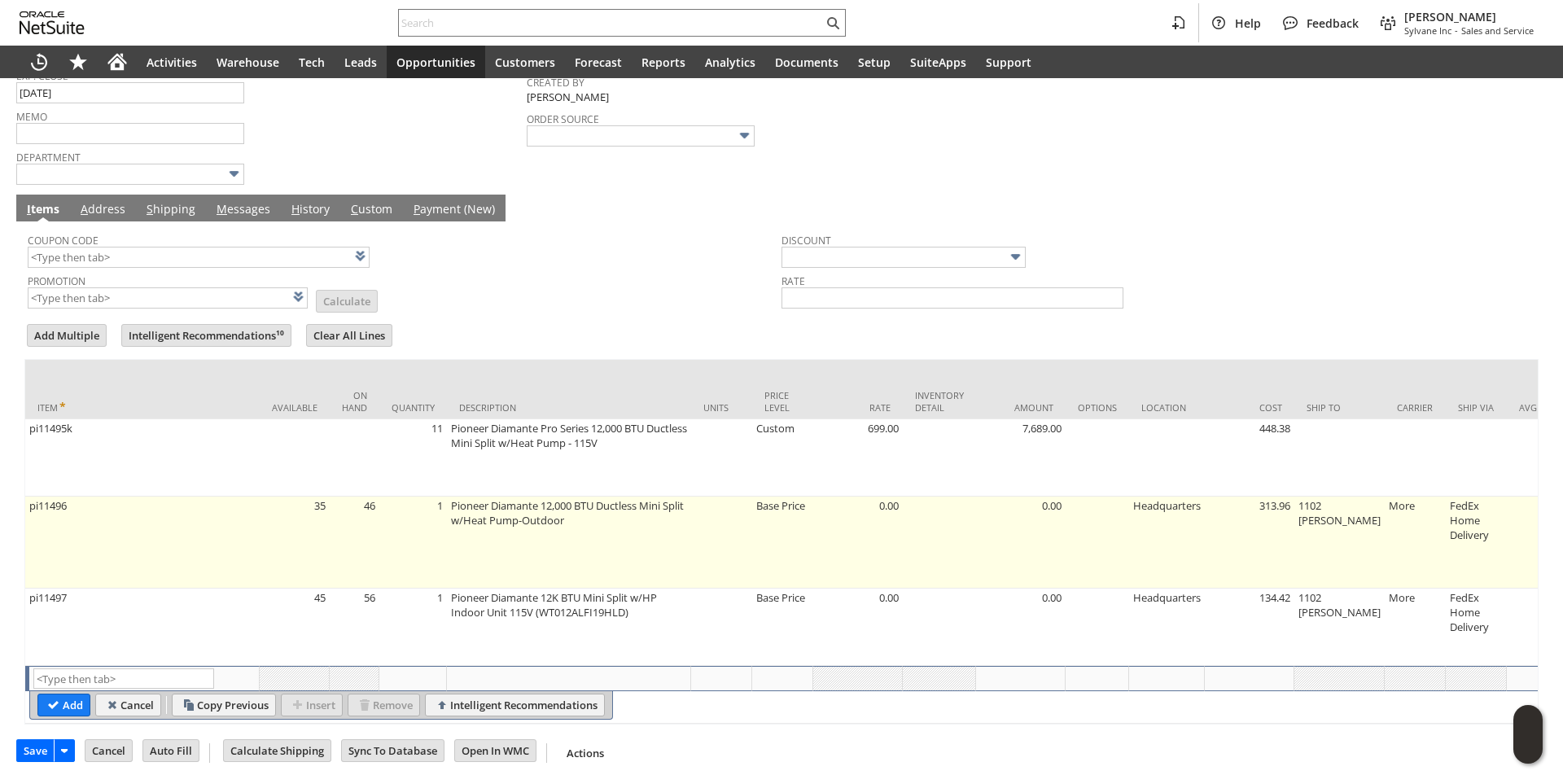
click at [440, 516] on td "1" at bounding box center [413, 542] width 67 height 92
type input "1"
type input "OK"
type input "Make Copy"
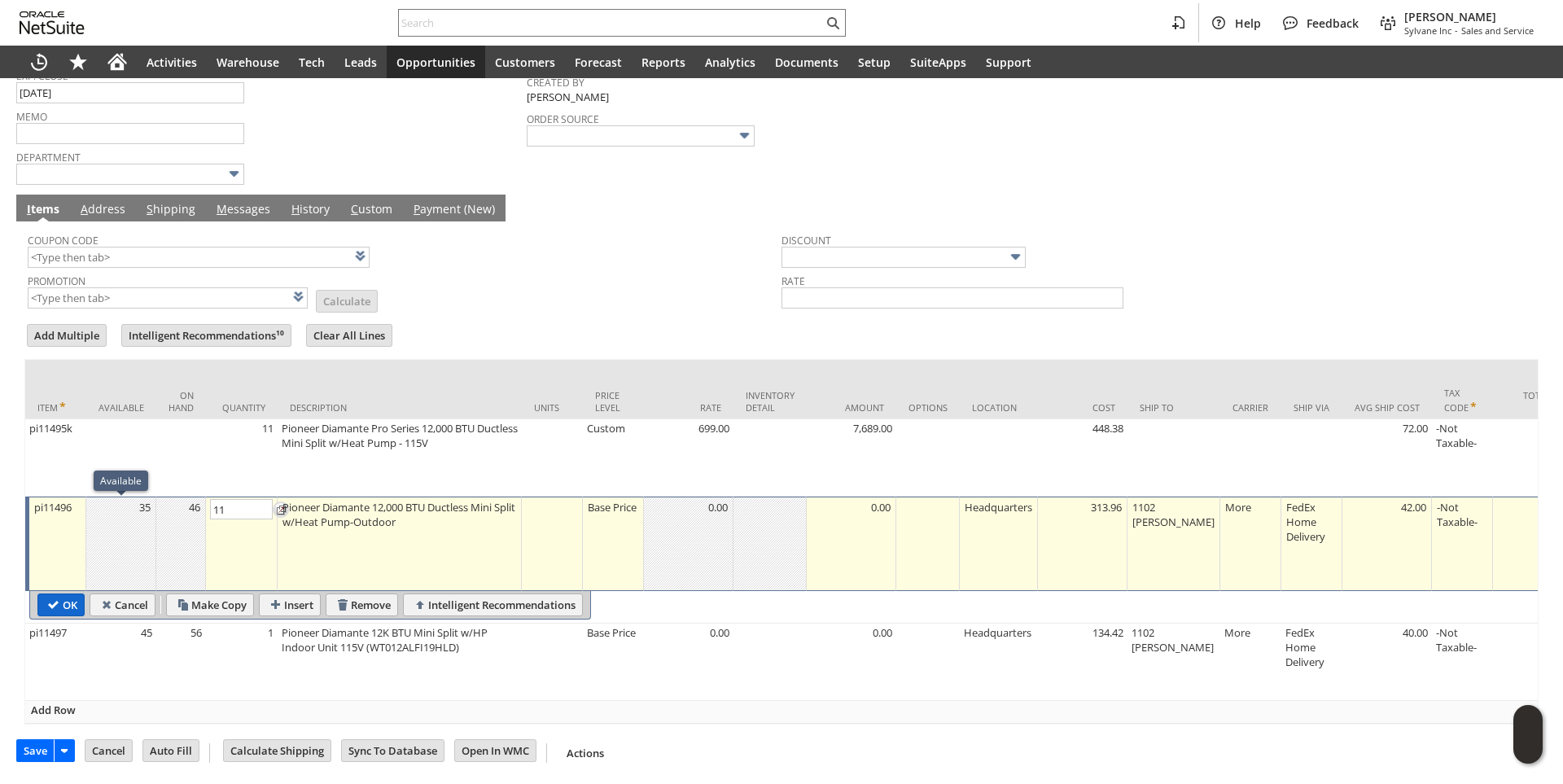
type input "11"
click at [75, 607] on body "Help Feedback Brock Bare Sylvane Inc - Sales and Service Activities Warehouse T…" at bounding box center [782, 392] width 1563 height 784
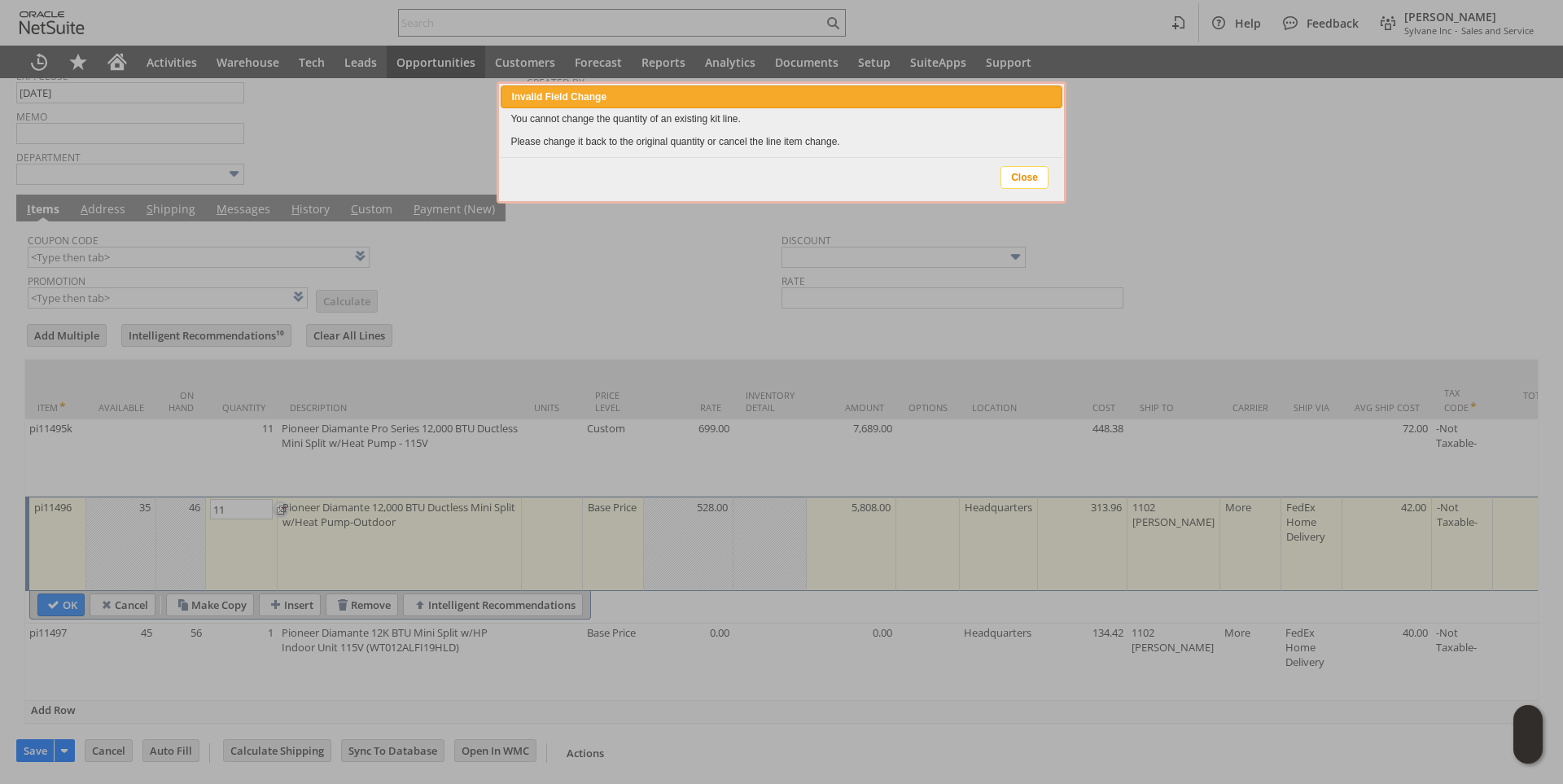
click at [1033, 174] on span "Close" at bounding box center [1024, 177] width 46 height 21
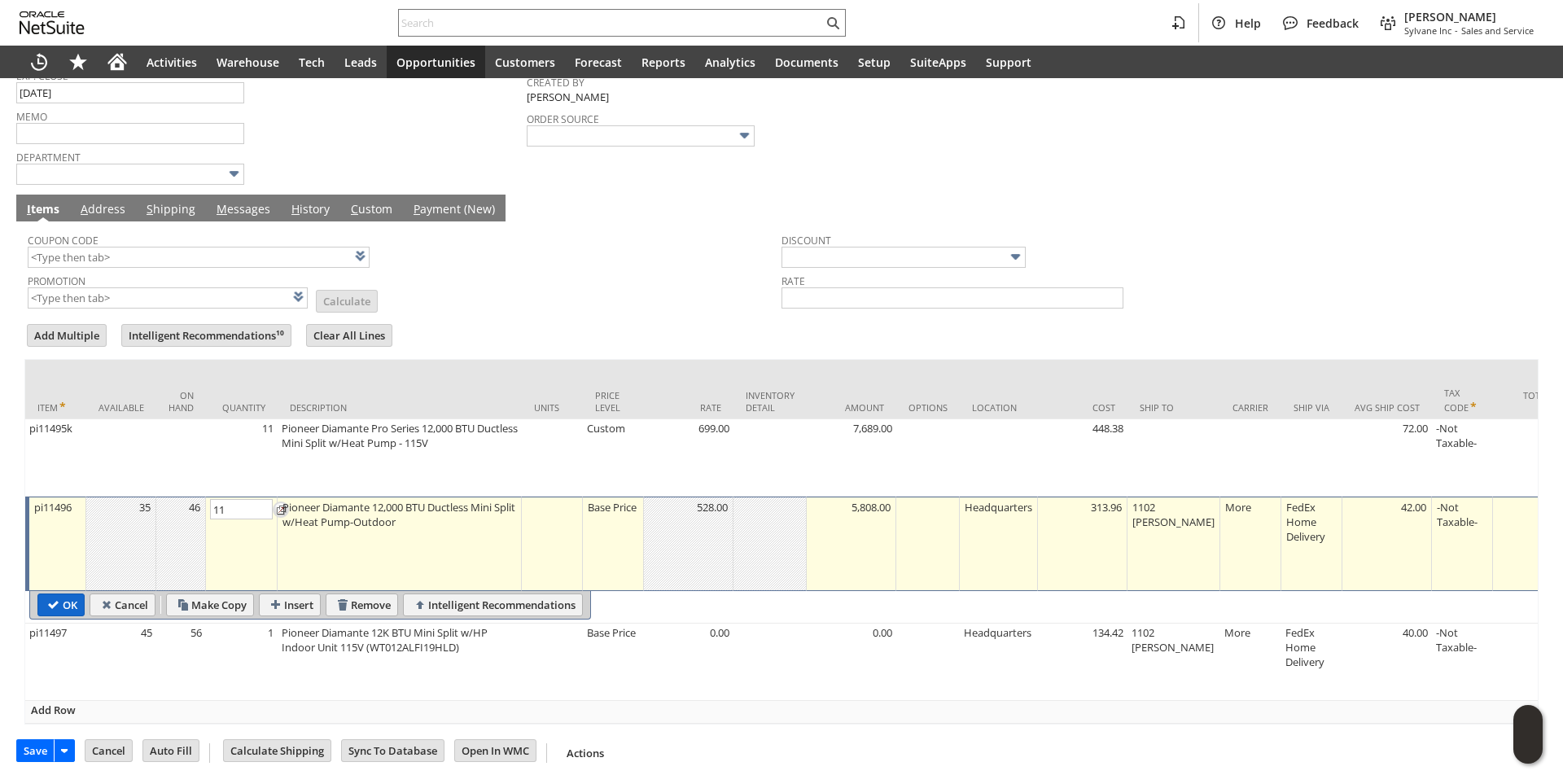
click at [53, 604] on input "OK" at bounding box center [60, 605] width 45 height 21
type input "Add"
type input "Copy Previous"
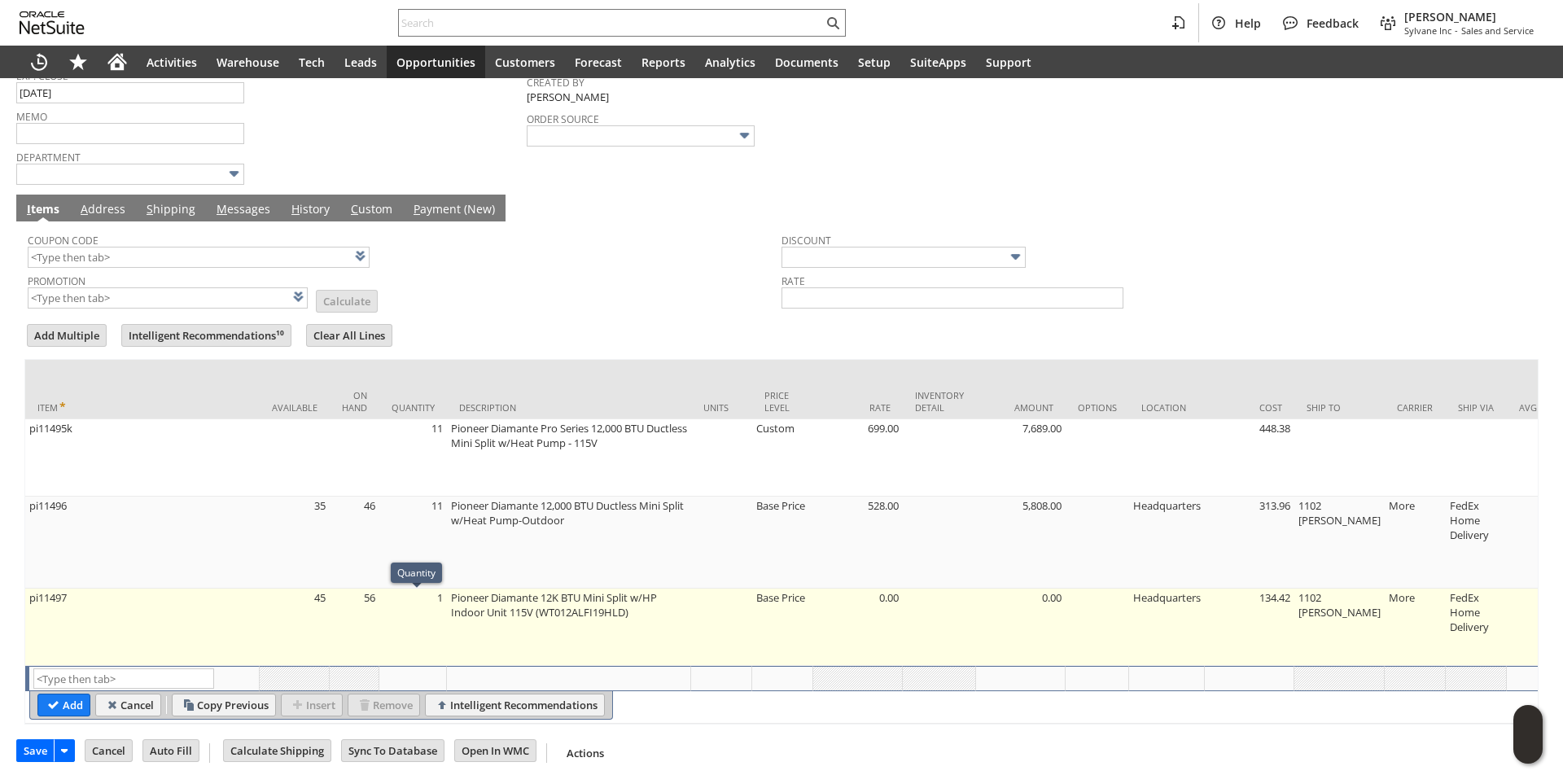
click at [432, 609] on td "1" at bounding box center [413, 626] width 67 height 77
type input "1"
type input "pi11497"
type input "OK"
type input "Make Copy"
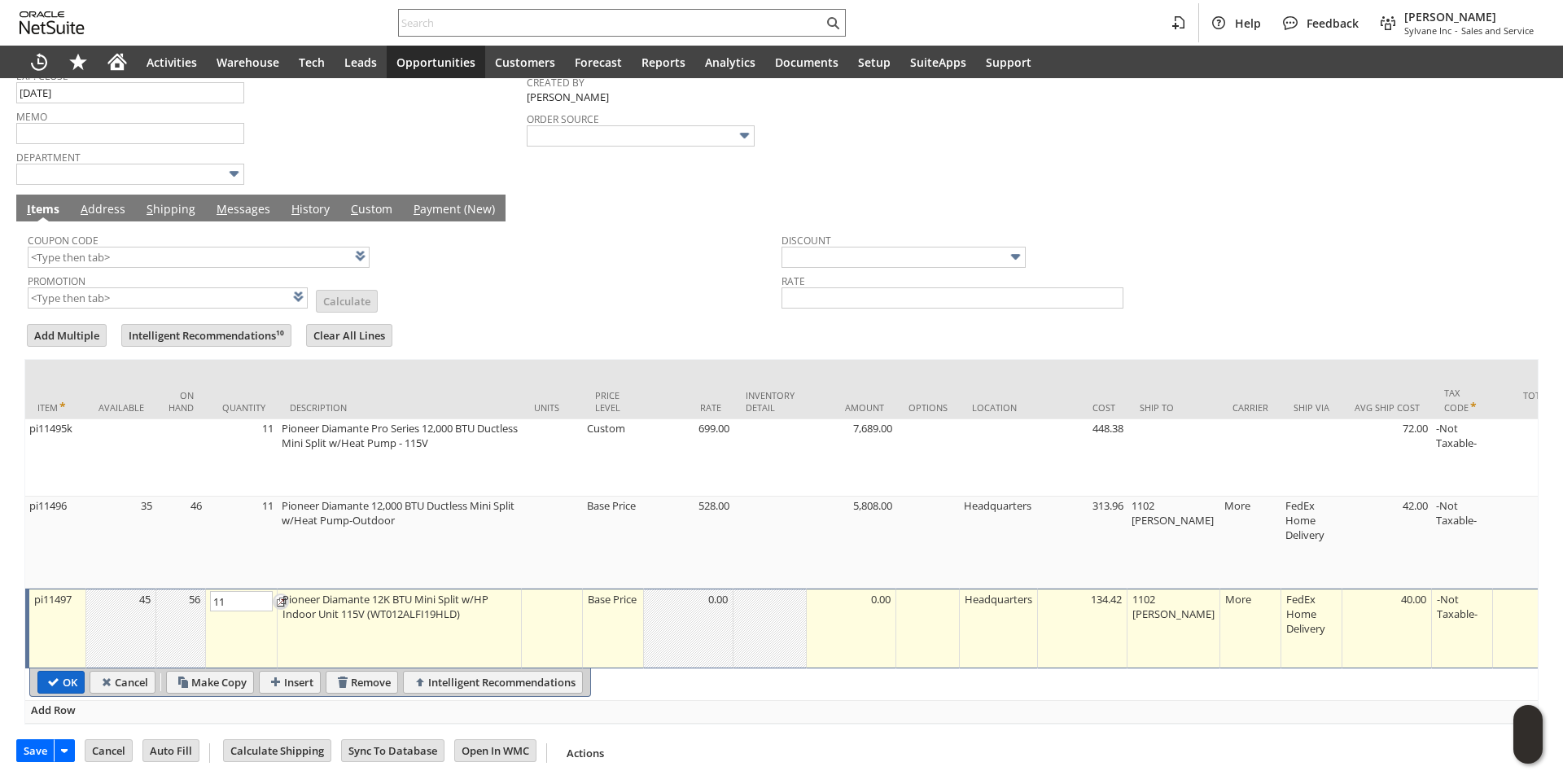
type input "11"
click at [65, 682] on body "Help Feedback Brock Bare Sylvane Inc - Sales and Service Activities Warehouse T…" at bounding box center [782, 392] width 1563 height 784
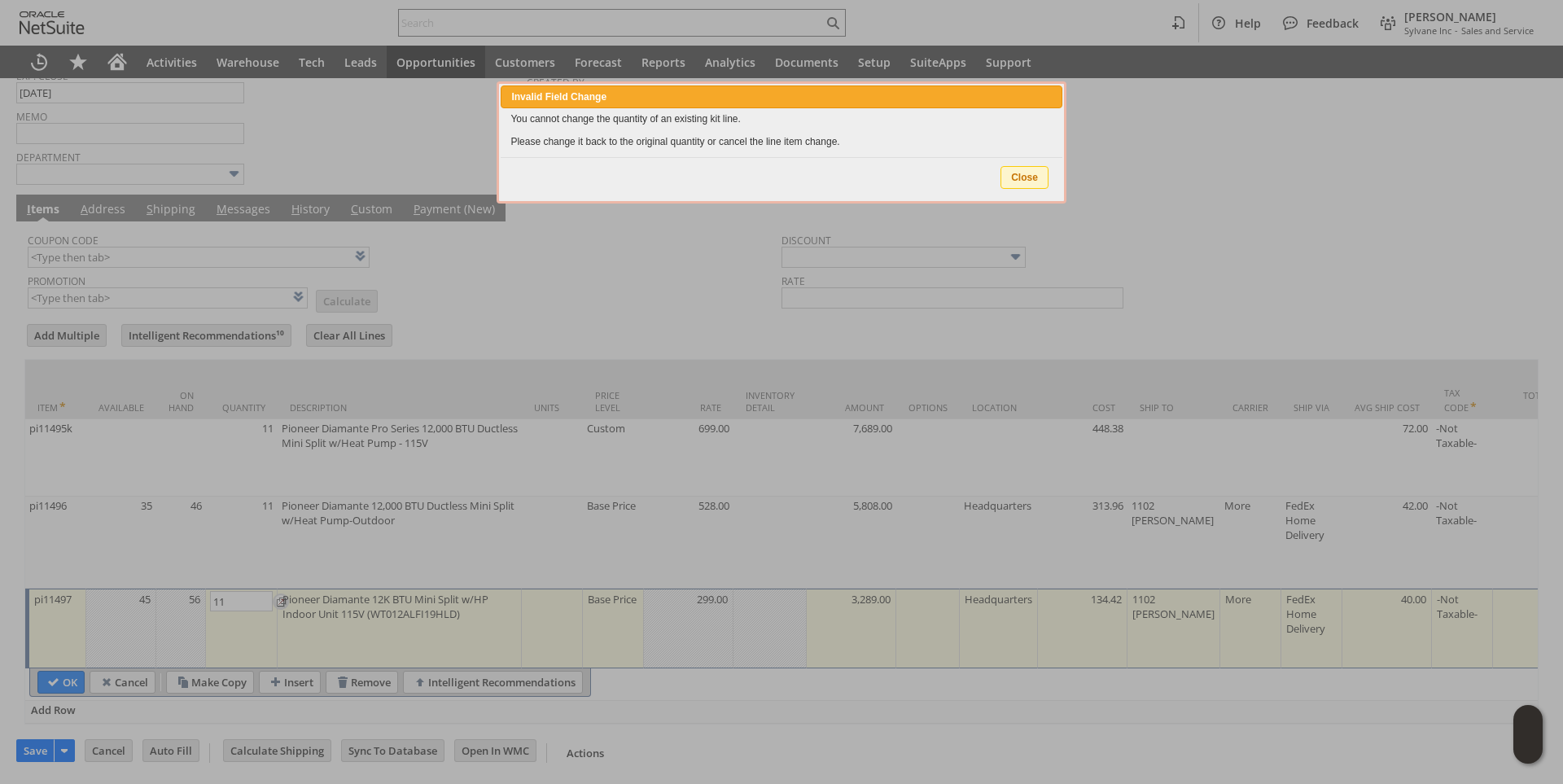
click at [1036, 170] on span "Close" at bounding box center [1024, 177] width 46 height 21
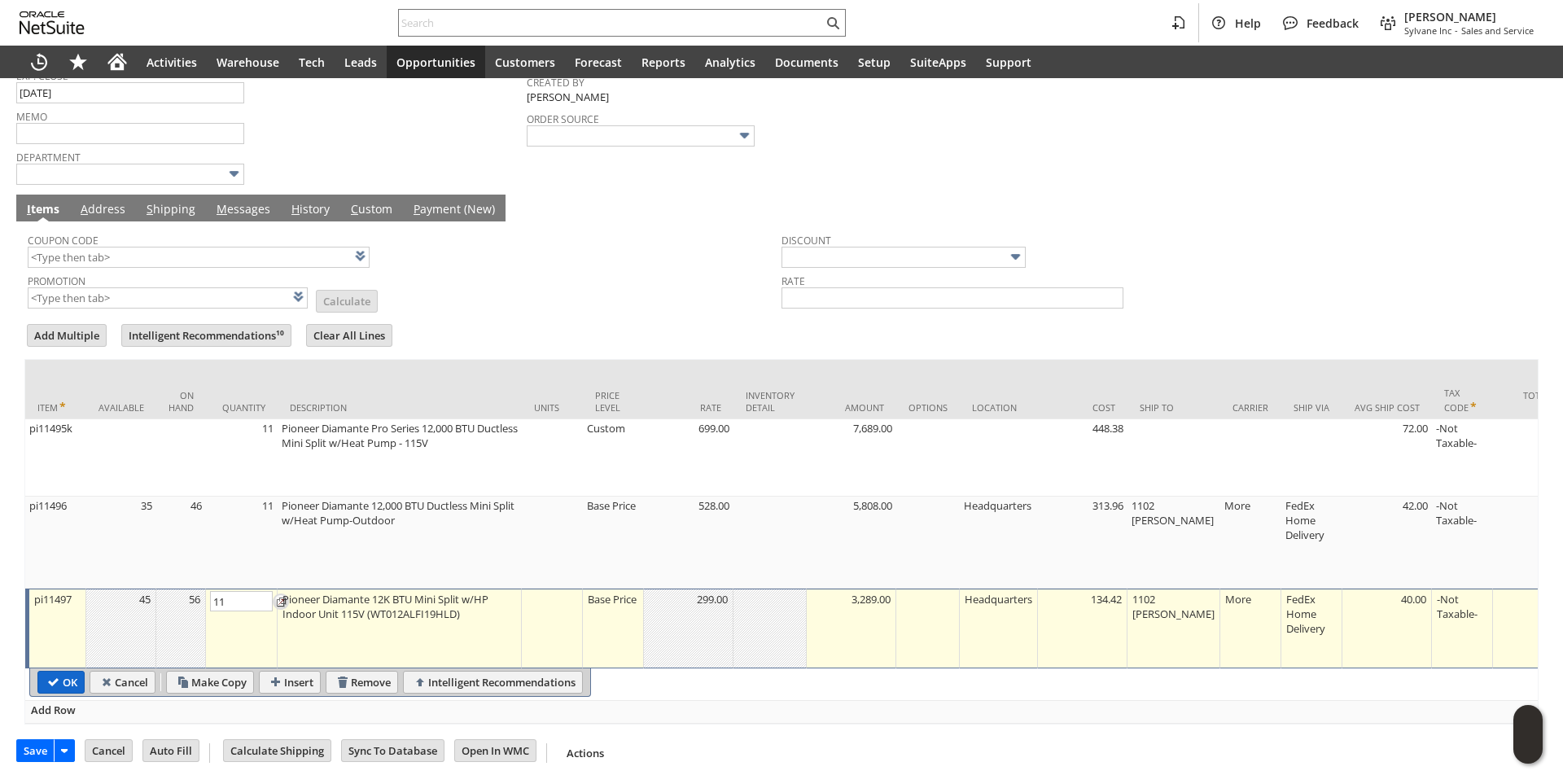
click at [46, 679] on input "OK" at bounding box center [60, 682] width 45 height 21
type input "Add"
type input "Copy Previous"
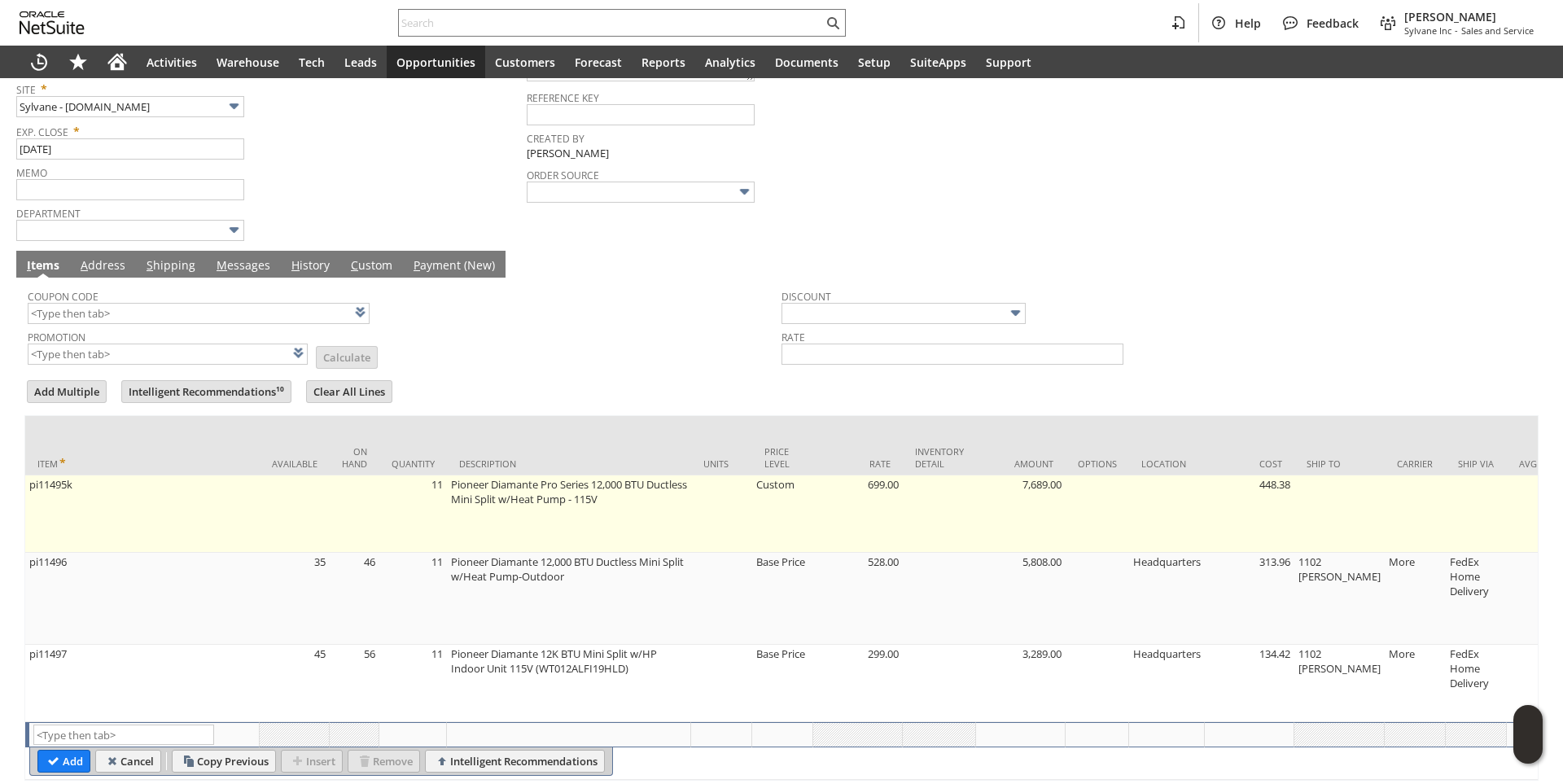
scroll to position [452, 0]
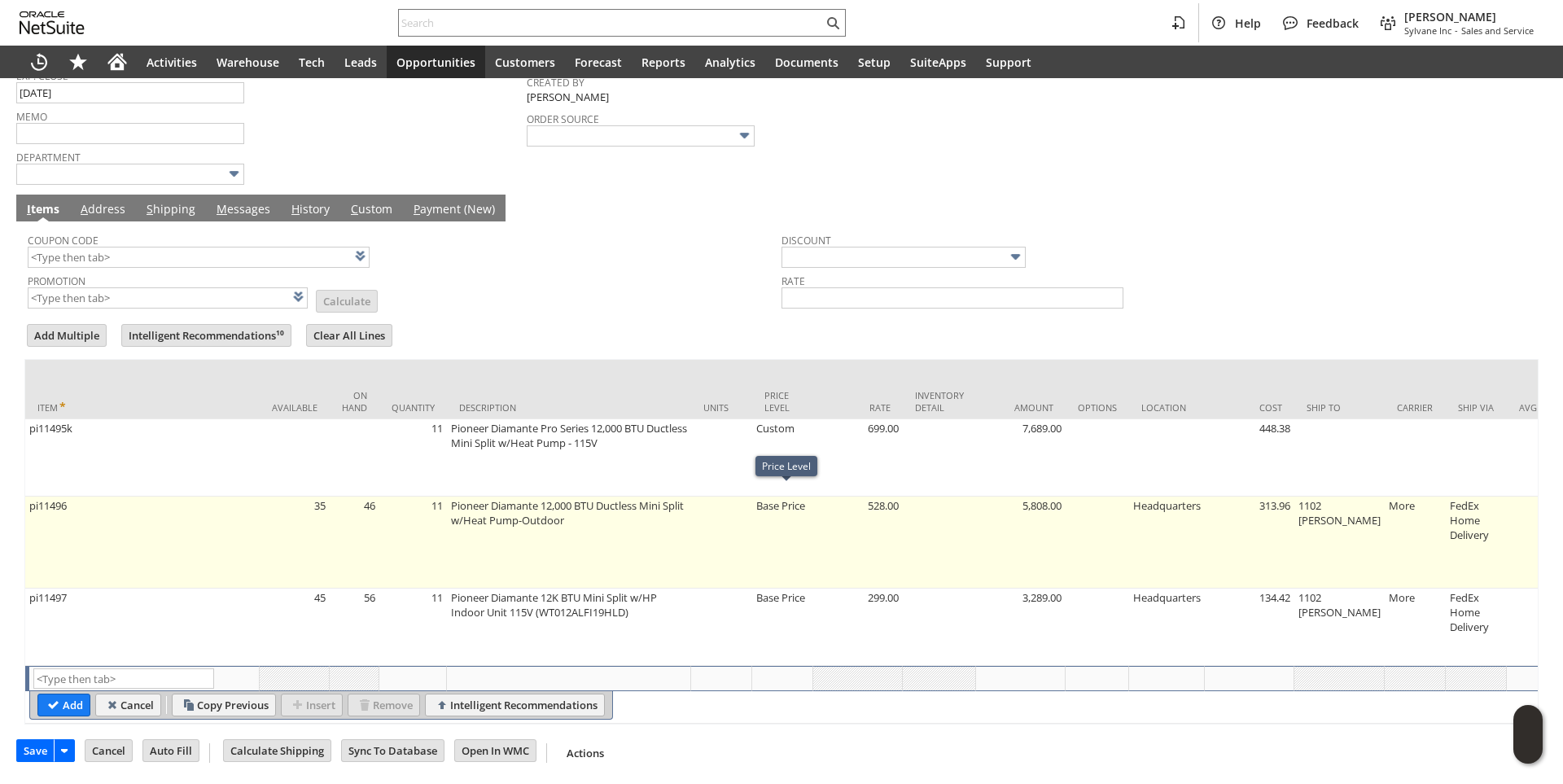
click at [785, 498] on td "Base Price" at bounding box center [782, 542] width 61 height 92
type input "Base Price"
type input "528.00"
type input "OK"
type input "Make Copy"
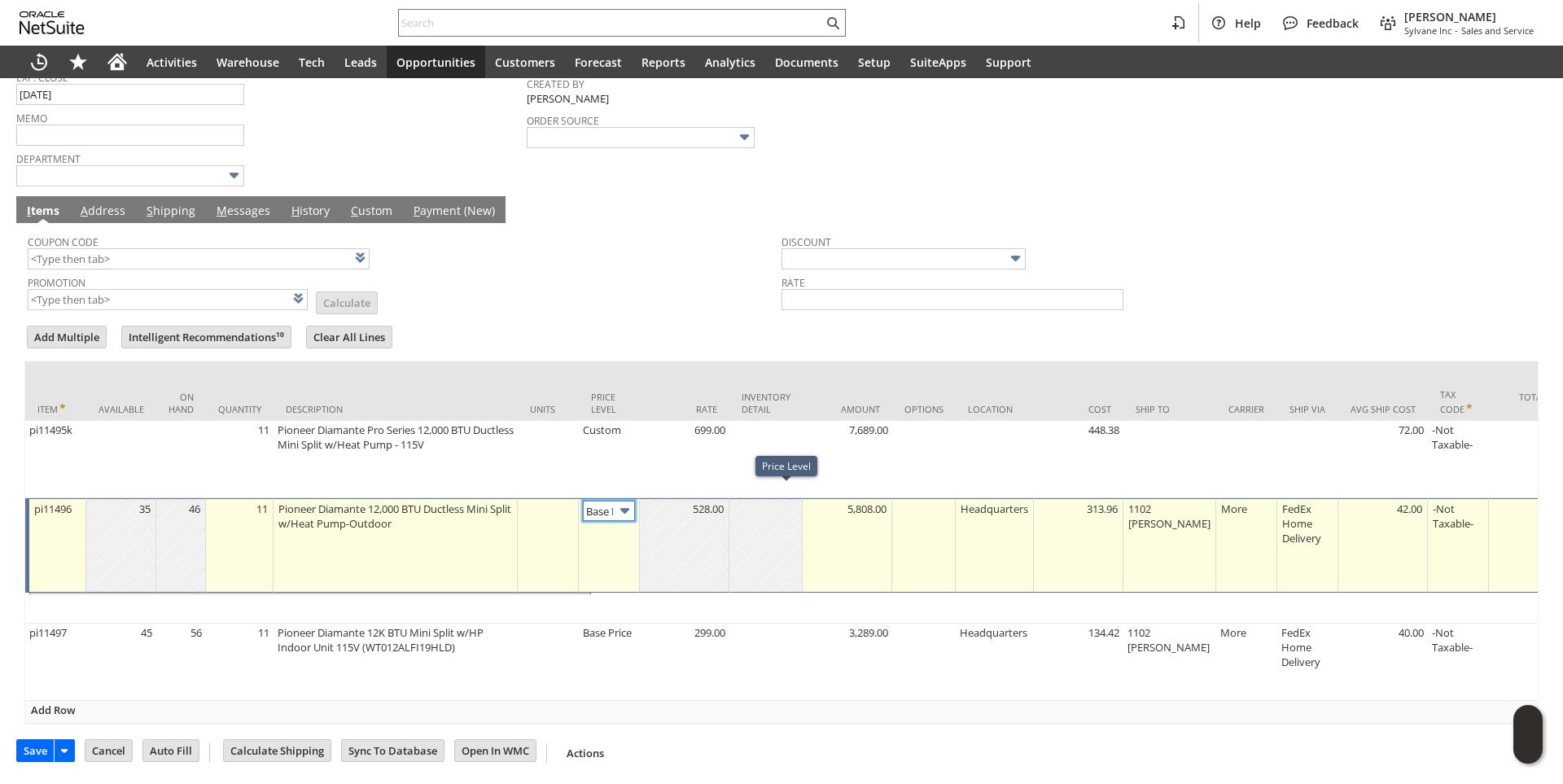
type input "Base Price"
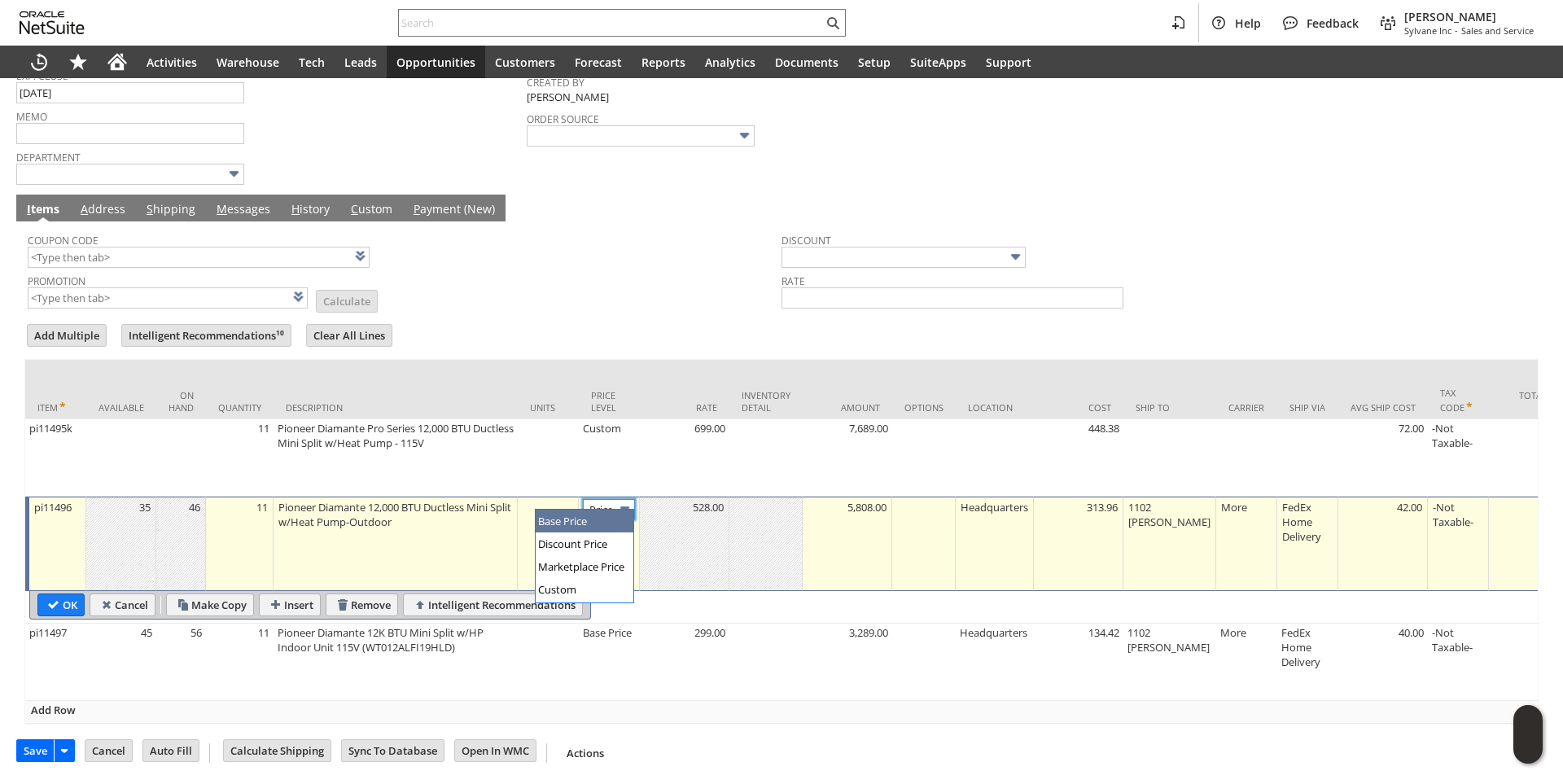
click at [618, 500] on img at bounding box center [624, 508] width 19 height 19
type input "Custom"
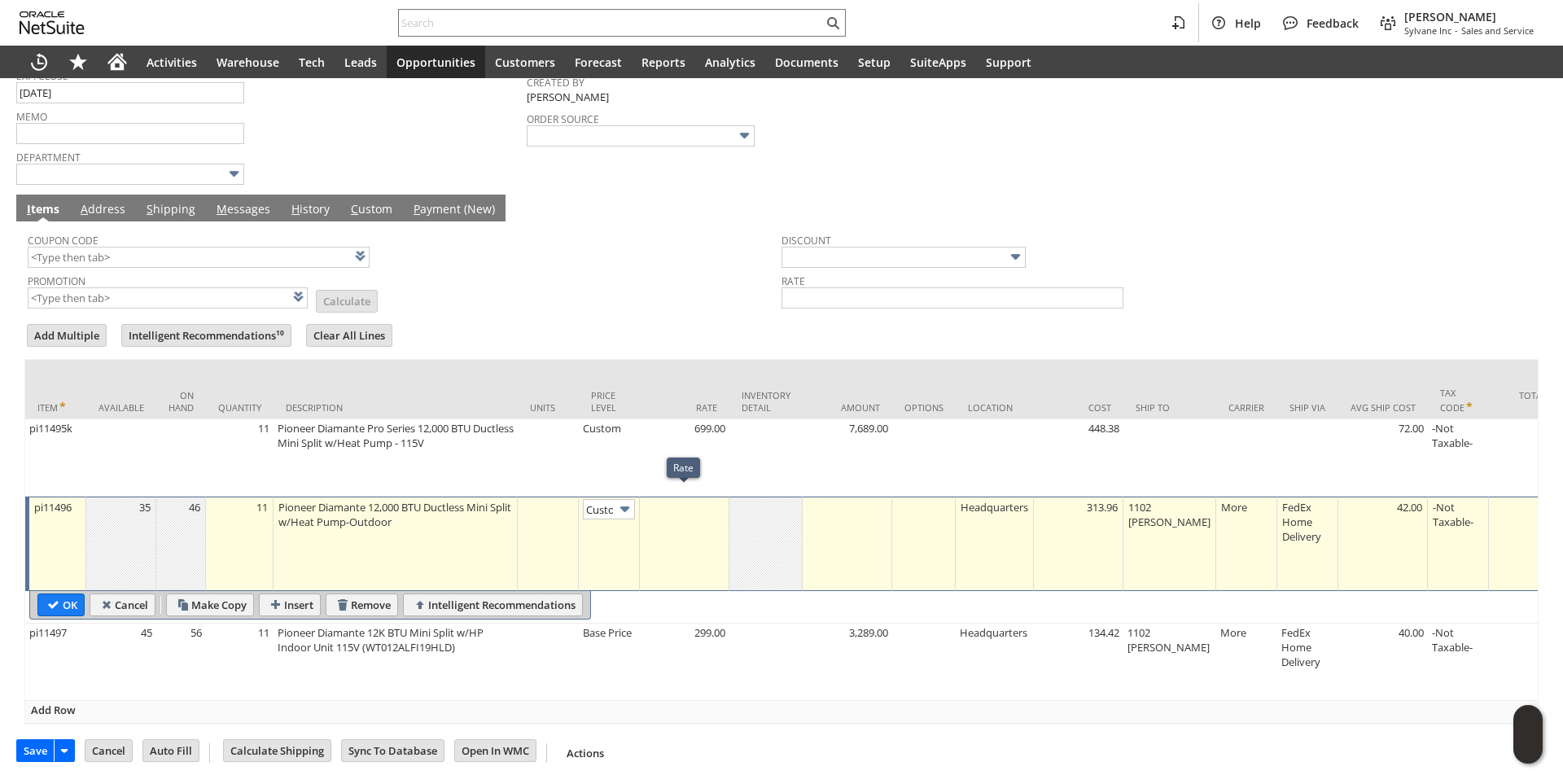
click at [676, 510] on td at bounding box center [684, 543] width 89 height 95
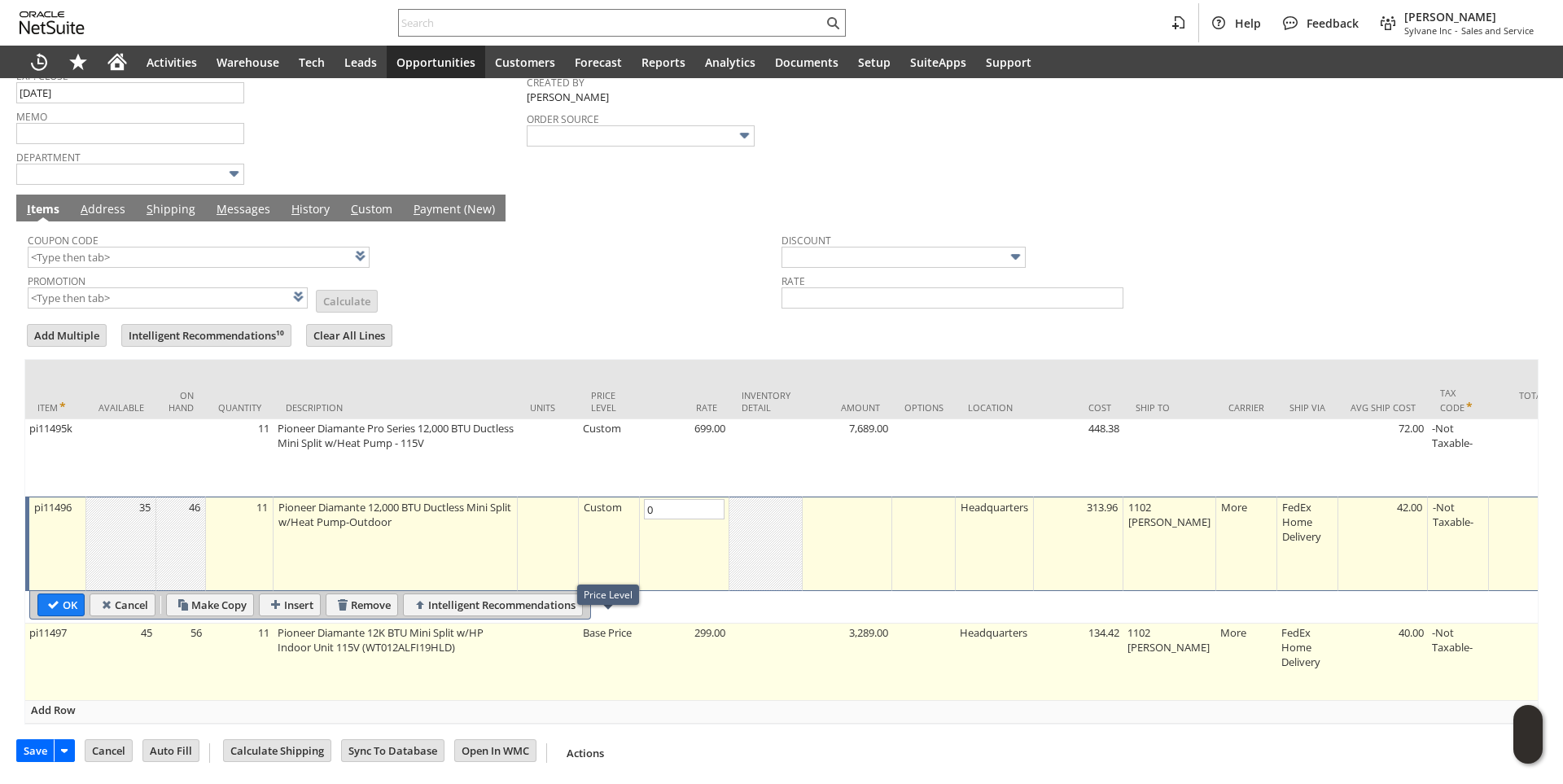
type input "0.00"
click at [611, 624] on td "Base Price" at bounding box center [609, 662] width 61 height 77
type input "OK"
type input "Make Copy"
type input "Base Price"
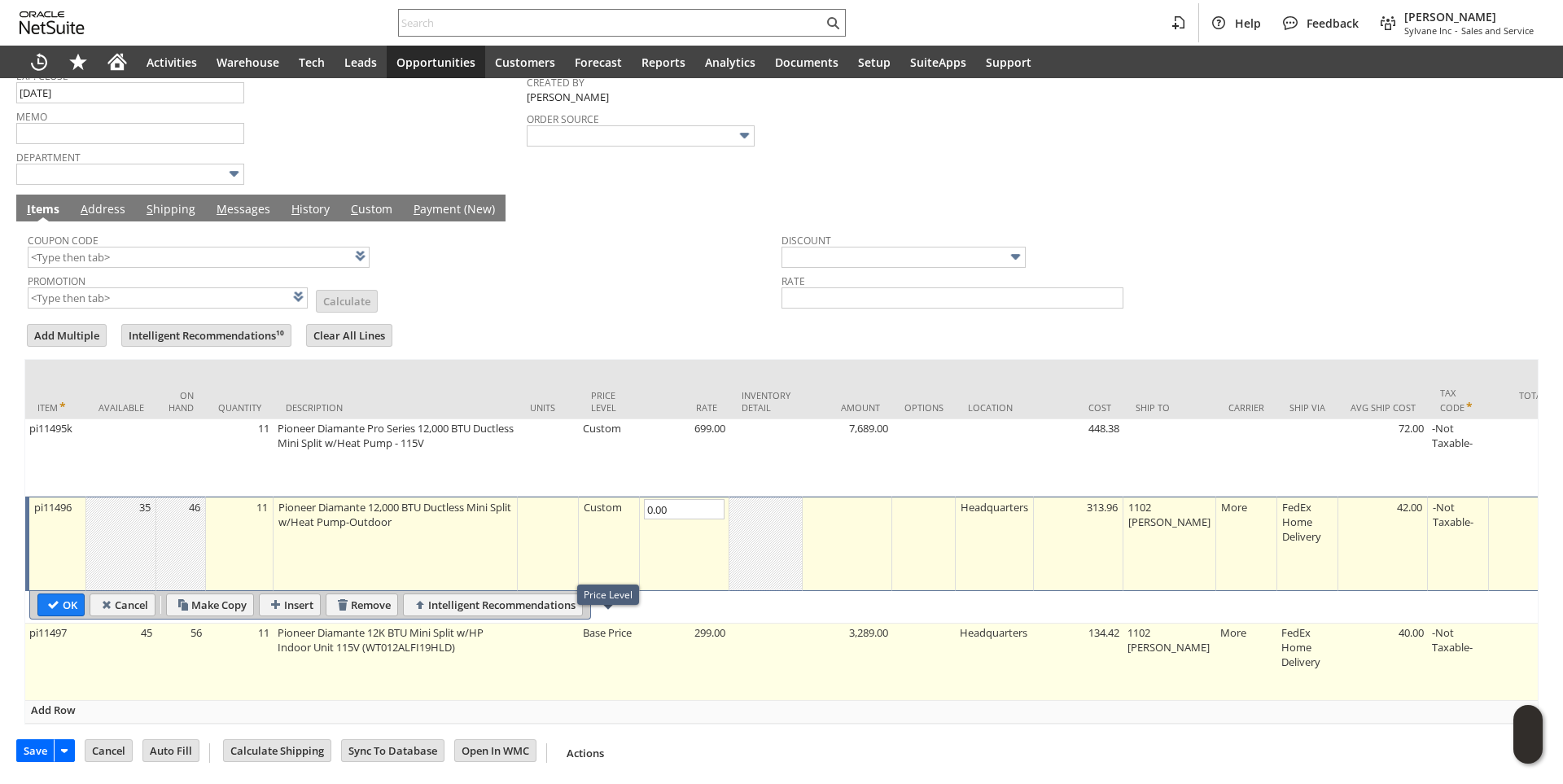
type input "299.00"
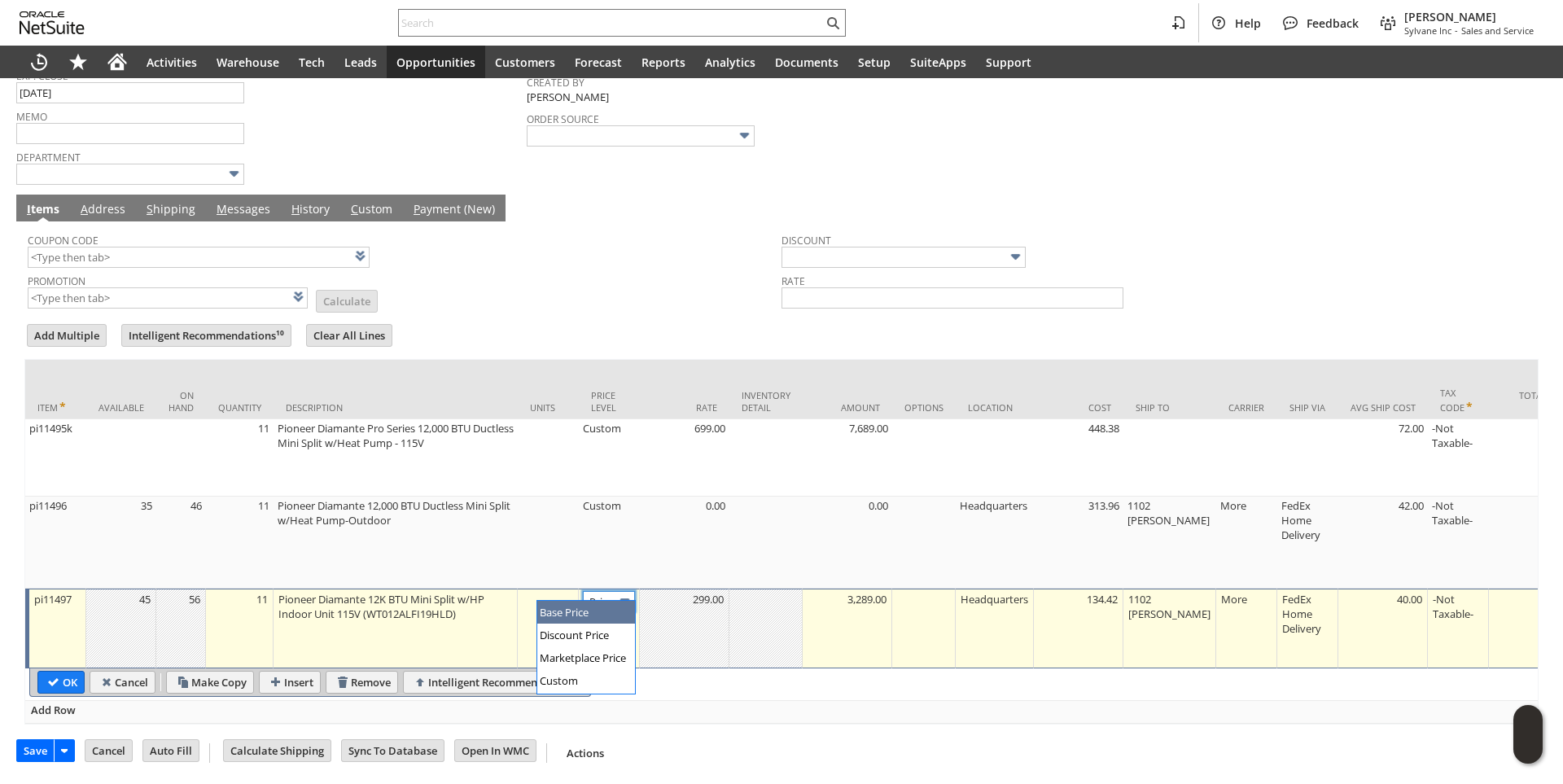
click at [613, 591] on input "Base Price" at bounding box center [609, 601] width 52 height 20
type input "Custom"
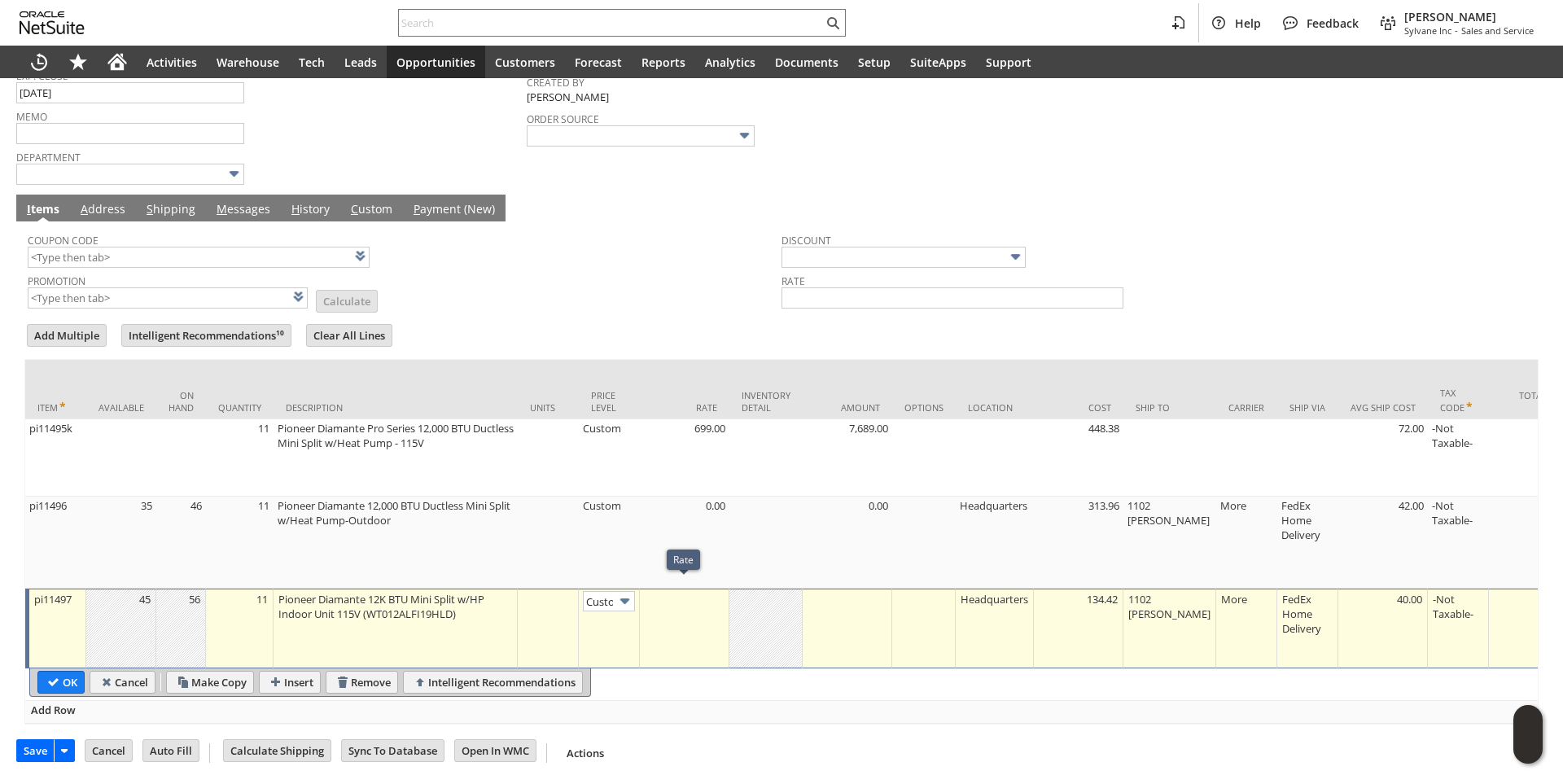
click at [700, 608] on td at bounding box center [684, 628] width 89 height 80
type input "0.00"
click at [51, 675] on input "OK" at bounding box center [60, 682] width 45 height 21
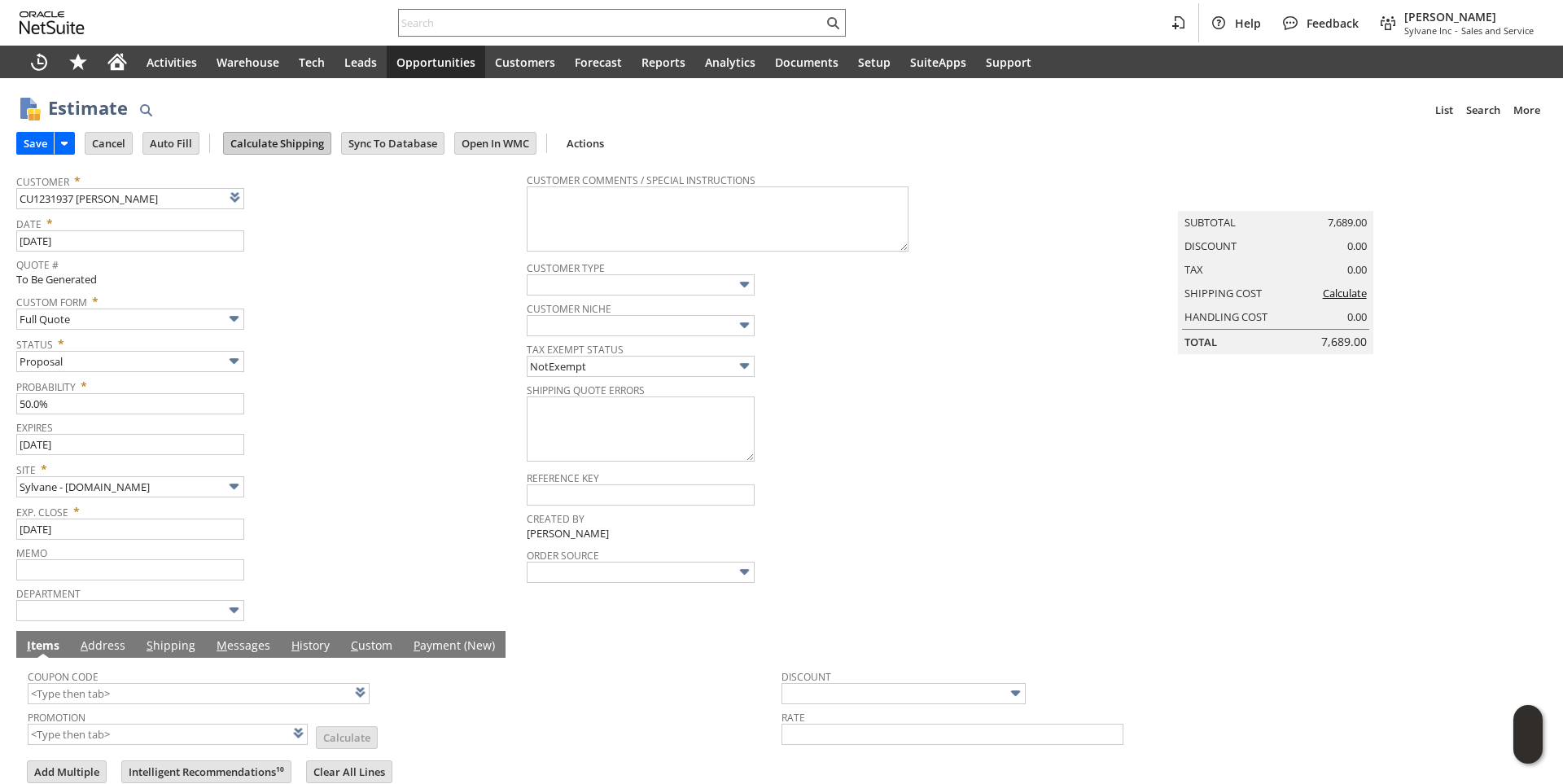
click at [279, 146] on input "Calculate Shipping" at bounding box center [277, 144] width 106 height 21
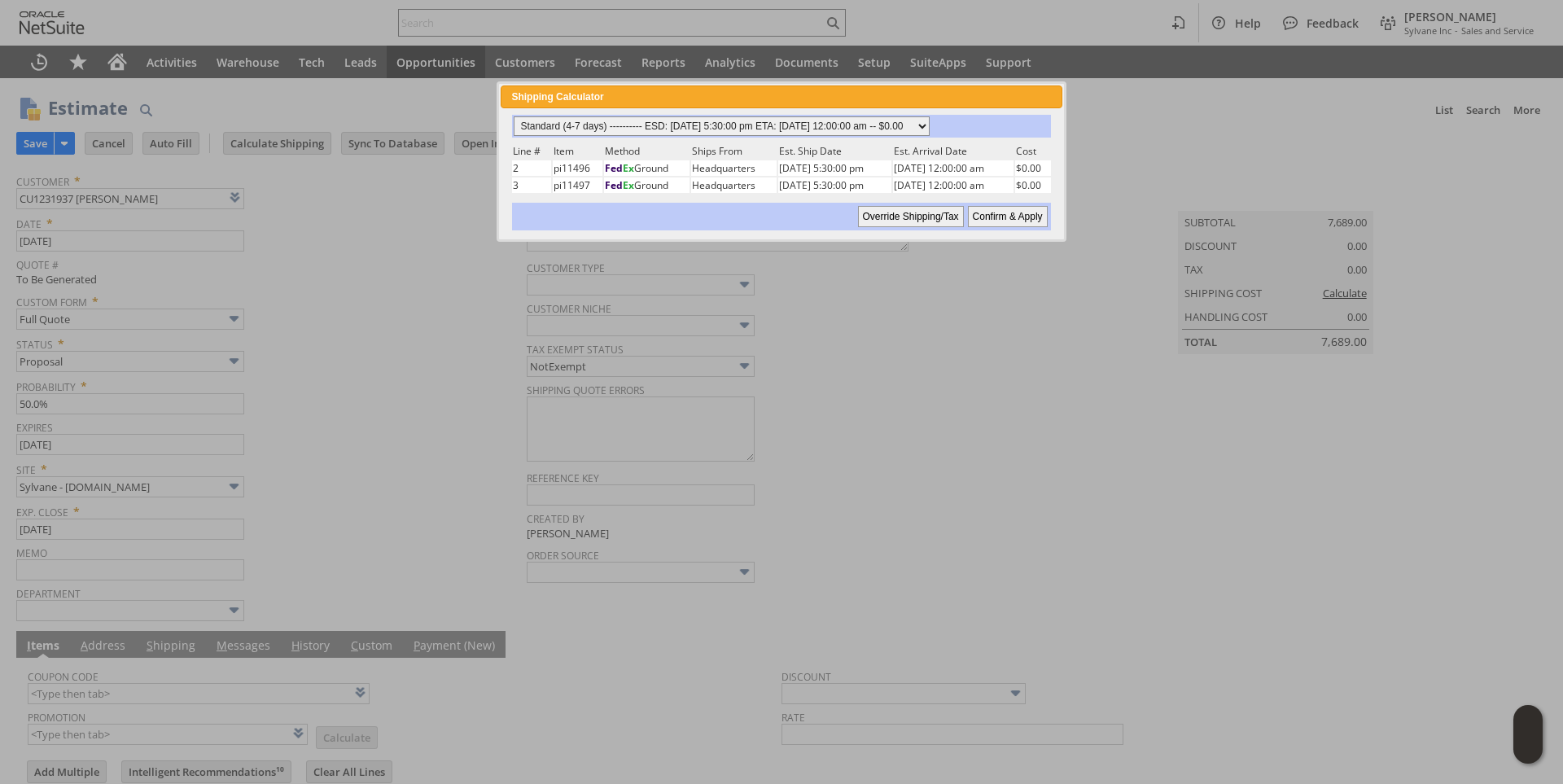
click at [929, 120] on select "Standard (4-7 days) ---------- ESD: 08/11/2025 5:30:00 pm ETA: 08/13/2025 12:00…" at bounding box center [721, 126] width 416 height 19
select select "3 Day ------------------------ ESD: 08/11/2025 5:30:00 pm ETA: 08/13/2025 12:00…"
click at [514, 116] on select "Standard (4-7 days) ---------- ESD: 08/11/2025 5:30:00 pm ETA: 08/13/2025 12:00…" at bounding box center [721, 126] width 416 height 19
click at [1004, 214] on input "Confirm & Apply" at bounding box center [1007, 216] width 80 height 21
type input "Add"
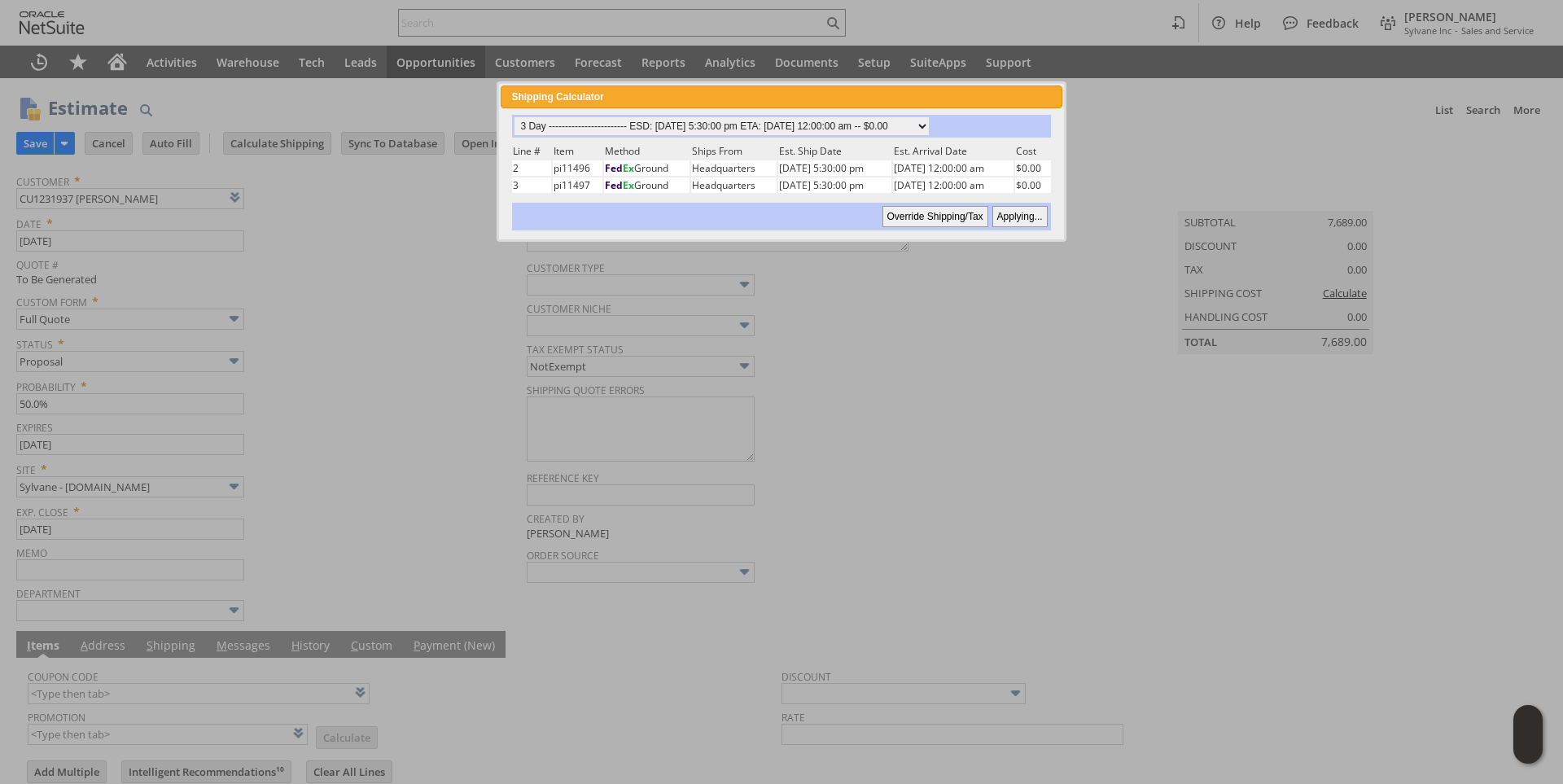
type input "Copy Previous"
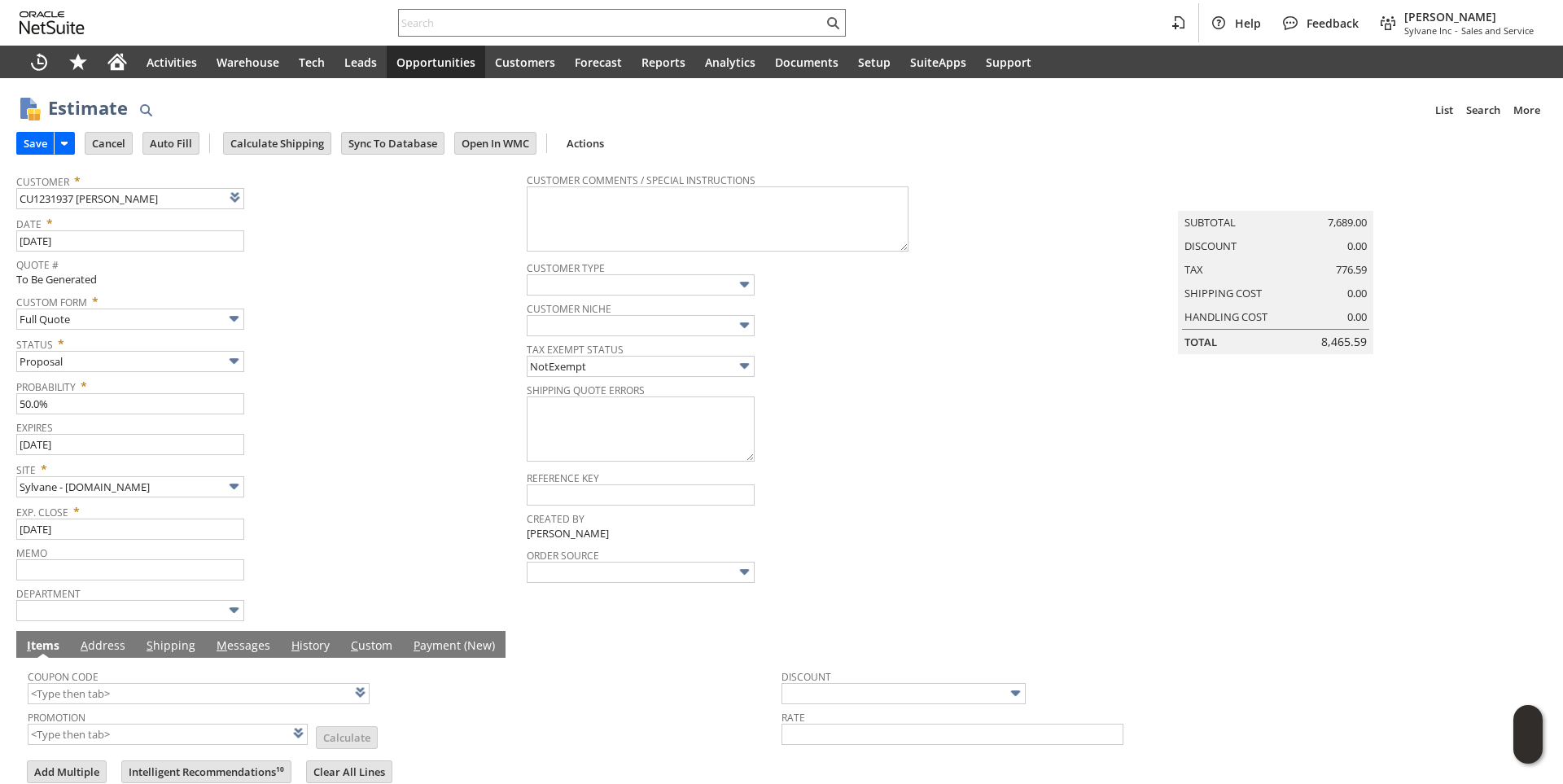
click at [45, 135] on input "Save" at bounding box center [35, 144] width 36 height 21
